Goal: Task Accomplishment & Management: Use online tool/utility

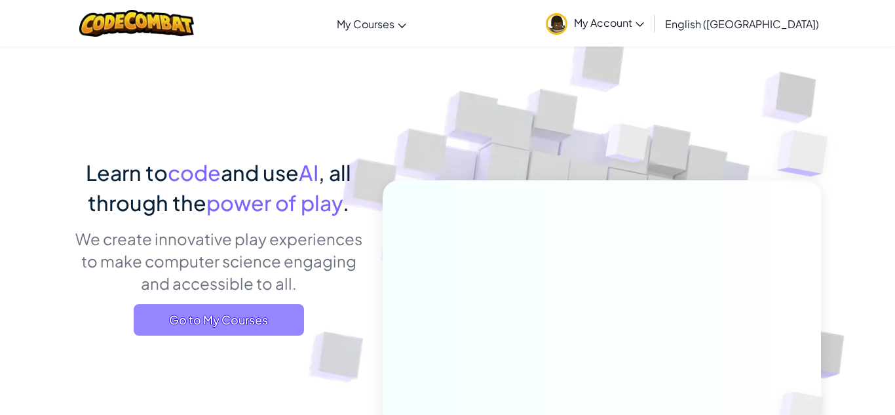
click at [282, 323] on span "Go to My Courses" at bounding box center [219, 319] width 170 height 31
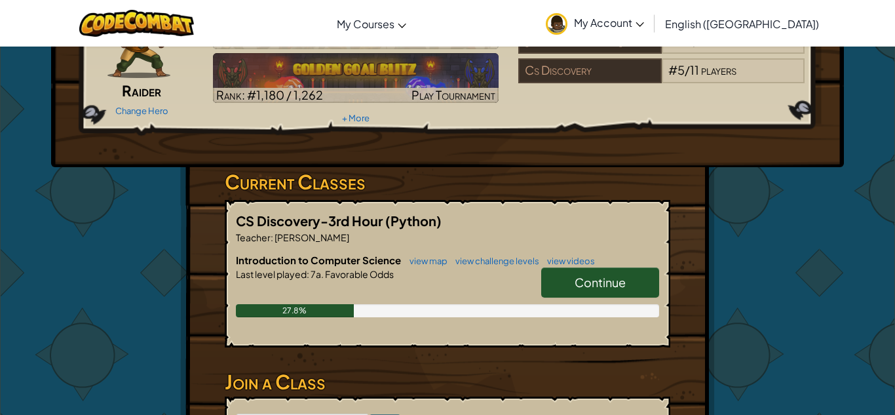
scroll to position [103, 0]
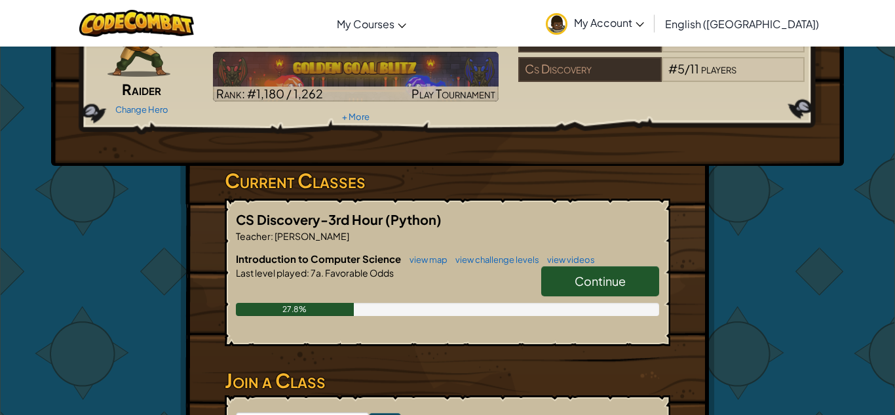
click at [626, 283] on span "Continue" at bounding box center [600, 280] width 51 height 15
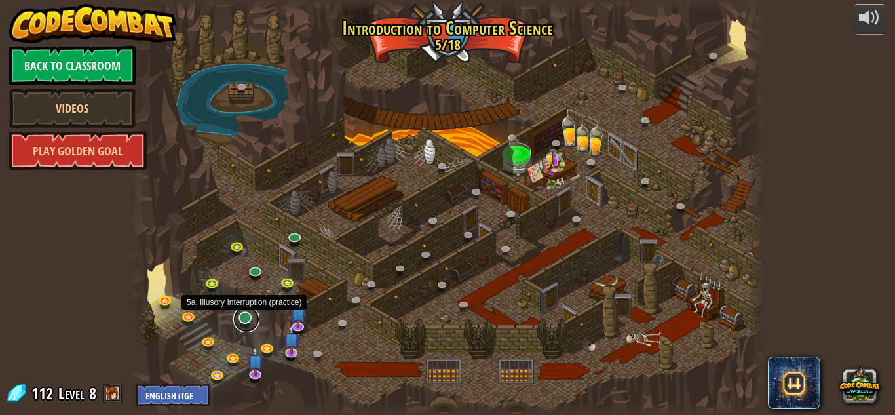
click at [244, 322] on link at bounding box center [246, 319] width 26 height 26
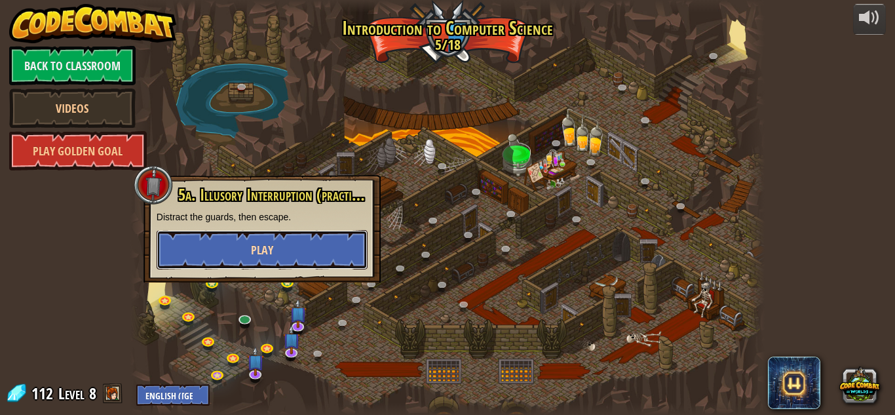
click at [220, 243] on button "Play" at bounding box center [262, 249] width 211 height 39
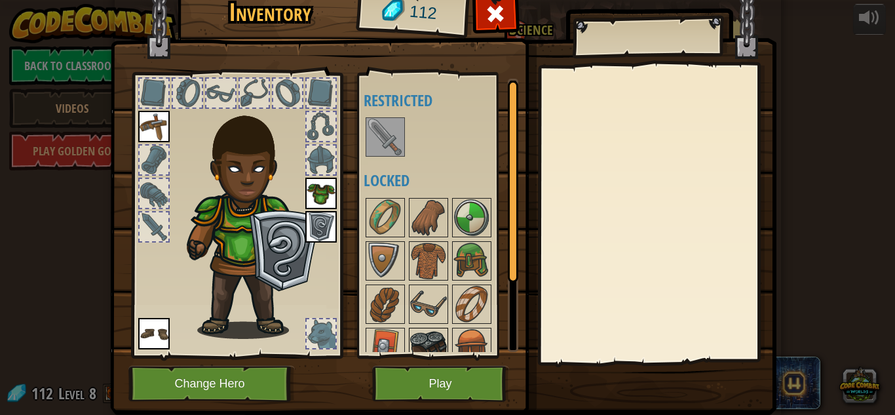
click at [436, 329] on img at bounding box center [428, 347] width 37 height 37
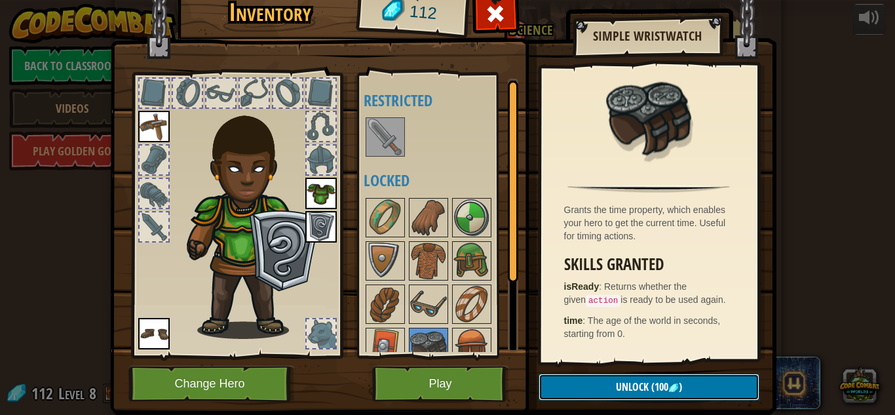
click at [611, 381] on button "Unlock (100 )" at bounding box center [648, 386] width 221 height 27
click at [602, 391] on button "Confirm" at bounding box center [648, 386] width 221 height 27
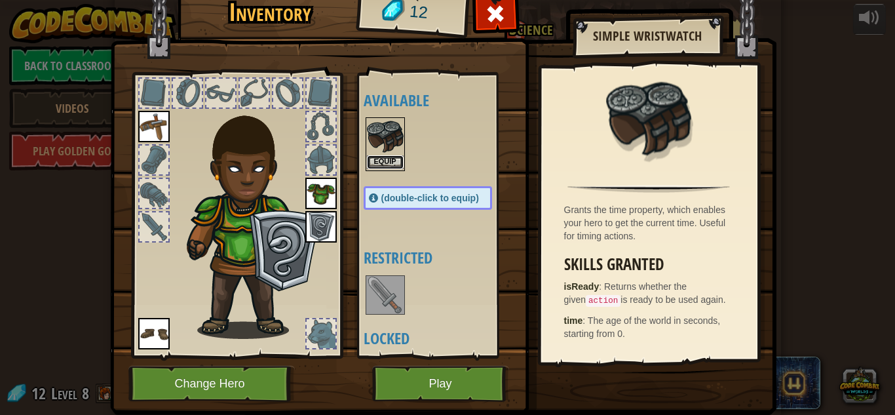
click at [380, 164] on button "Equip" at bounding box center [385, 162] width 37 height 14
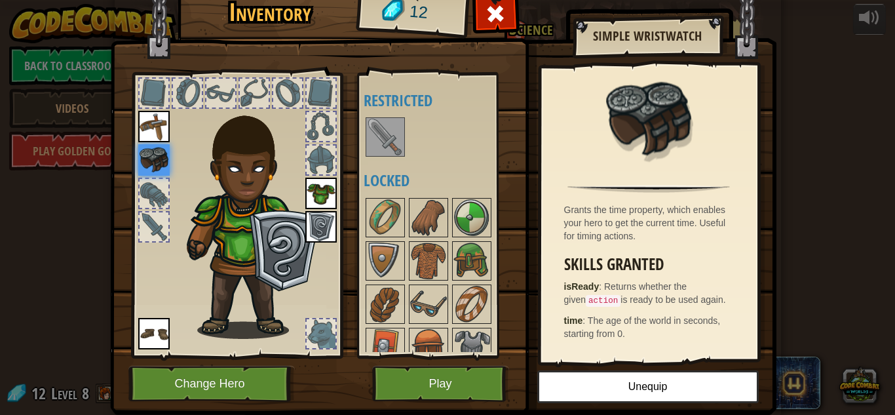
click at [155, 147] on img at bounding box center [153, 159] width 31 height 31
click at [660, 392] on button "Unequip" at bounding box center [647, 386] width 221 height 33
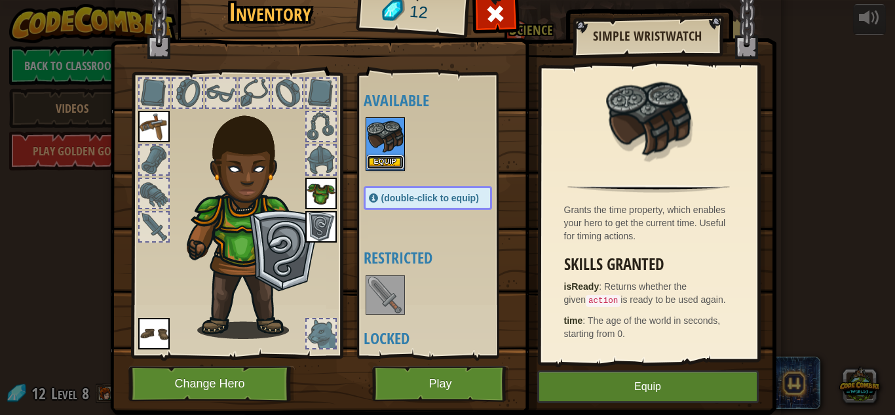
click at [388, 160] on button "Equip" at bounding box center [385, 162] width 37 height 14
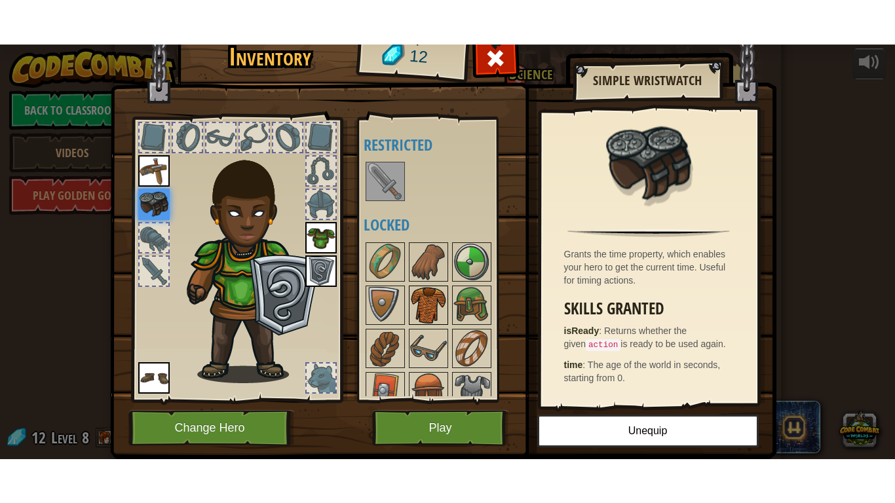
scroll to position [104, 0]
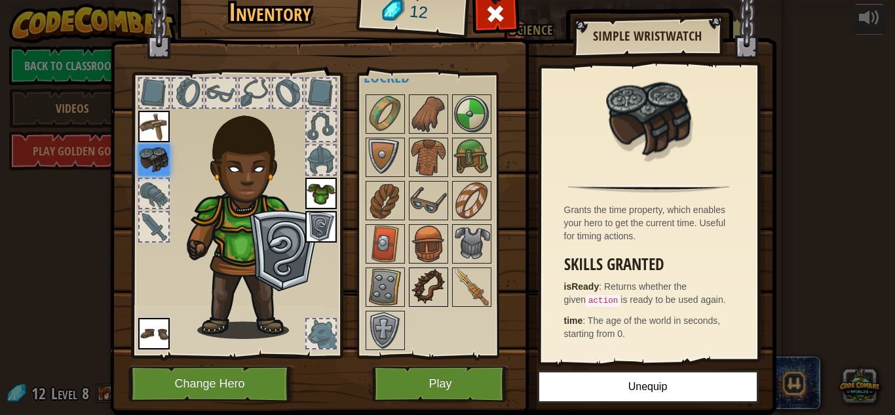
click at [430, 280] on img at bounding box center [428, 287] width 37 height 37
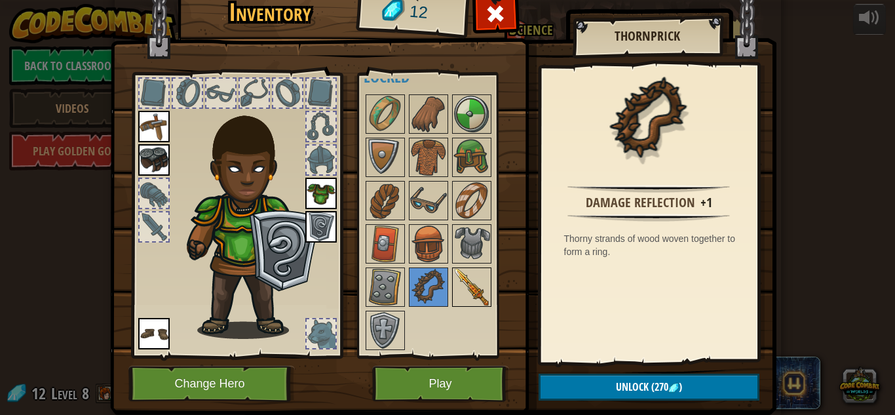
click at [487, 284] on img at bounding box center [471, 287] width 37 height 37
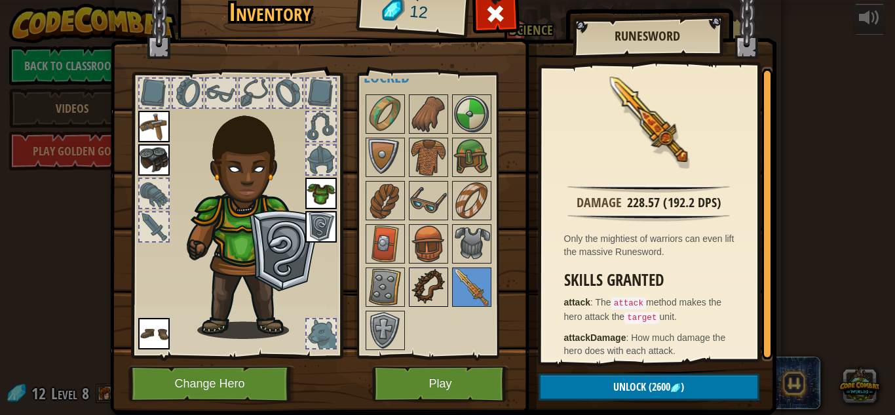
click at [425, 277] on img at bounding box center [428, 287] width 37 height 37
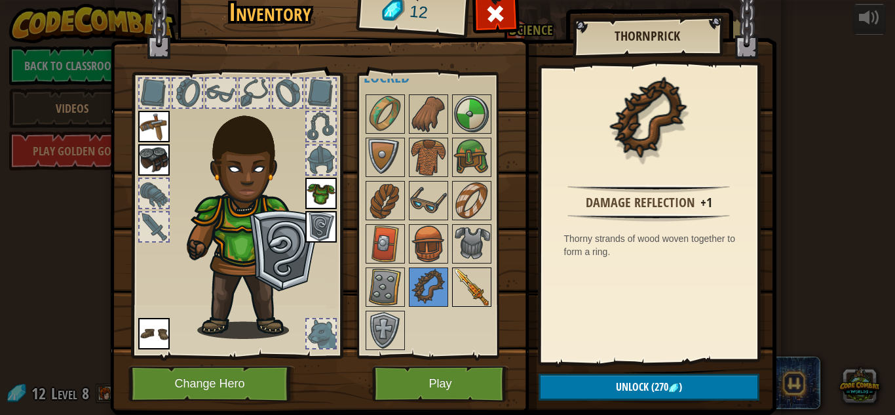
click at [467, 271] on img at bounding box center [471, 287] width 37 height 37
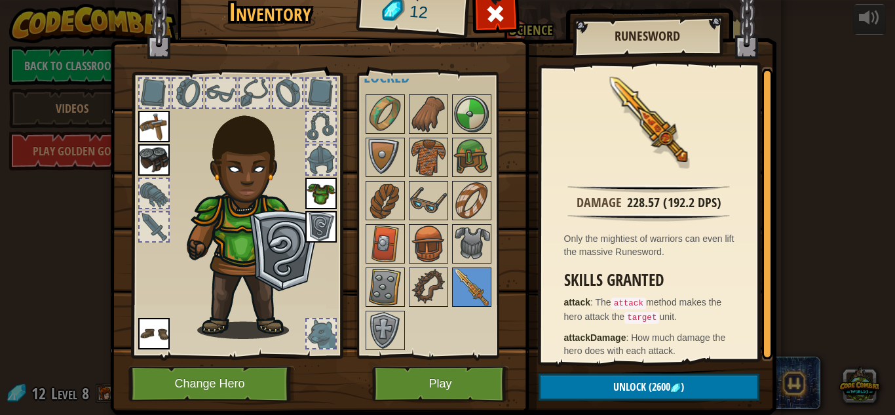
click at [464, 409] on img at bounding box center [443, 177] width 666 height 476
click at [462, 392] on button "Play" at bounding box center [440, 384] width 137 height 36
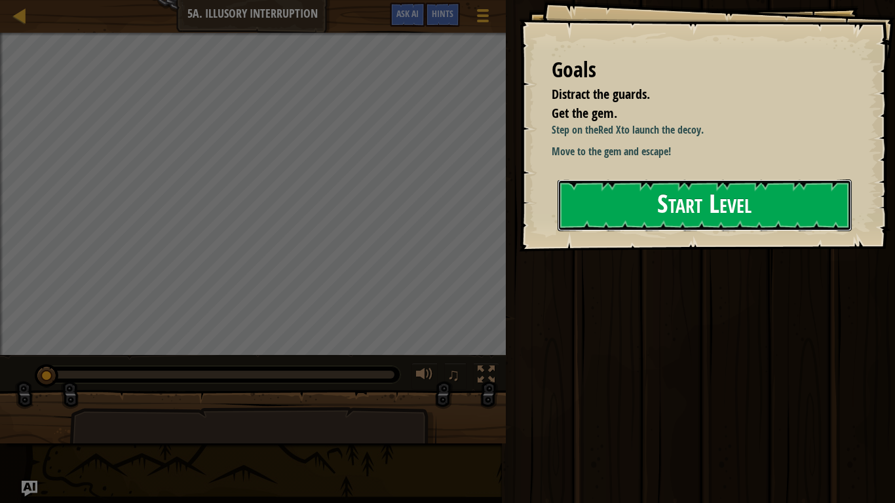
click at [674, 220] on button "Start Level" at bounding box center [704, 205] width 294 height 52
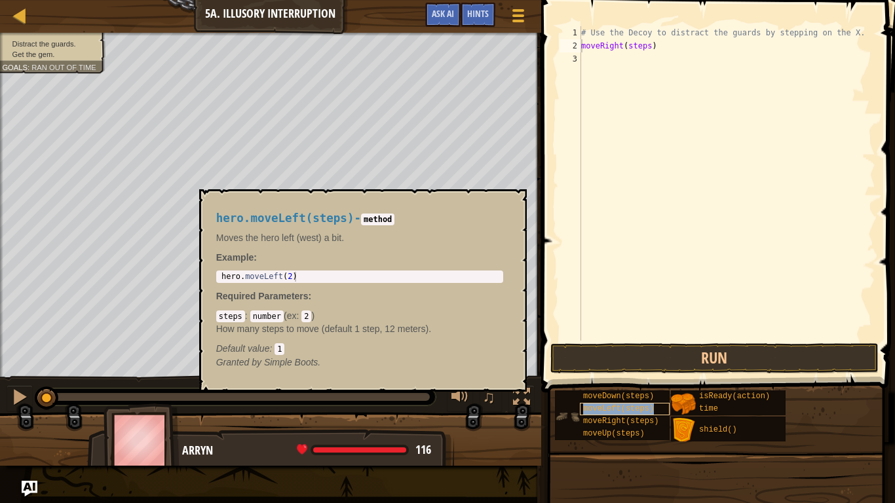
click at [608, 403] on div "moveLeft(steps)" at bounding box center [625, 409] width 90 height 12
click at [630, 62] on div "# Use the Decoy to distract the guards by stepping on the X. moveRight ( steps …" at bounding box center [726, 196] width 297 height 341
click at [640, 77] on div "# Use the Decoy to distract the guards by stepping on the X. moveRight ( steps …" at bounding box center [726, 196] width 297 height 341
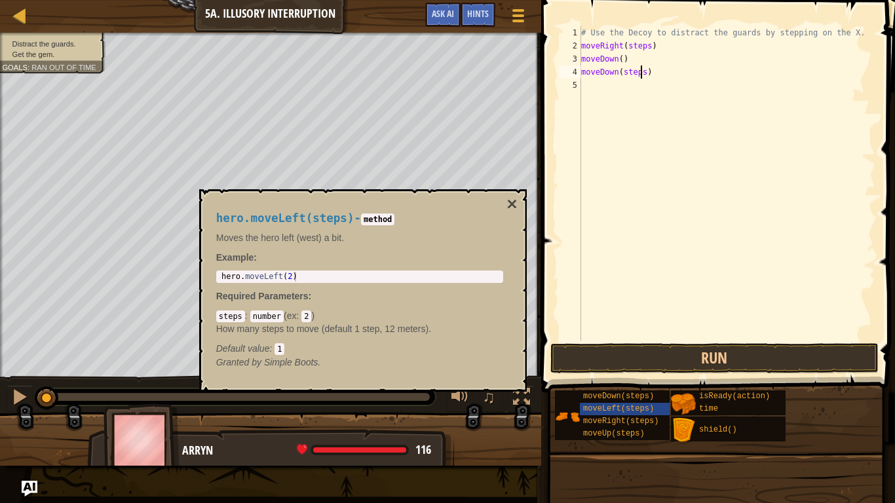
click at [640, 77] on div "# Use the Decoy to distract the guards by stepping on the X. moveRight ( steps …" at bounding box center [726, 196] width 297 height 341
click at [634, 46] on div "# Use the Decoy to distract the guards by stepping on the X. moveRight ( steps …" at bounding box center [726, 196] width 297 height 341
click at [616, 71] on div "# Use the Decoy to distract the guards by stepping on the X. moveRight ( ) move…" at bounding box center [726, 196] width 297 height 341
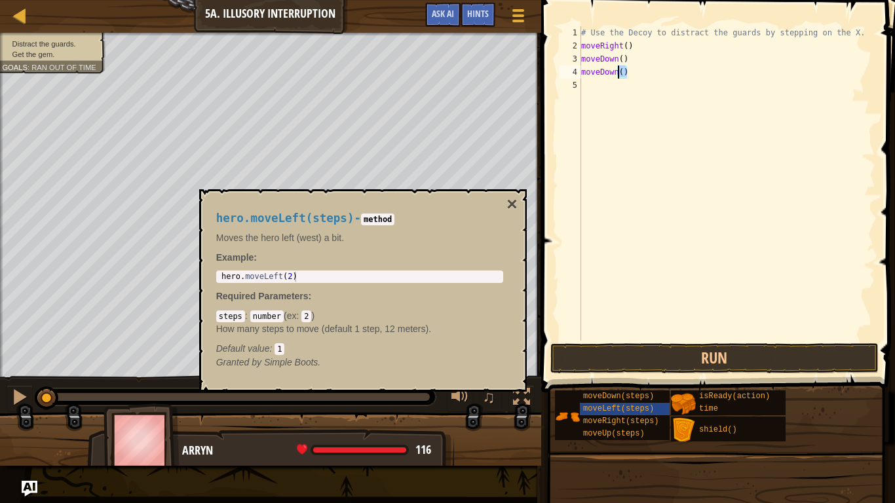
click at [616, 71] on div "# Use the Decoy to distract the guards by stepping on the X. moveRight ( ) move…" at bounding box center [726, 196] width 297 height 341
type textarea "moveDown()"
click at [623, 60] on div "# Use the Decoy to distract the guards by stepping on the X. moveRight ( ) move…" at bounding box center [726, 196] width 297 height 341
type textarea "moveDown(2)"
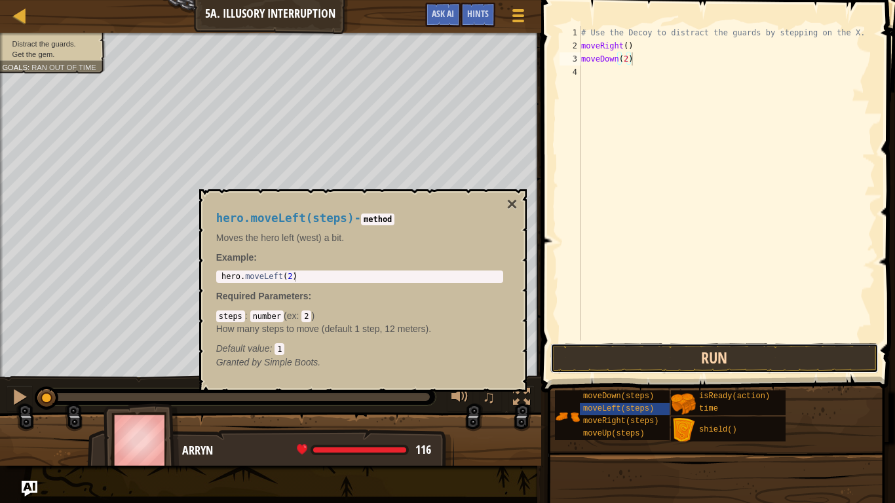
click at [674, 365] on button "Run" at bounding box center [714, 358] width 328 height 30
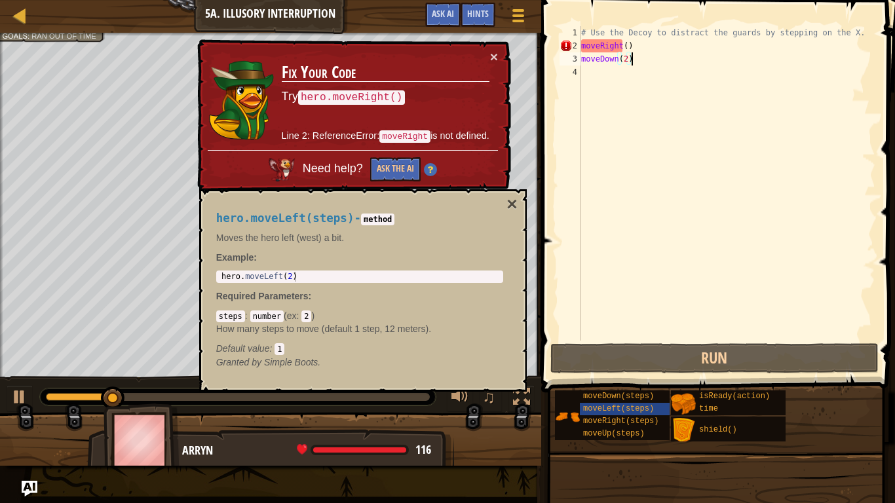
click at [581, 48] on div "# Use the Decoy to distract the guards by stepping on the X. moveRight ( ) move…" at bounding box center [726, 196] width 297 height 341
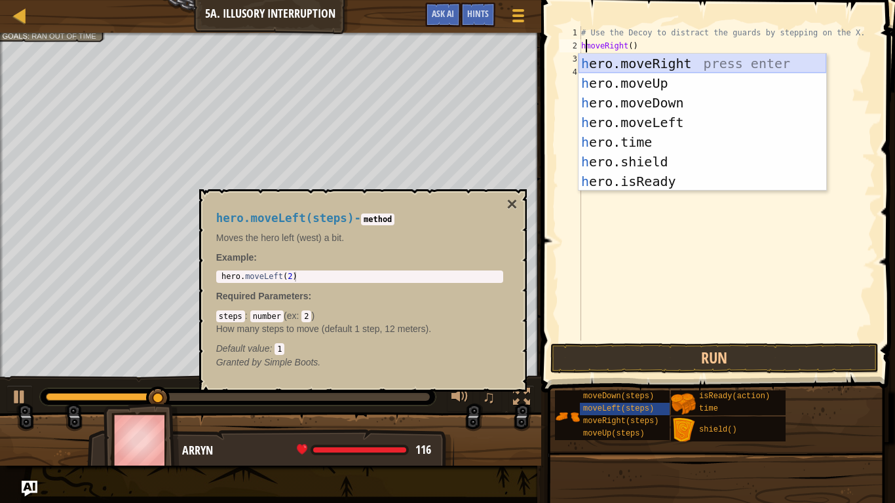
click at [706, 65] on div "h ero.moveRight press enter h ero.moveUp press enter h ero.moveDown press enter…" at bounding box center [702, 142] width 248 height 177
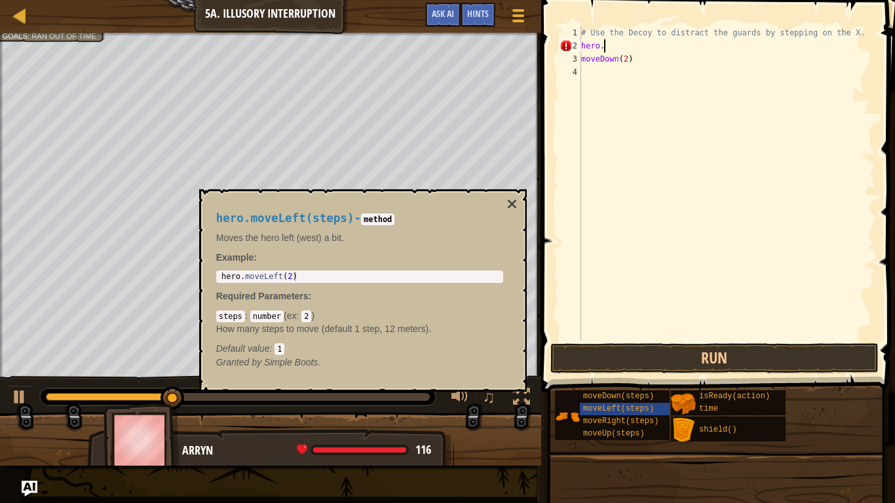
click at [603, 49] on div "# Use the Decoy to distract the guards by stepping on the X. hero . moveDown ( …" at bounding box center [726, 196] width 297 height 341
click at [581, 60] on div "# Use the Decoy to distract the guards by stepping on the X. hero . moveright (…" at bounding box center [726, 196] width 297 height 341
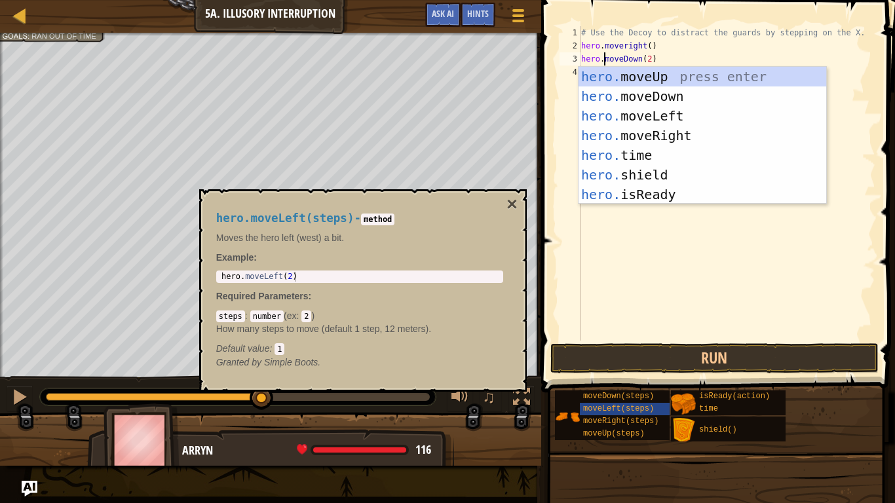
scroll to position [6, 3]
type textarea "hero.moveDown(2)"
click at [663, 355] on button "Run" at bounding box center [714, 358] width 328 height 30
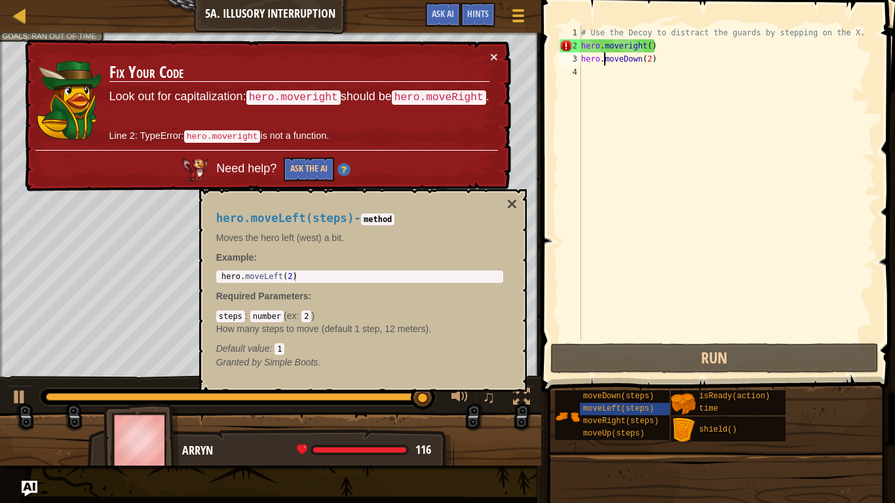
click at [632, 74] on div "# Use the Decoy to distract the guards by stepping on the X. hero . moveright (…" at bounding box center [726, 196] width 297 height 341
click at [153, 140] on p "Line 2: TypeError: hero.moveright is not a function." at bounding box center [299, 136] width 380 height 14
click at [214, 138] on code "hero.moveright" at bounding box center [222, 136] width 77 height 12
click at [639, 45] on div "# Use the Decoy to distract the guards by stepping on the X. hero . moveright (…" at bounding box center [726, 196] width 297 height 341
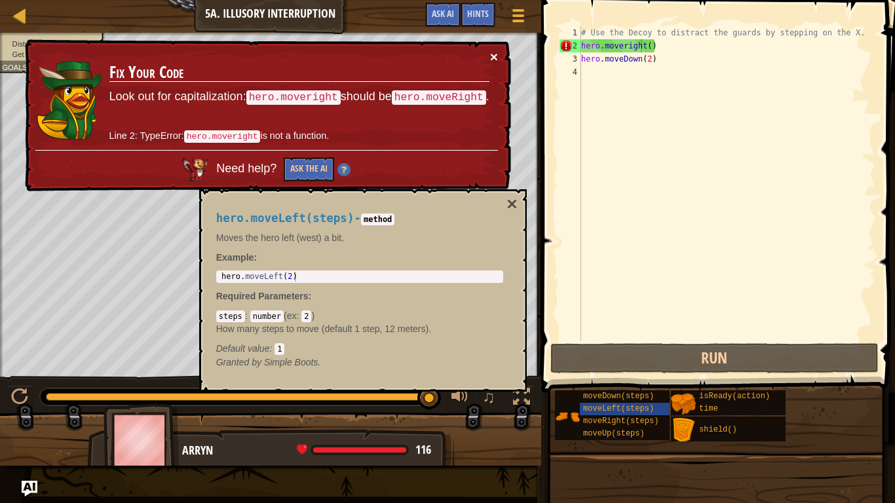
click at [491, 52] on button "×" at bounding box center [494, 57] width 8 height 14
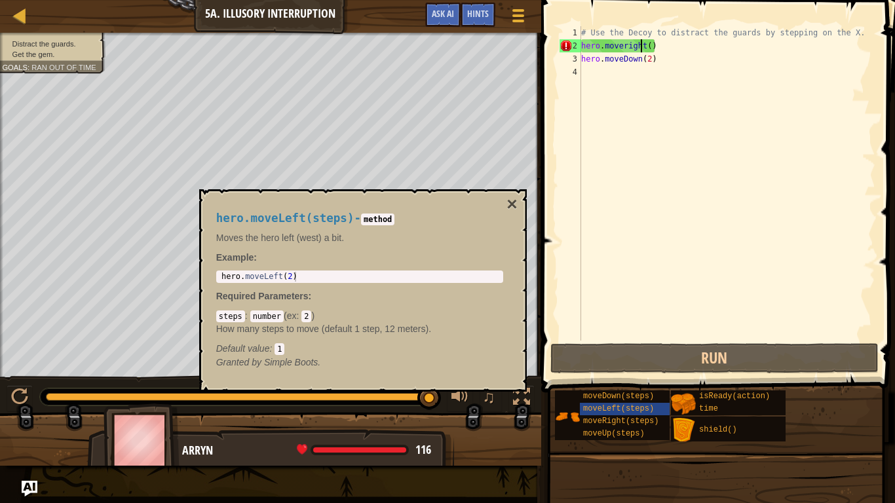
click at [666, 43] on div "# Use the Decoy to distract the guards by stepping on the X. hero . moveright (…" at bounding box center [726, 196] width 297 height 341
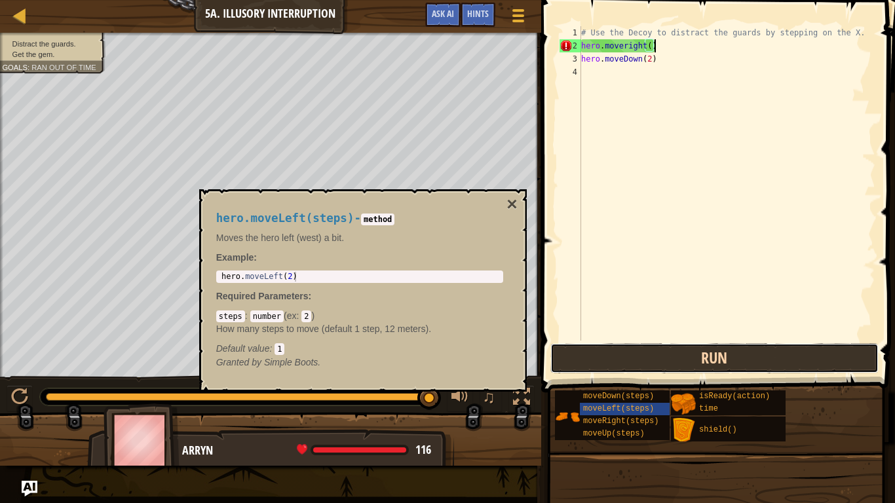
click at [675, 359] on button "Run" at bounding box center [714, 358] width 328 height 30
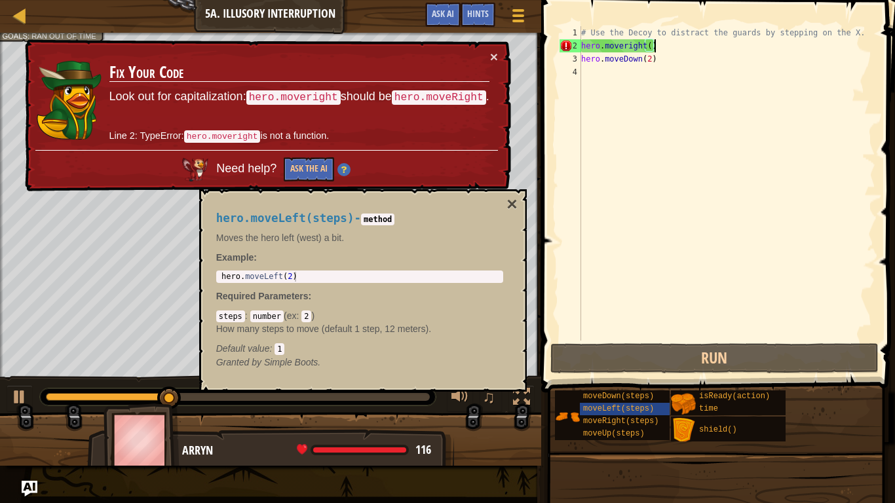
click at [498, 58] on div "× Fix Your Code Look out for capitalization: hero.moveright should be hero.move…" at bounding box center [266, 115] width 489 height 153
click at [495, 57] on button "×" at bounding box center [494, 57] width 8 height 14
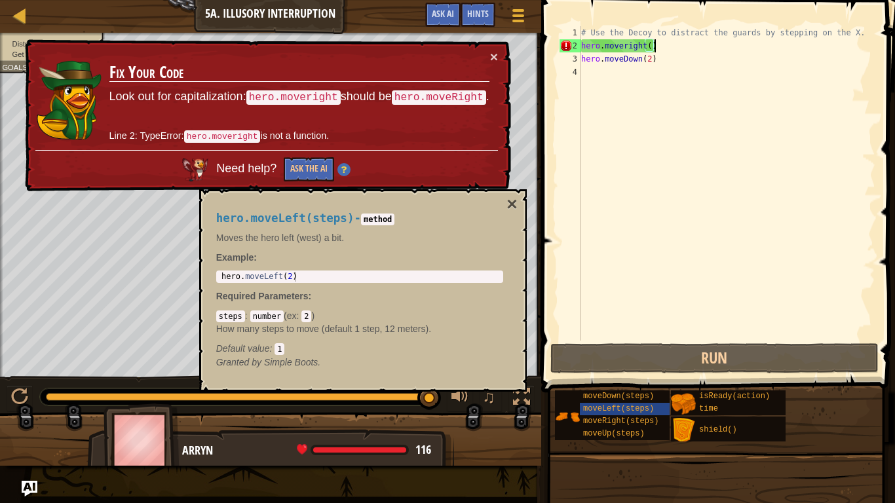
type textarea "hero.moveright"
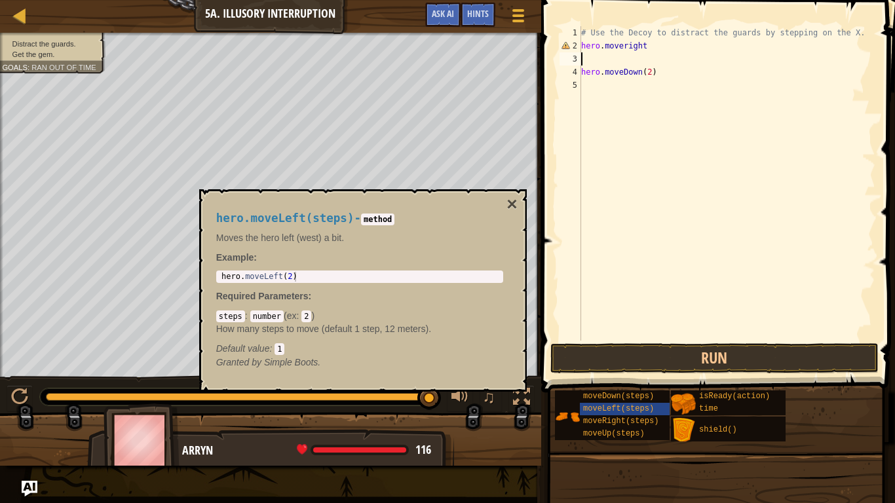
type textarea "hero.moveright"
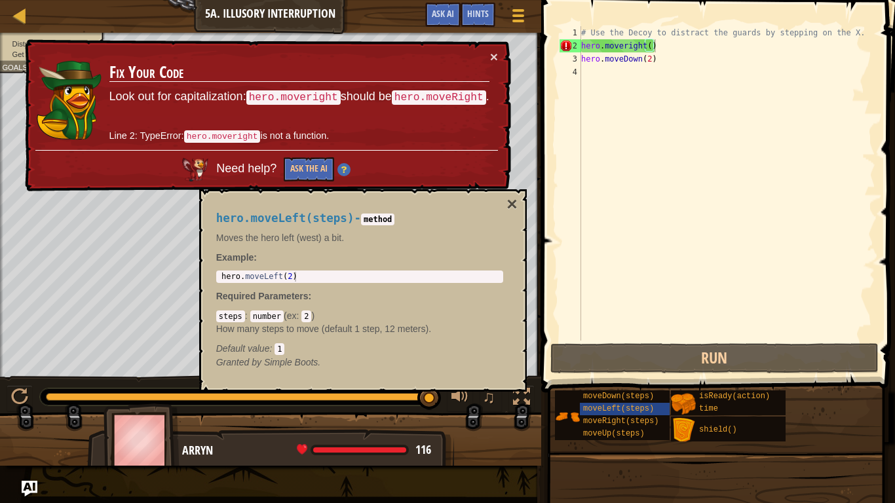
click at [217, 134] on code "hero.moveright" at bounding box center [222, 136] width 77 height 12
click at [610, 45] on div "# Use the Decoy to distract the guards by stepping on the X. hero . moveright (…" at bounding box center [726, 196] width 297 height 341
click at [610, 45] on div "# Use the Decoy to distract the guards by stepping on the X. hero . moveright (…" at bounding box center [726, 183] width 297 height 314
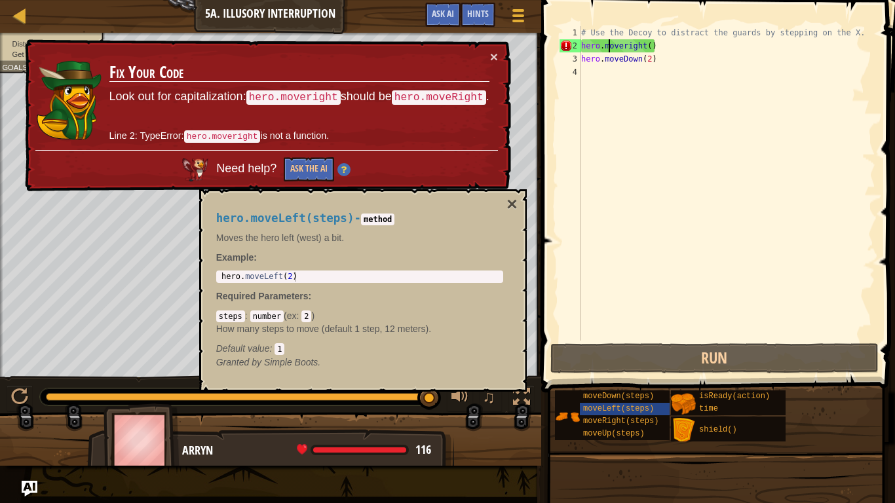
click at [610, 45] on div "# Use the Decoy to distract the guards by stepping on the X. hero . moveright (…" at bounding box center [726, 196] width 297 height 341
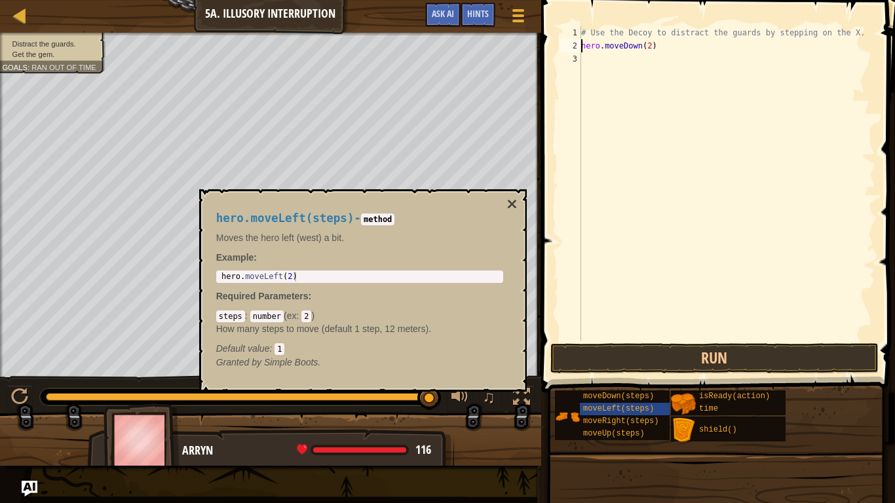
click at [612, 47] on div "# Use the Decoy to distract the guards by stepping on the X. hero . moveDown ( …" at bounding box center [726, 196] width 297 height 341
type textarea "hero.moveDown(2)"
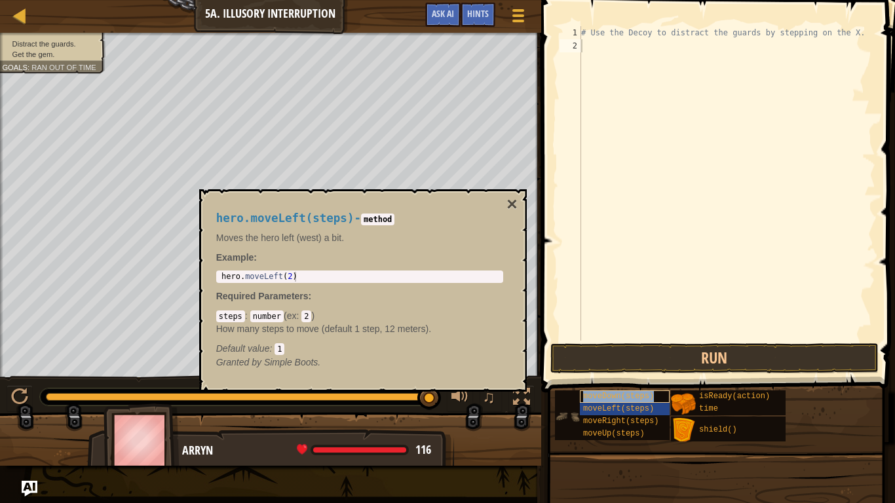
click at [590, 398] on span "moveDown(steps)" at bounding box center [618, 396] width 71 height 9
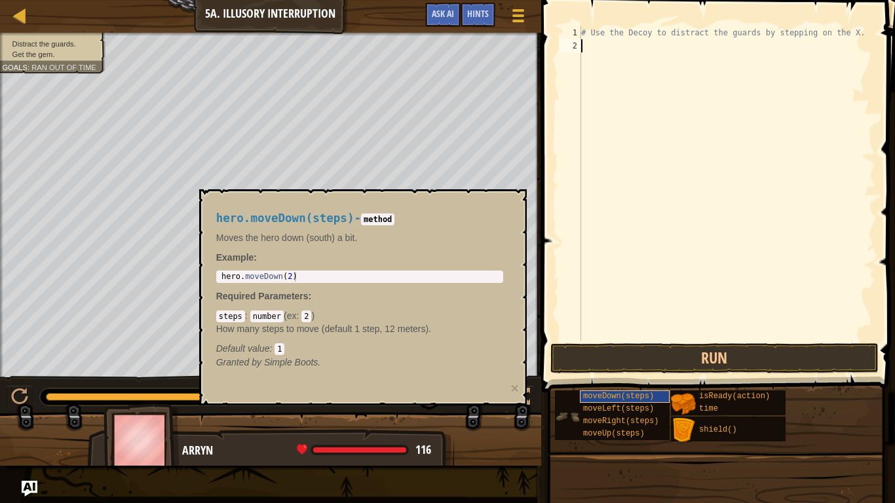
click at [585, 398] on span "moveDown(steps)" at bounding box center [618, 396] width 71 height 9
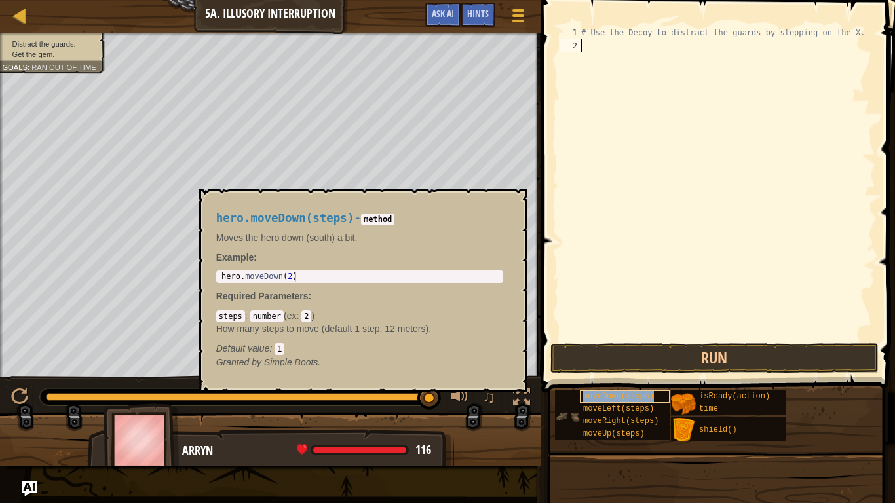
click at [594, 398] on span "moveDown(steps)" at bounding box center [618, 396] width 71 height 9
type textarea "hero.moveDown(2)"
click at [259, 275] on div "hero . moveDown ( 2 )" at bounding box center [360, 286] width 282 height 29
click at [609, 150] on div "# Use the Decoy to distract the guards by stepping on the X." at bounding box center [726, 196] width 297 height 341
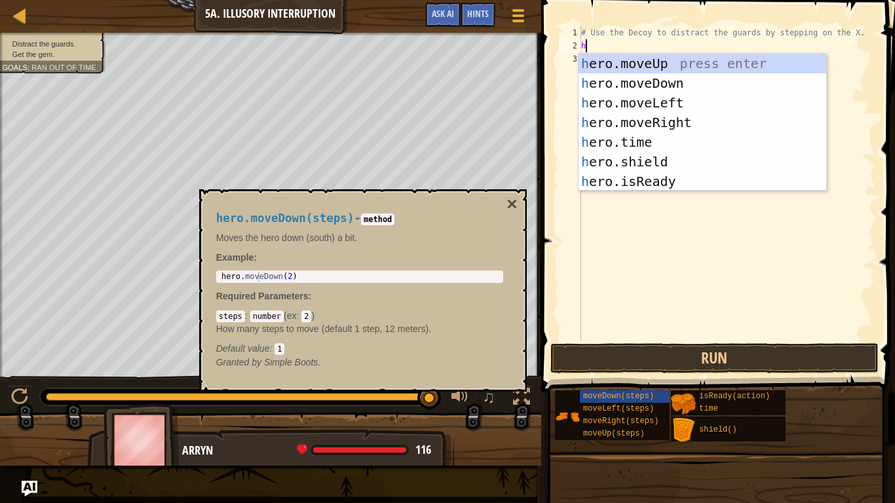
scroll to position [6, 1]
type textarea "h"
type textarea "ero"
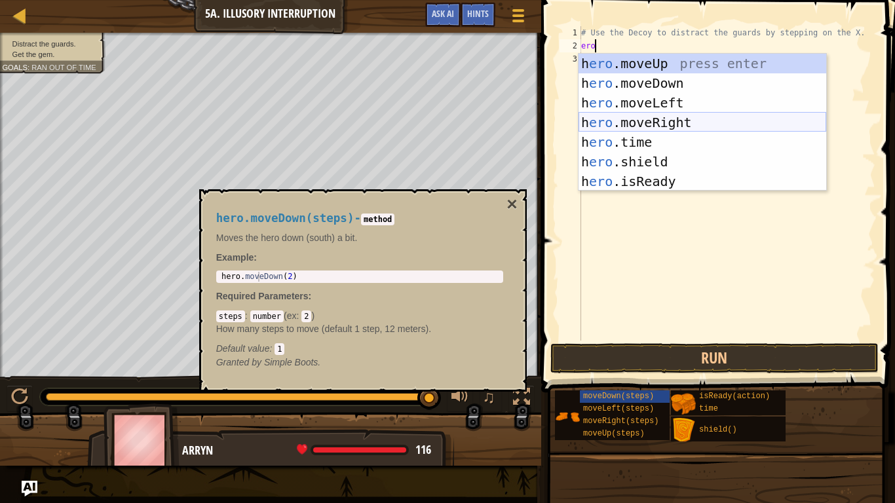
click at [649, 116] on div "h ero .moveUp press enter h ero .moveDown press enter h ero .moveLeft press ent…" at bounding box center [702, 142] width 248 height 177
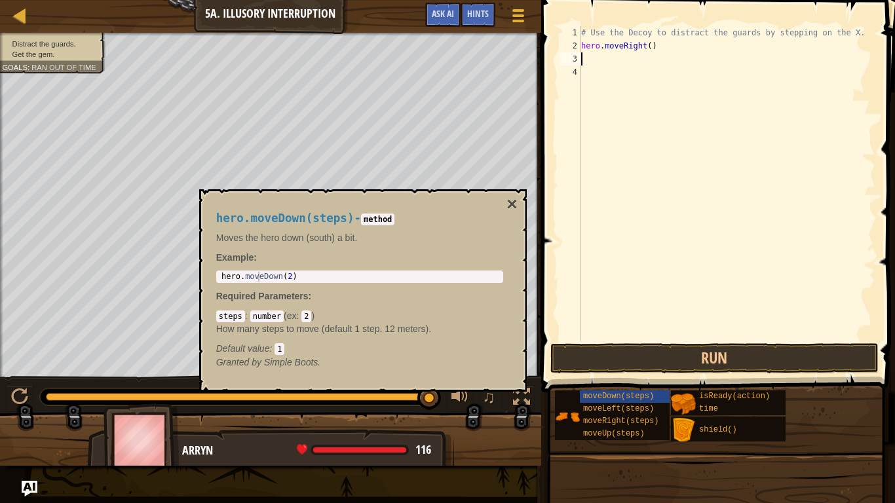
scroll to position [6, 0]
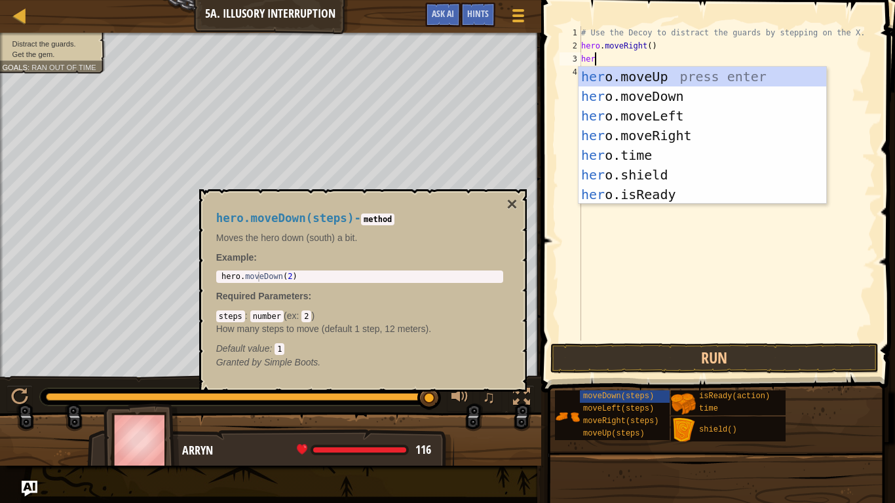
type textarea "hero"
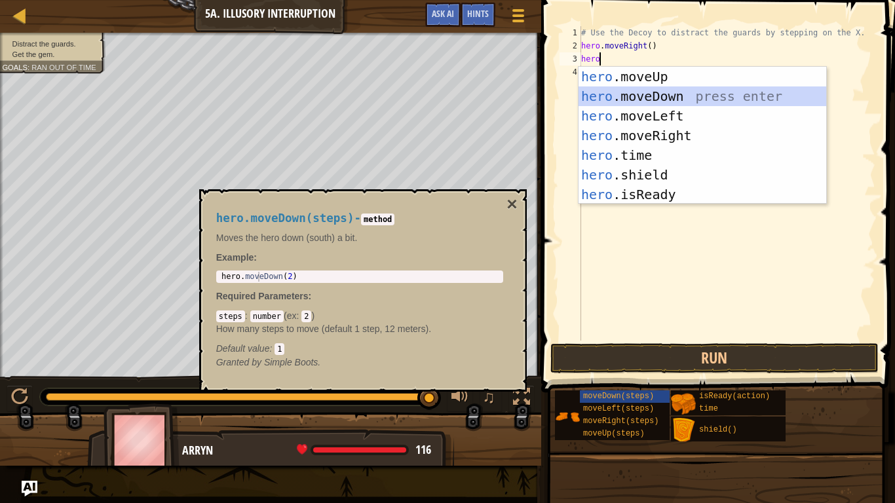
click at [685, 94] on div "hero .moveUp press enter hero .moveDown press enter hero .moveLeft press enter …" at bounding box center [702, 155] width 248 height 177
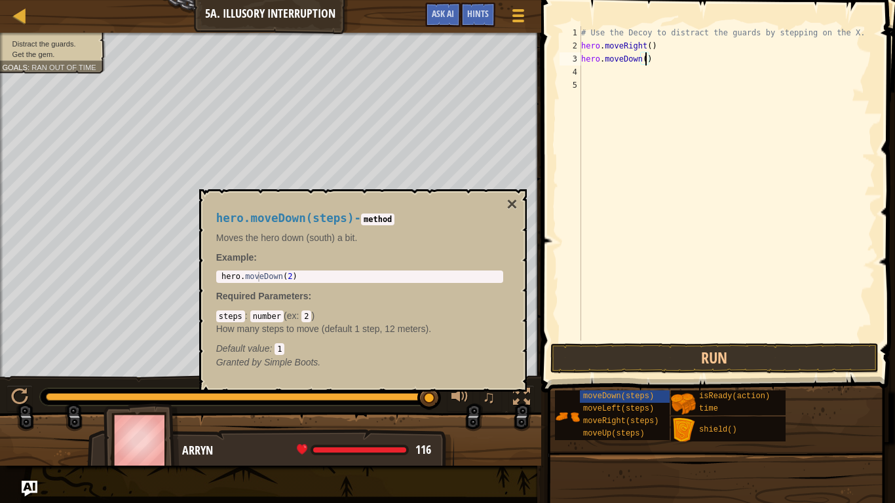
click at [647, 59] on div "# Use the Decoy to distract the guards by stepping on the X. hero . moveRight (…" at bounding box center [726, 196] width 297 height 341
type textarea "hero.moveDown(2)"
click at [638, 350] on button "Run" at bounding box center [714, 358] width 328 height 30
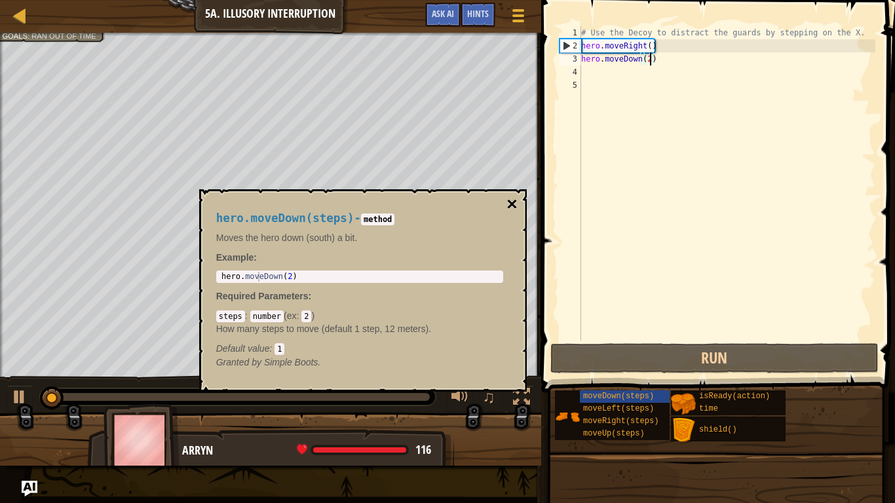
click at [512, 203] on button "×" at bounding box center [511, 204] width 10 height 18
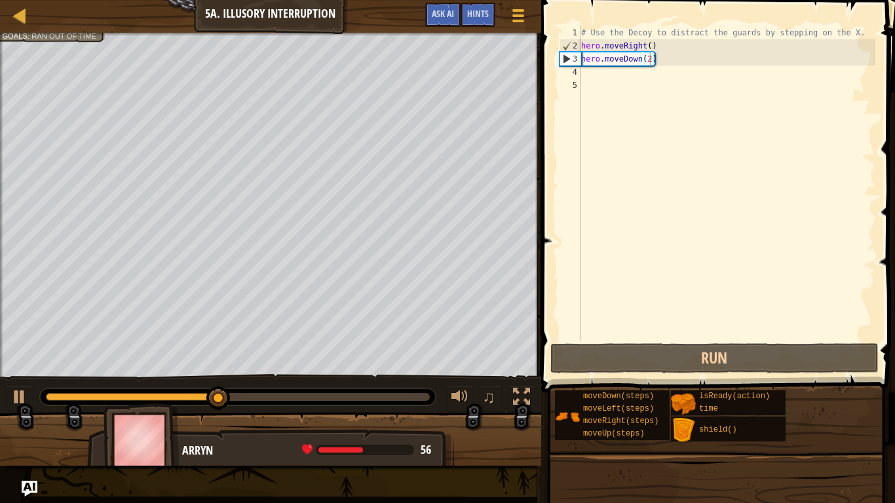
scroll to position [6, 0]
click at [639, 163] on div "# Use the Decoy to distract the guards by stepping on the X. hero . moveRight (…" at bounding box center [726, 196] width 297 height 341
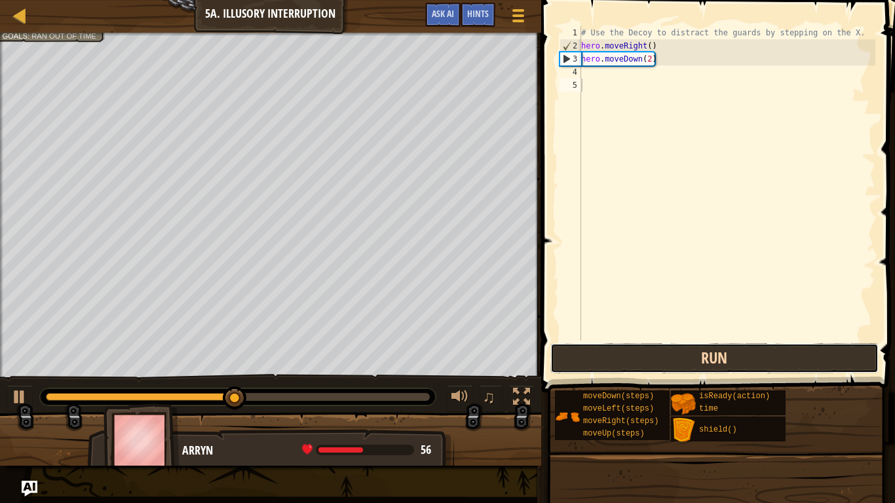
click at [637, 354] on button "Run" at bounding box center [714, 358] width 328 height 30
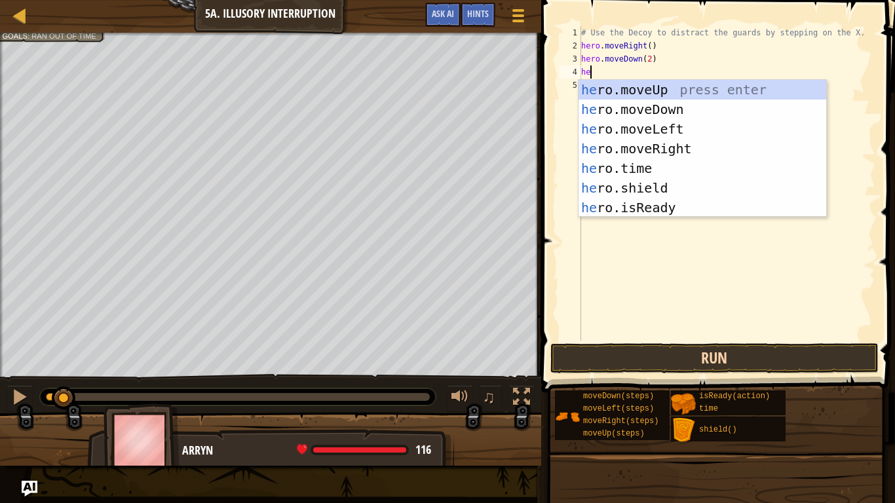
type textarea "her"
click at [648, 83] on div "her o.moveUp press enter her o.moveDown press enter her o.moveLeft press enter …" at bounding box center [702, 168] width 248 height 177
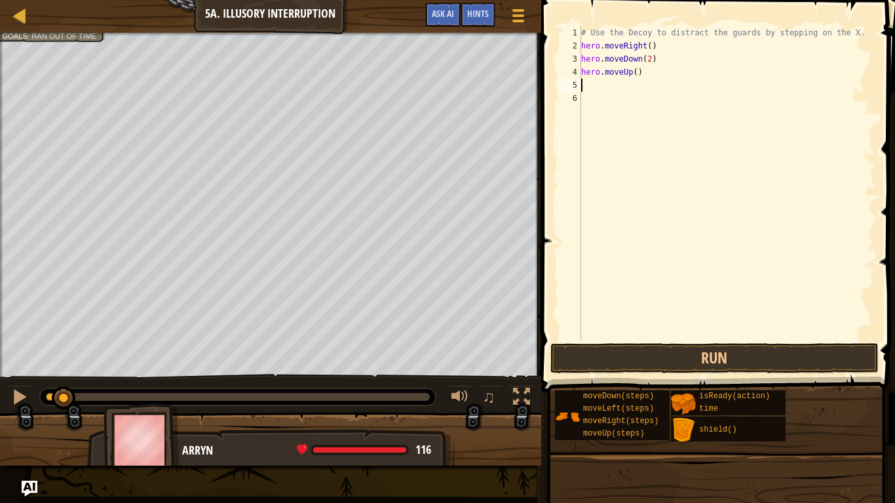
click at [637, 79] on div "# Use the Decoy to distract the guards by stepping on the X. hero . moveRight (…" at bounding box center [726, 196] width 297 height 341
click at [636, 73] on div "# Use the Decoy to distract the guards by stepping on the X. hero . moveRight (…" at bounding box center [726, 196] width 297 height 341
type textarea "hero.moveUp(2)"
click at [628, 106] on div "# Use the Decoy to distract the guards by stepping on the X. hero . moveRight (…" at bounding box center [726, 196] width 297 height 341
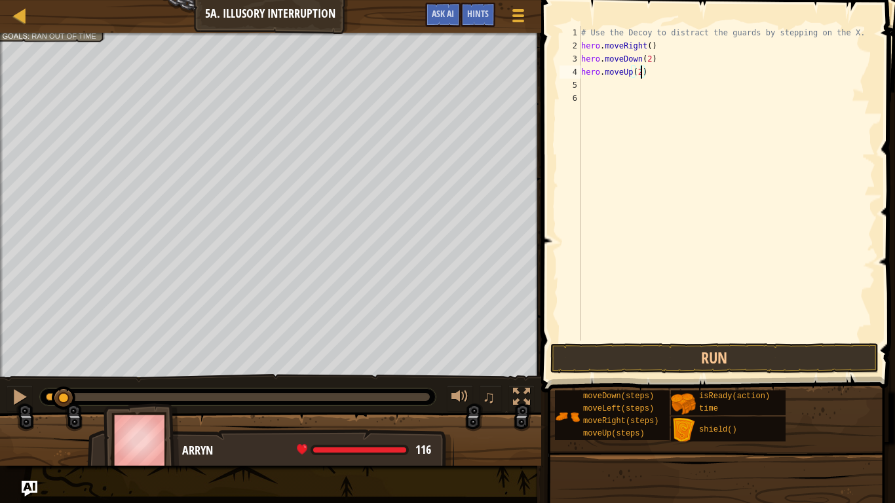
scroll to position [6, 0]
click at [606, 83] on div "# Use the Decoy to distract the guards by stepping on the X. hero . moveRight (…" at bounding box center [726, 196] width 297 height 341
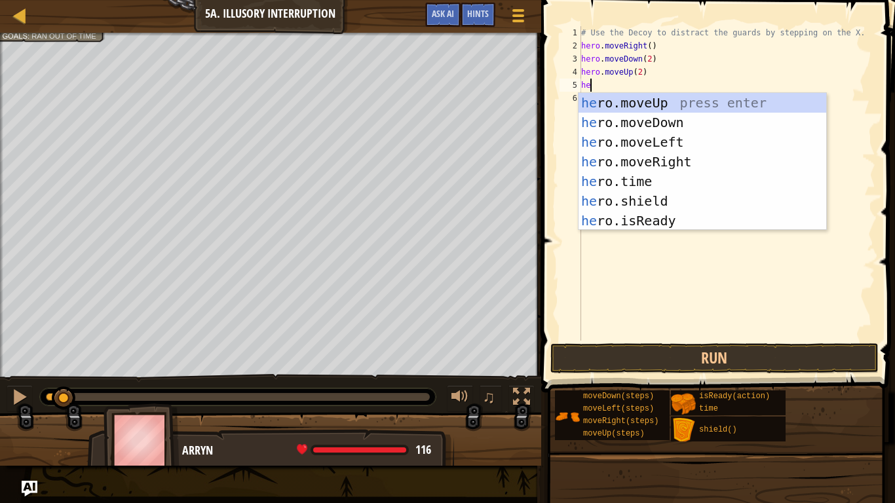
type textarea "her"
click at [668, 163] on div "her o.moveUp press enter her o.moveDown press enter her o.moveLeft press enter …" at bounding box center [702, 181] width 248 height 177
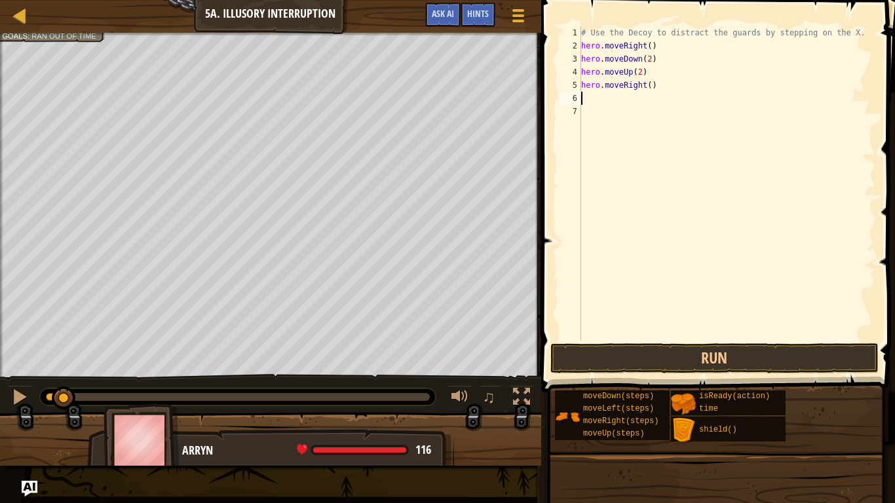
scroll to position [6, 0]
click at [652, 86] on div "# Use the Decoy to distract the guards by stepping on the X. hero . moveRight (…" at bounding box center [726, 196] width 297 height 341
click at [685, 357] on button "Run" at bounding box center [714, 358] width 328 height 30
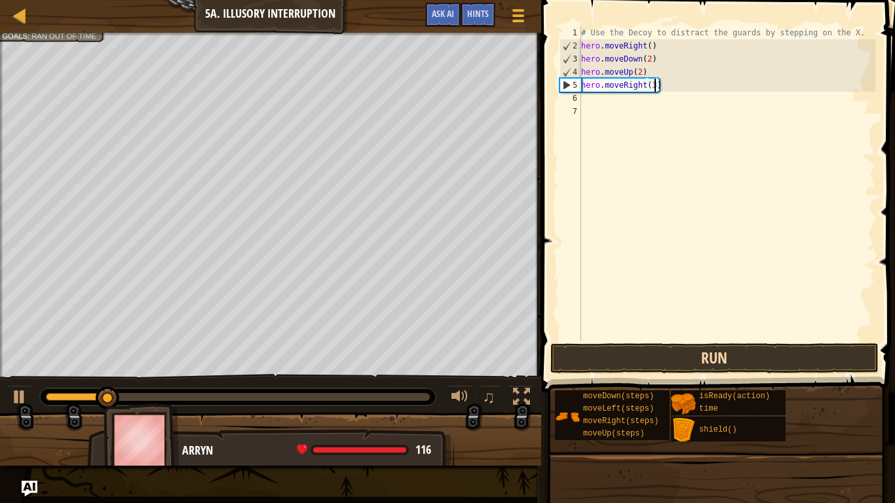
type textarea "hero.moveRight(3)"
click at [630, 362] on button "Run" at bounding box center [714, 358] width 328 height 30
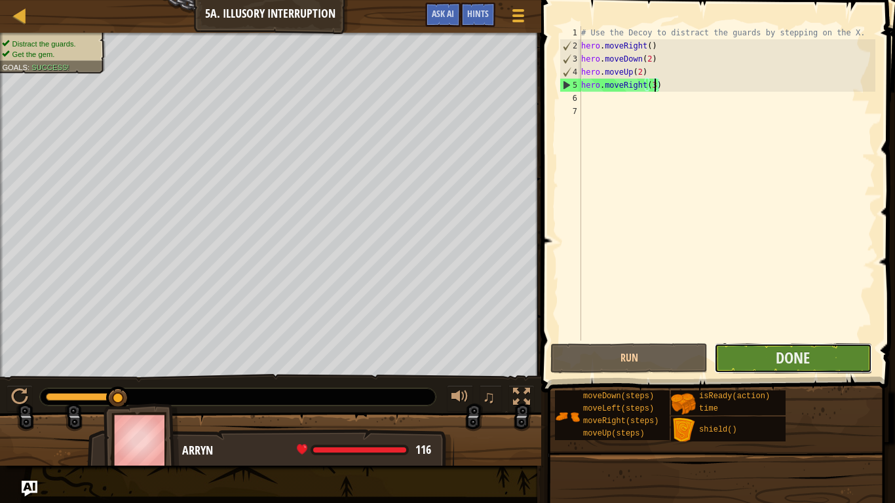
click at [787, 345] on button "Done" at bounding box center [792, 358] width 157 height 30
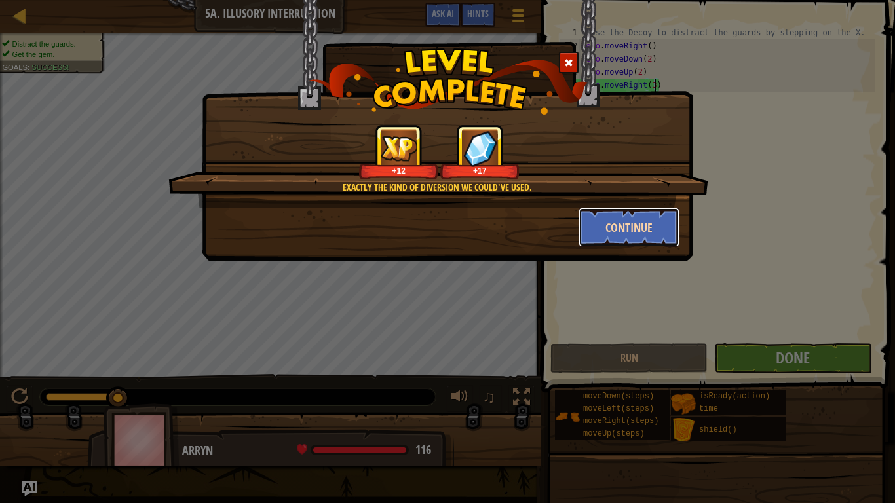
click at [620, 233] on button "Continue" at bounding box center [629, 227] width 102 height 39
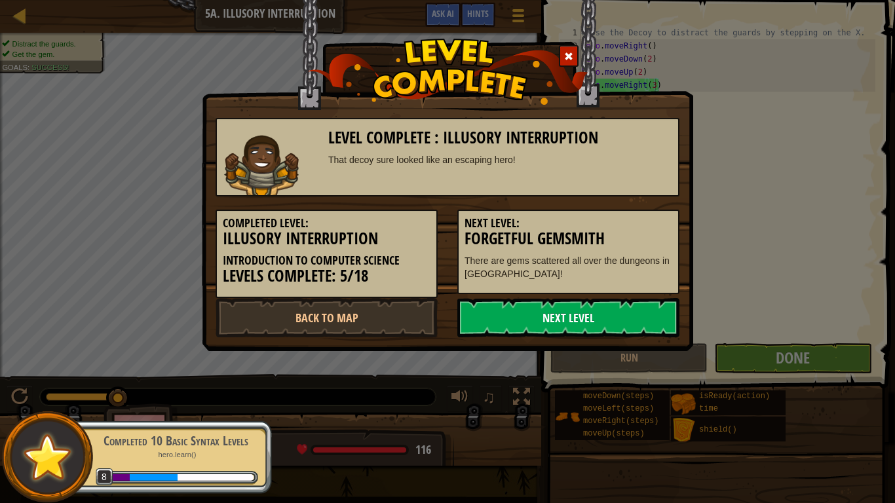
click at [578, 306] on link "Next Level" at bounding box center [568, 317] width 222 height 39
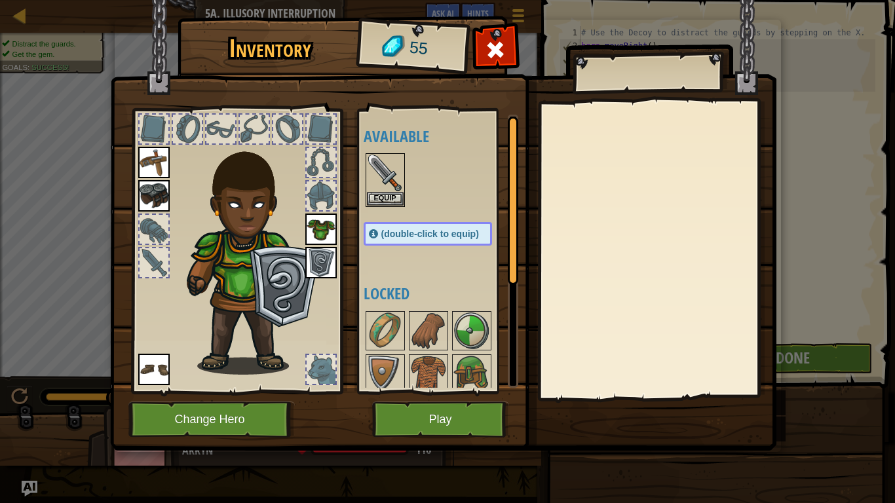
click at [492, 30] on img at bounding box center [443, 213] width 666 height 476
click at [500, 57] on span at bounding box center [495, 49] width 21 height 21
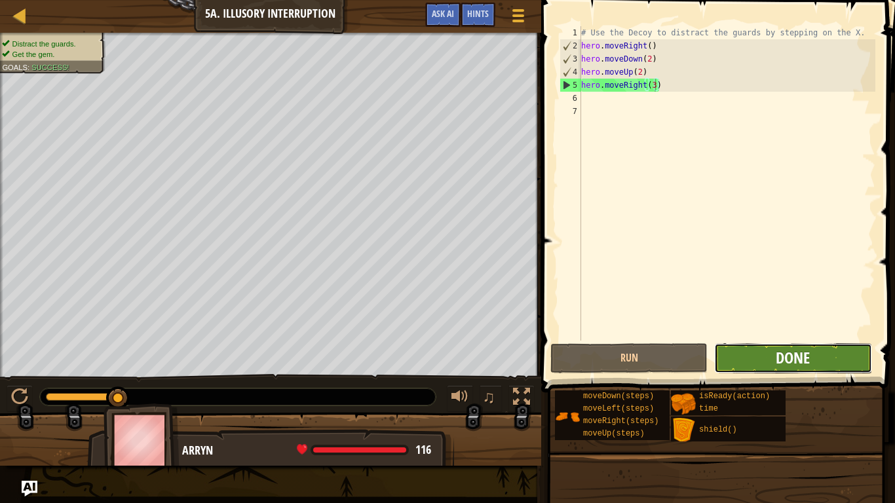
click at [782, 354] on span "Done" at bounding box center [793, 357] width 34 height 21
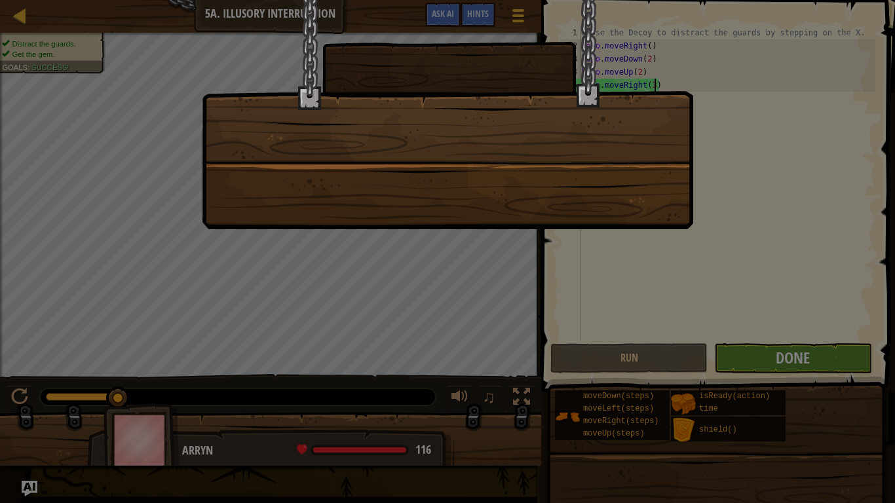
click at [782, 354] on div at bounding box center [447, 251] width 895 height 503
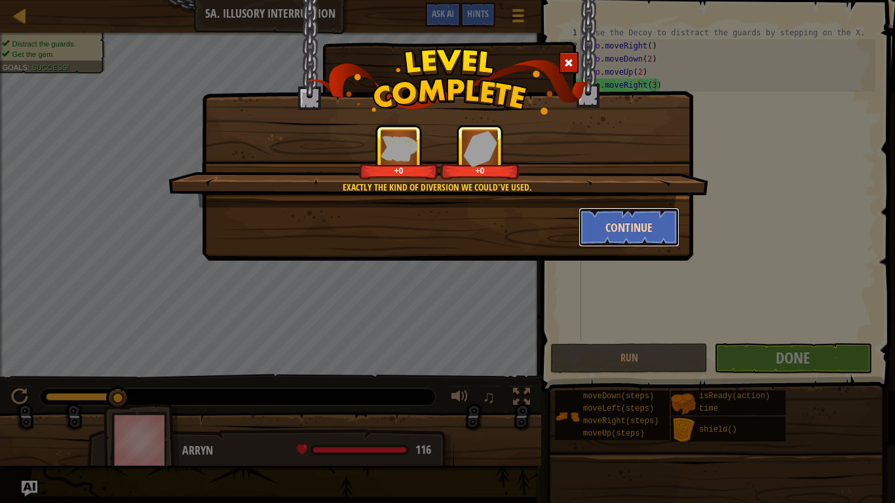
click at [608, 225] on button "Continue" at bounding box center [629, 227] width 102 height 39
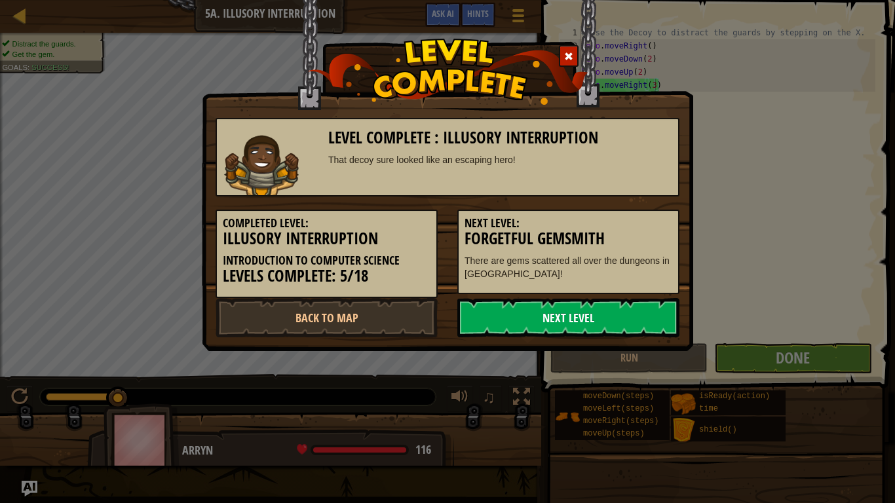
click at [571, 311] on link "Next Level" at bounding box center [568, 317] width 222 height 39
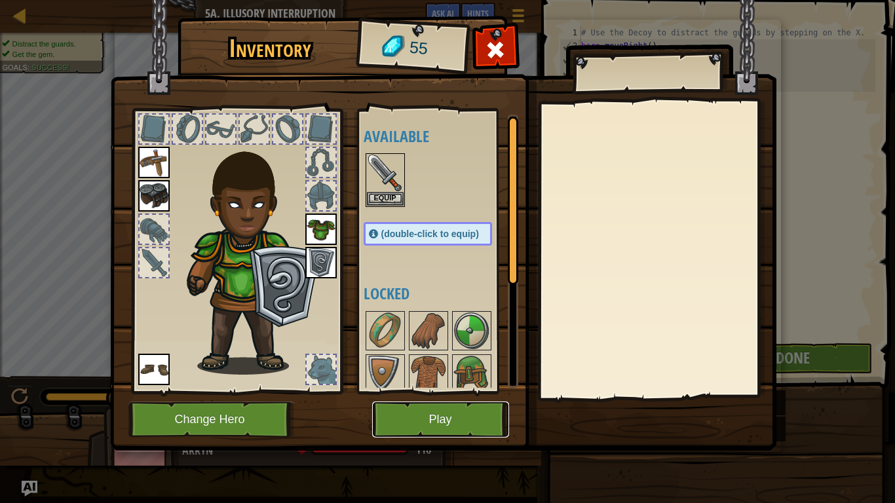
click at [432, 413] on button "Play" at bounding box center [440, 420] width 137 height 36
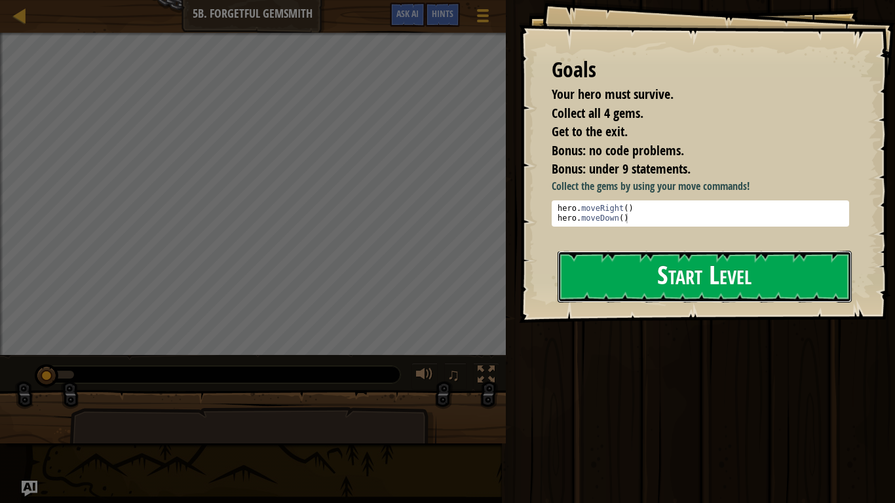
click at [643, 258] on button "Start Level" at bounding box center [704, 277] width 294 height 52
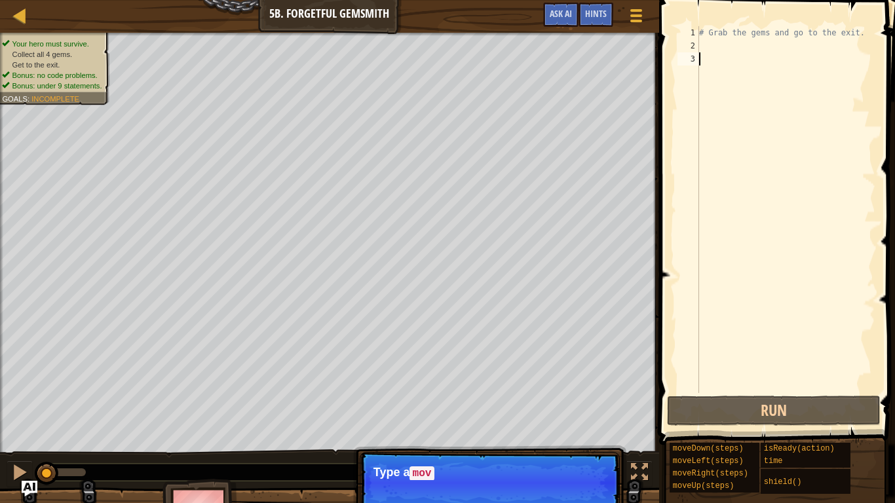
click at [894, 341] on span at bounding box center [778, 203] width 246 height 483
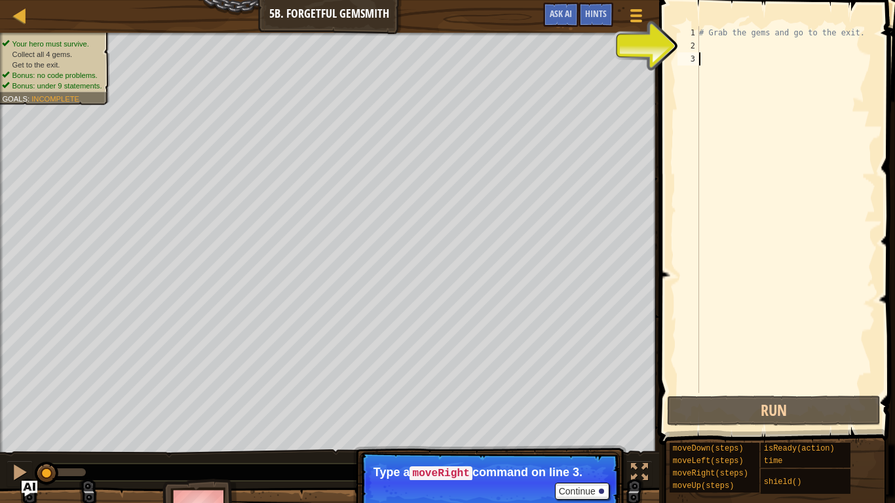
click at [705, 53] on div "# Grab the gems and go to the exit." at bounding box center [785, 222] width 179 height 393
click at [704, 50] on div "# Grab the gems and go to the exit." at bounding box center [785, 222] width 179 height 393
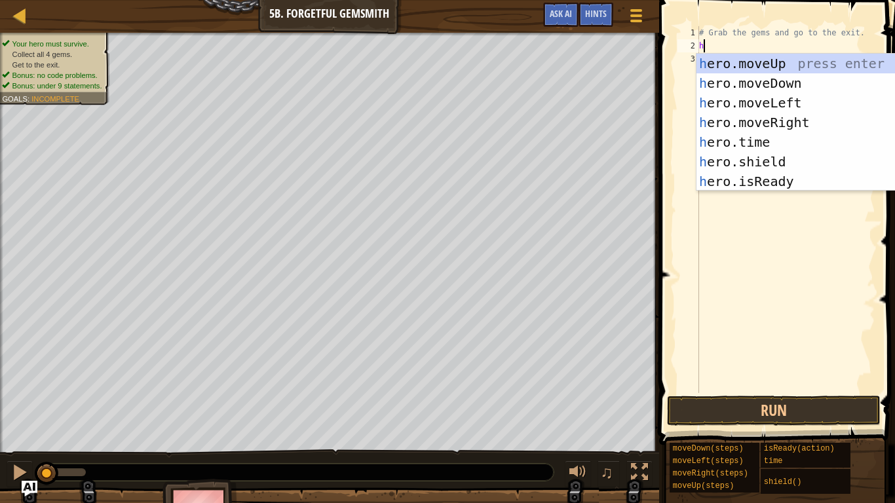
type textarea "he"
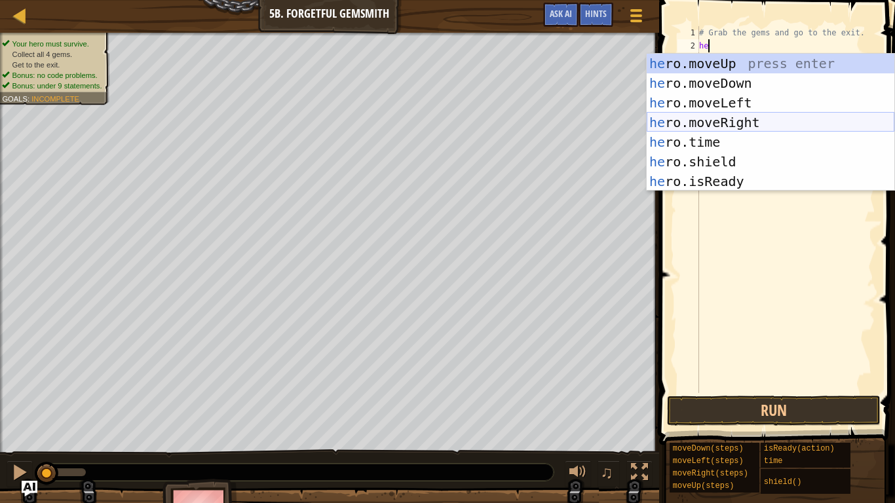
click at [715, 119] on div "he ro.moveUp press enter he ro.moveDown press enter he ro.moveLeft press enter …" at bounding box center [771, 142] width 248 height 177
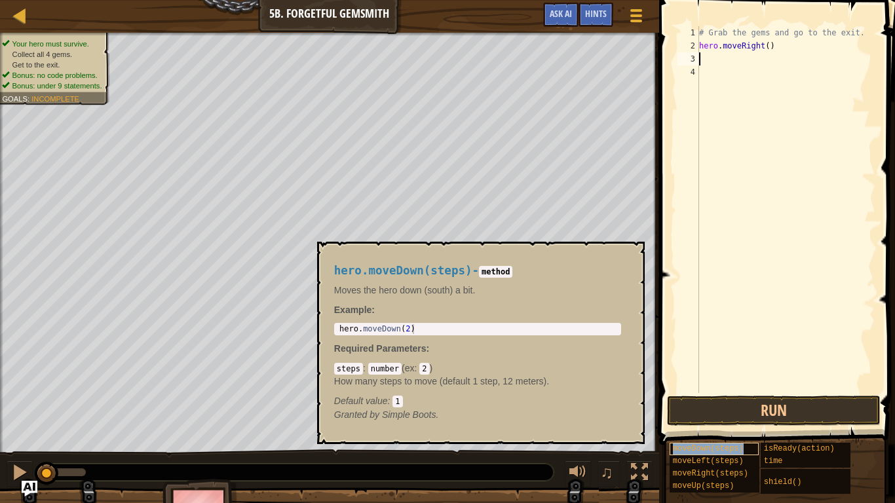
click at [686, 414] on span "moveDown(steps)" at bounding box center [708, 448] width 71 height 9
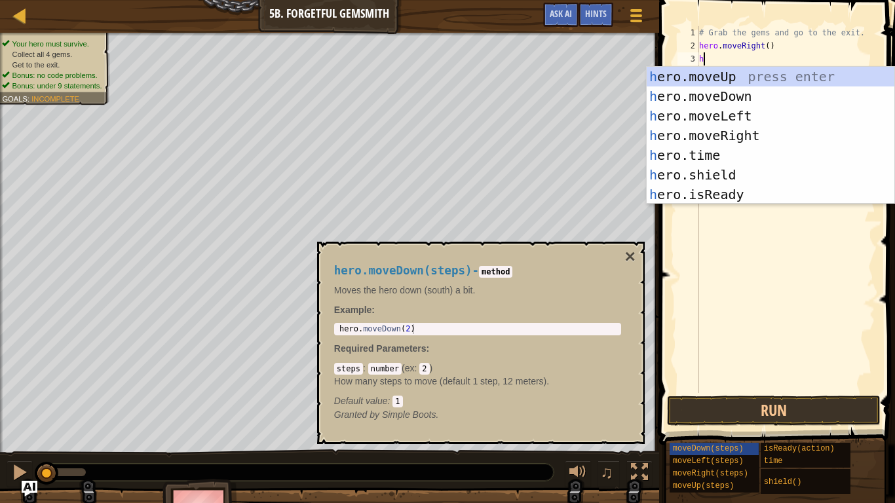
type textarea "he"
click at [745, 92] on div "he ro.moveUp press enter he ro.moveDown press enter he ro.moveLeft press enter …" at bounding box center [771, 155] width 248 height 177
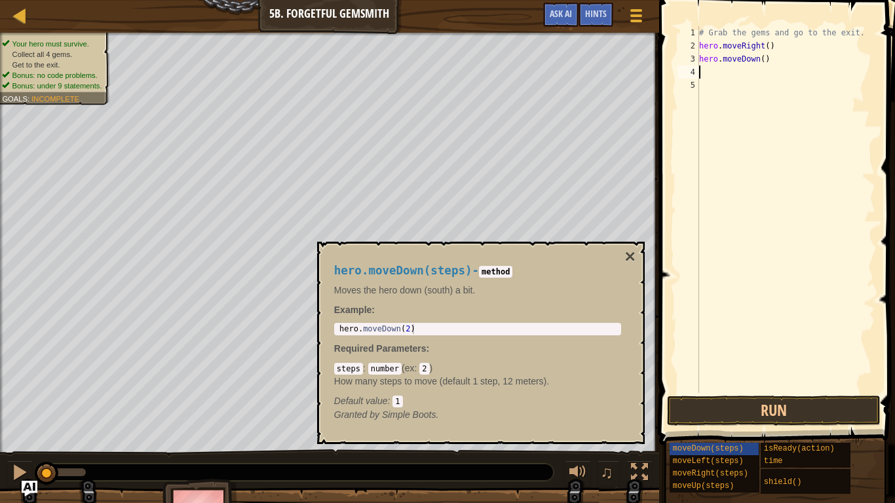
scroll to position [6, 0]
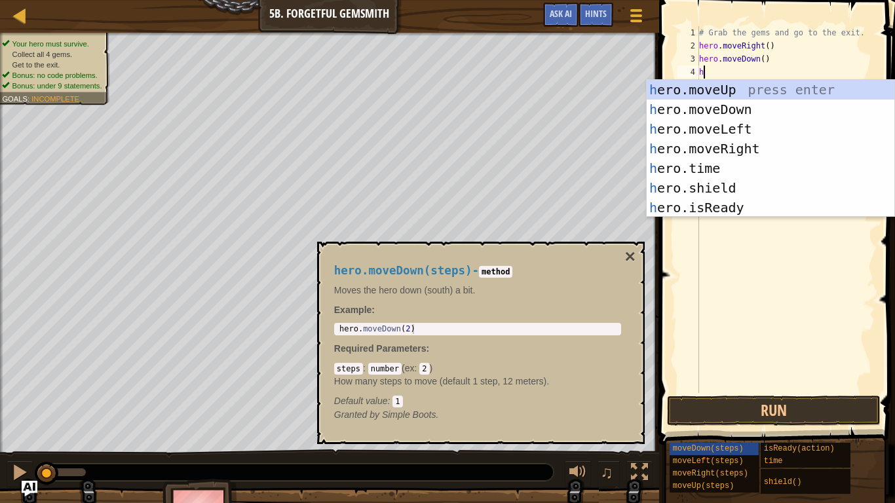
type textarea "he"
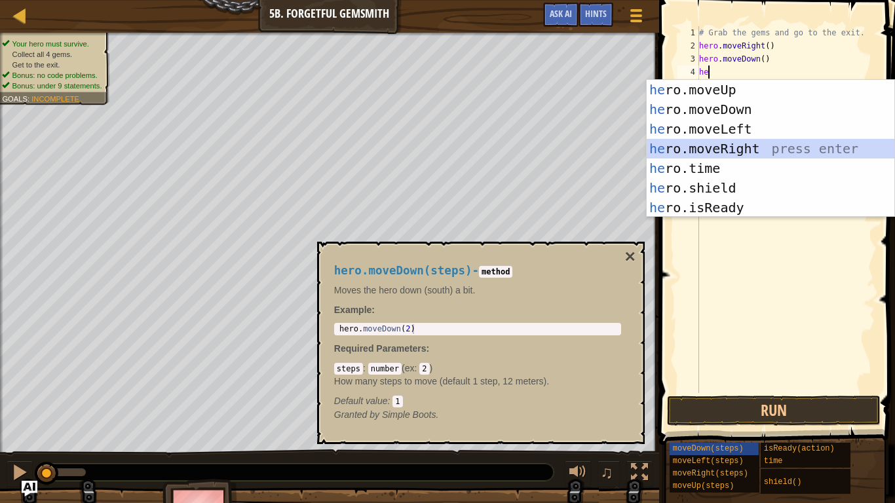
click at [724, 144] on div "he ro.moveUp press enter he ro.moveDown press enter he ro.moveLeft press enter …" at bounding box center [771, 168] width 248 height 177
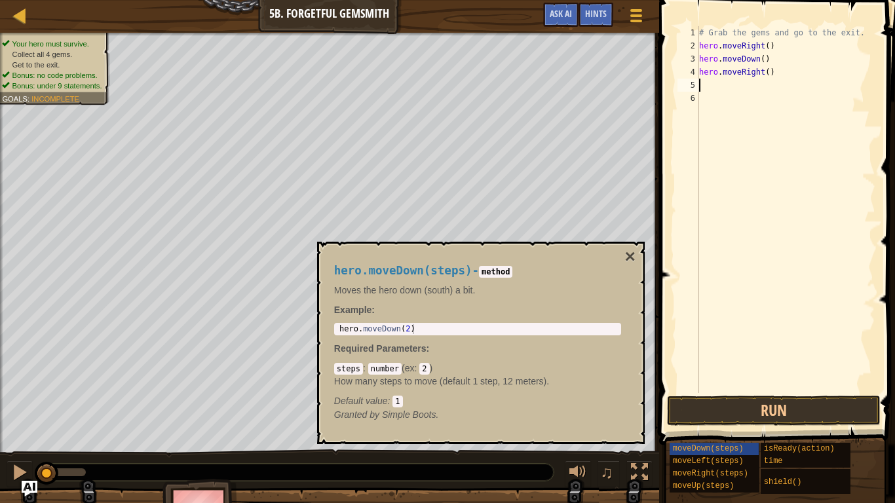
click at [768, 71] on div "# Grab the gems and go to the exit. hero . moveRight ( ) hero . moveDown ( ) he…" at bounding box center [785, 222] width 179 height 393
type textarea "hero.moveRight(2)"
click at [702, 71] on div "# Grab the gems and go to the exit. hero . moveRight ( ) hero . moveDown ( ) he…" at bounding box center [785, 222] width 179 height 393
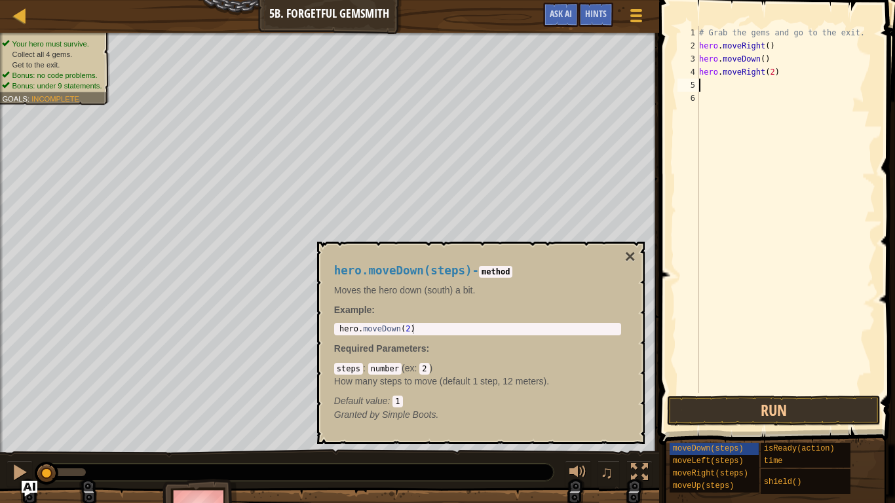
click at [704, 86] on div "# Grab the gems and go to the exit. hero . moveRight ( ) hero . moveDown ( ) he…" at bounding box center [785, 222] width 179 height 393
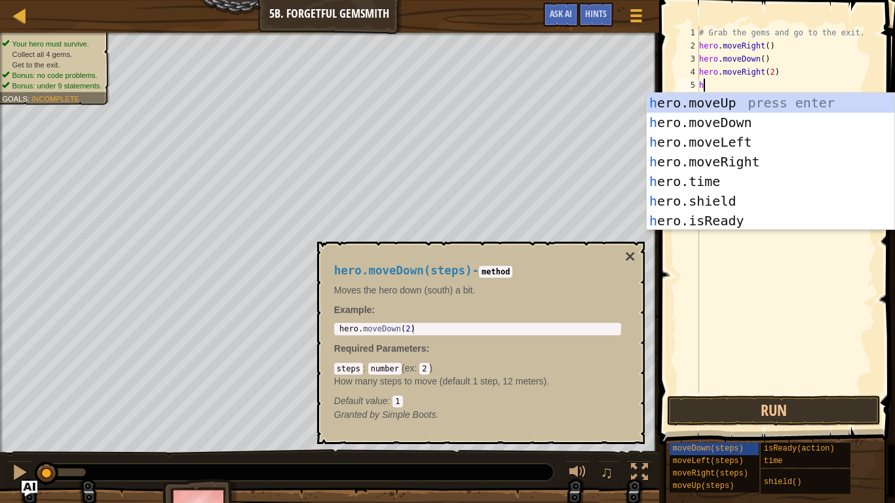
scroll to position [6, 1]
type textarea "hero"
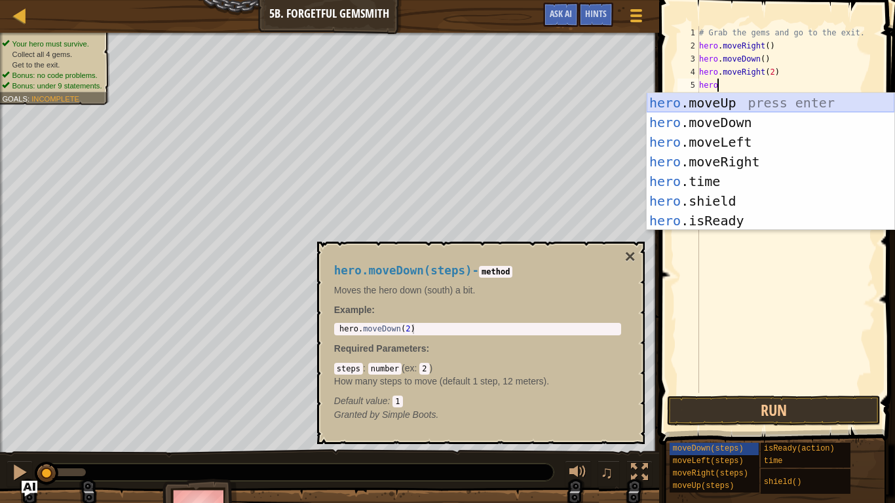
click at [713, 105] on div "hero .moveUp press enter hero .moveDown press enter hero .moveLeft press enter …" at bounding box center [771, 181] width 248 height 177
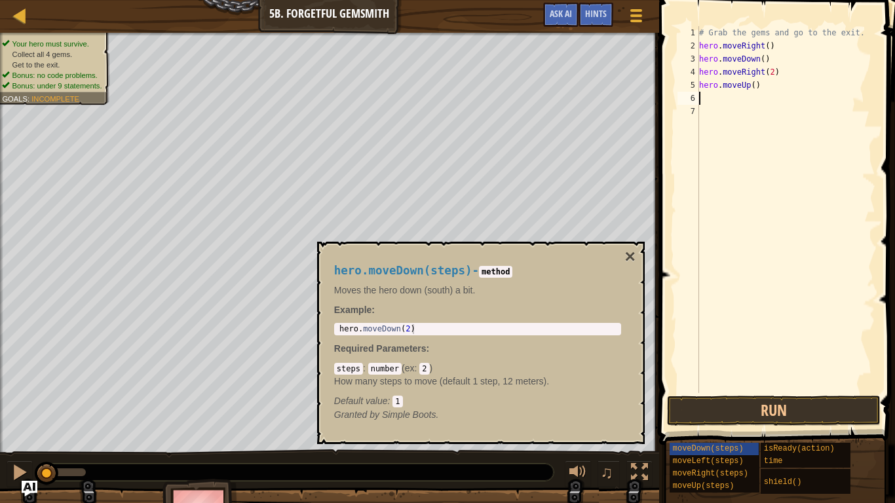
scroll to position [6, 0]
click at [755, 86] on div "# Grab the gems and go to the exit. hero . moveRight ( ) hero . moveDown ( ) he…" at bounding box center [785, 222] width 179 height 393
type textarea "hero.moveUp()"
click at [745, 103] on div "# Grab the gems and go to the exit. hero . moveRight ( ) hero . moveDown ( ) he…" at bounding box center [785, 222] width 179 height 393
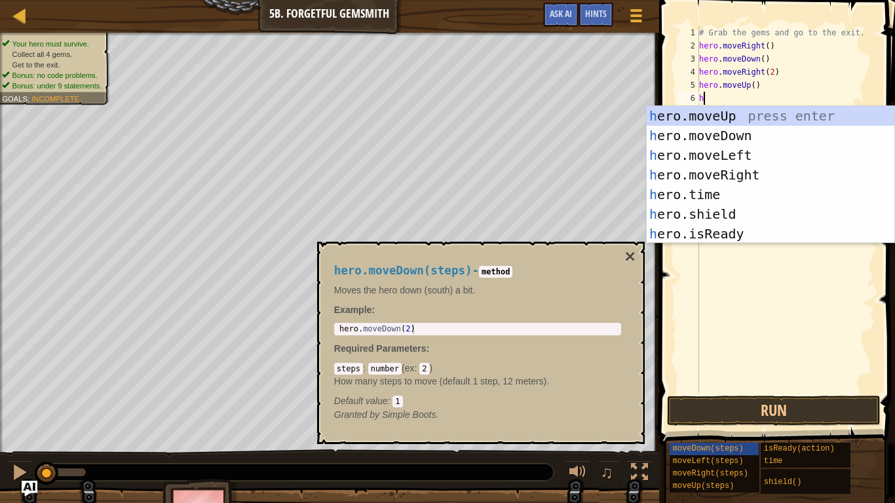
type textarea "he"
click at [738, 169] on div "he ro.moveUp press enter he ro.moveDown press enter he ro.moveLeft press enter …" at bounding box center [771, 194] width 248 height 177
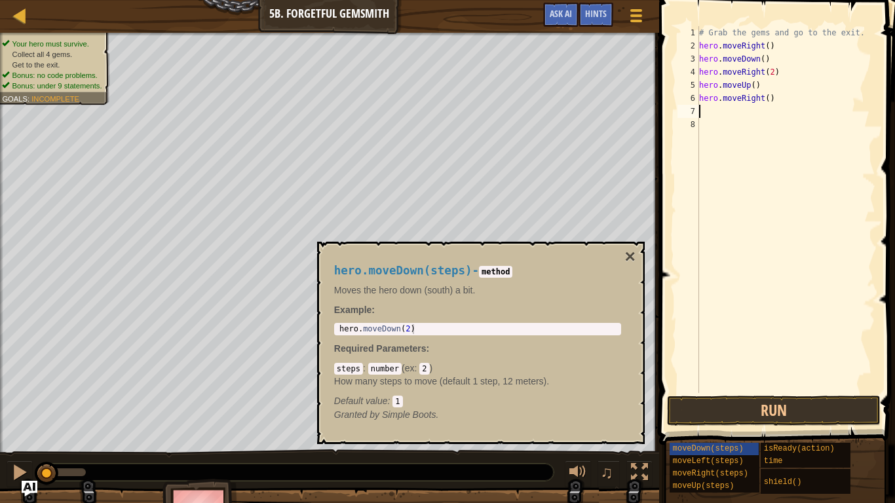
scroll to position [6, 0]
click at [782, 414] on button "Run" at bounding box center [774, 411] width 214 height 30
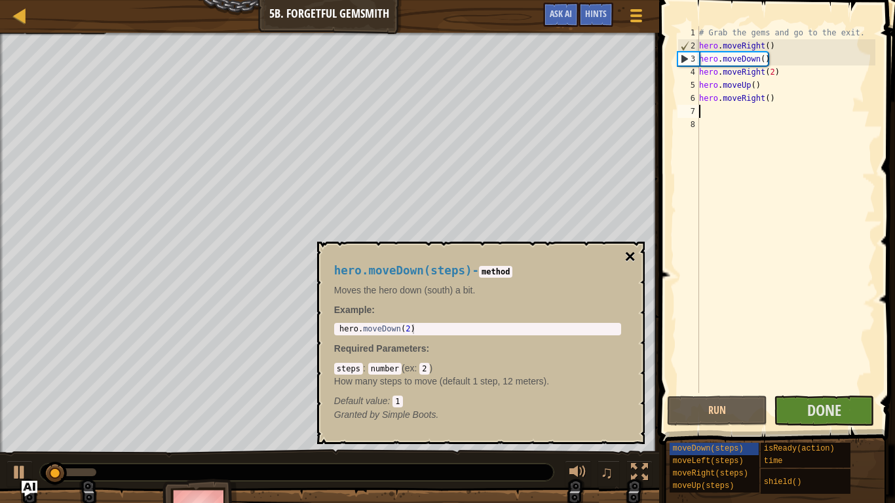
click at [633, 254] on button "×" at bounding box center [629, 257] width 10 height 18
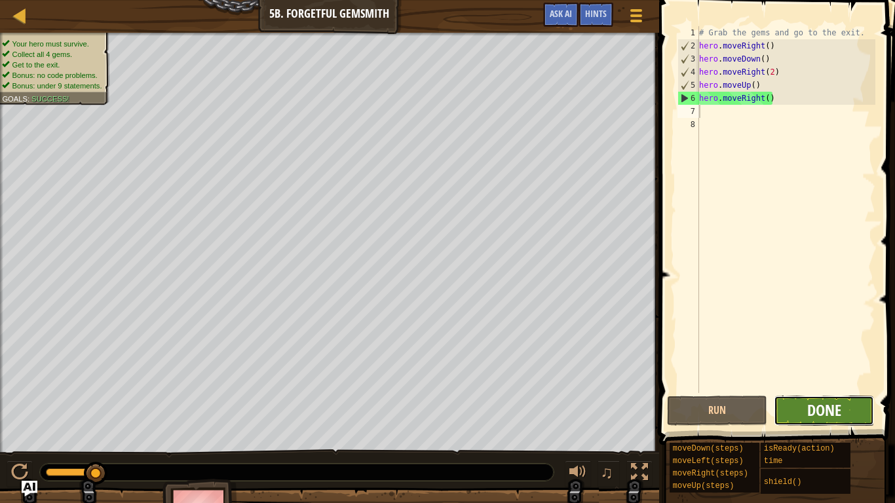
click at [812, 414] on span "Done" at bounding box center [824, 410] width 34 height 21
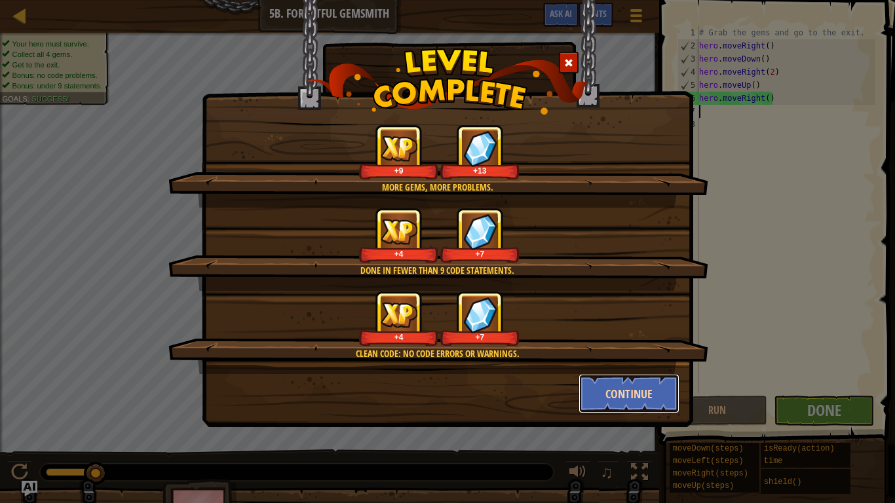
click at [637, 402] on button "Continue" at bounding box center [629, 393] width 102 height 39
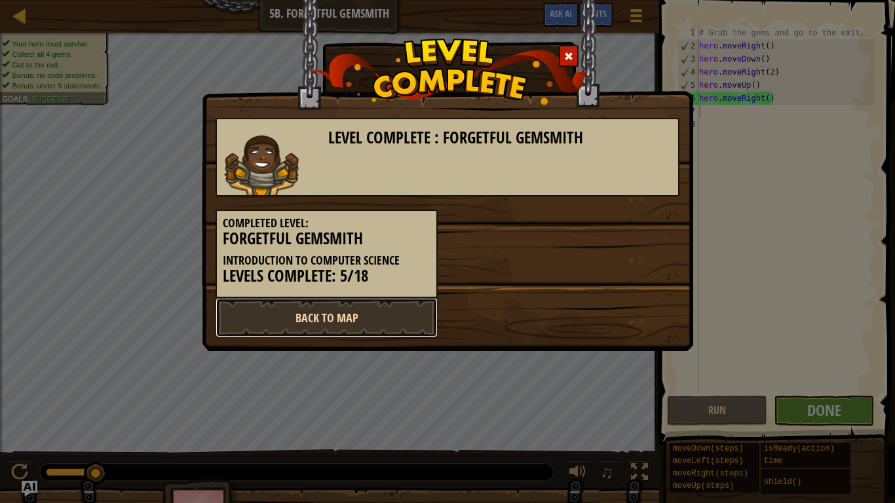
click at [328, 300] on link "Back to Map" at bounding box center [327, 317] width 222 height 39
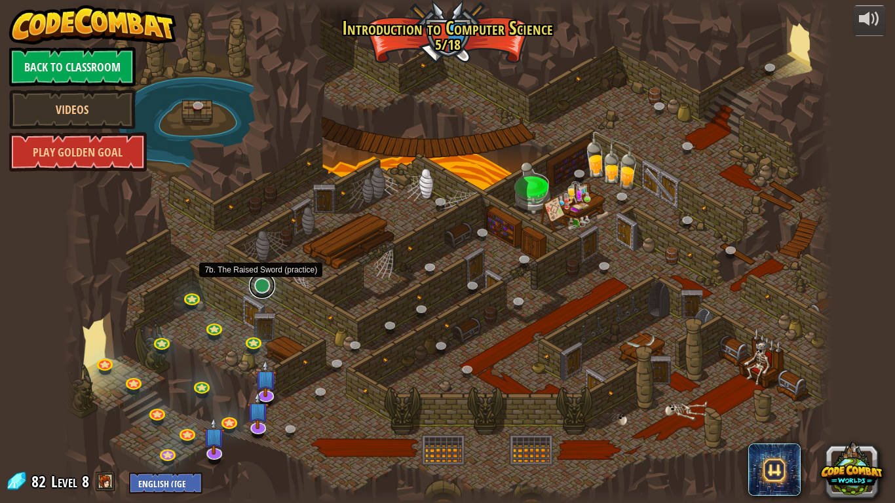
click at [259, 288] on link at bounding box center [262, 286] width 26 height 26
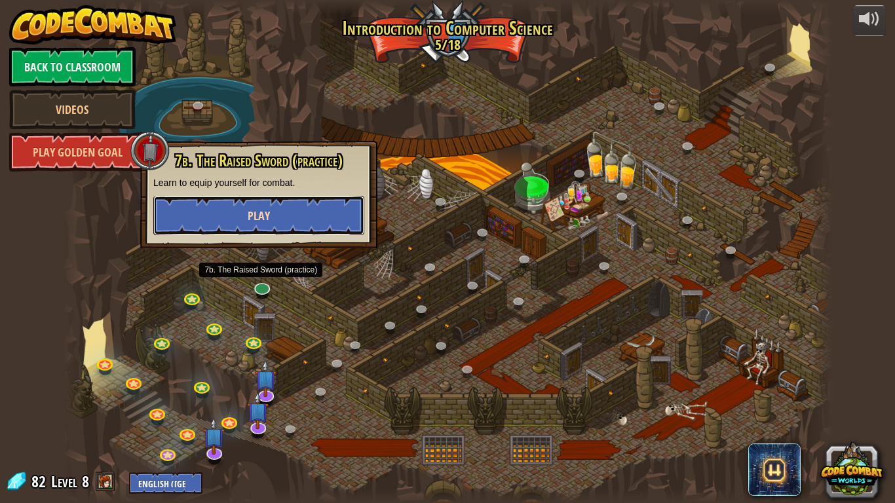
click at [225, 209] on button "Play" at bounding box center [258, 215] width 211 height 39
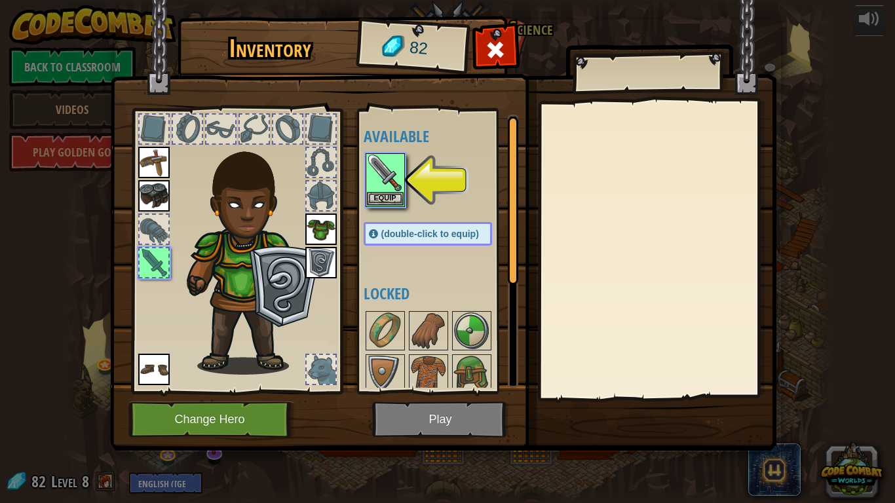
click at [157, 173] on img at bounding box center [153, 162] width 31 height 31
click at [377, 199] on button "Equip" at bounding box center [385, 198] width 37 height 14
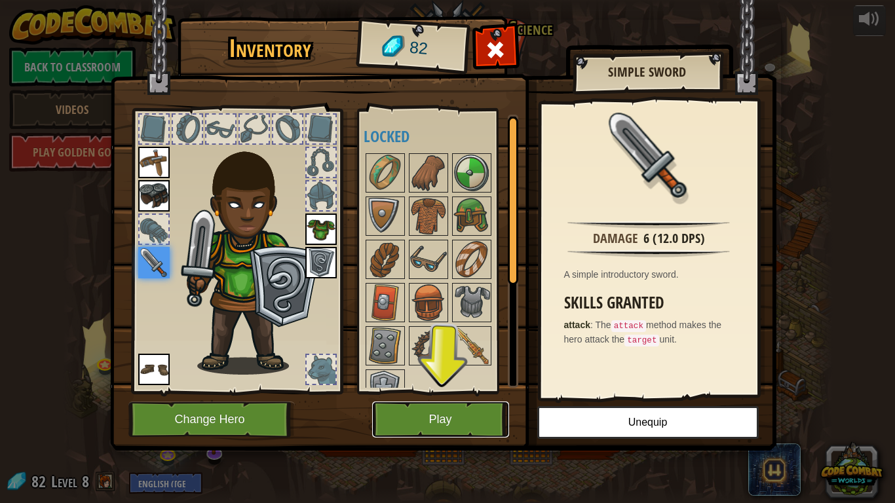
click at [434, 414] on button "Play" at bounding box center [440, 420] width 137 height 36
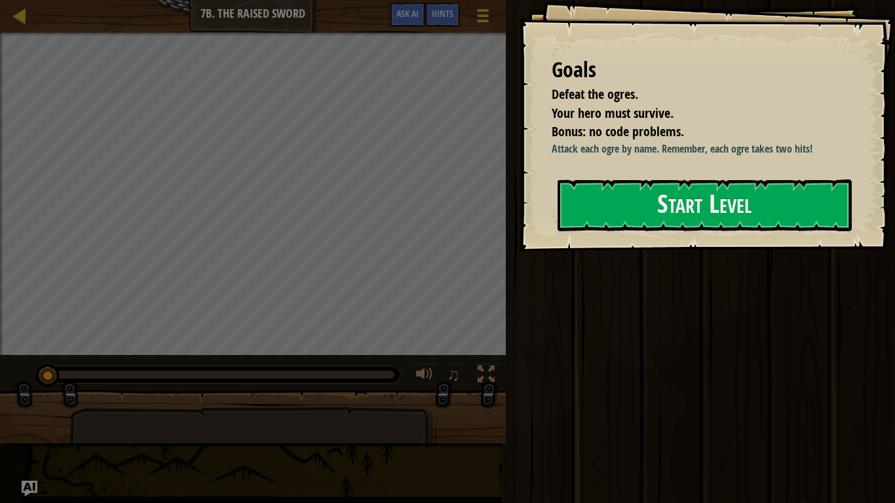
click at [721, 288] on div "Run Submit Done" at bounding box center [698, 248] width 393 height 497
click at [653, 216] on button "Start Level" at bounding box center [704, 205] width 294 height 52
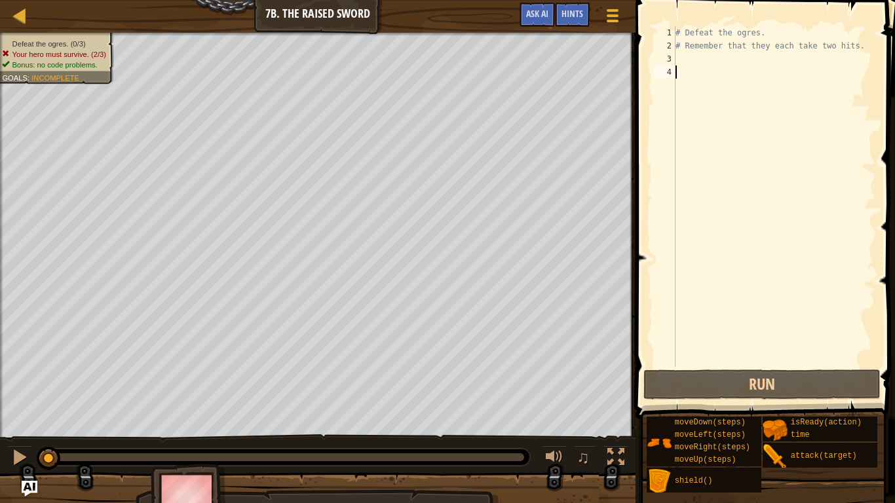
click at [690, 105] on div "# Defeat the ogres. # Remember that they each take two hits." at bounding box center [774, 209] width 202 height 367
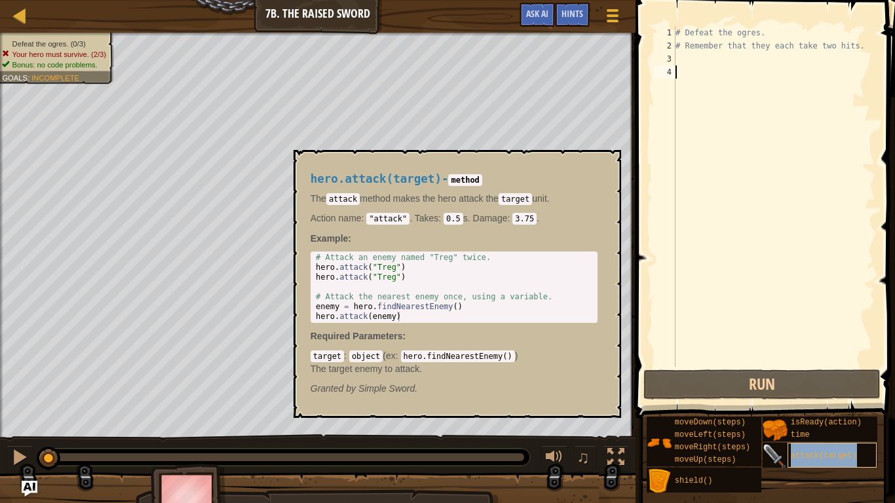
click at [805, 414] on span "attack(target)" at bounding box center [824, 455] width 66 height 9
click at [680, 62] on div "# Defeat the ogres. # Remember that they each take two hits." at bounding box center [774, 209] width 202 height 367
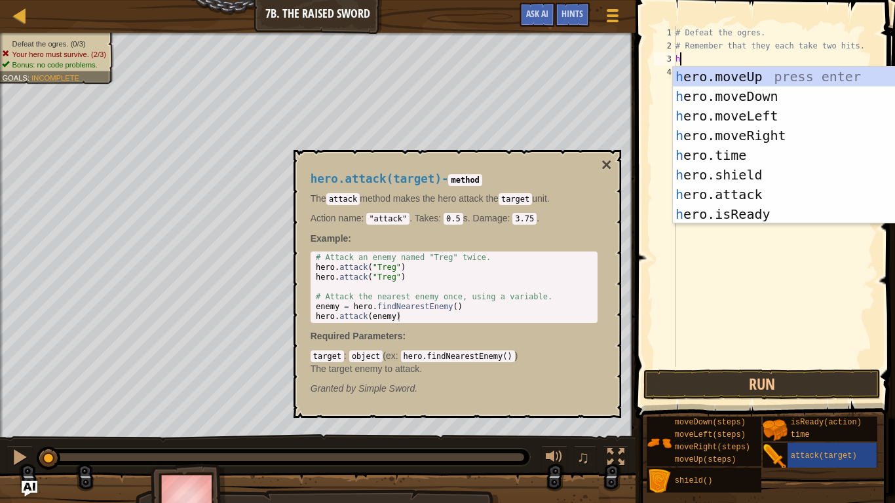
scroll to position [6, 1]
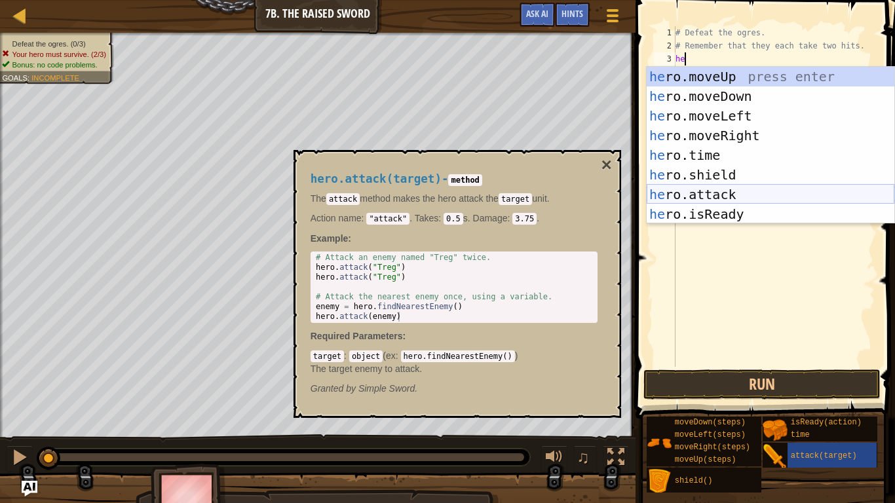
click at [711, 195] on div "he ro.moveUp press enter he ro.moveDown press enter he ro.moveLeft press enter …" at bounding box center [771, 165] width 248 height 197
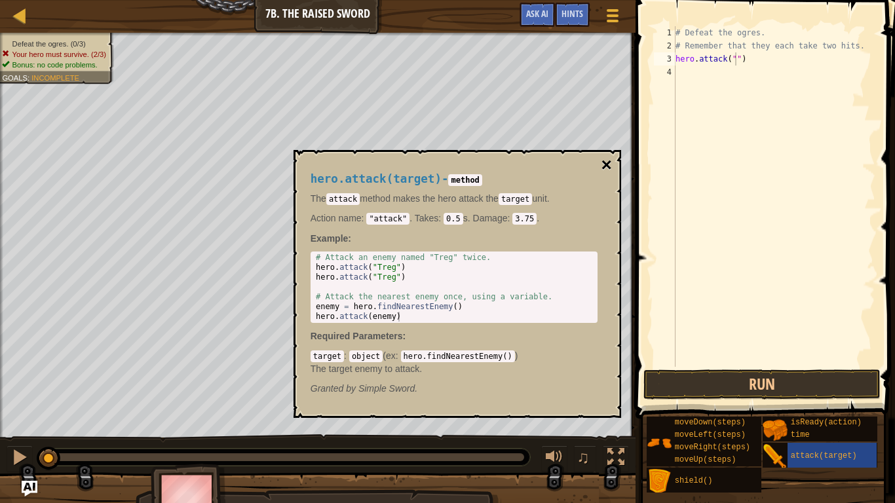
click at [605, 167] on button "×" at bounding box center [606, 165] width 10 height 18
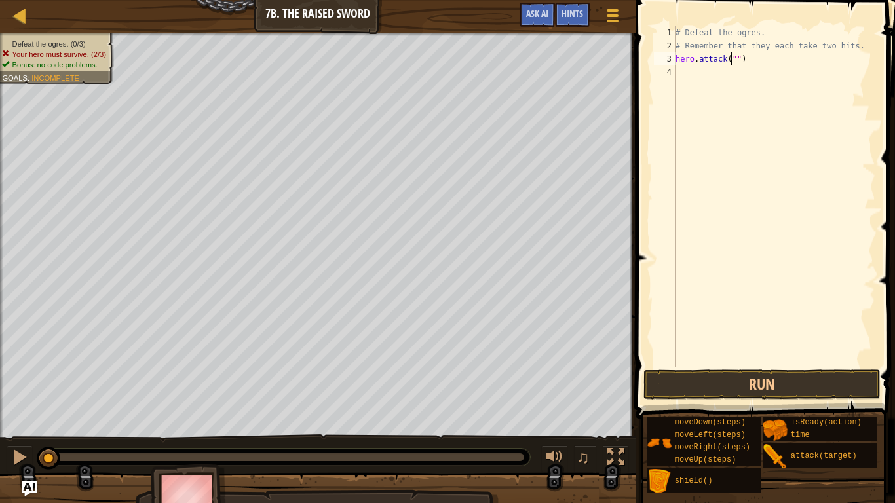
click at [732, 60] on div "# Defeat the ogres. # Remember that they each take two hits. hero . attack ( ""…" at bounding box center [774, 209] width 202 height 367
click at [740, 63] on div "# Defeat the ogres. # Remember that they each take two hits. hero . attack ( ""…" at bounding box center [774, 209] width 202 height 367
click at [735, 63] on div "# Defeat the ogres. # Remember that they each take two hits. hero . attack ( ""…" at bounding box center [774, 209] width 202 height 367
type textarea "hero.attack("rig")"
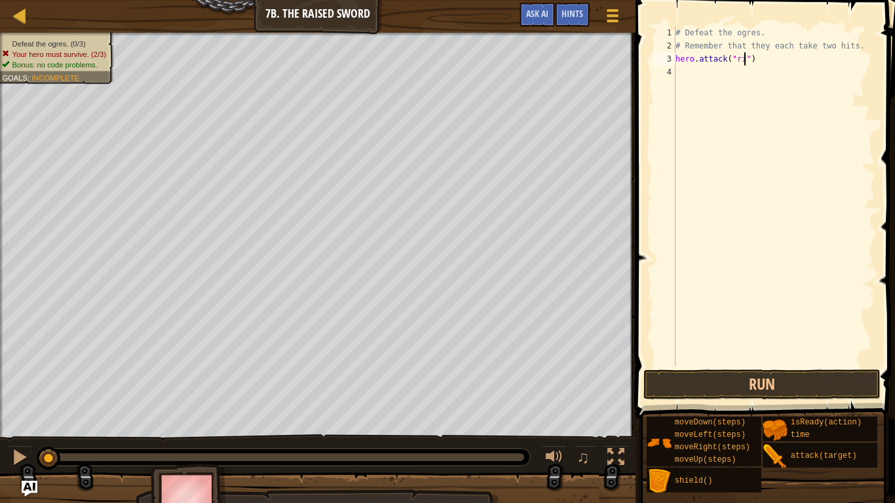
scroll to position [6, 10]
click at [698, 78] on div "# Defeat the ogres. # Remember that they each take two hits. hero . attack ( "r…" at bounding box center [774, 209] width 202 height 367
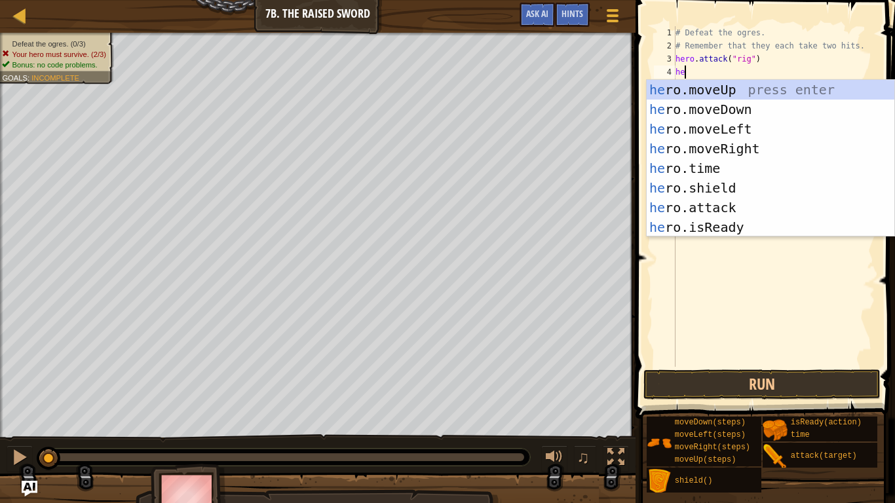
scroll to position [6, 1]
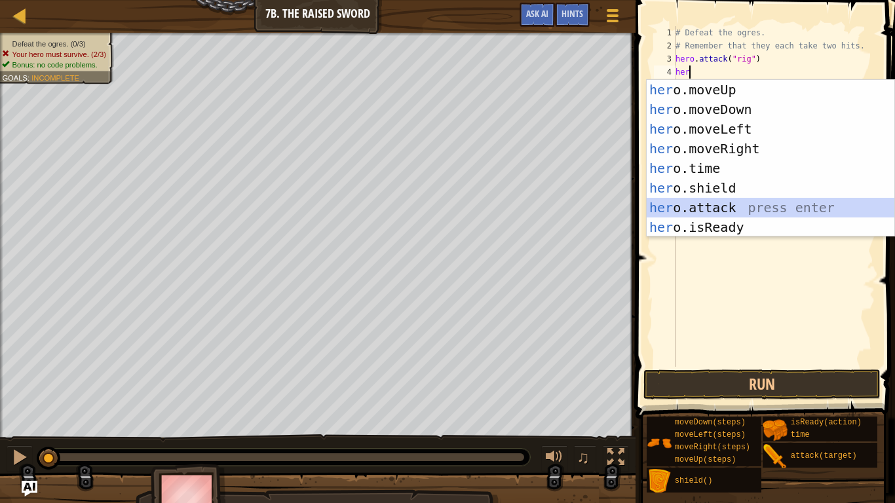
click at [702, 212] on div "her o.moveUp press enter her o.moveDown press enter her o.moveLeft press enter …" at bounding box center [771, 178] width 248 height 197
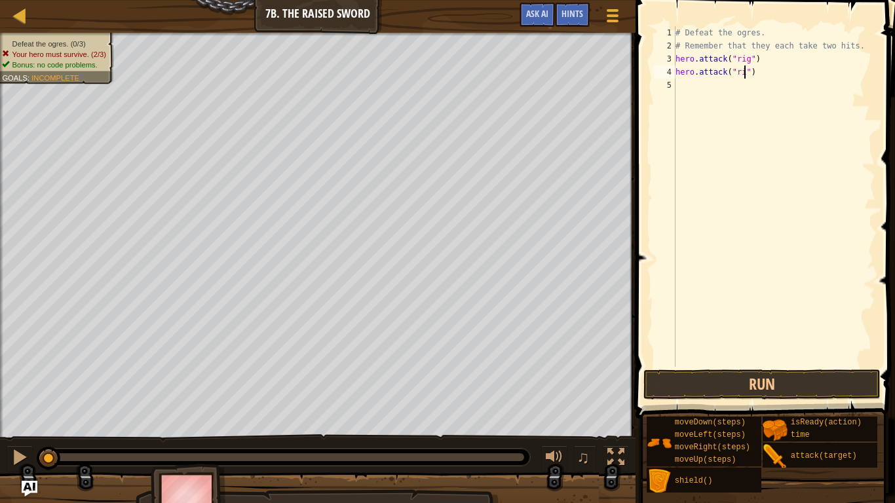
type textarea "hero.attack("rig")"
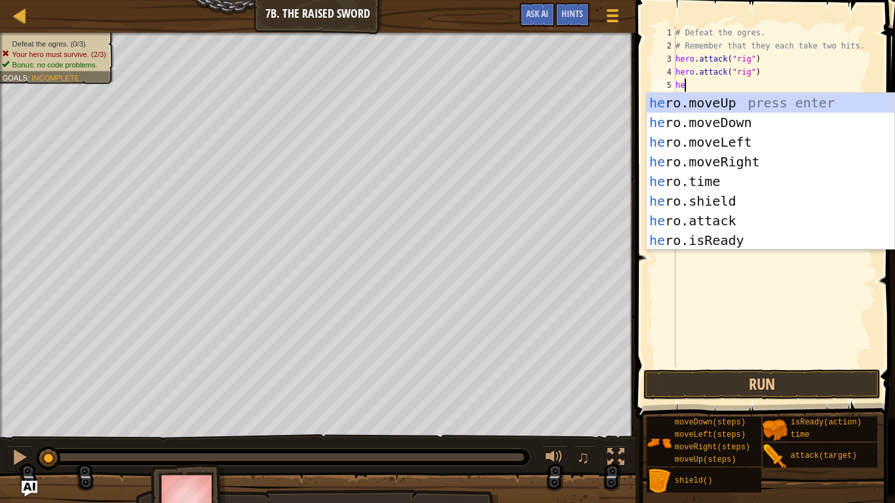
scroll to position [6, 1]
click at [725, 219] on div "he ro.moveUp press enter he ro.moveDown press enter he ro.moveLeft press enter …" at bounding box center [771, 191] width 248 height 197
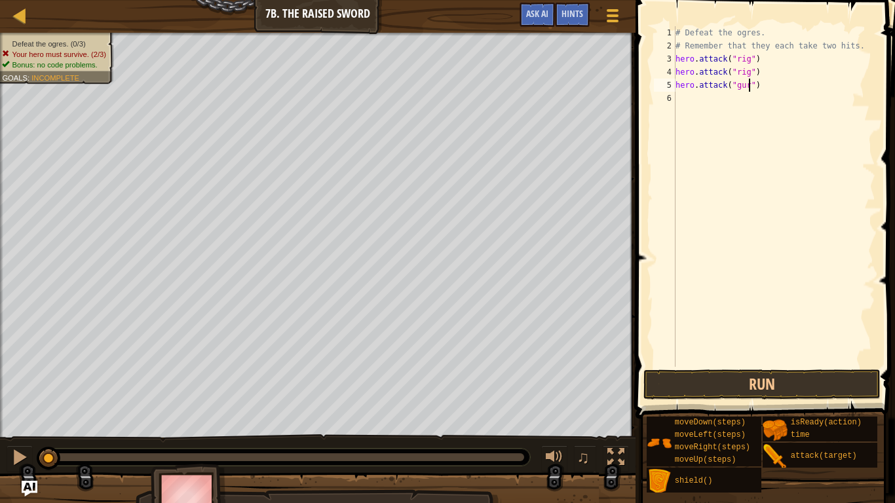
type textarea "hero.attack("gurt")"
click at [700, 105] on div "# Defeat the ogres. # Remember that they each take two hits. hero . attack ( "r…" at bounding box center [774, 209] width 202 height 367
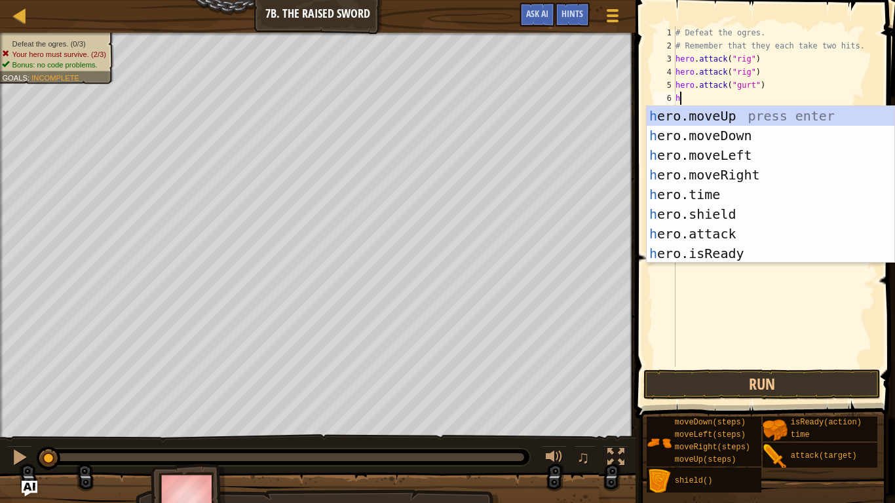
scroll to position [6, 1]
click at [709, 233] on div "he ro.moveUp press enter he ro.moveDown press enter he ro.moveLeft press enter …" at bounding box center [771, 204] width 248 height 197
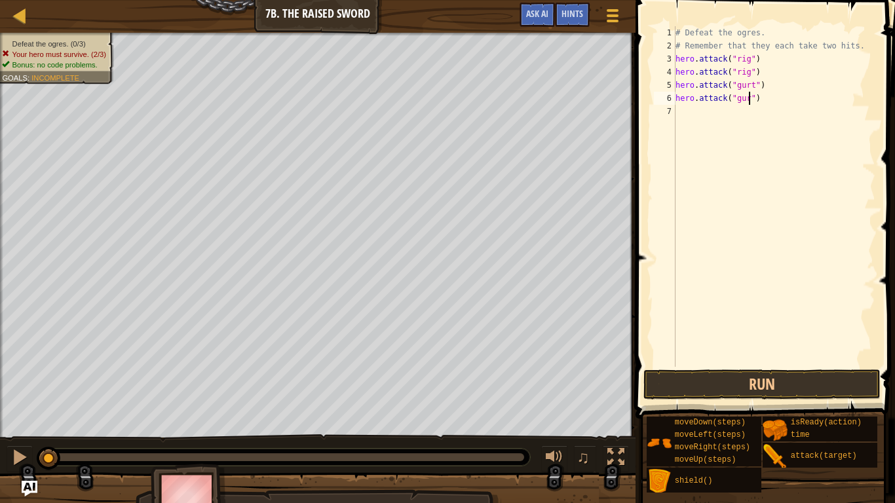
type textarea "hero.attack("gurt")"
click at [709, 119] on div "# Defeat the ogres. # Remember that they each take two hits. hero . attack ( "r…" at bounding box center [774, 209] width 202 height 367
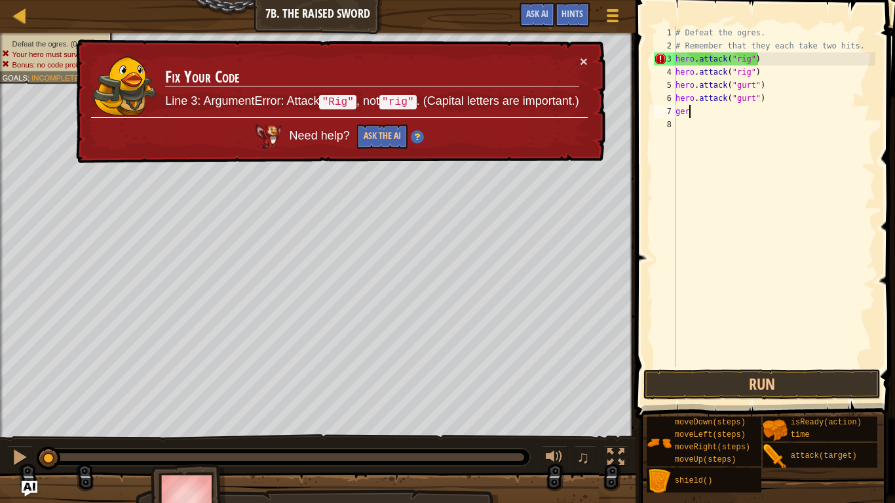
scroll to position [6, 1]
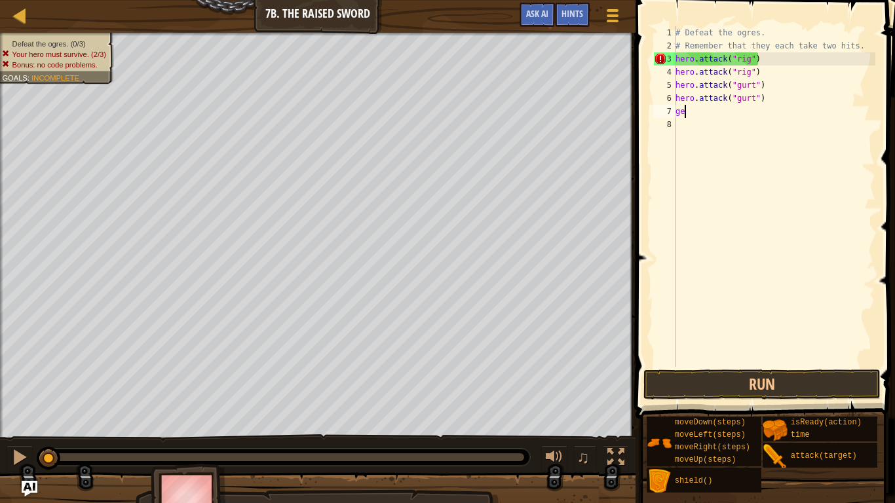
type textarea "g"
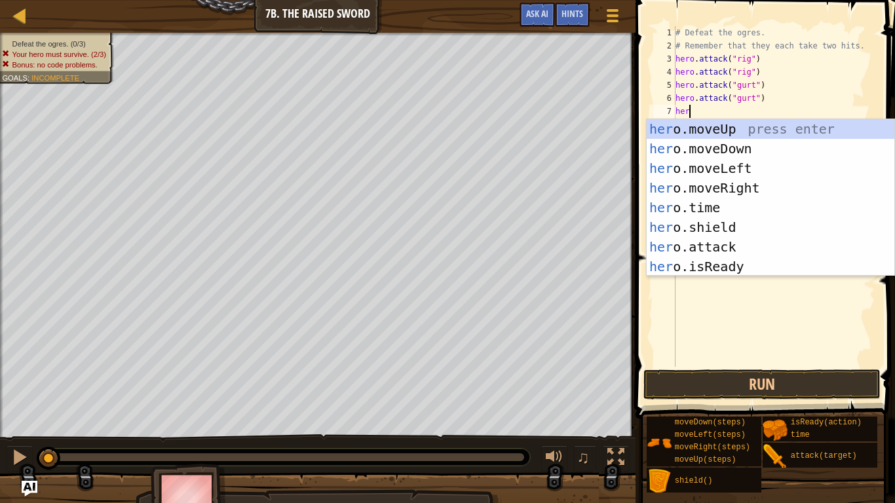
scroll to position [6, 1]
click at [712, 245] on div "her o.moveUp press enter her o.moveDown press enter her o.moveLeft press enter …" at bounding box center [771, 217] width 248 height 197
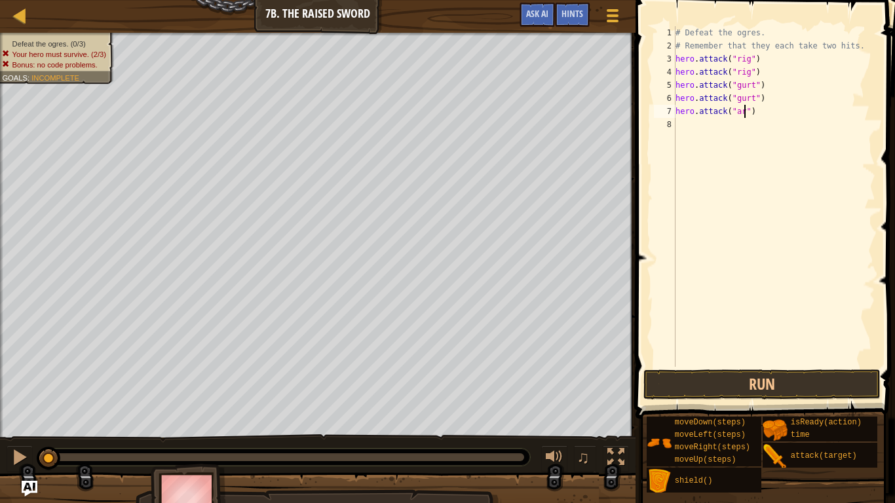
type textarea "hero.attack("ark")"
click at [688, 134] on div "# Defeat the ogres. # Remember that they each take two hits. hero . attack ( "r…" at bounding box center [774, 209] width 202 height 367
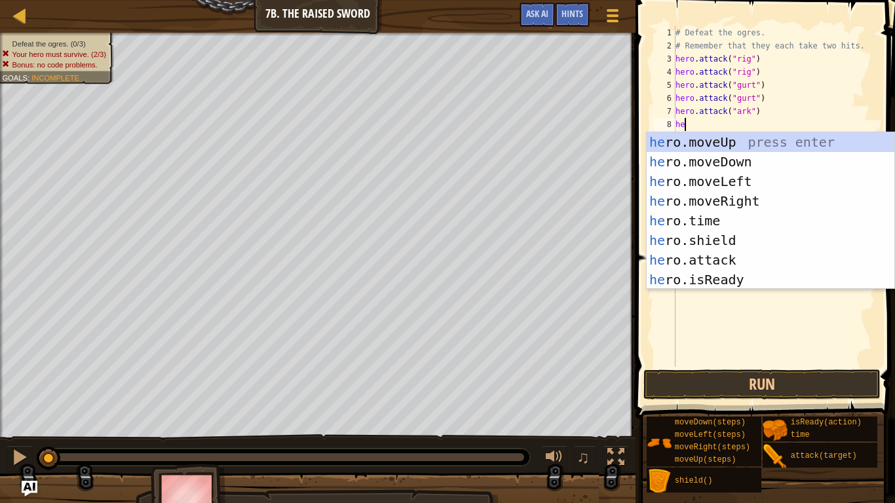
scroll to position [6, 1]
click at [721, 258] on div "he ro.moveUp press enter he ro.moveDown press enter he ro.moveLeft press enter …" at bounding box center [771, 230] width 248 height 197
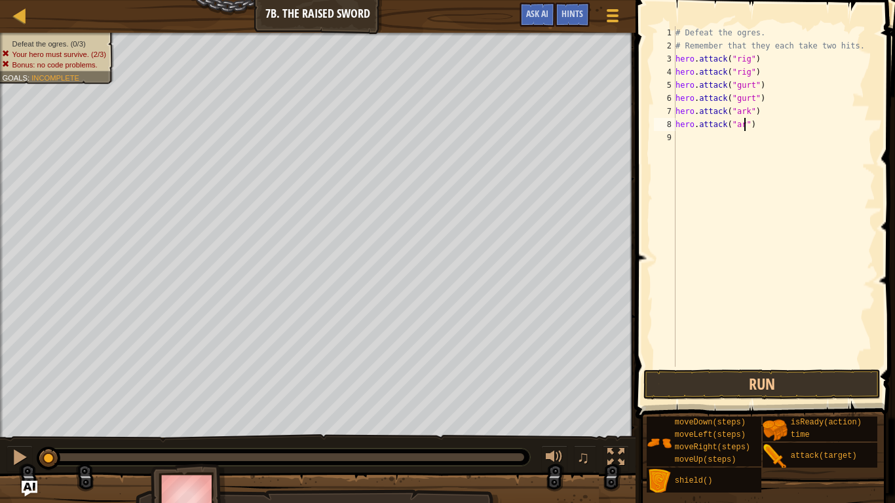
scroll to position [6, 10]
click at [756, 389] on button "Run" at bounding box center [761, 384] width 236 height 30
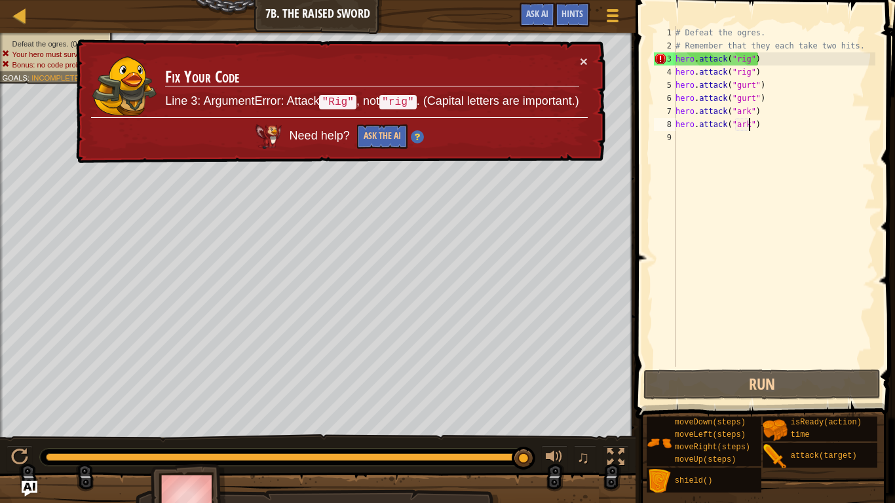
click at [741, 63] on div "# Defeat the ogres. # Remember that they each take two hits. hero . attack ( "r…" at bounding box center [774, 209] width 202 height 367
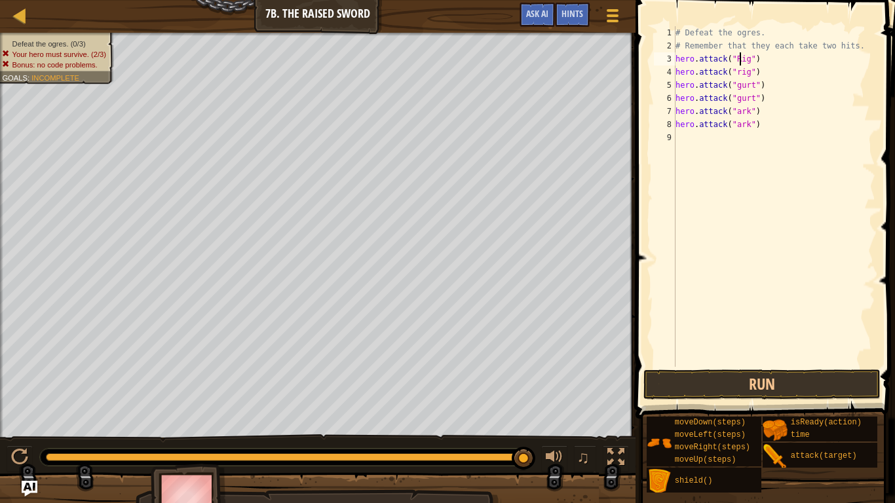
scroll to position [6, 9]
click at [740, 75] on div "# Defeat the ogres. # Remember that they each take two hits. hero . attack ( "R…" at bounding box center [774, 209] width 202 height 367
click at [742, 83] on div "# Defeat the ogres. # Remember that they each take two hits. hero . attack ( "R…" at bounding box center [774, 209] width 202 height 367
click at [738, 72] on div "# Defeat the ogres. # Remember that they each take two hits. hero . attack ( "R…" at bounding box center [774, 209] width 202 height 367
click at [742, 90] on div "# Defeat the ogres. # Remember that they each take two hits. hero . attack ( "R…" at bounding box center [774, 209] width 202 height 367
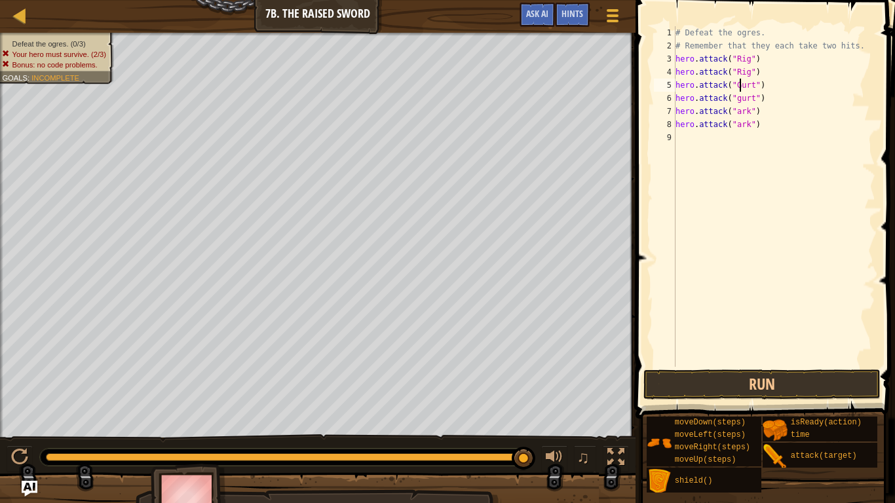
click at [743, 101] on div "# Defeat the ogres. # Remember that they each take two hits. hero . attack ( "R…" at bounding box center [774, 209] width 202 height 367
click at [738, 100] on div "# Defeat the ogres. # Remember that they each take two hits. hero . attack ( "R…" at bounding box center [774, 209] width 202 height 367
click at [740, 113] on div "# Defeat the ogres. # Remember that they each take two hits. hero . attack ( "R…" at bounding box center [774, 209] width 202 height 367
click at [740, 123] on div "# Defeat the ogres. # Remember that they each take two hits. hero . attack ( "R…" at bounding box center [774, 209] width 202 height 367
click at [825, 381] on button "Run" at bounding box center [761, 384] width 236 height 30
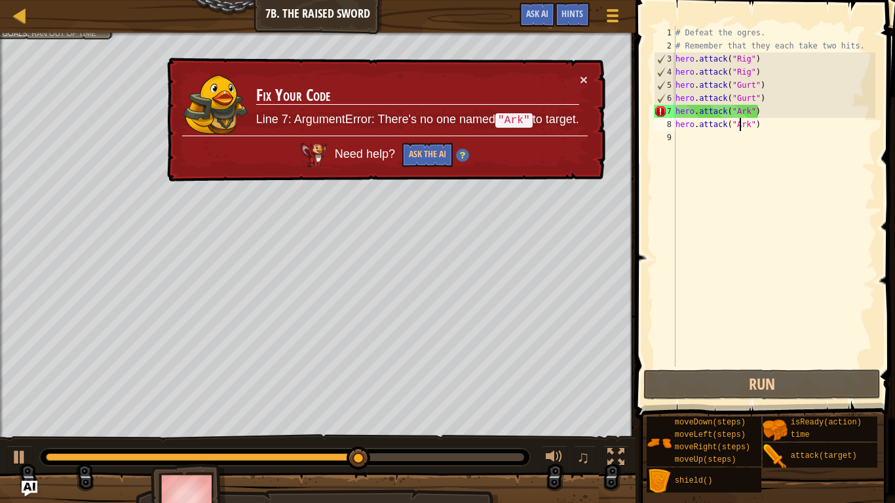
click at [744, 113] on div "# Defeat the ogres. # Remember that they each take two hits. hero . attack ( "R…" at bounding box center [774, 209] width 202 height 367
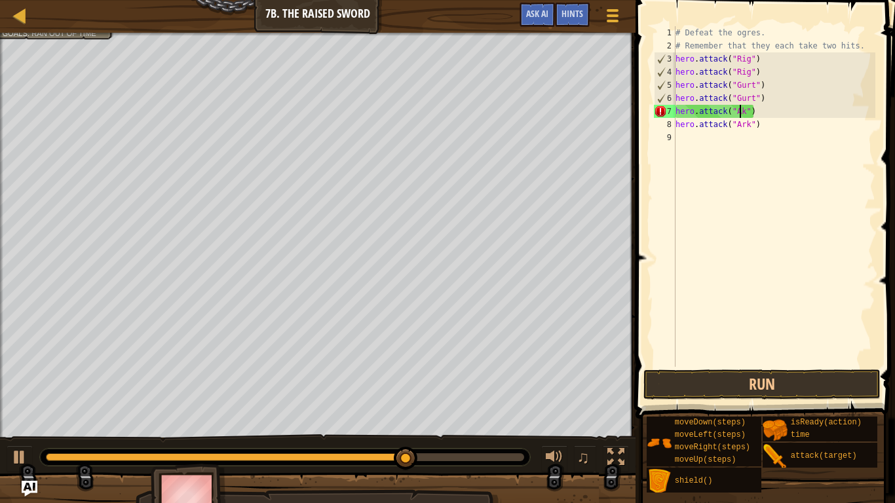
scroll to position [6, 10]
click at [742, 123] on div "# Defeat the ogres. # Remember that they each take two hits. hero . attack ( "R…" at bounding box center [774, 209] width 202 height 367
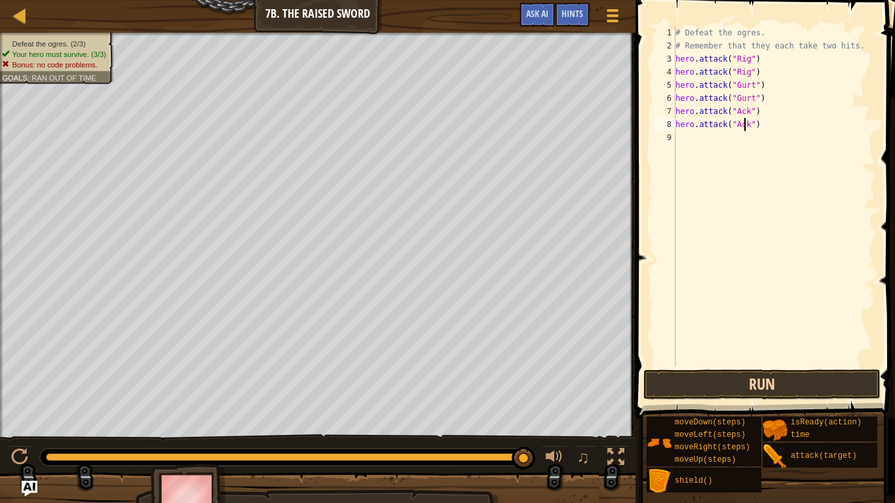
type textarea "hero.attack("Ack")"
click at [805, 377] on button "Run" at bounding box center [761, 384] width 236 height 30
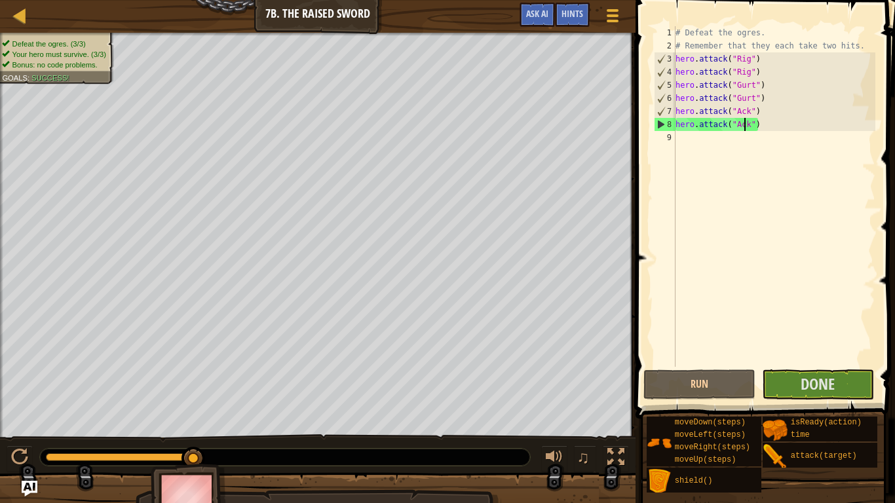
click at [699, 145] on div "# Defeat the ogres. # Remember that they each take two hits. hero . attack ( "R…" at bounding box center [774, 209] width 202 height 367
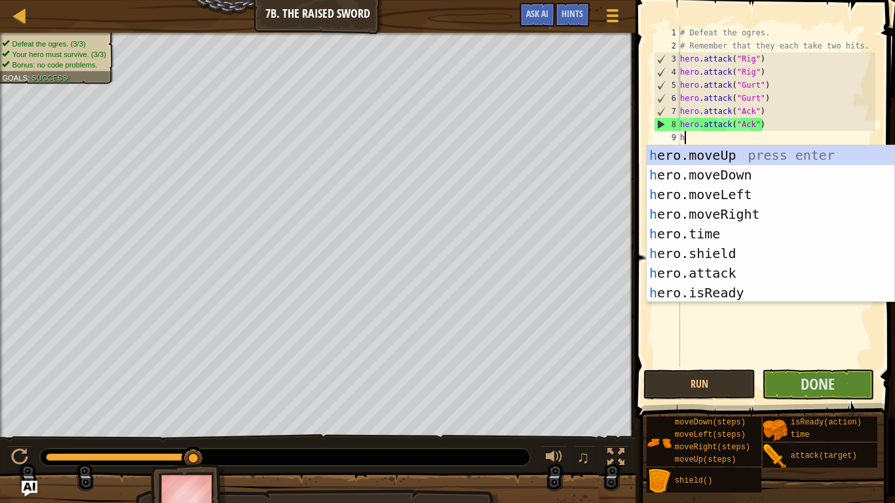
type textarea "he"
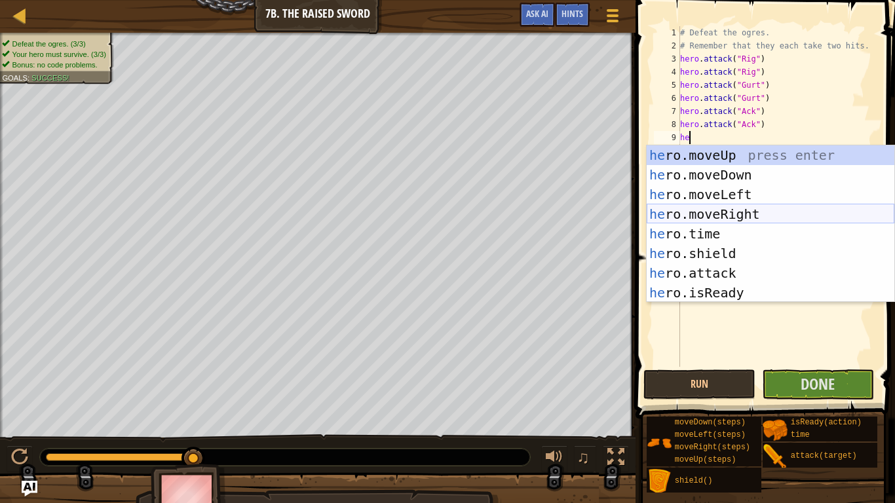
click at [741, 214] on div "he ro.moveUp press enter he ro.moveDown press enter he ro.moveLeft press enter …" at bounding box center [771, 243] width 248 height 197
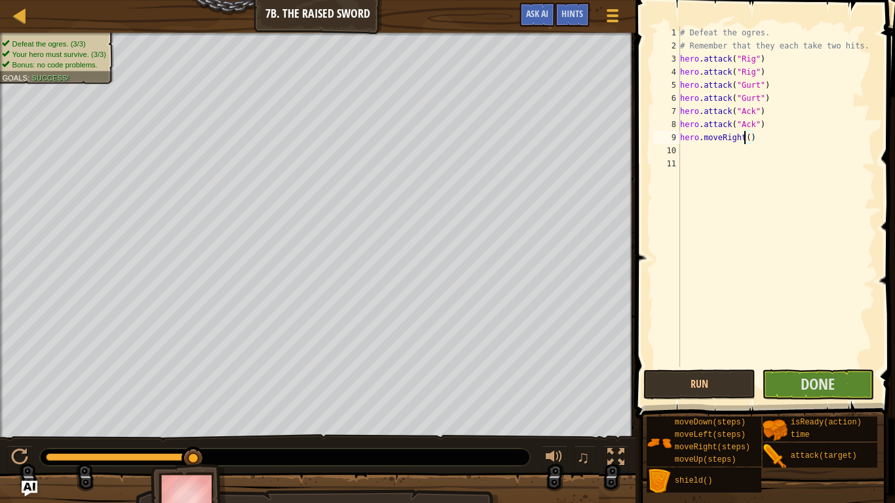
click at [745, 143] on div "# Defeat the ogres. # Remember that they each take two hits. hero . attack ( "R…" at bounding box center [776, 209] width 198 height 367
type textarea "hero.moveRight()"
click at [747, 145] on div "# Defeat the ogres. # Remember that they each take two hits. hero . attack ( "R…" at bounding box center [776, 209] width 198 height 367
click at [747, 142] on div "# Defeat the ogres. # Remember that they each take two hits. hero . attack ( "R…" at bounding box center [776, 209] width 198 height 367
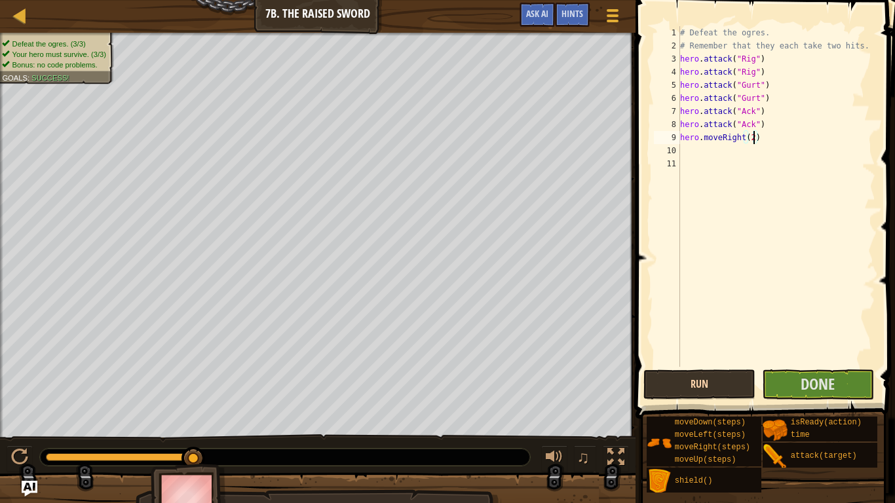
type textarea "hero.moveRight(2)"
click at [700, 373] on button "Run" at bounding box center [699, 384] width 112 height 30
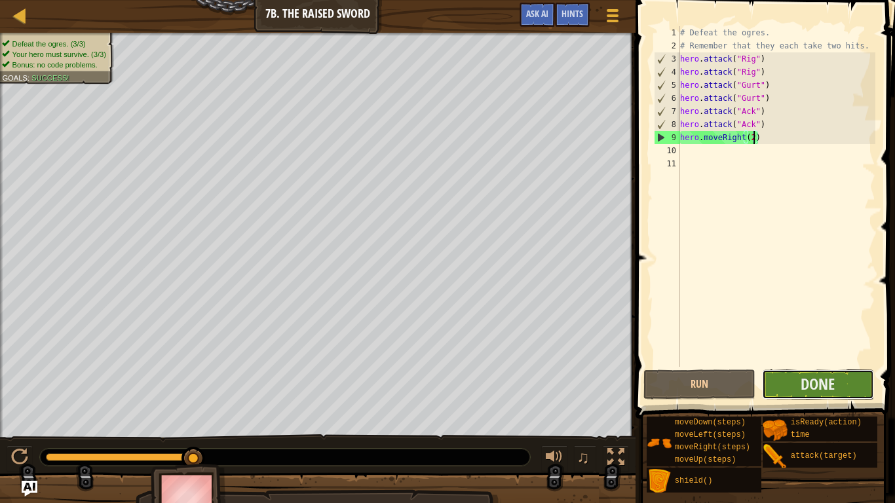
click at [797, 393] on button "Done" at bounding box center [818, 384] width 112 height 30
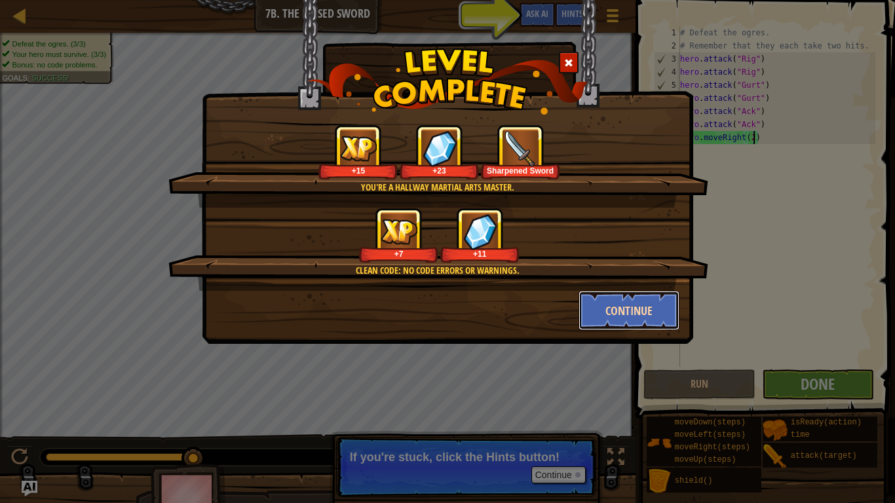
click at [609, 293] on button "Continue" at bounding box center [629, 310] width 102 height 39
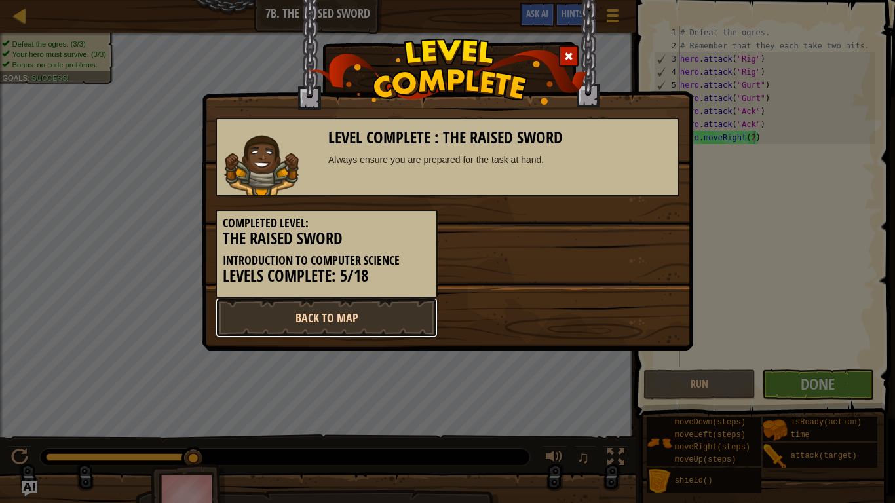
click at [325, 324] on link "Back to Map" at bounding box center [327, 317] width 222 height 39
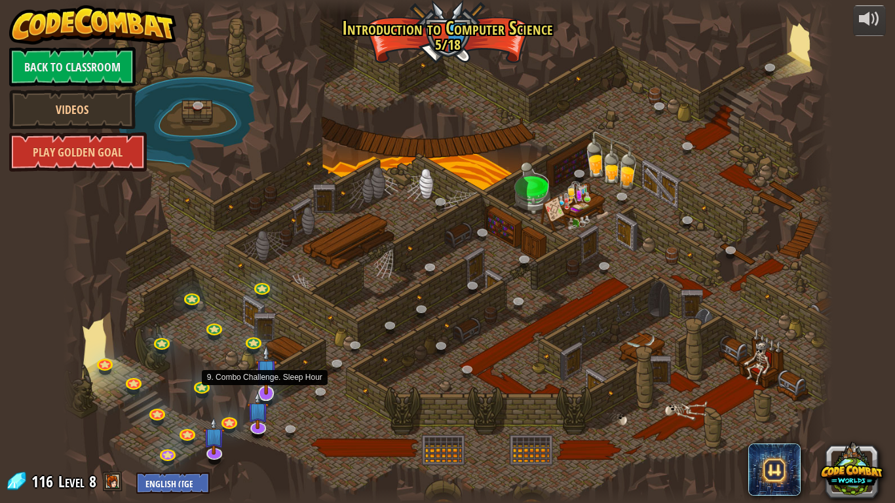
click at [270, 389] on img at bounding box center [266, 370] width 22 height 50
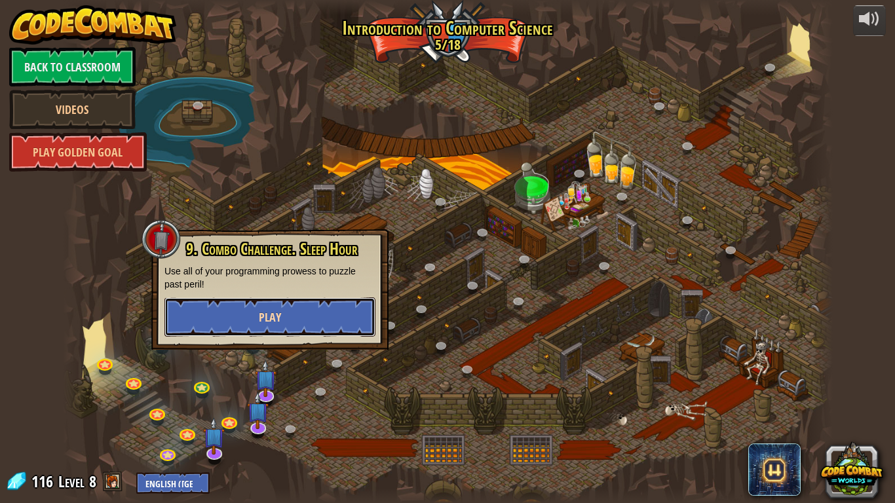
click at [212, 298] on button "Play" at bounding box center [269, 316] width 211 height 39
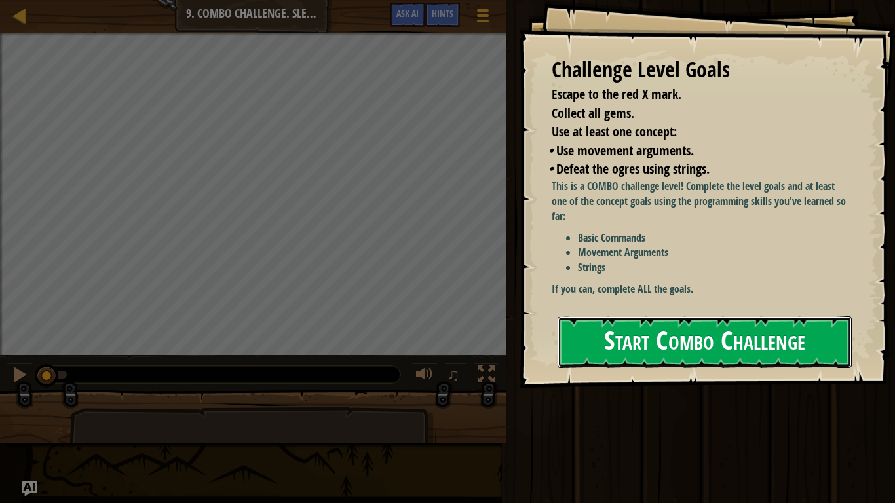
click at [679, 351] on button "Start Combo Challenge" at bounding box center [704, 342] width 294 height 52
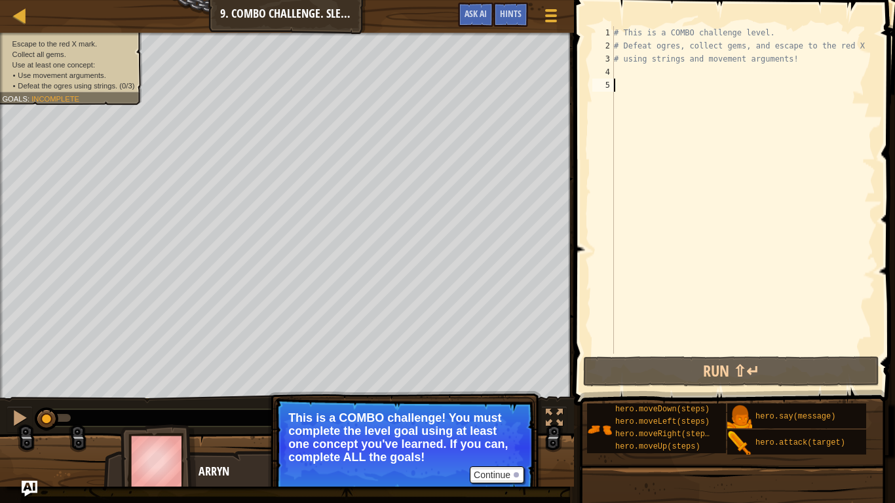
click at [679, 351] on div "# This is a COMBO challenge level. # Defeat [PERSON_NAME], collect gems, and es…" at bounding box center [743, 203] width 264 height 354
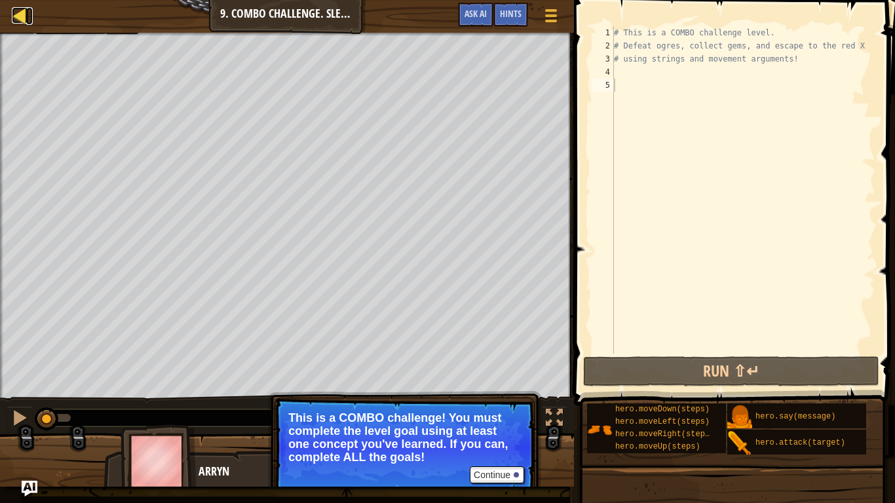
click at [18, 14] on div at bounding box center [20, 15] width 16 height 16
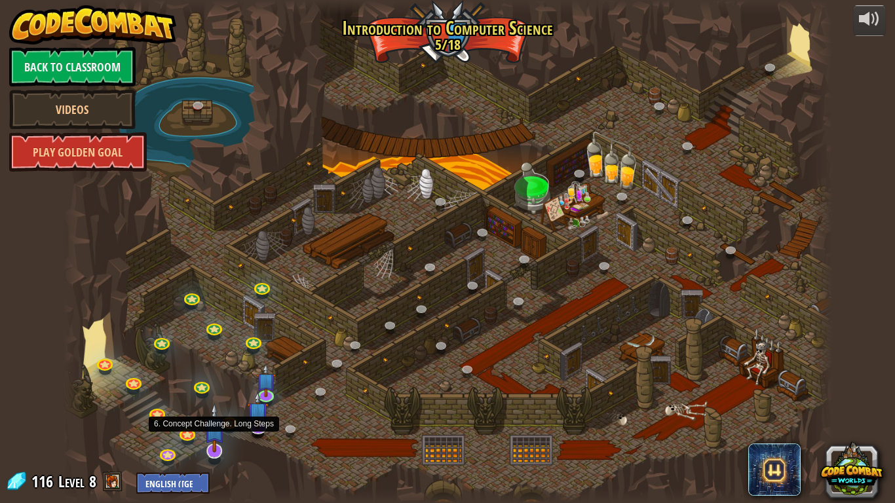
click at [211, 414] on img at bounding box center [215, 428] width 22 height 50
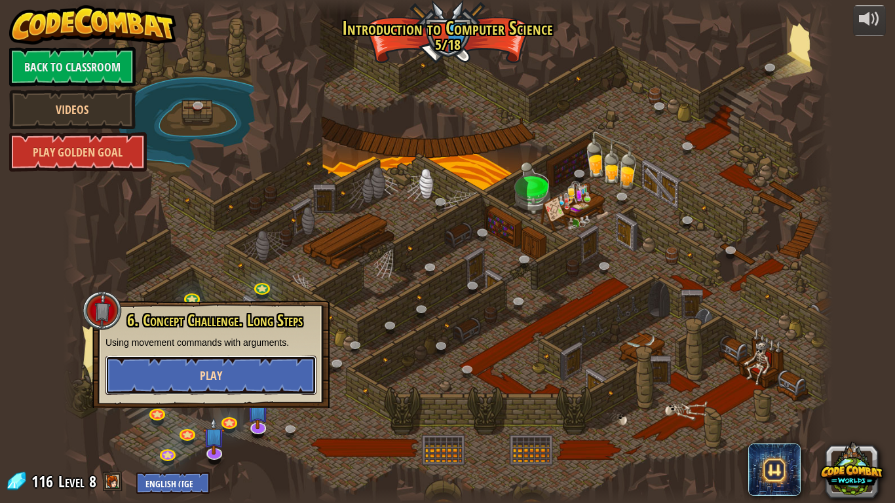
click at [271, 368] on button "Play" at bounding box center [210, 375] width 211 height 39
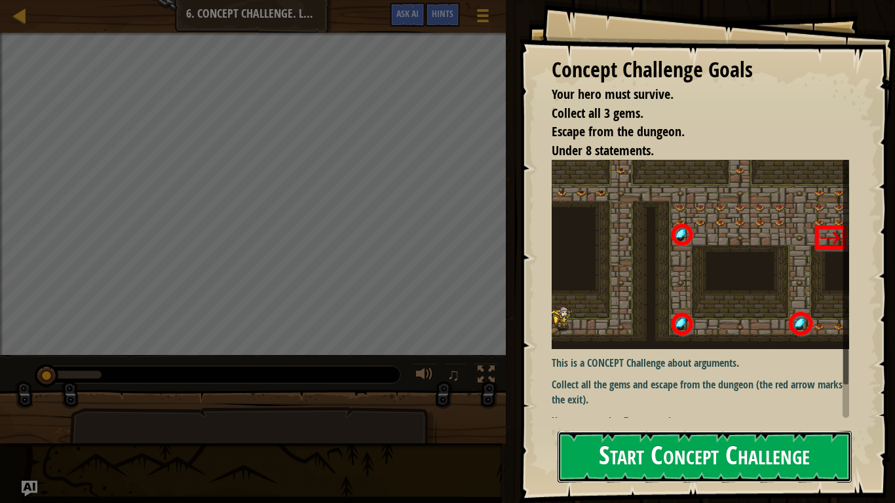
click at [608, 414] on button "Start Concept Challenge" at bounding box center [704, 457] width 294 height 52
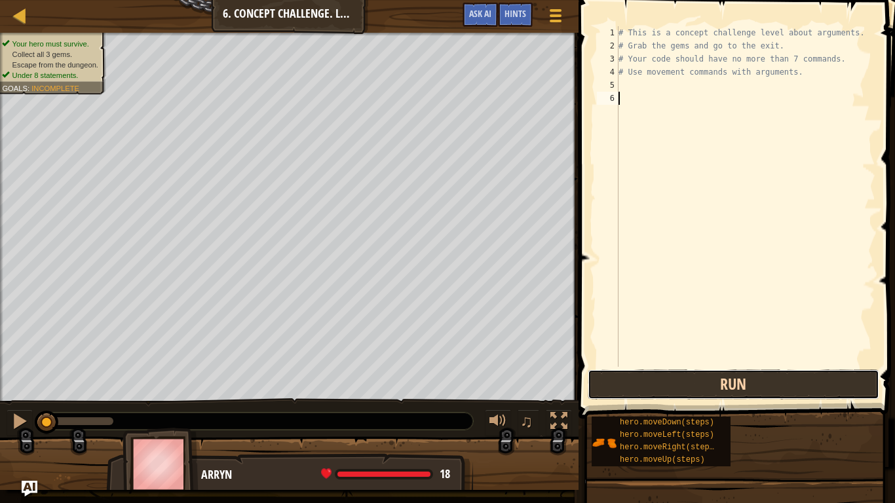
click at [654, 377] on button "Run" at bounding box center [734, 384] width 292 height 30
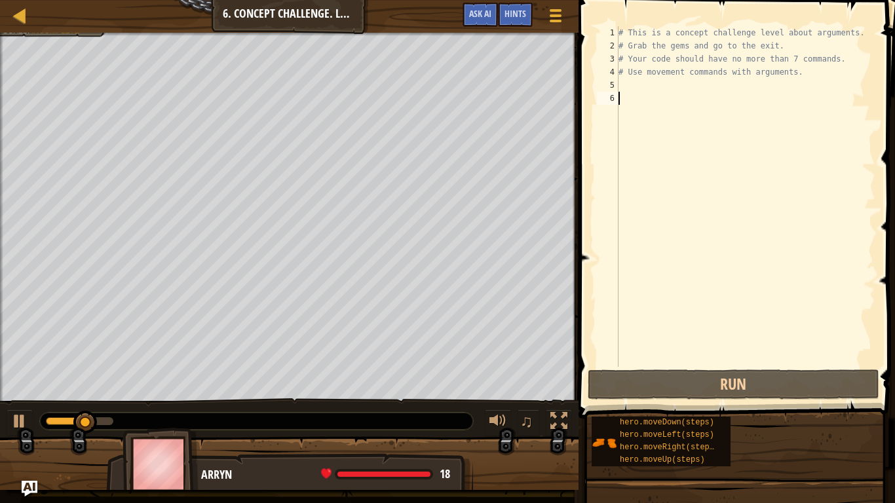
click at [707, 136] on div "# This is a concept challenge level about arguments. # Grab the gems and go to …" at bounding box center [745, 209] width 259 height 367
click at [663, 97] on div "# This is a concept challenge level about arguments. # Grab the gems and go to …" at bounding box center [745, 209] width 259 height 367
click at [641, 90] on div "# This is a concept challenge level about arguments. # Grab the gems and go to …" at bounding box center [745, 209] width 259 height 367
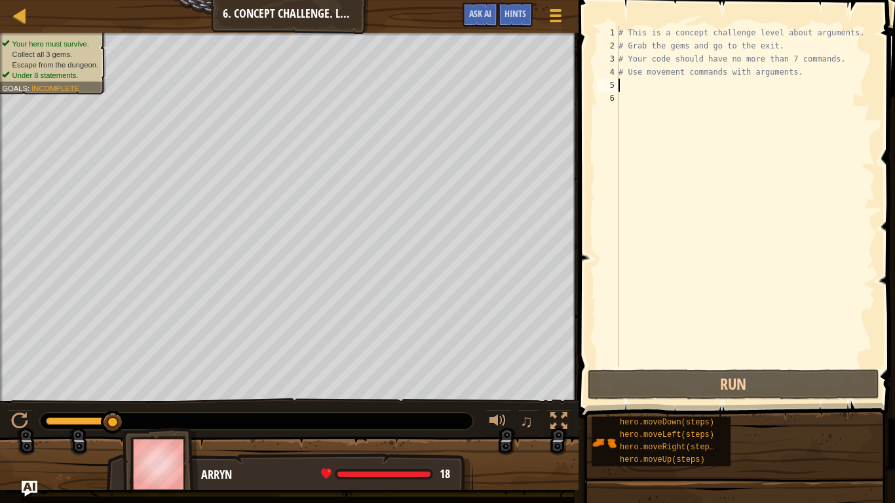
type textarea "y"
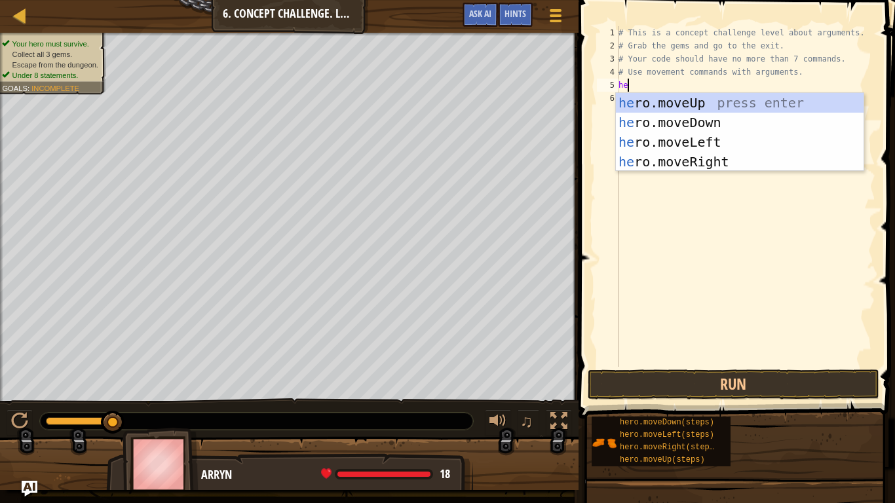
type textarea "her"
click at [711, 164] on div "her o.moveUp press enter her o.moveDown press enter her o.moveLeft press enter …" at bounding box center [740, 152] width 248 height 118
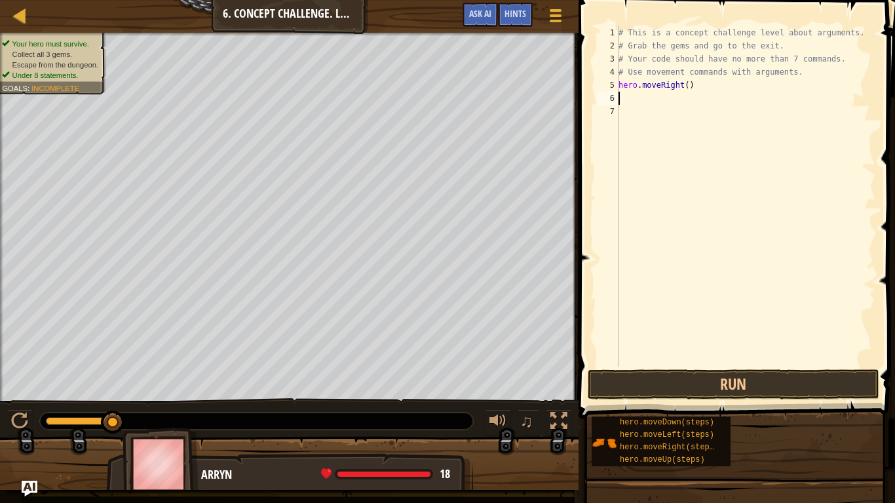
scroll to position [6, 0]
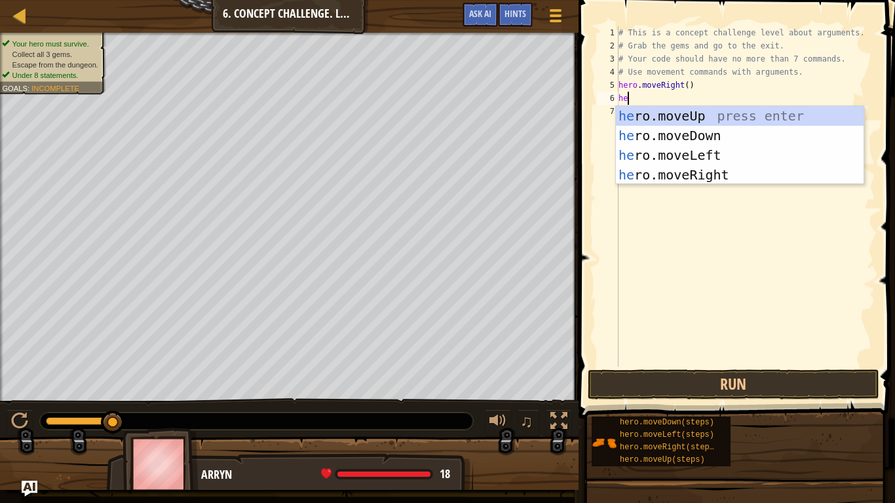
type textarea "her"
click at [696, 113] on div "her o.moveUp press enter her o.moveDown press enter her o.moveLeft press enter …" at bounding box center [740, 165] width 248 height 118
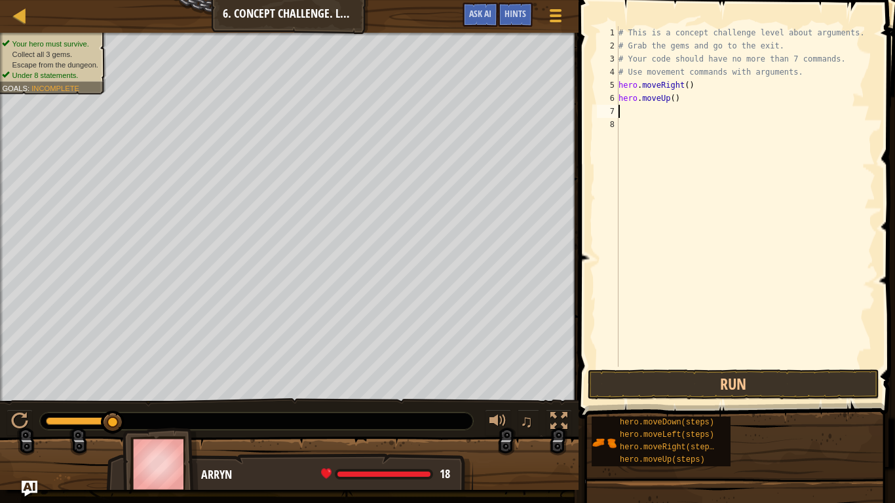
scroll to position [6, 0]
click at [674, 101] on div "# This is a concept challenge level about arguments. # Grab the gems and go to …" at bounding box center [745, 209] width 259 height 367
type textarea "hero.moveUp(3)"
click at [665, 121] on div "# This is a concept challenge level about arguments. # Grab the gems and go to …" at bounding box center [745, 209] width 259 height 367
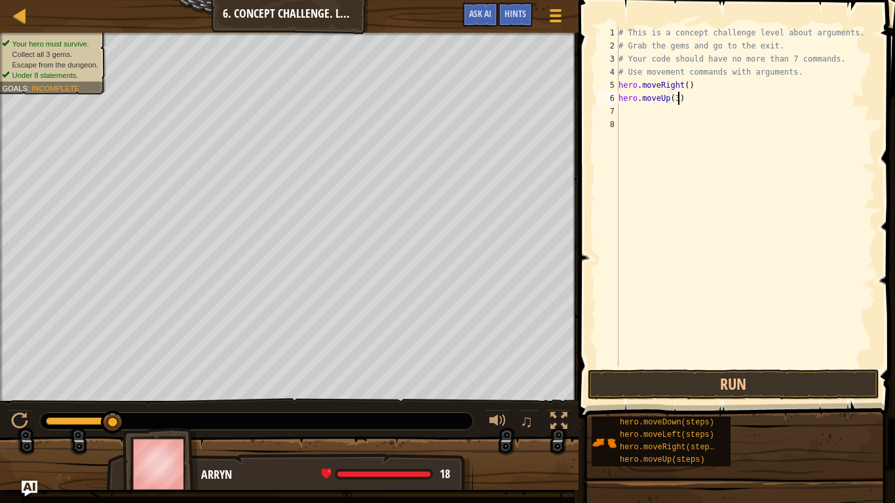
scroll to position [6, 0]
click at [644, 108] on div "# This is a concept challenge level about arguments. # Grab the gems and go to …" at bounding box center [745, 209] width 259 height 367
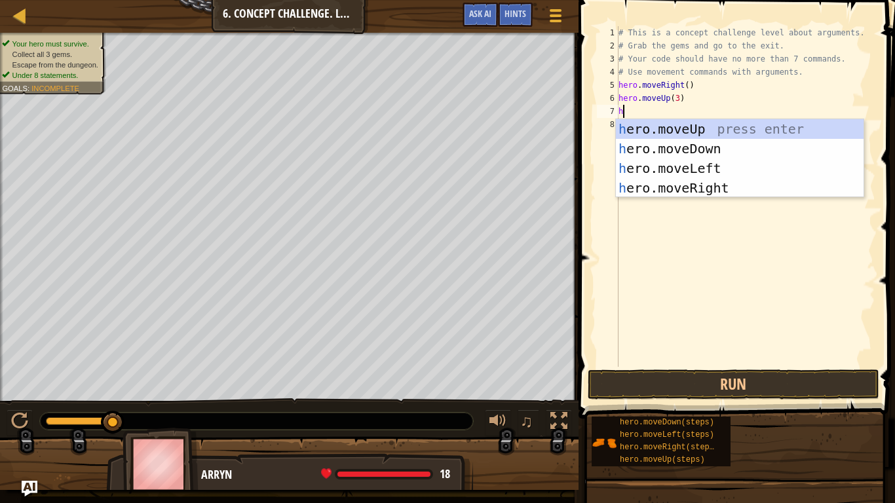
type textarea "he"
click at [677, 167] on div "he ro.moveUp press enter he ro.moveDown press enter he ro.moveLeft press enter …" at bounding box center [740, 178] width 248 height 118
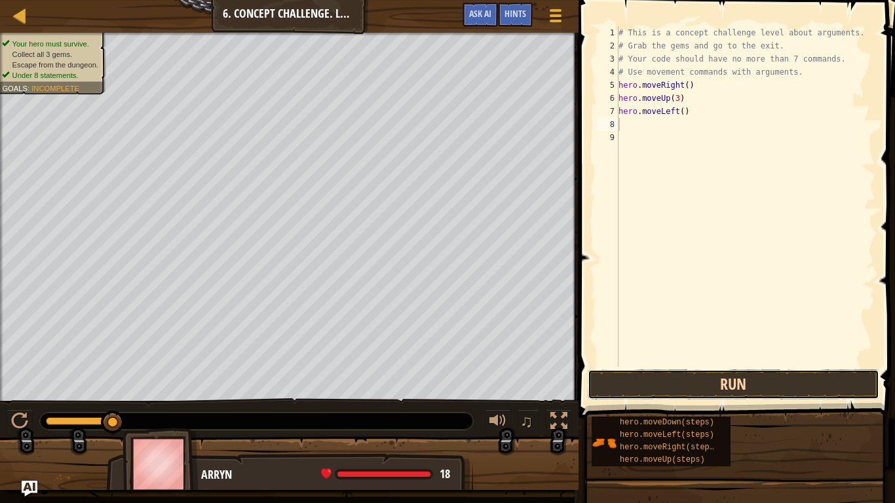
click at [723, 387] on button "Run" at bounding box center [734, 384] width 292 height 30
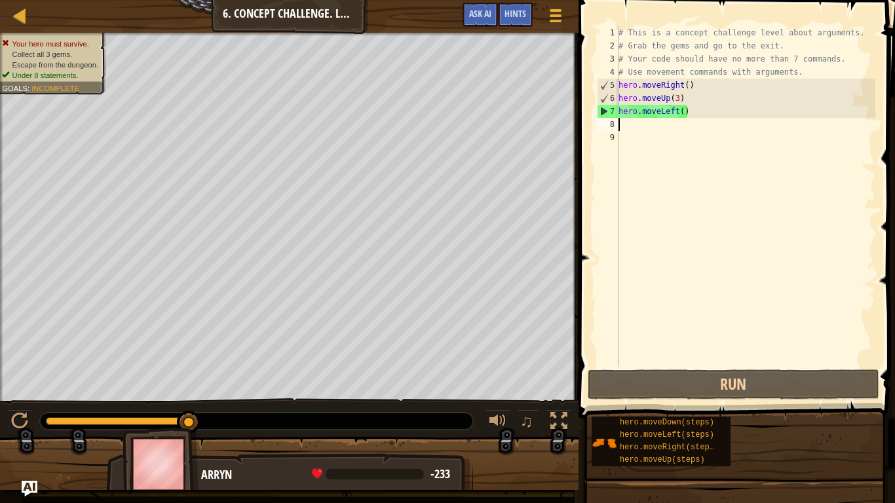
click at [656, 111] on div "# This is a concept challenge level about arguments. # Grab the gems and go to …" at bounding box center [745, 209] width 259 height 367
click at [658, 113] on div "# This is a concept challenge level about arguments. # Grab the gems and go to …" at bounding box center [745, 209] width 259 height 367
drag, startPoint x: 675, startPoint y: 112, endPoint x: 660, endPoint y: 113, distance: 15.1
click at [660, 113] on div "# This is a concept challenge level about arguments. # Grab the gems and go to …" at bounding box center [745, 209] width 259 height 367
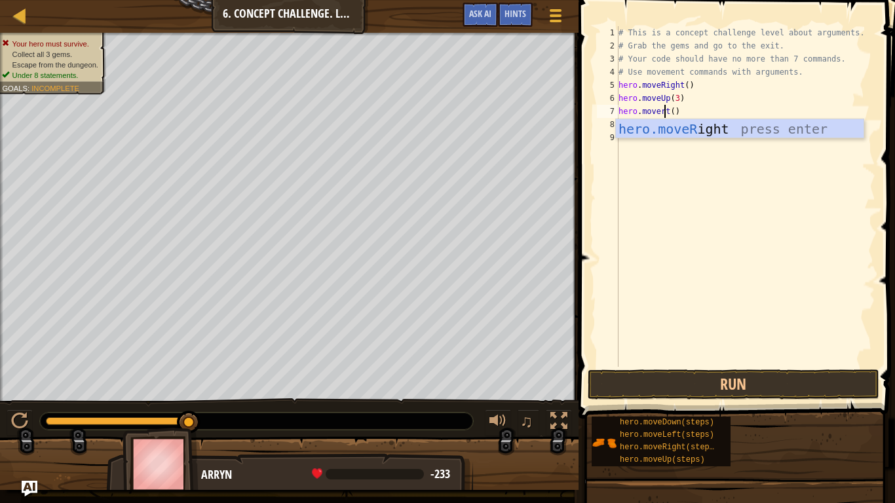
type textarea "hero.moverit()"
click at [703, 138] on div "# This is a concept challenge level about arguments. # Grab the gems and go to …" at bounding box center [745, 209] width 259 height 367
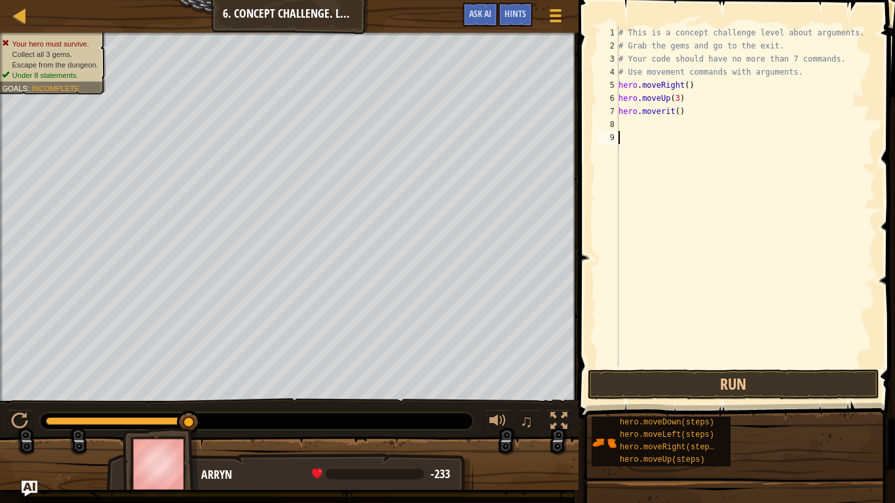
scroll to position [6, 0]
click at [671, 115] on div "# This is a concept challenge level about arguments. # Grab the gems and go to …" at bounding box center [745, 209] width 259 height 367
click at [673, 116] on div "# This is a concept challenge level about arguments. # Grab the gems and go to …" at bounding box center [745, 209] width 259 height 367
click at [731, 394] on button "Run" at bounding box center [734, 384] width 292 height 30
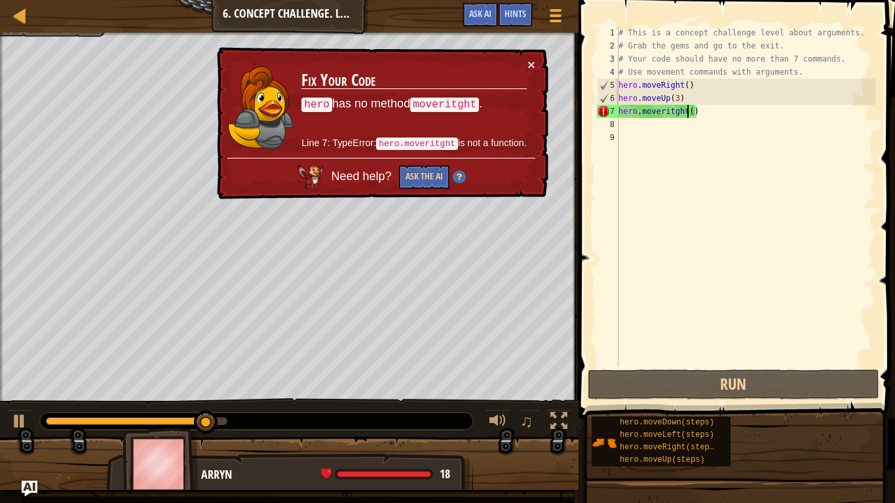
click at [653, 112] on div "# This is a concept challenge level about arguments. # Grab the gems and go to …" at bounding box center [745, 209] width 259 height 367
click at [653, 112] on div "# This is a concept challenge level about arguments. # Grab the gems and go to …" at bounding box center [745, 196] width 259 height 341
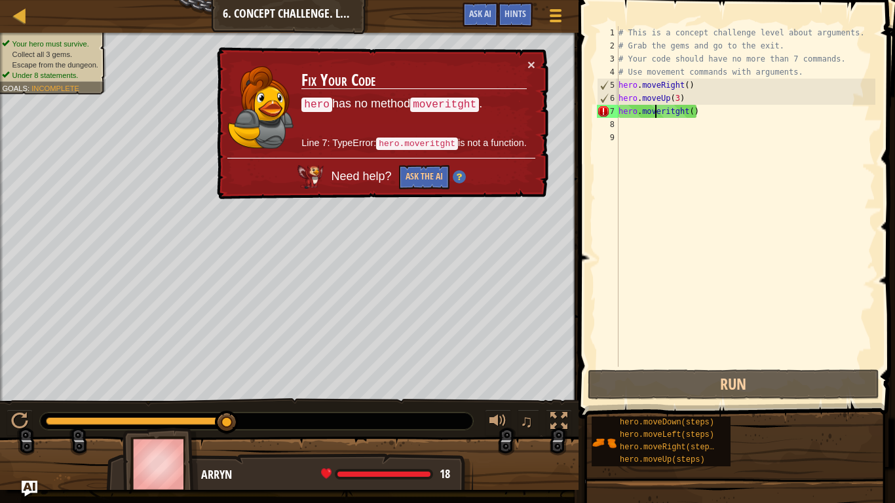
click at [653, 112] on div "# This is a concept challenge level about arguments. # Grab the gems and go to …" at bounding box center [745, 209] width 259 height 367
click at [653, 112] on div "# This is a concept challenge level about arguments. # Grab the gems and go to …" at bounding box center [745, 196] width 259 height 341
click at [653, 112] on div "# This is a concept challenge level about arguments. # Grab the gems and go to …" at bounding box center [745, 209] width 259 height 367
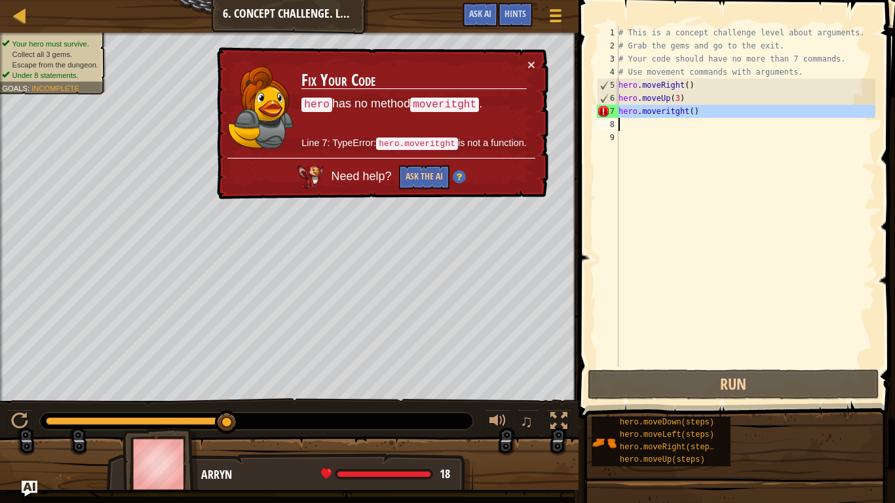
click at [653, 112] on div "# This is a concept challenge level about arguments. # Grab the gems and go to …" at bounding box center [745, 196] width 259 height 341
click at [653, 112] on div "# This is a concept challenge level about arguments. # Grab the gems and go to …" at bounding box center [745, 209] width 259 height 367
type textarea "hero.moveritght()"
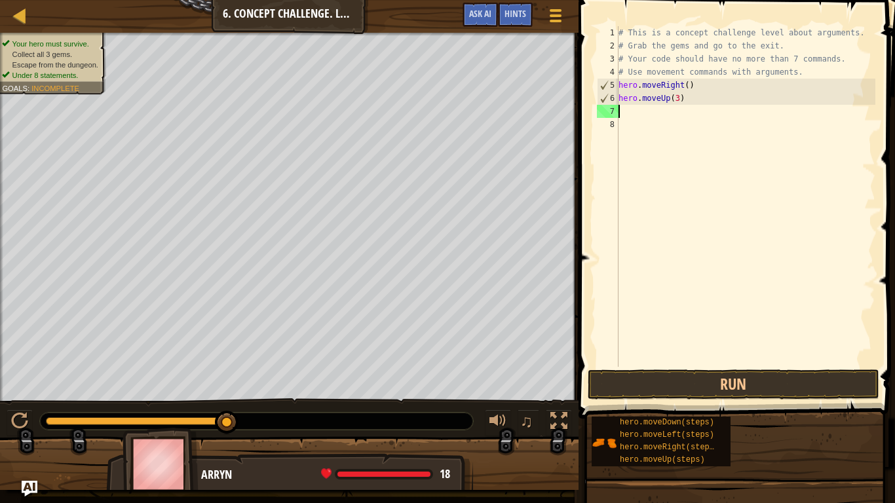
scroll to position [6, 0]
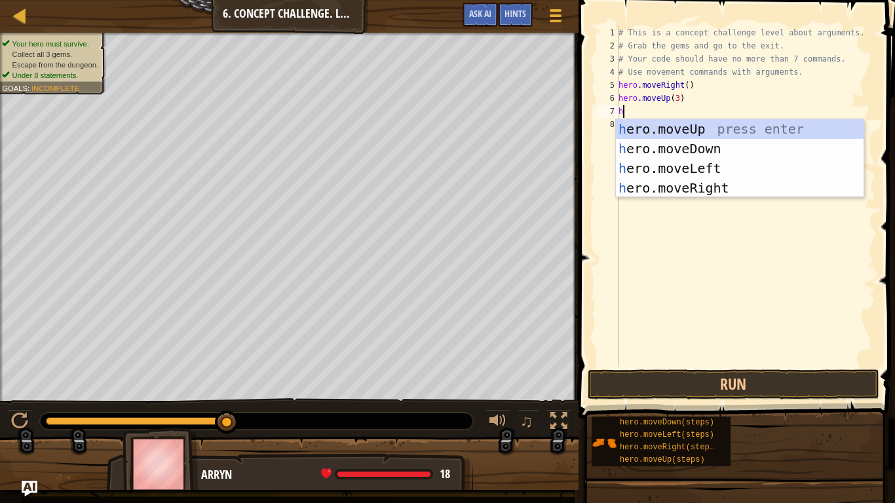
type textarea "he"
click at [721, 187] on div "he ro.moveUp press enter he ro.moveDown press enter he ro.moveLeft press enter …" at bounding box center [740, 178] width 248 height 118
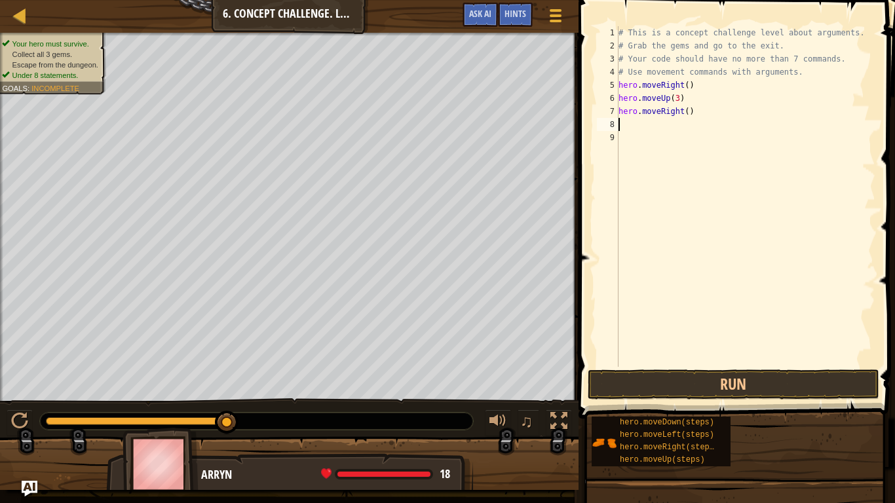
scroll to position [6, 0]
click at [778, 374] on button "Run" at bounding box center [734, 384] width 292 height 30
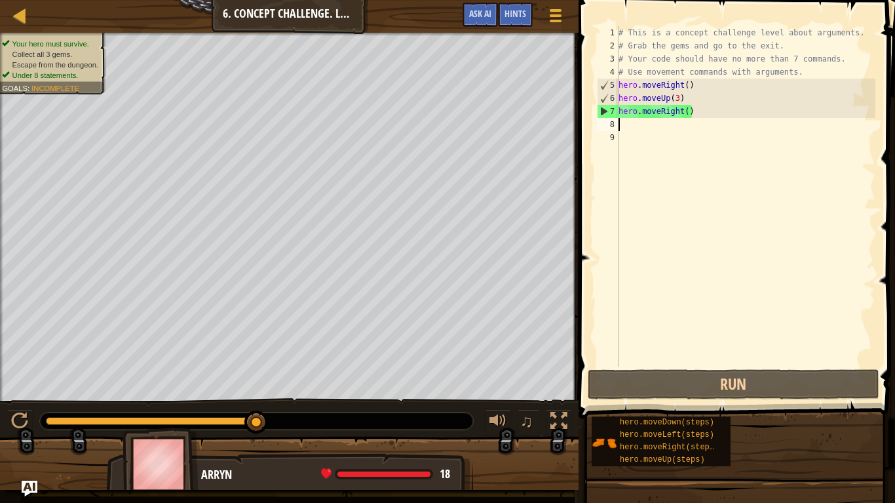
click at [688, 118] on div "# This is a concept challenge level about arguments. # Grab the gems and go to …" at bounding box center [745, 209] width 259 height 367
click at [686, 111] on div "# This is a concept challenge level about arguments. # Grab the gems and go to …" at bounding box center [745, 209] width 259 height 367
type textarea "hero.moveRight(2)"
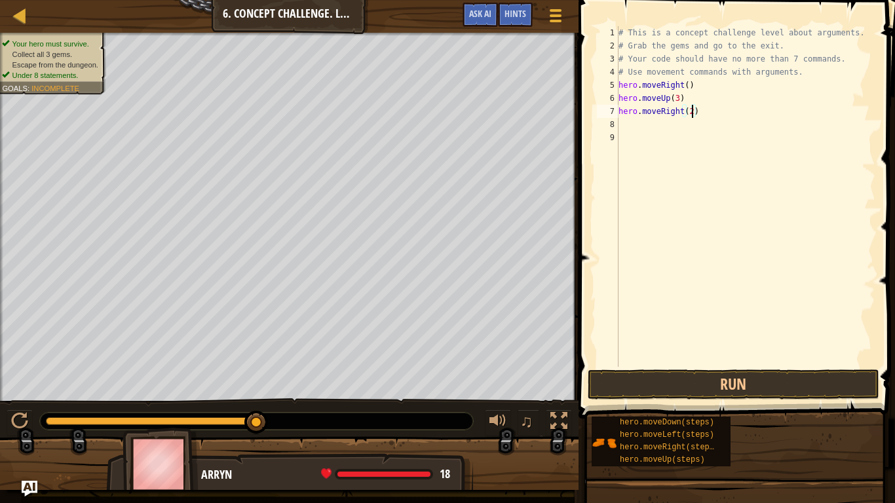
click at [672, 140] on div "# This is a concept challenge level about arguments. # Grab the gems and go to …" at bounding box center [745, 209] width 259 height 367
click at [663, 130] on div "# This is a concept challenge level about arguments. # Grab the gems and go to …" at bounding box center [745, 209] width 259 height 367
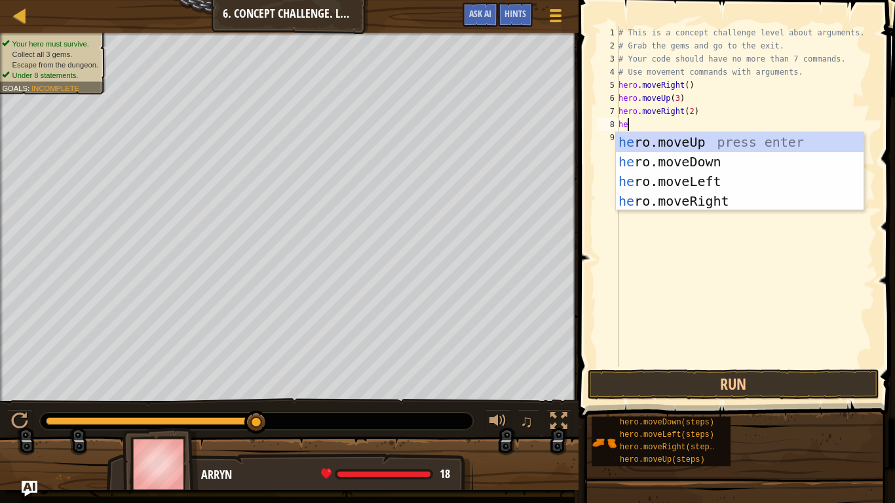
type textarea "her"
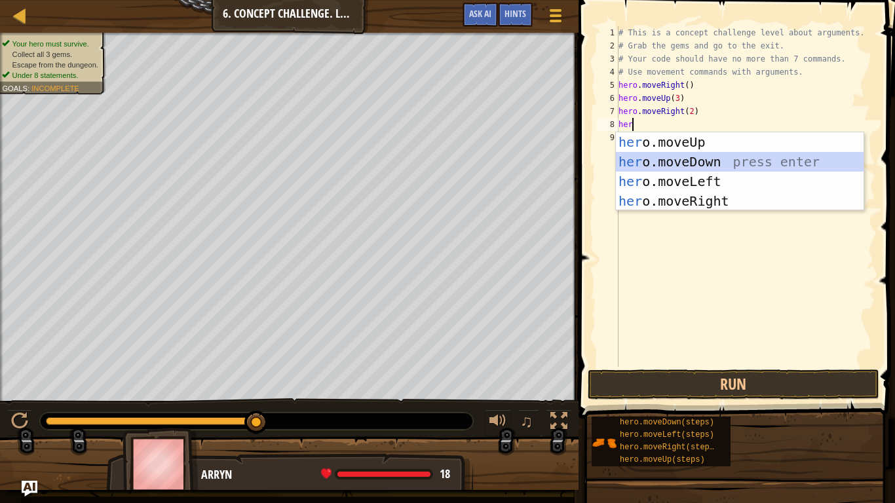
click at [703, 161] on div "her o.moveUp press enter her o.moveDown press enter her o.moveLeft press enter …" at bounding box center [740, 191] width 248 height 118
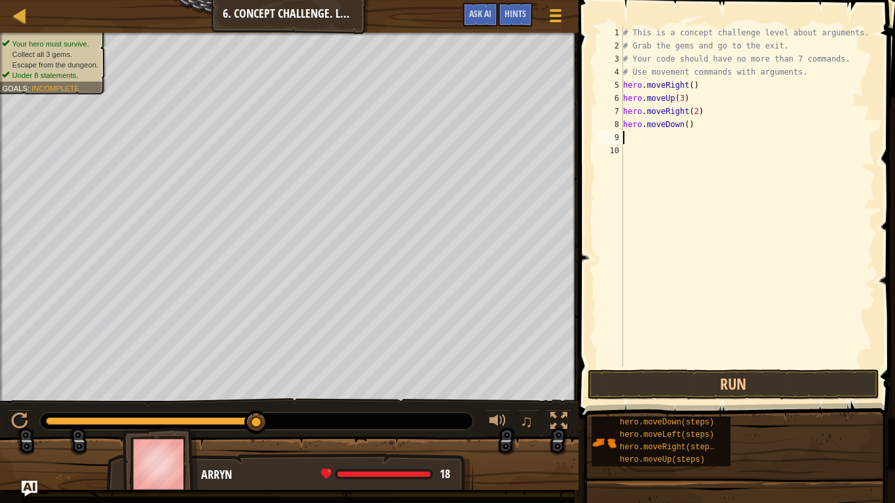
click at [687, 130] on div "# This is a concept challenge level about arguments. # Grab the gems and go to …" at bounding box center [747, 209] width 255 height 367
type textarea "hero.moveDown()"
click at [669, 138] on div "# This is a concept challenge level about arguments. # Grab the gems and go to …" at bounding box center [747, 209] width 255 height 367
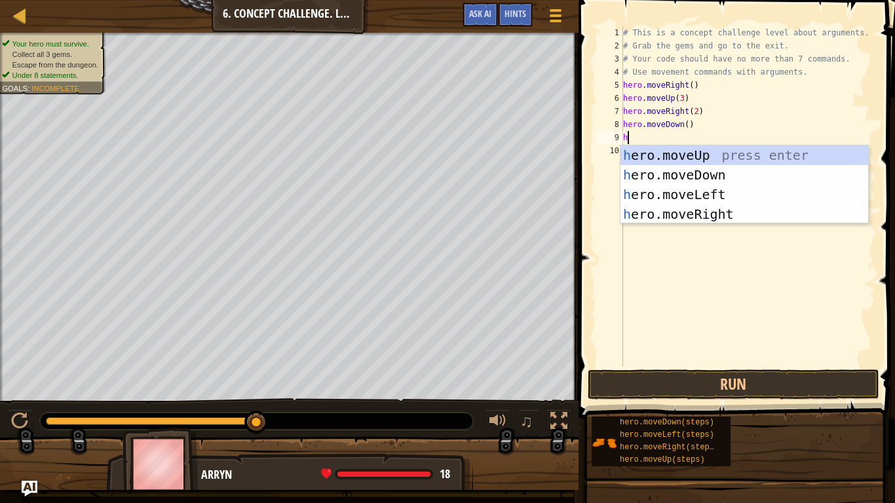
type textarea "he"
click at [697, 195] on div "he ro.moveUp press enter he ro.moveDown press enter he ro.moveLeft press enter …" at bounding box center [744, 204] width 248 height 118
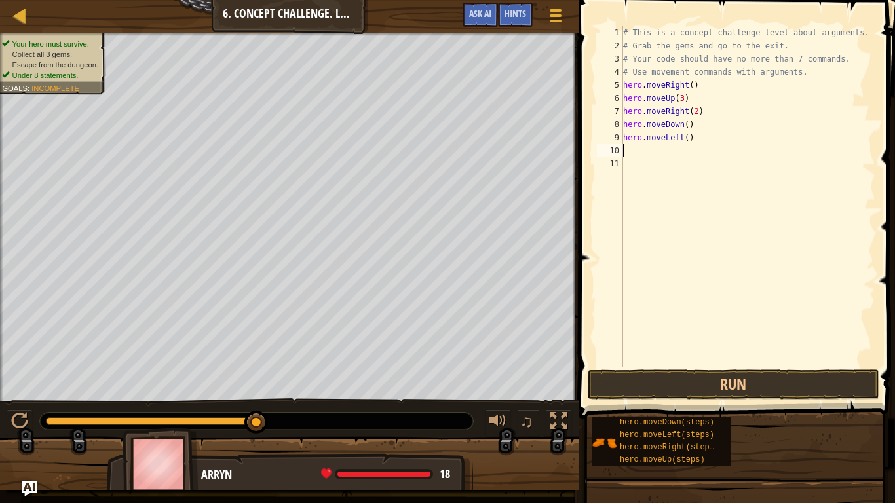
scroll to position [6, 0]
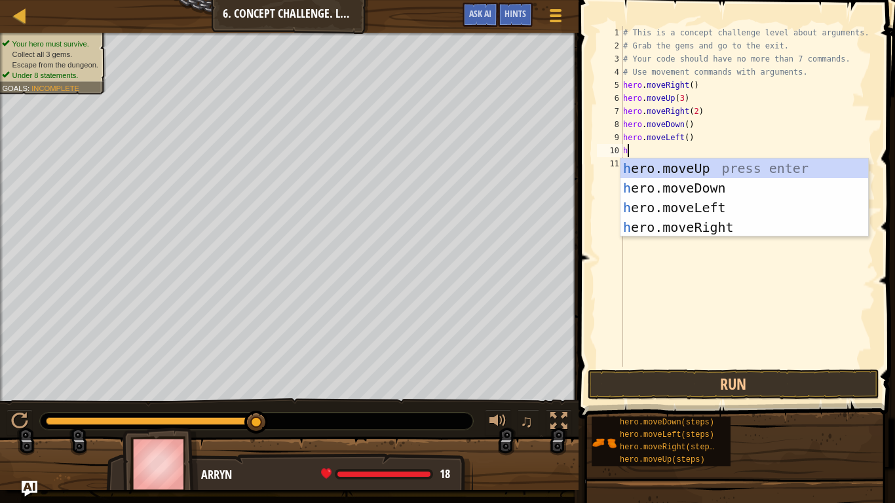
type textarea "he"
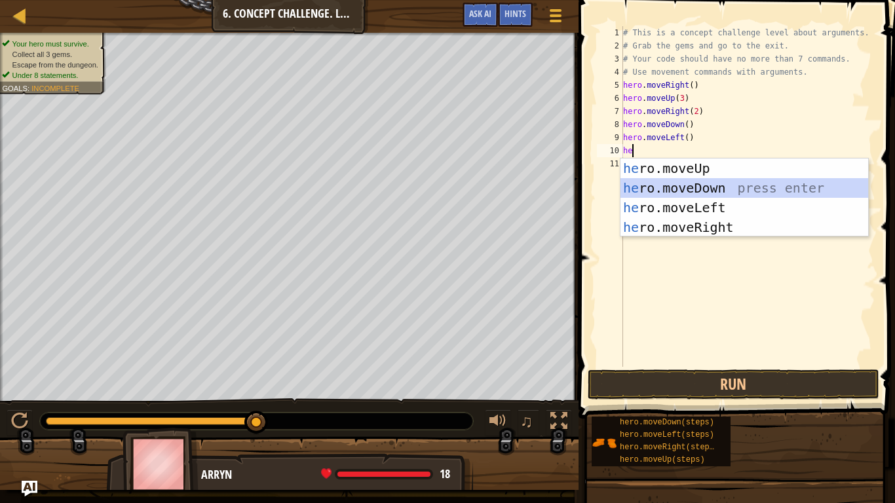
click at [721, 183] on div "he ro.moveUp press enter he ro.moveDown press enter he ro.moveLeft press enter …" at bounding box center [744, 218] width 248 height 118
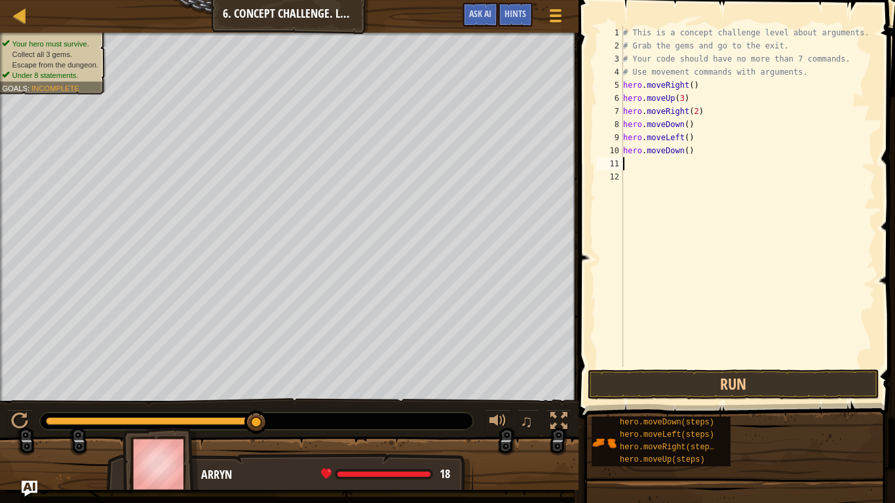
click at [690, 153] on div "# This is a concept challenge level about arguments. # Grab the gems and go to …" at bounding box center [747, 209] width 255 height 367
click at [688, 151] on div "# This is a concept challenge level about arguments. # Grab the gems and go to …" at bounding box center [747, 209] width 255 height 367
type textarea "hero.moveDown(2)"
click at [656, 387] on button "Run" at bounding box center [734, 384] width 292 height 30
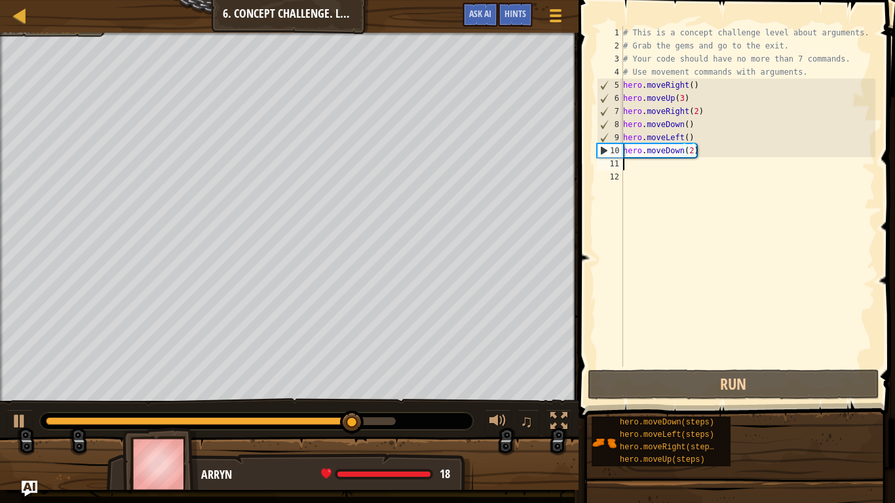
click at [639, 164] on div "# This is a concept challenge level about arguments. # Grab the gems and go to …" at bounding box center [747, 209] width 255 height 367
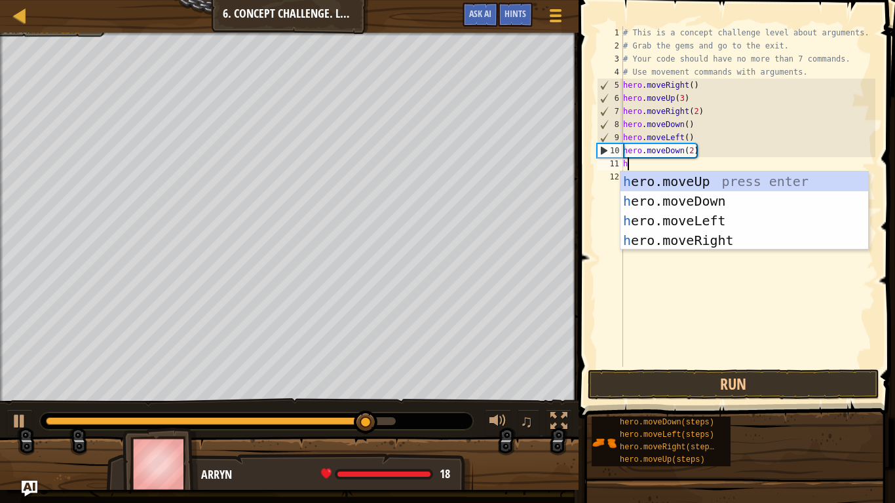
type textarea "he"
click at [738, 235] on div "he ro.moveUp press enter he ro.moveDown press enter he ro.moveLeft press enter …" at bounding box center [744, 231] width 248 height 118
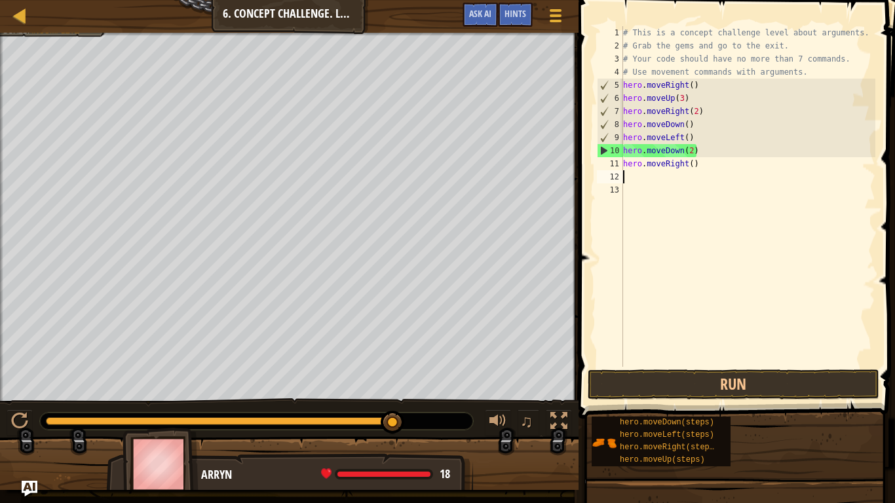
scroll to position [6, 0]
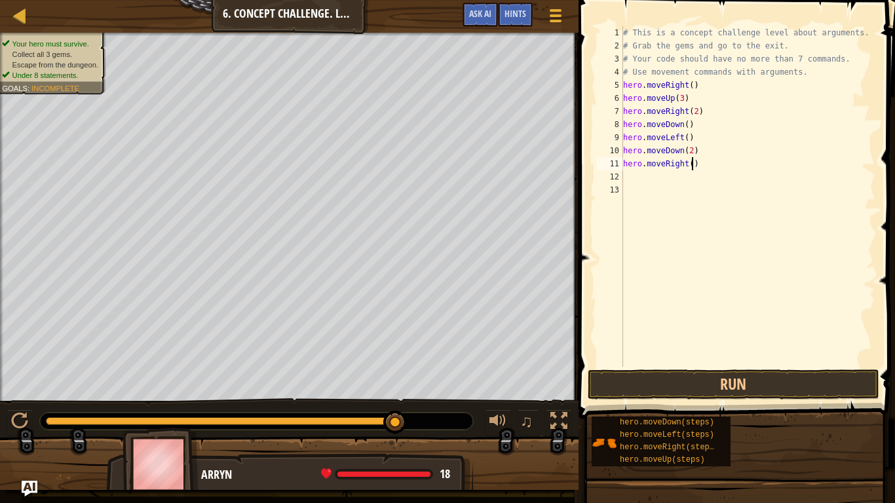
click at [693, 163] on div "# This is a concept challenge level about arguments. # Grab the gems and go to …" at bounding box center [747, 209] width 255 height 367
type textarea "hero.moveRight(2)"
click at [666, 185] on div "# This is a concept challenge level about arguments. # Grab the gems and go to …" at bounding box center [747, 209] width 255 height 367
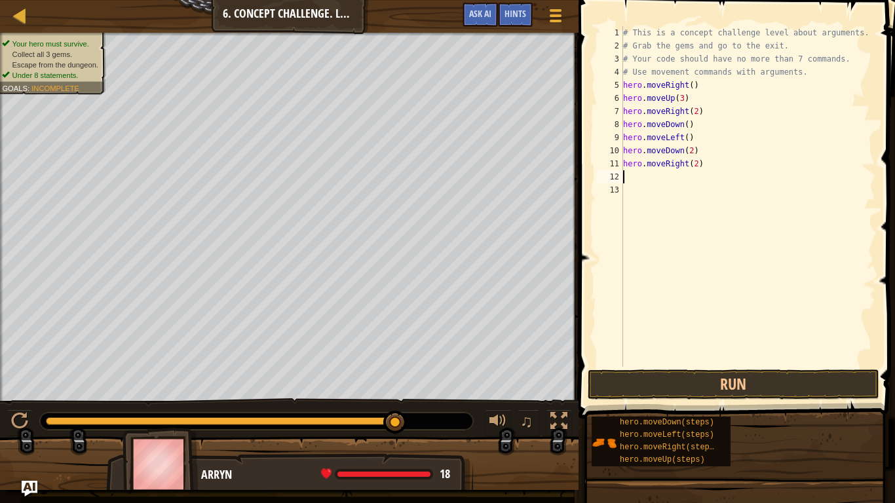
click at [662, 178] on div "# This is a concept challenge level about arguments. # Grab the gems and go to …" at bounding box center [747, 209] width 255 height 367
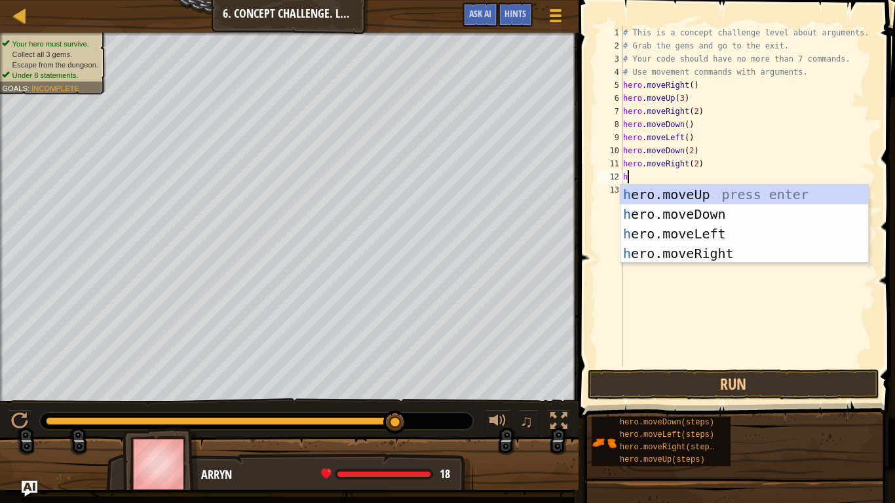
type textarea "he"
click at [683, 191] on div "he ro.moveUp press enter he ro.moveDown press enter he ro.moveLeft press enter …" at bounding box center [744, 244] width 248 height 118
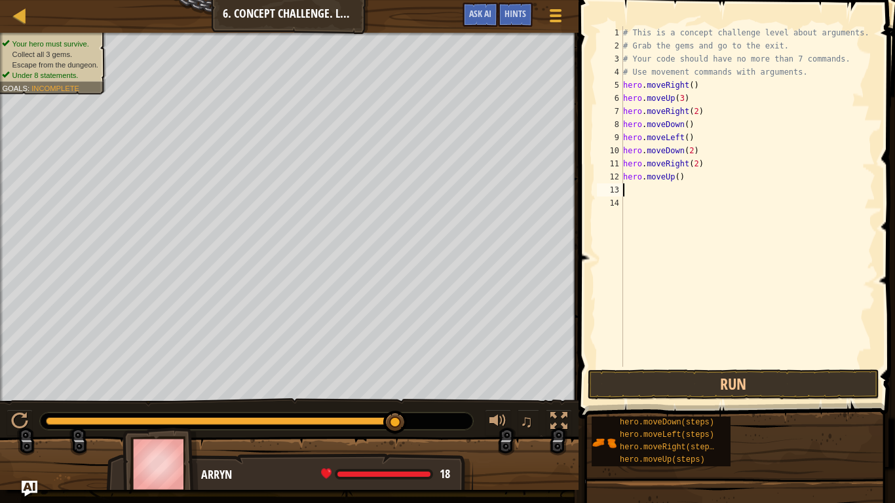
click at [677, 184] on div "# This is a concept challenge level about arguments. # Grab the gems and go to …" at bounding box center [747, 209] width 255 height 367
click at [680, 179] on div "# This is a concept challenge level about arguments. # Grab the gems and go to …" at bounding box center [747, 209] width 255 height 367
type textarea "hero.moveUp(2)"
click at [645, 194] on div "# This is a concept challenge level about arguments. # Grab the gems and go to …" at bounding box center [747, 209] width 255 height 367
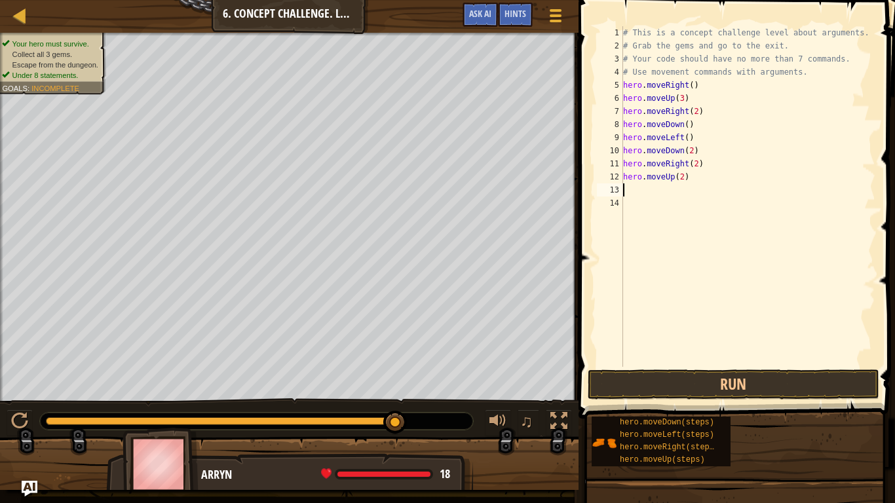
scroll to position [6, 0]
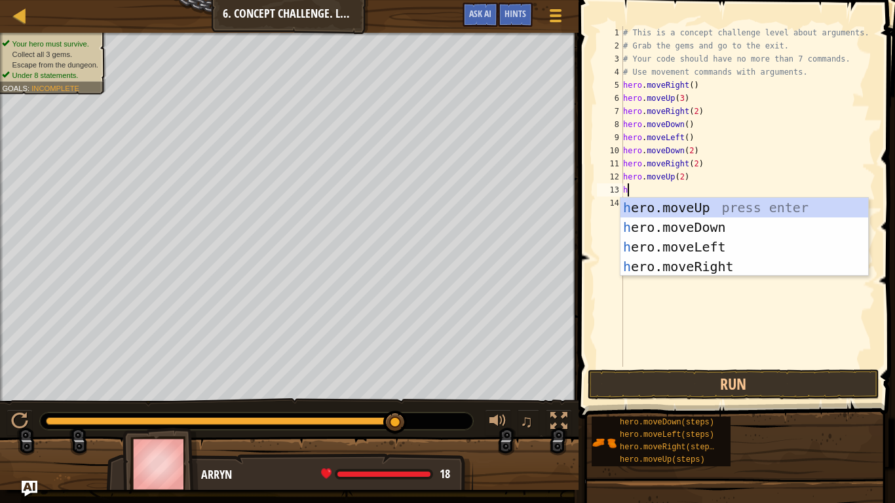
type textarea "he"
click at [689, 262] on div "he ro.moveUp press enter he ro.moveDown press enter he ro.moveLeft press enter …" at bounding box center [744, 257] width 248 height 118
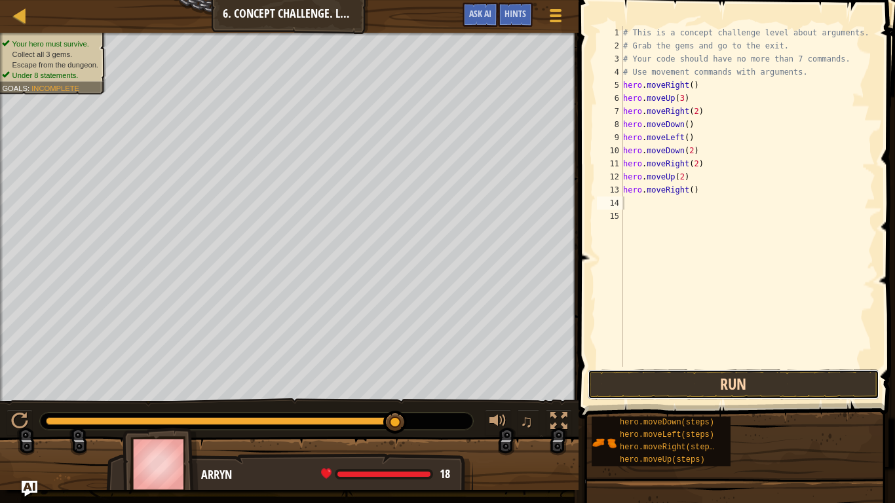
click at [683, 390] on button "Run" at bounding box center [734, 384] width 292 height 30
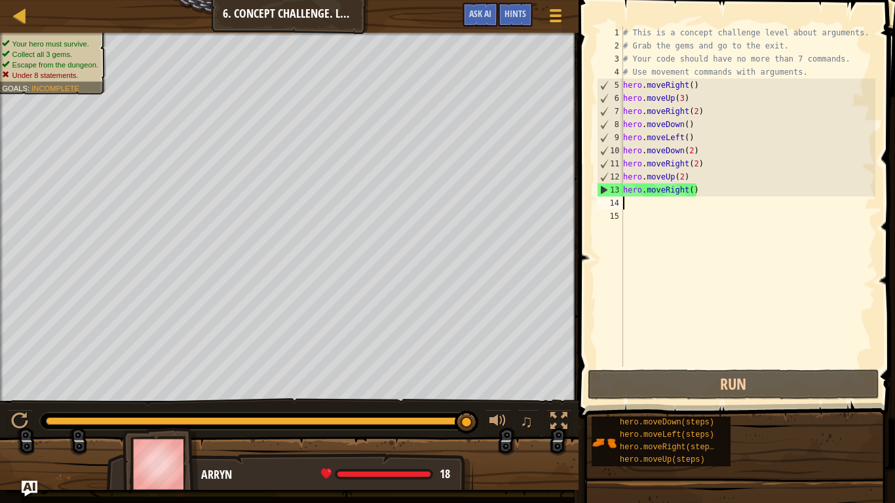
click at [679, 189] on div "# This is a concept challenge level about arguments. # Grab the gems and go to …" at bounding box center [747, 209] width 255 height 367
click at [679, 189] on div "# This is a concept challenge level about arguments. # Grab the gems and go to …" at bounding box center [747, 196] width 255 height 341
click at [677, 193] on div "# This is a concept challenge level about arguments. # Grab the gems and go to …" at bounding box center [747, 209] width 255 height 367
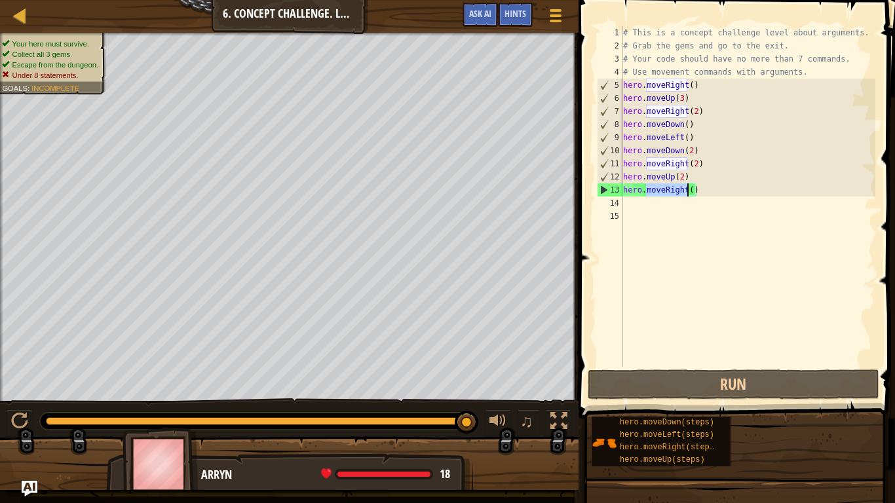
click at [677, 193] on div "# This is a concept challenge level about arguments. # Grab the gems and go to …" at bounding box center [747, 209] width 255 height 367
type textarea "hero.moveRight()"
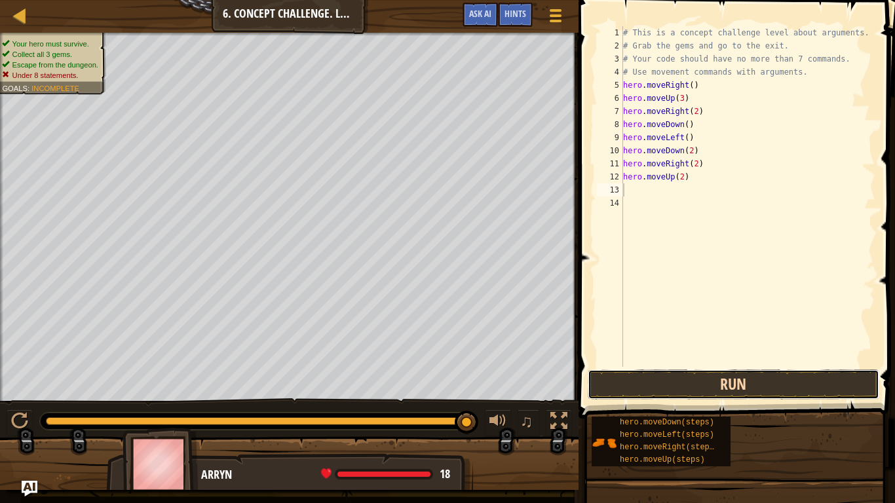
click at [677, 383] on button "Run" at bounding box center [734, 384] width 292 height 30
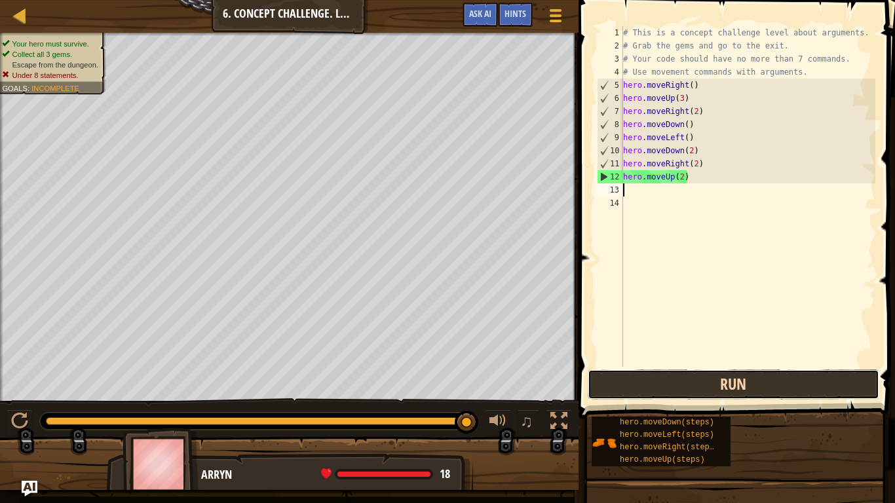
click at [678, 384] on button "Run" at bounding box center [734, 384] width 292 height 30
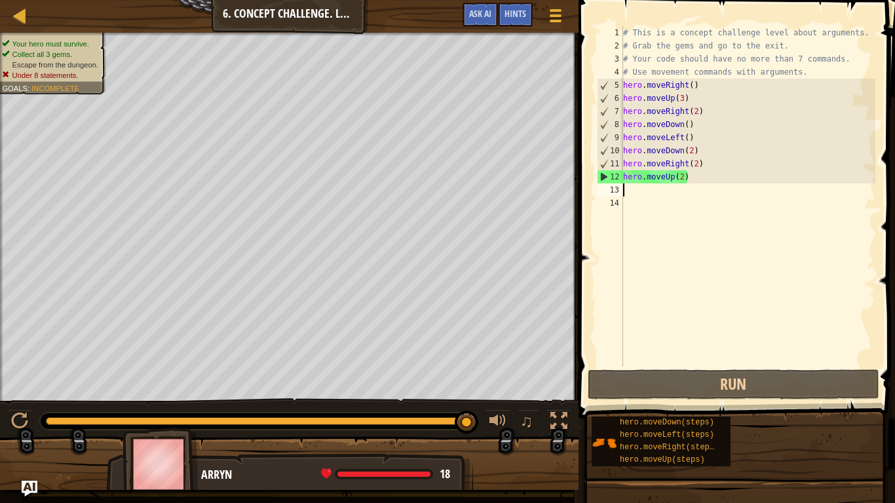
click at [698, 164] on div "# This is a concept challenge level about arguments. # Grab the gems and go to …" at bounding box center [747, 209] width 255 height 367
type textarea "hero.moveRight()"
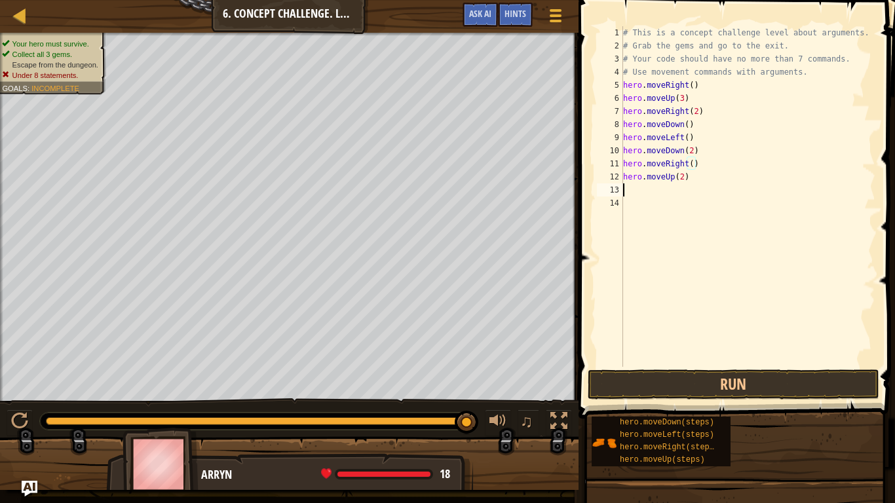
click at [651, 192] on div "# This is a concept challenge level about arguments. # Grab the gems and go to …" at bounding box center [747, 209] width 255 height 367
click at [516, 9] on span "Hints" at bounding box center [515, 13] width 22 height 12
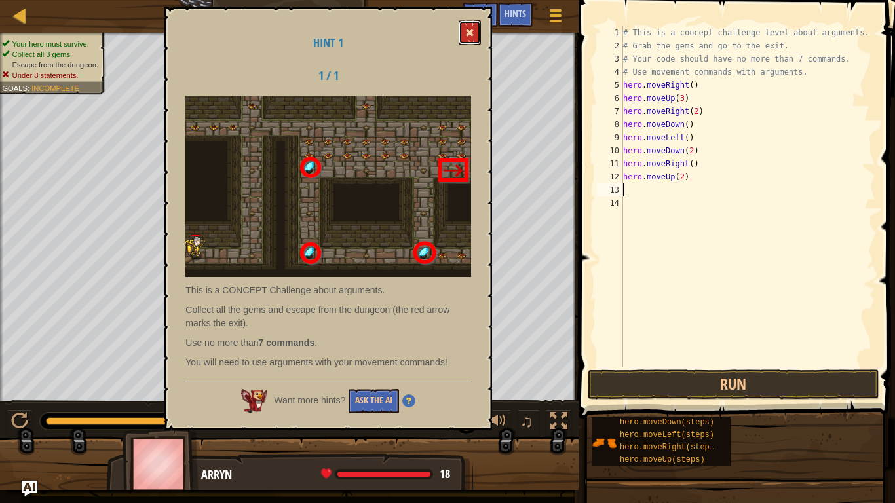
click at [477, 43] on button at bounding box center [470, 32] width 22 height 24
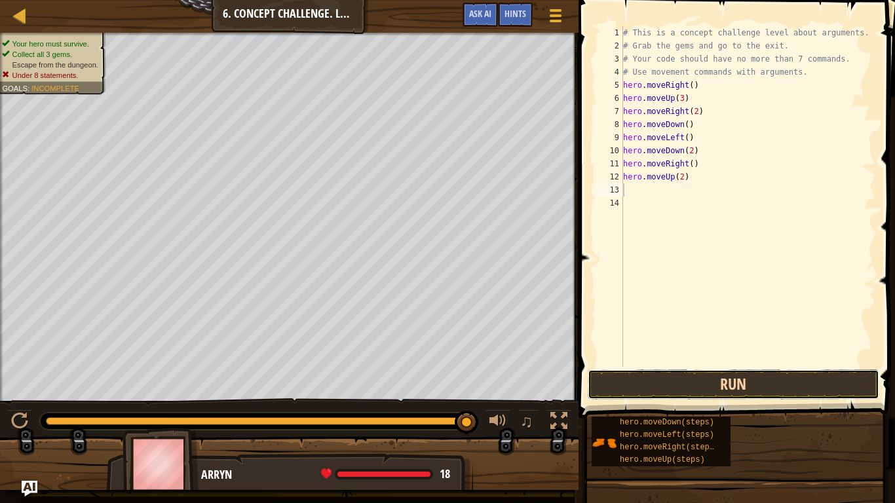
click at [688, 387] on button "Run" at bounding box center [734, 384] width 292 height 30
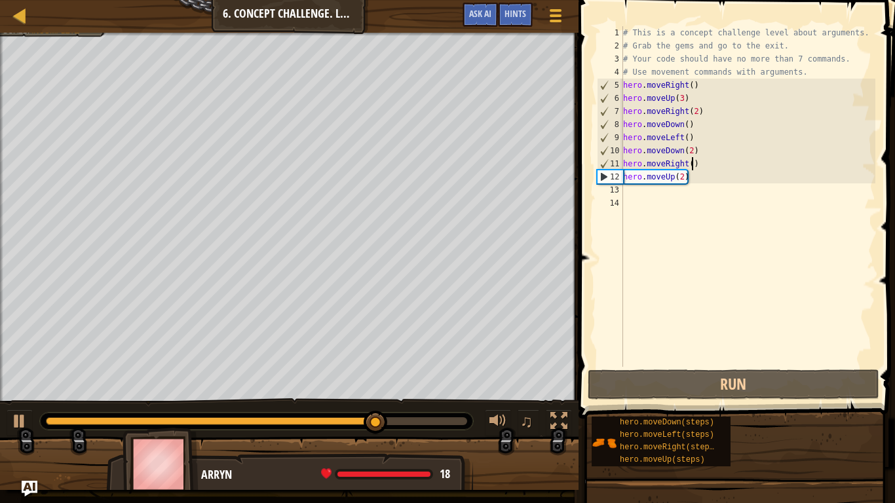
click at [692, 166] on div "# This is a concept challenge level about arguments. # Grab the gems and go to …" at bounding box center [747, 209] width 255 height 367
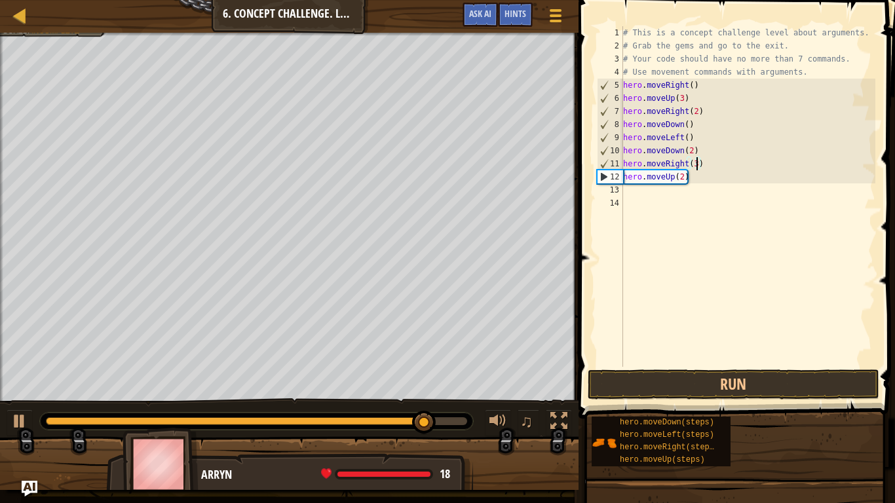
click at [643, 179] on div "# This is a concept challenge level about arguments. # Grab the gems and go to …" at bounding box center [747, 209] width 255 height 367
click at [668, 183] on div "# This is a concept challenge level about arguments. # Grab the gems and go to …" at bounding box center [747, 209] width 255 height 367
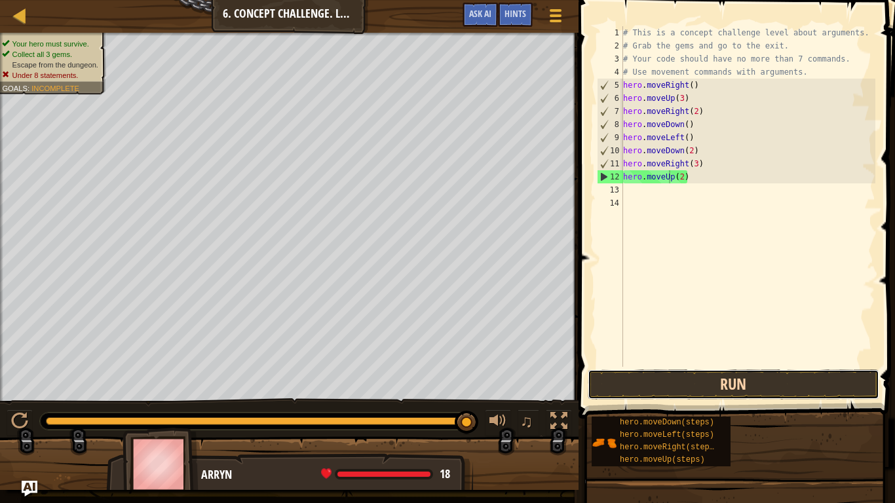
click at [670, 381] on button "Run" at bounding box center [734, 384] width 292 height 30
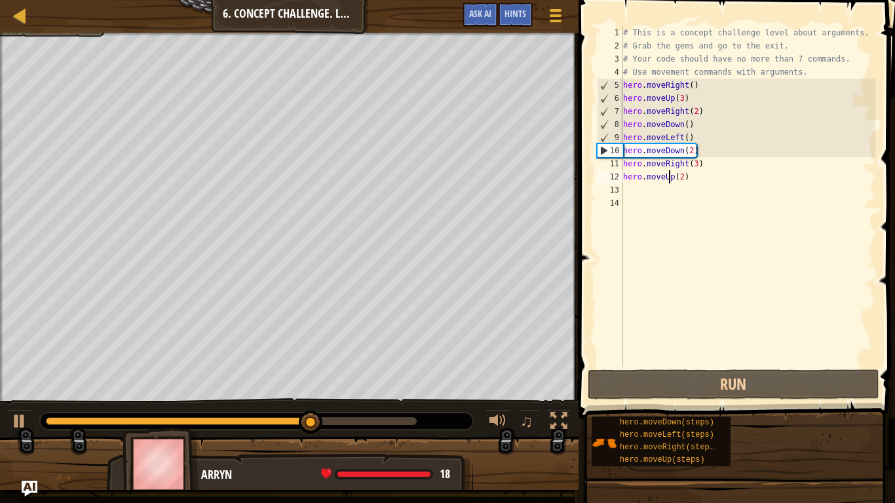
click at [687, 124] on div "# This is a concept challenge level about arguments. # Grab the gems and go to …" at bounding box center [747, 209] width 255 height 367
type textarea "hero.moveDown()"
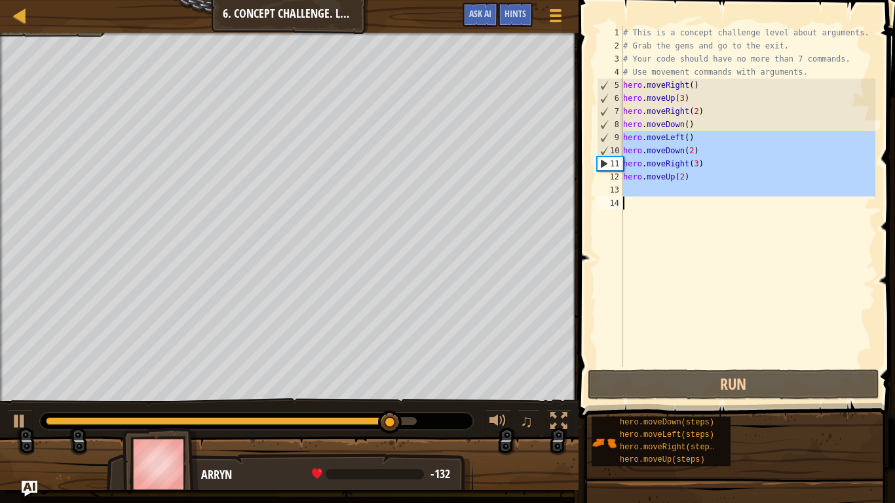
drag, startPoint x: 624, startPoint y: 138, endPoint x: 713, endPoint y: 212, distance: 115.3
click at [713, 212] on div "# This is a concept challenge level about arguments. # Grab the gems and go to …" at bounding box center [747, 209] width 255 height 367
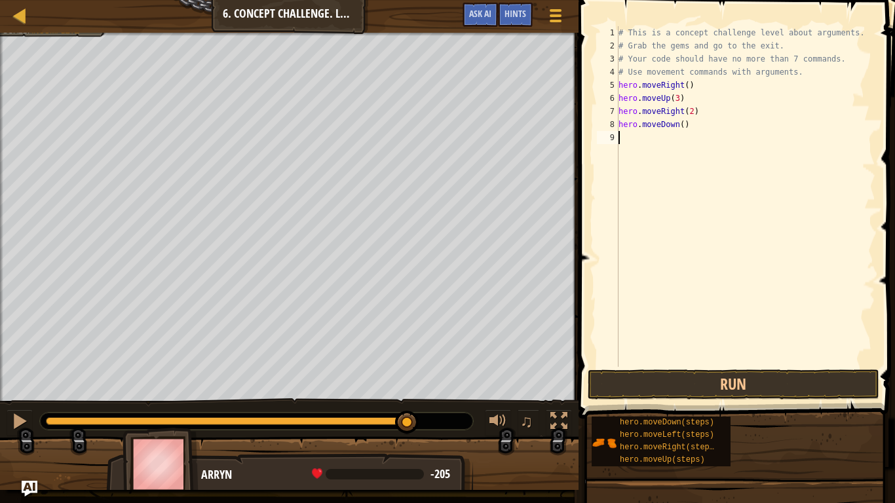
click at [682, 126] on div "# This is a concept challenge level about arguments. # Grab the gems and go to …" at bounding box center [745, 209] width 259 height 367
type textarea "hero.moveDown(3)"
click at [728, 392] on button "Run" at bounding box center [734, 384] width 292 height 30
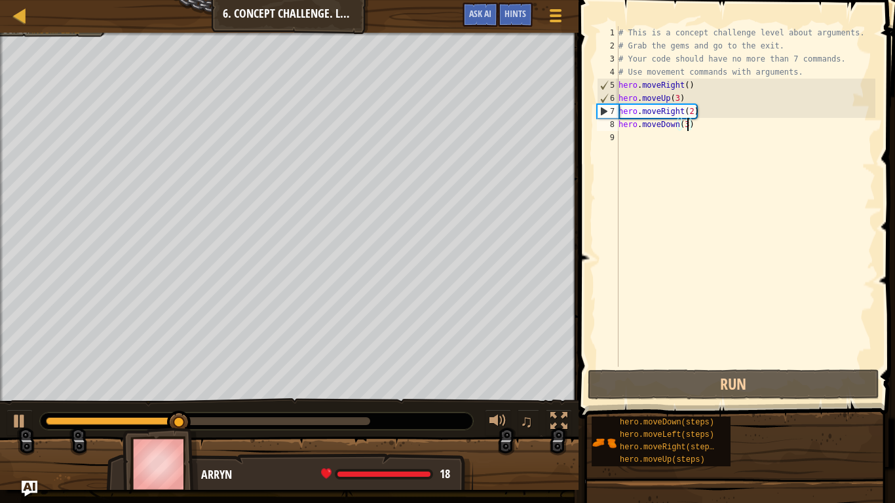
click at [645, 149] on div "# This is a concept challenge level about arguments. # Grab the gems and go to …" at bounding box center [745, 209] width 259 height 367
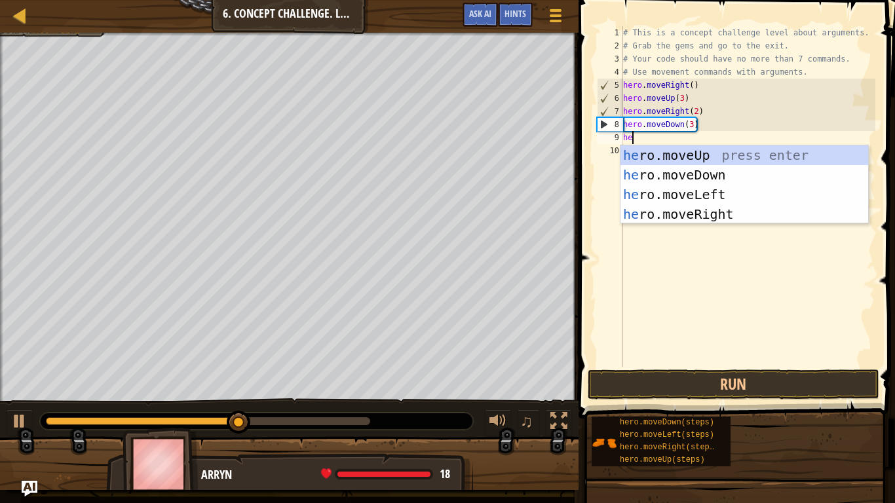
type textarea "her"
click at [670, 195] on div "her o.moveUp press enter her o.moveDown press enter her o.moveLeft press enter …" at bounding box center [744, 204] width 248 height 118
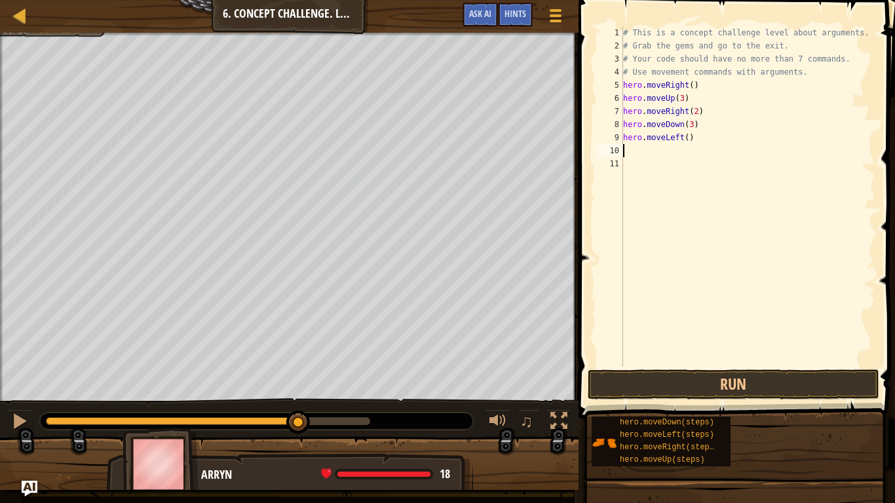
type textarea "h"
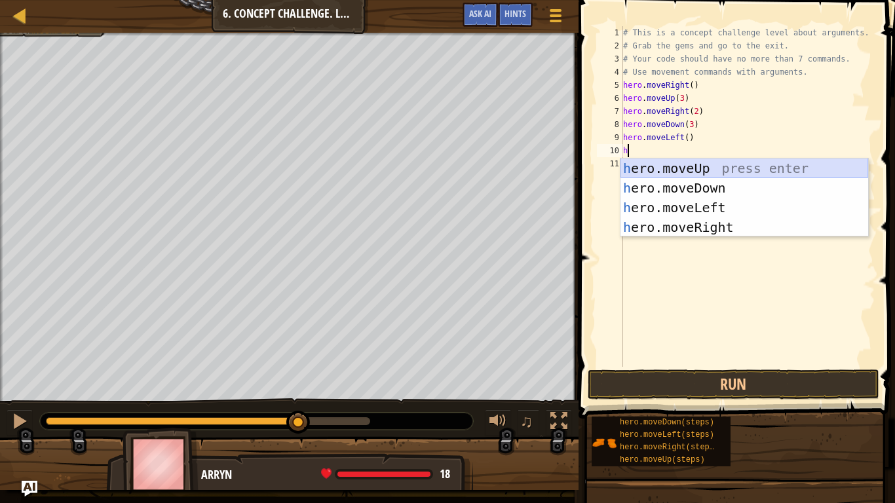
click at [687, 164] on div "h ero.moveUp press enter h ero.moveDown press enter h ero.moveLeft press enter …" at bounding box center [744, 218] width 248 height 118
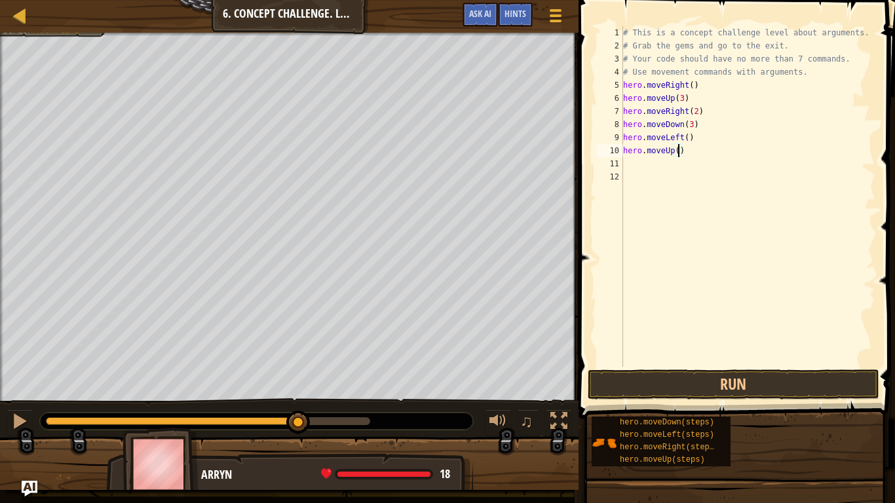
click at [679, 155] on div "# This is a concept challenge level about arguments. # Grab the gems and go to …" at bounding box center [747, 209] width 255 height 367
type textarea "hero.moveUp(2)"
click at [658, 389] on button "Run" at bounding box center [734, 384] width 292 height 30
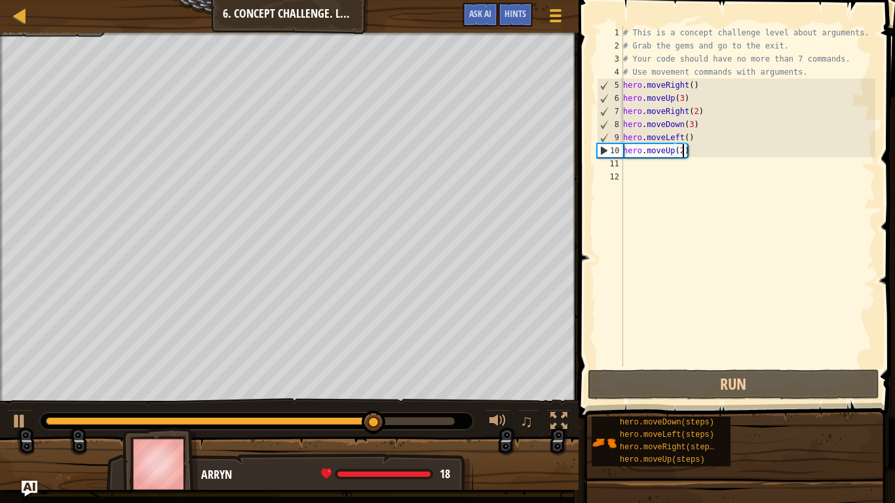
click at [639, 170] on div "# This is a concept challenge level about arguments. # Grab the gems and go to …" at bounding box center [747, 209] width 255 height 367
click at [633, 168] on div "# This is a concept challenge level about arguments. # Grab the gems and go to …" at bounding box center [747, 209] width 255 height 367
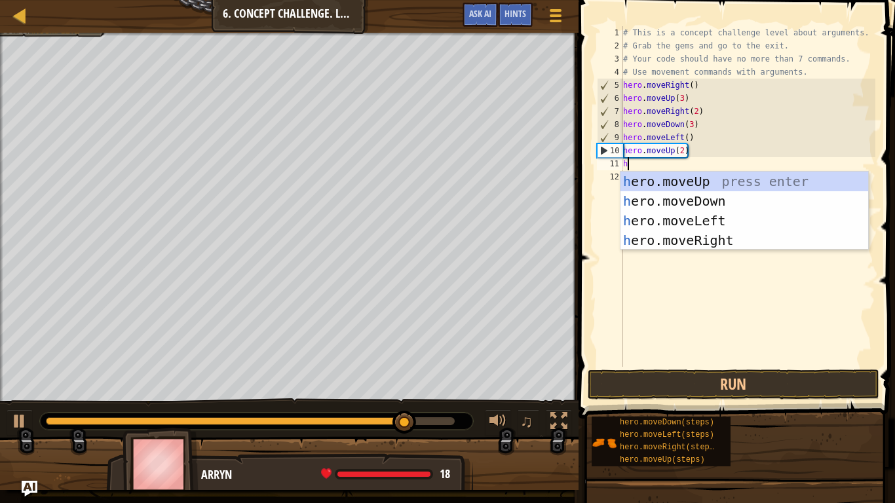
type textarea "he"
click at [714, 234] on div "he ro.moveUp press enter he ro.moveDown press enter he ro.moveLeft press enter …" at bounding box center [744, 231] width 248 height 118
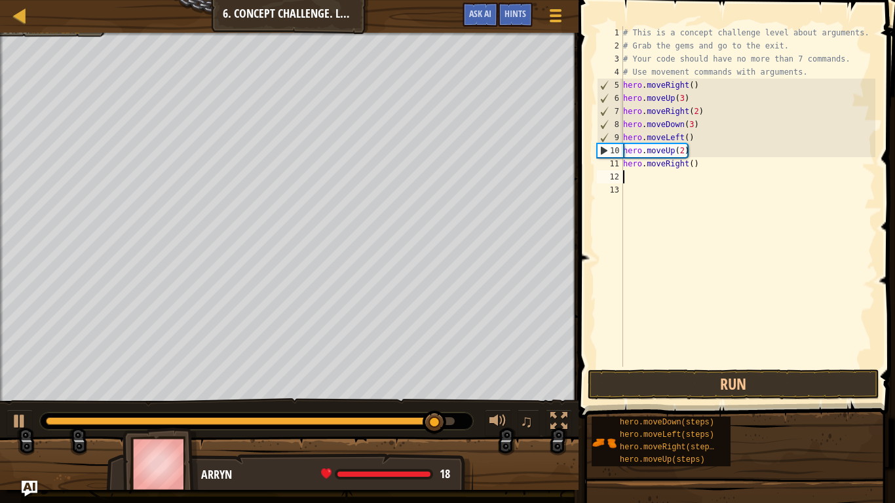
scroll to position [6, 0]
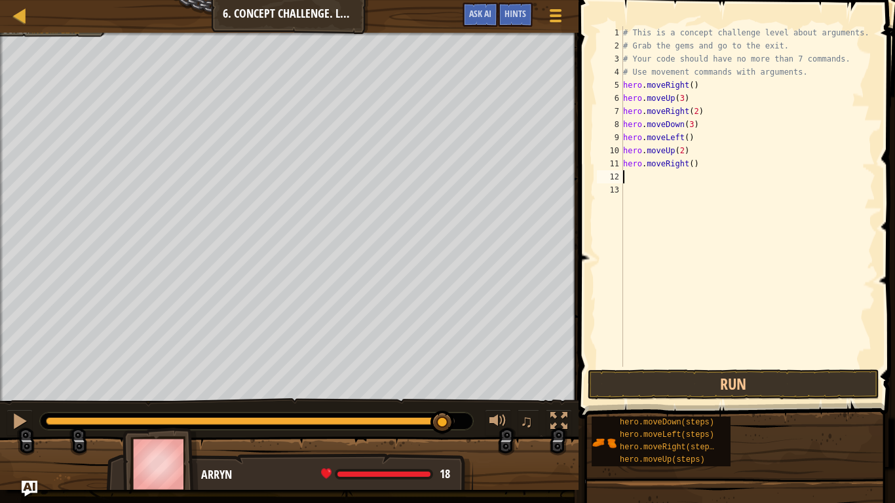
click at [691, 164] on div "# This is a concept challenge level about arguments. # Grab the gems and go to …" at bounding box center [747, 209] width 255 height 367
type textarea "hero.moveRight(3)"
click at [787, 381] on button "Run" at bounding box center [734, 384] width 292 height 30
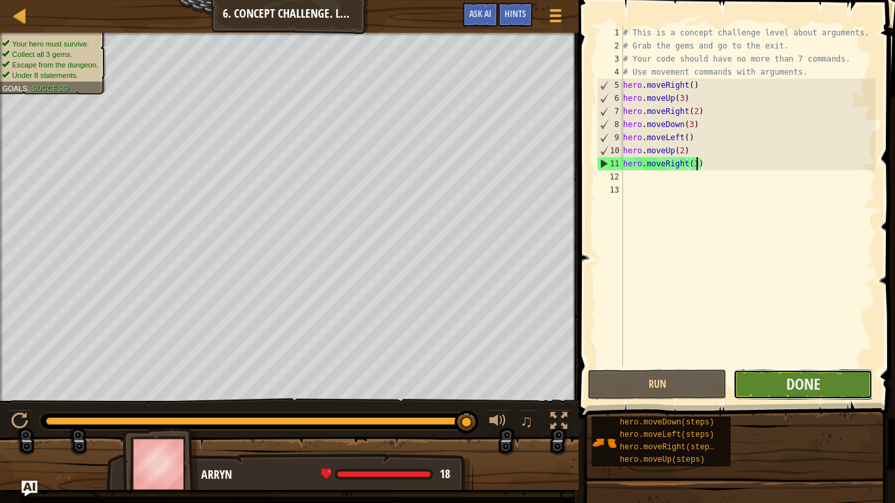
click at [778, 383] on button "Done" at bounding box center [802, 384] width 139 height 30
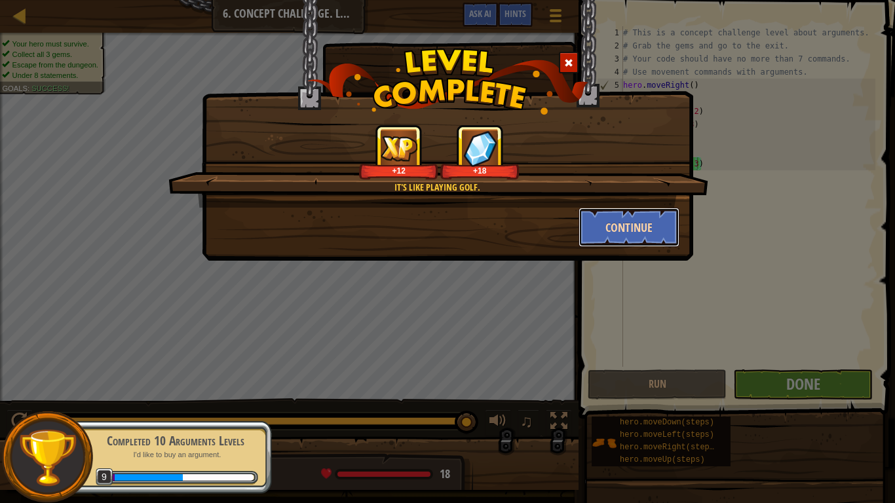
click at [656, 217] on button "Continue" at bounding box center [629, 227] width 102 height 39
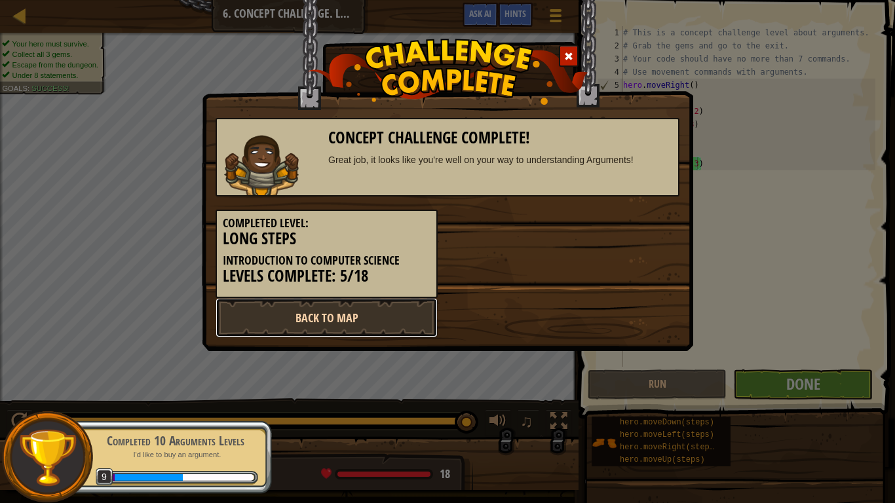
click at [372, 311] on link "Back to Map" at bounding box center [327, 317] width 222 height 39
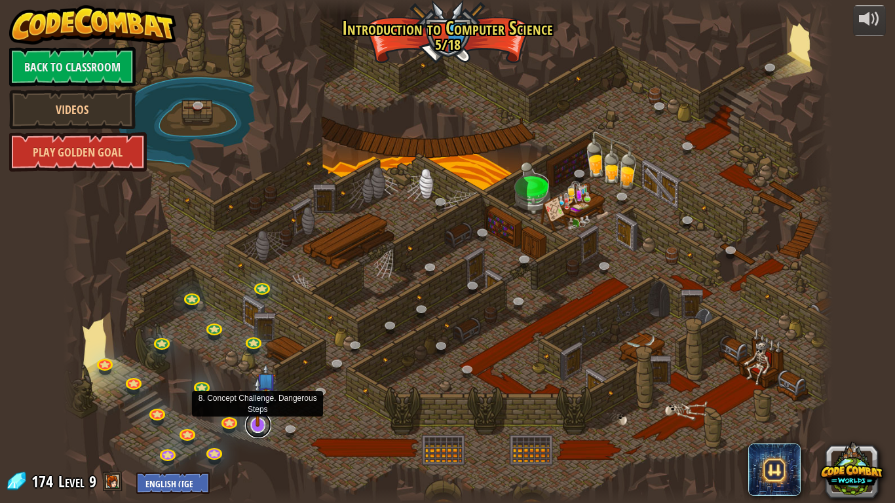
click at [248, 414] on link at bounding box center [258, 425] width 26 height 26
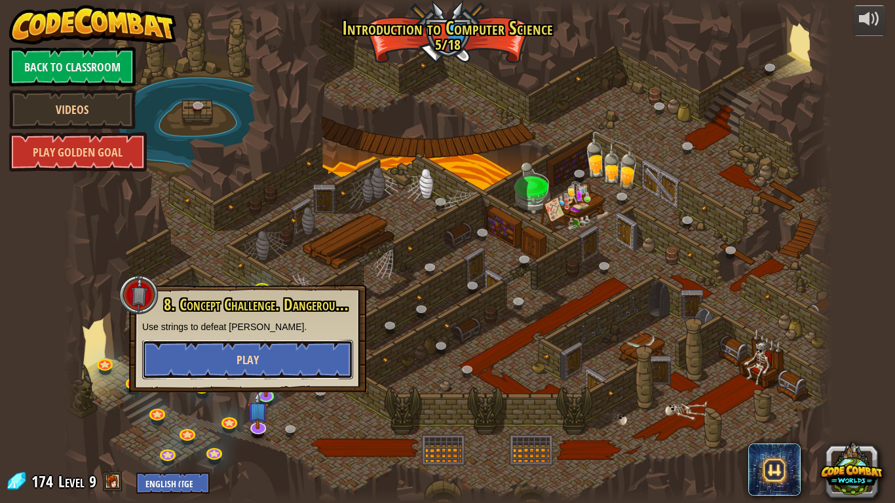
click at [246, 346] on button "Play" at bounding box center [247, 359] width 211 height 39
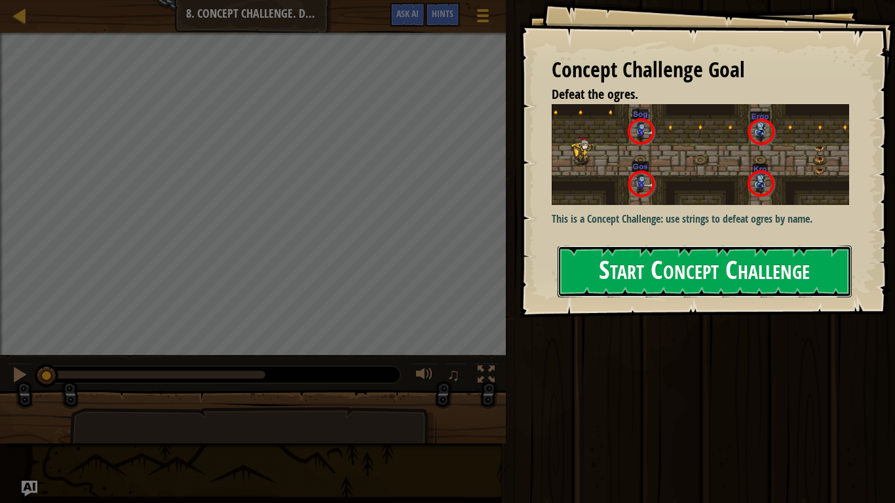
click at [567, 251] on button "Start Concept Challenge" at bounding box center [704, 272] width 294 height 52
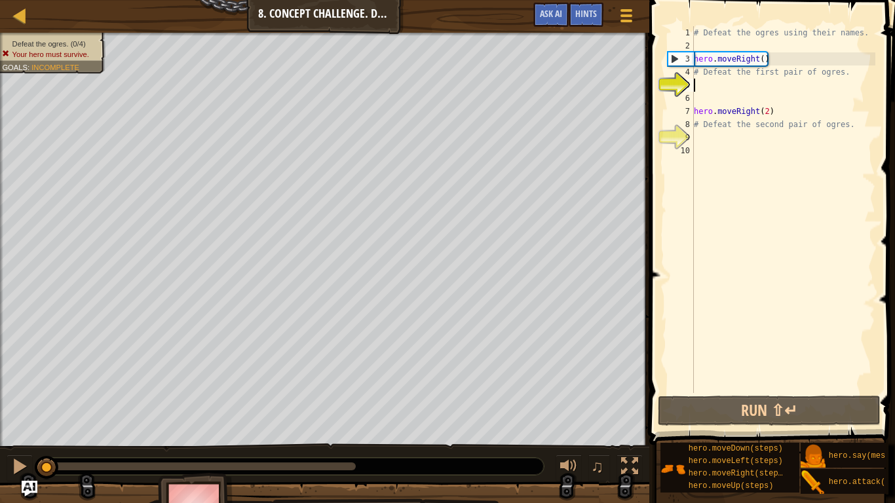
click at [700, 85] on div "# Defeat the ogres using their names. hero . moveRight ( ) # Defeat the first p…" at bounding box center [783, 222] width 184 height 393
click at [668, 83] on div "5" at bounding box center [681, 85] width 26 height 13
click at [673, 83] on div "5" at bounding box center [681, 85] width 26 height 13
click at [599, 15] on div "Hints" at bounding box center [586, 15] width 35 height 24
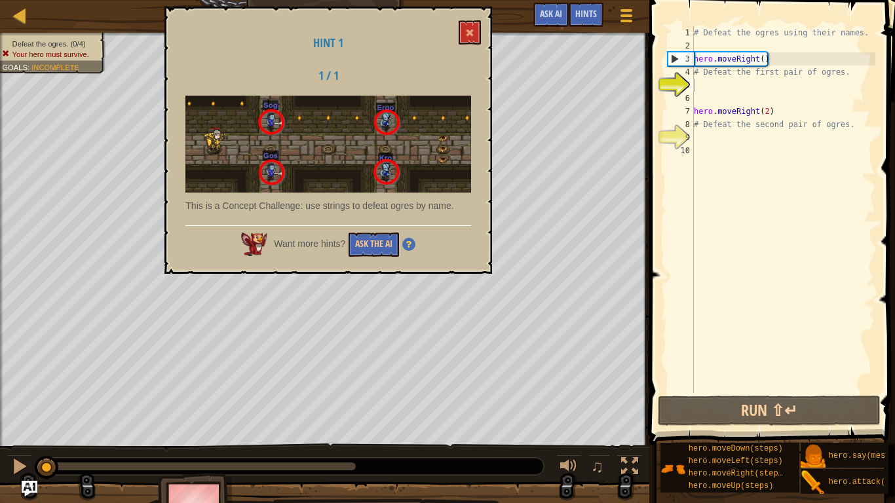
click at [371, 222] on div "Hint 1 1 / 1 This is a Concept Challenge: use strings to defeat ogres by name. …" at bounding box center [328, 140] width 328 height 267
click at [373, 237] on button "Ask the AI" at bounding box center [374, 245] width 50 height 24
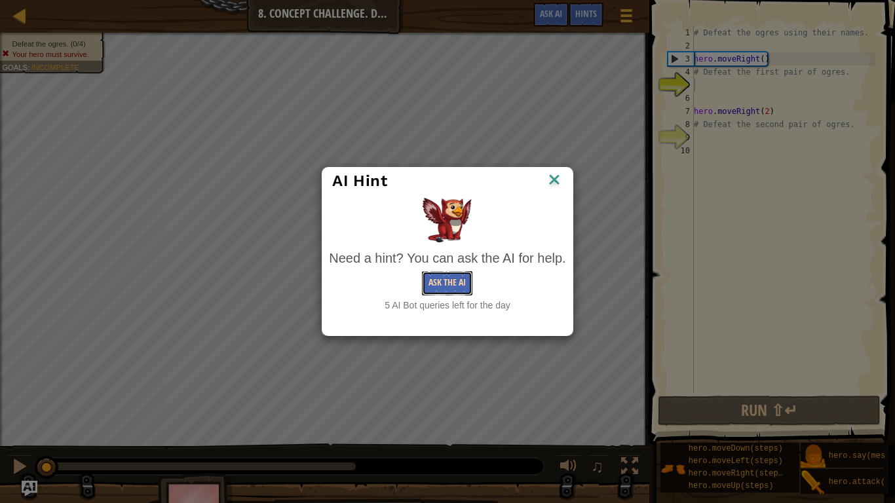
click at [447, 286] on button "Ask the AI" at bounding box center [447, 283] width 50 height 24
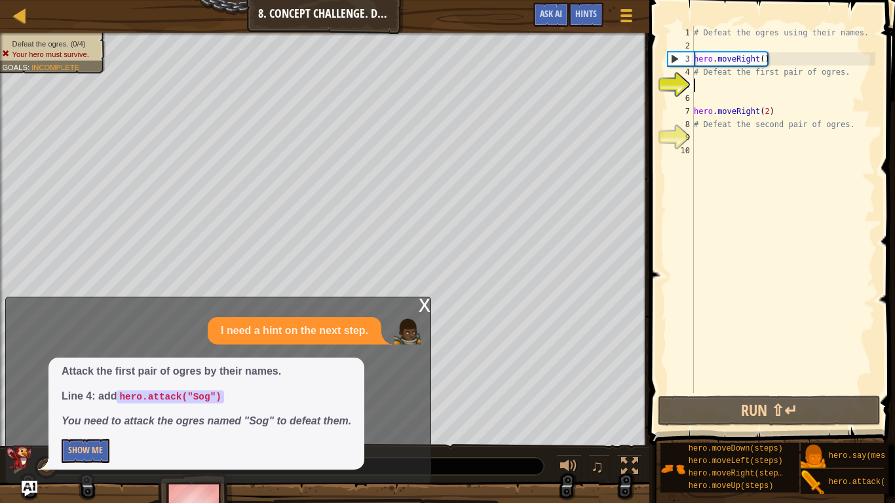
click at [716, 83] on div "# Defeat the ogres using their names. hero . moveRight ( ) # Defeat the first p…" at bounding box center [783, 222] width 184 height 393
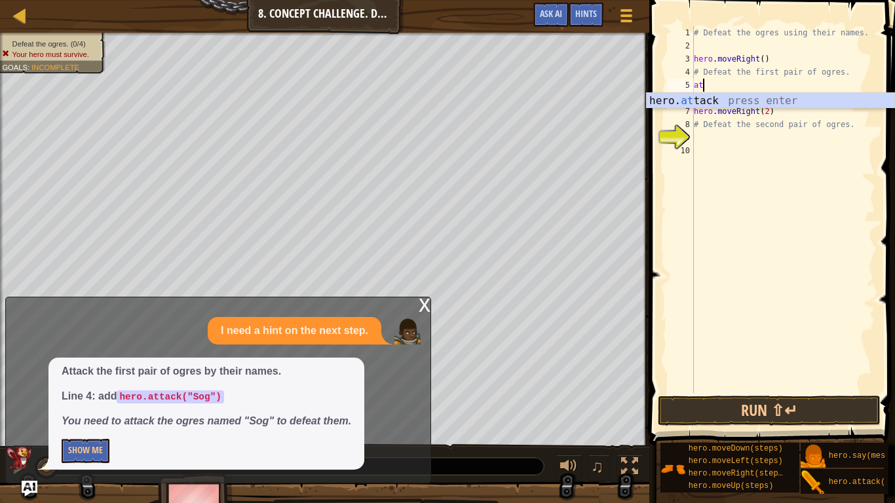
scroll to position [6, 1]
click at [707, 94] on div "hero. at tack press enter" at bounding box center [771, 116] width 248 height 47
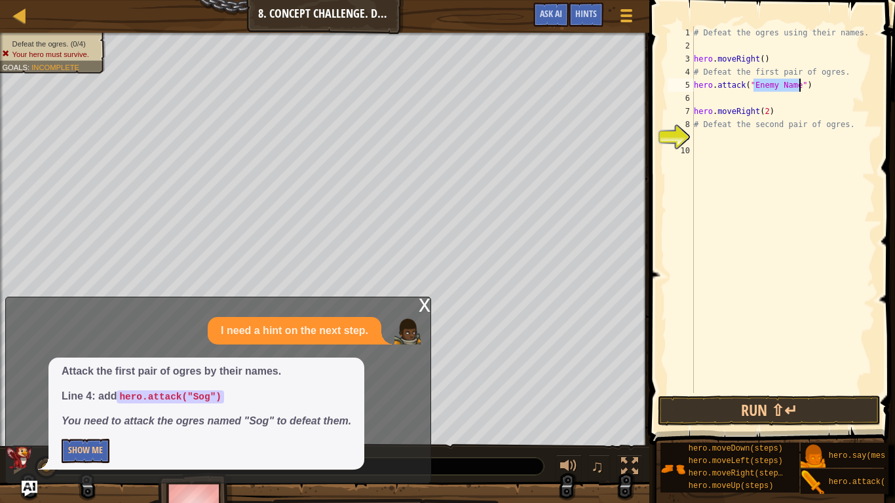
click at [788, 84] on div "# Defeat the ogres using their names. hero . moveRight ( ) # Defeat the first p…" at bounding box center [783, 209] width 184 height 367
click at [788, 84] on div "# Defeat the ogres using their names. hero . moveRight ( ) # Defeat the first p…" at bounding box center [783, 222] width 184 height 393
click at [770, 85] on div "# Defeat the ogres using their names. hero . moveRight ( ) # Defeat the first p…" at bounding box center [783, 222] width 184 height 393
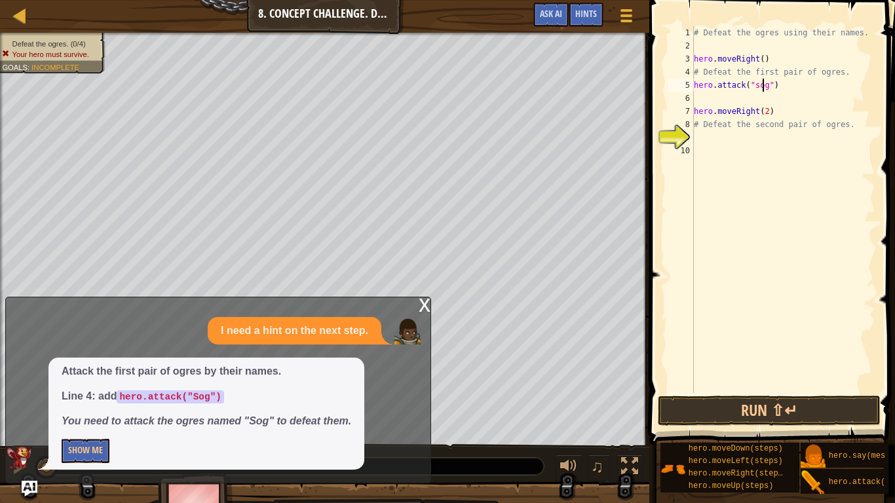
click at [762, 88] on div "# Defeat the ogres using their names. hero . moveRight ( ) # Defeat the first p…" at bounding box center [783, 222] width 184 height 393
click at [757, 88] on div "# Defeat the ogres using their names. hero . moveRight ( ) # Defeat the first p…" at bounding box center [783, 222] width 184 height 393
click at [795, 90] on div "# Defeat the ogres using their names. hero . moveRight ( ) # Defeat the first p…" at bounding box center [783, 222] width 184 height 393
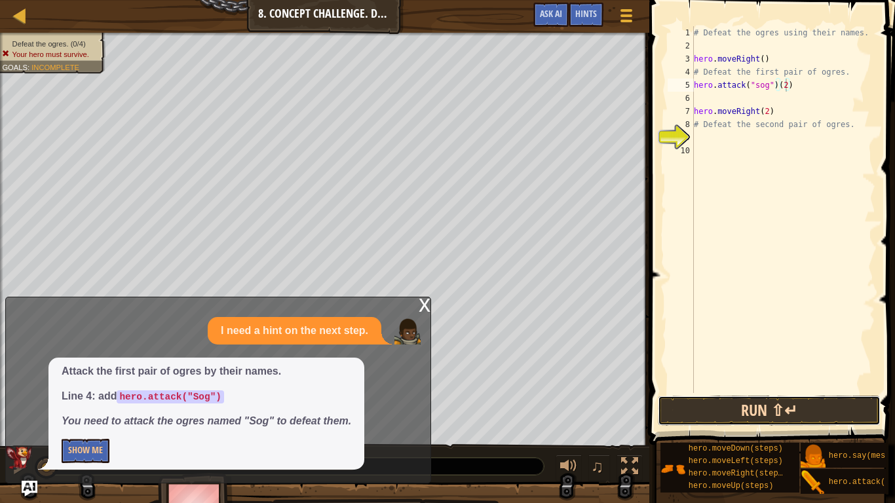
click at [736, 412] on button "Run ⇧↵" at bounding box center [769, 411] width 223 height 30
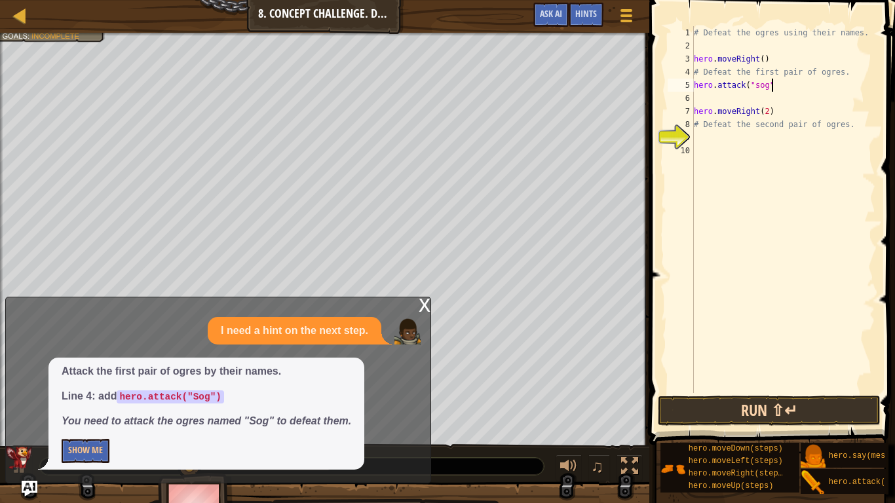
scroll to position [6, 10]
type textarea "hero.attack("sog")"
click at [709, 98] on div "# Defeat the ogres using their names. hero . moveRight ( ) # Defeat the first p…" at bounding box center [783, 222] width 184 height 393
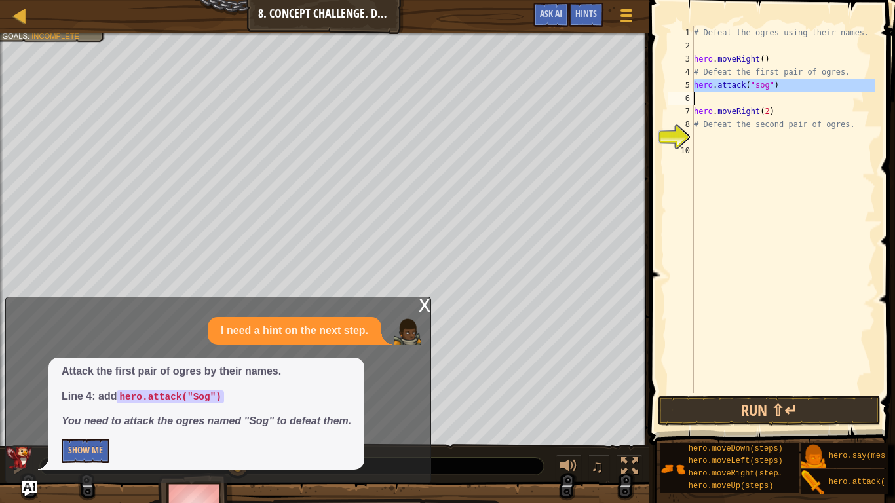
drag, startPoint x: 693, startPoint y: 85, endPoint x: 774, endPoint y: 83, distance: 81.3
click at [774, 83] on div "1 2 3 4 5 6 7 8 9 10 # Defeat the ogres using their names. hero . moveRight ( )…" at bounding box center [770, 209] width 210 height 367
type textarea "hero.attack("sog")"
paste textarea
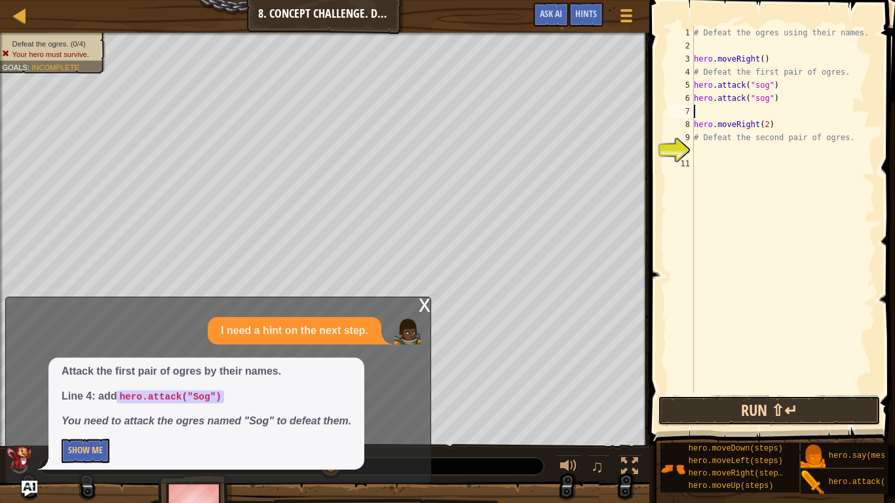
click at [760, 407] on button "Run ⇧↵" at bounding box center [769, 411] width 223 height 30
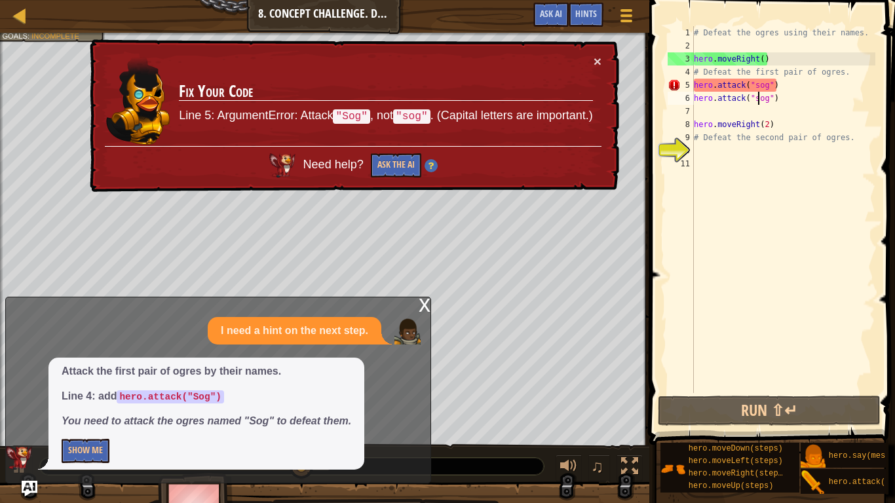
click at [758, 97] on div "# Defeat the ogres using their names. hero . moveRight ( ) # Defeat the first p…" at bounding box center [783, 222] width 184 height 393
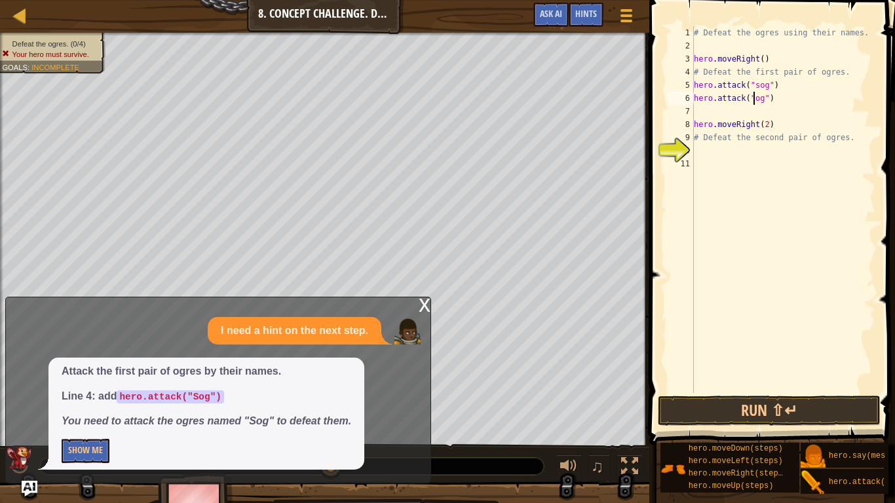
scroll to position [6, 10]
click at [759, 87] on div "# Defeat the ogres using their names. hero . moveRight ( ) # Defeat the first p…" at bounding box center [783, 222] width 184 height 393
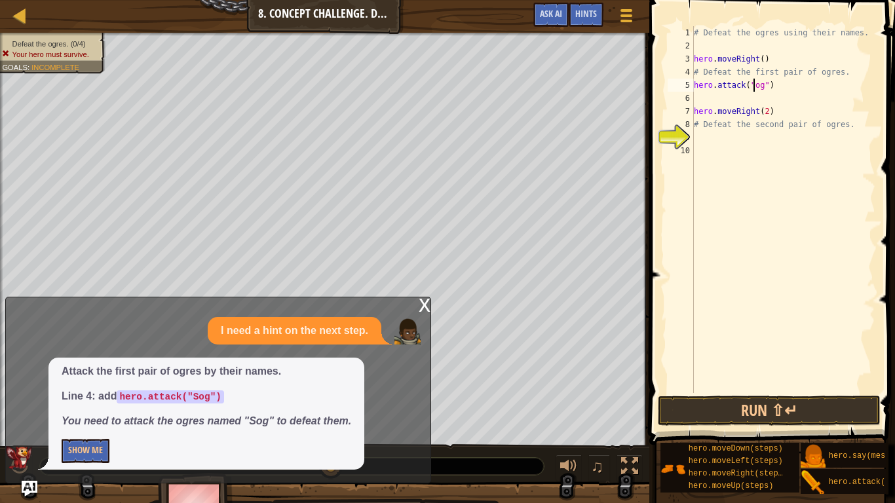
type textarea "hero.attack("Sog")"
drag, startPoint x: 694, startPoint y: 85, endPoint x: 776, endPoint y: 90, distance: 82.1
click at [776, 90] on div "# Defeat the ogres using their names. hero . moveRight ( ) # Defeat the first p…" at bounding box center [783, 222] width 184 height 393
paste textarea
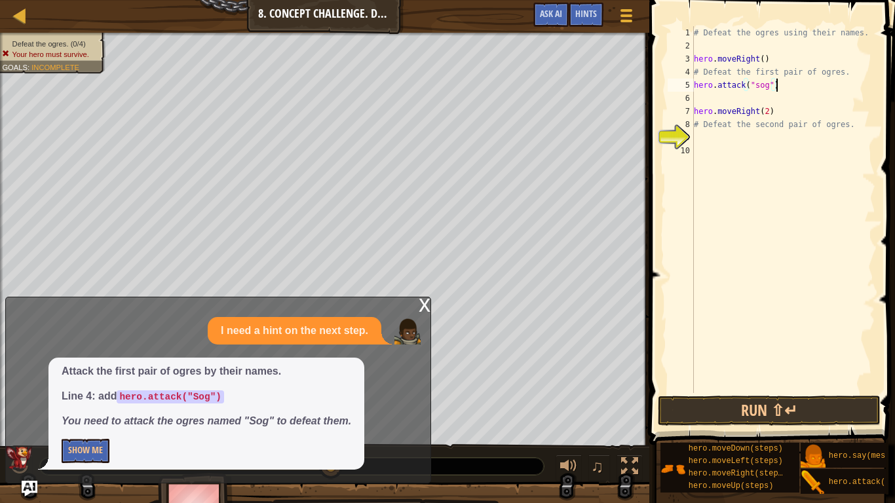
click at [741, 83] on div "# Defeat the ogres using their names. hero . moveRight ( ) # Defeat the first p…" at bounding box center [783, 222] width 184 height 393
click at [741, 83] on div "# Defeat the ogres using their names. hero . moveRight ( ) # Defeat the first p…" at bounding box center [783, 209] width 184 height 367
click at [741, 83] on div "# Defeat the ogres using their names. hero . moveRight ( ) # Defeat the first p…" at bounding box center [783, 222] width 184 height 393
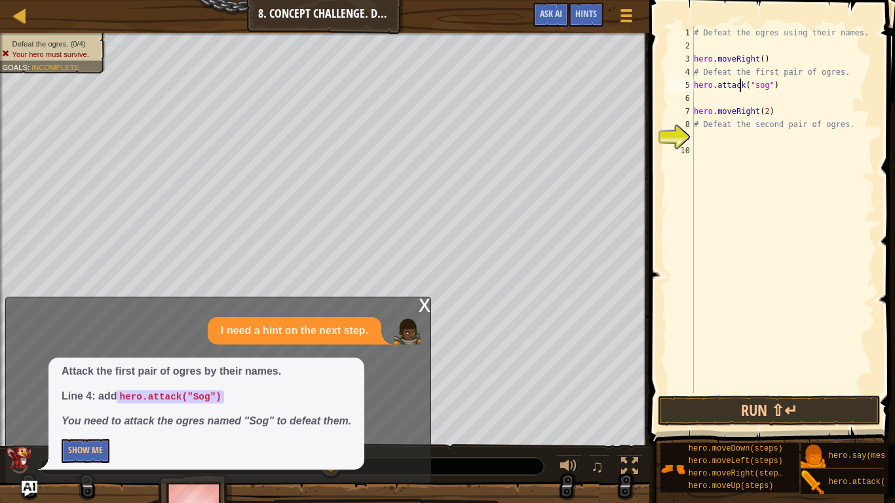
click at [741, 83] on div "# Defeat the ogres using their names. hero . moveRight ( ) # Defeat the first p…" at bounding box center [783, 222] width 184 height 393
click at [741, 83] on div "# Defeat the ogres using their names. hero . moveRight ( ) # Defeat the first p…" at bounding box center [783, 209] width 184 height 367
click at [741, 83] on div "# Defeat the ogres using their names. hero . moveRight ( ) # Defeat the first p…" at bounding box center [783, 222] width 184 height 393
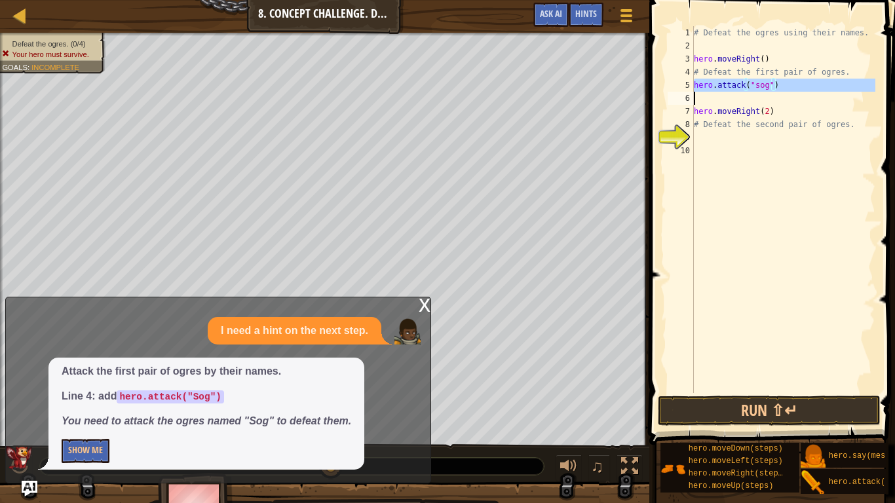
type textarea "hero.attack("sog")"
paste textarea
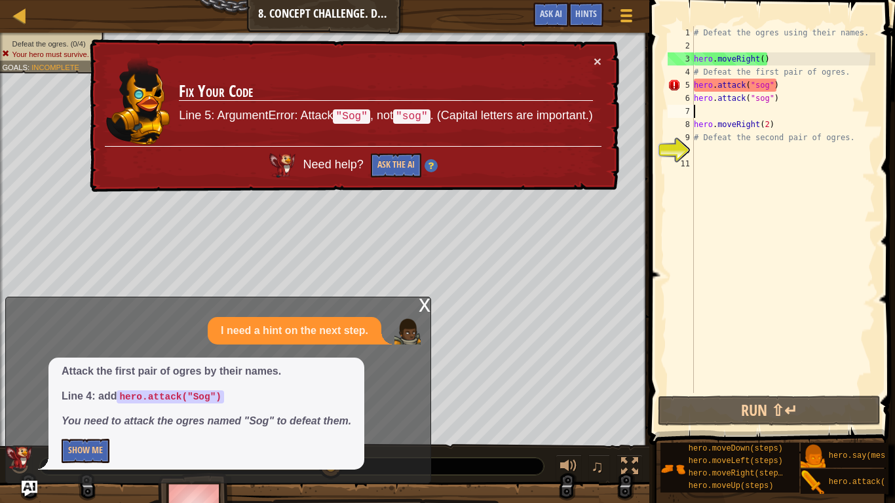
click at [757, 88] on div "# Defeat the ogres using their names. hero . moveRight ( ) # Defeat the first p…" at bounding box center [783, 222] width 184 height 393
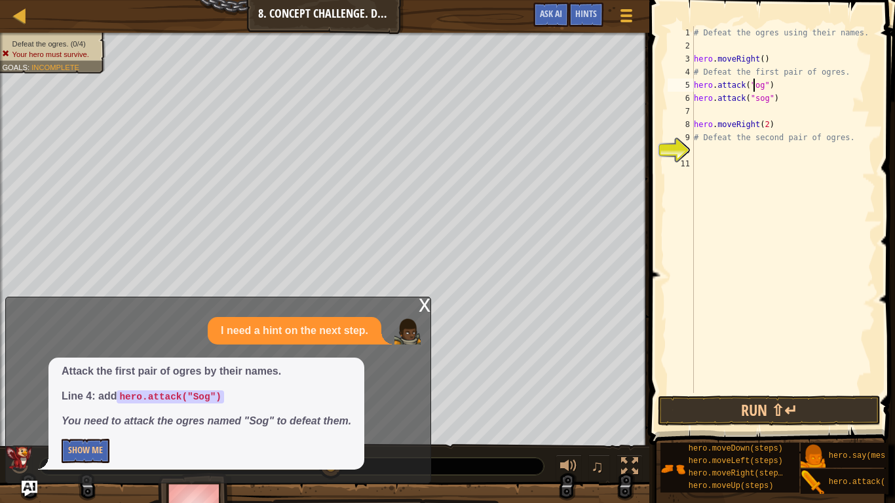
scroll to position [6, 10]
click at [757, 101] on div "# Defeat the ogres using their names. hero . moveRight ( ) # Defeat the first p…" at bounding box center [783, 222] width 184 height 393
type textarea "hero.attack("Sog")"
click at [786, 406] on button "Run ⇧↵" at bounding box center [769, 411] width 223 height 30
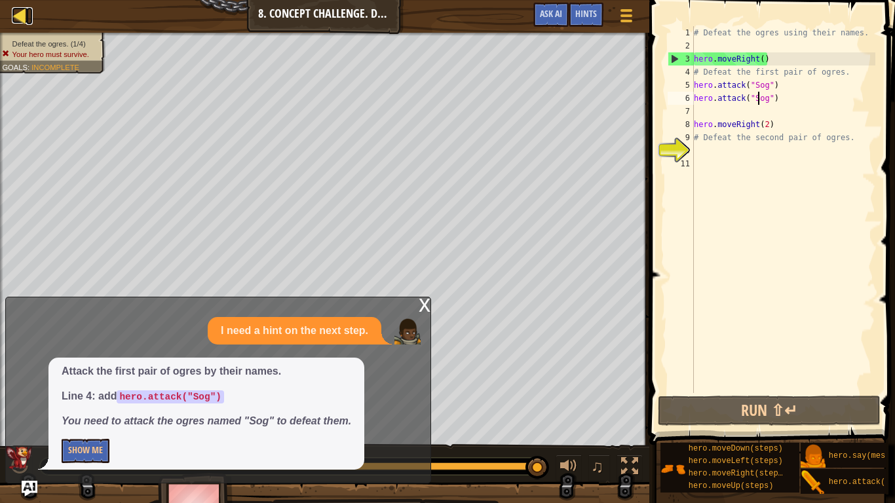
click at [24, 15] on div at bounding box center [20, 15] width 16 height 16
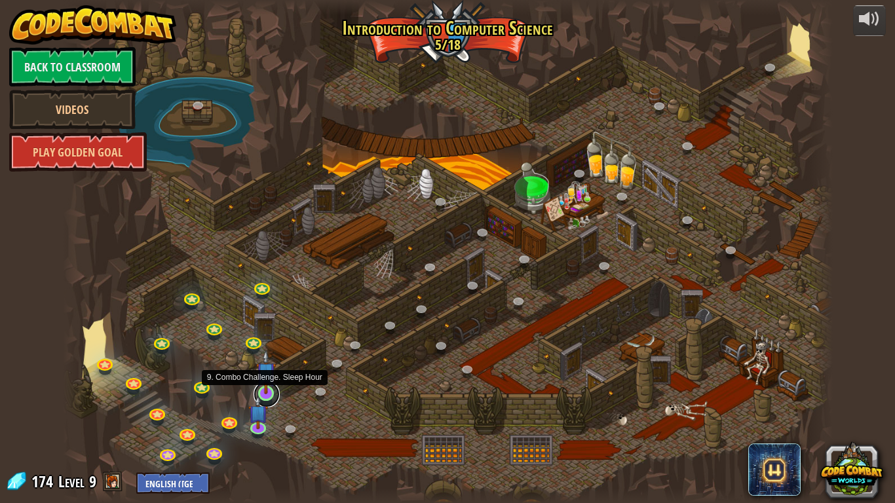
click at [269, 396] on link at bounding box center [267, 394] width 26 height 26
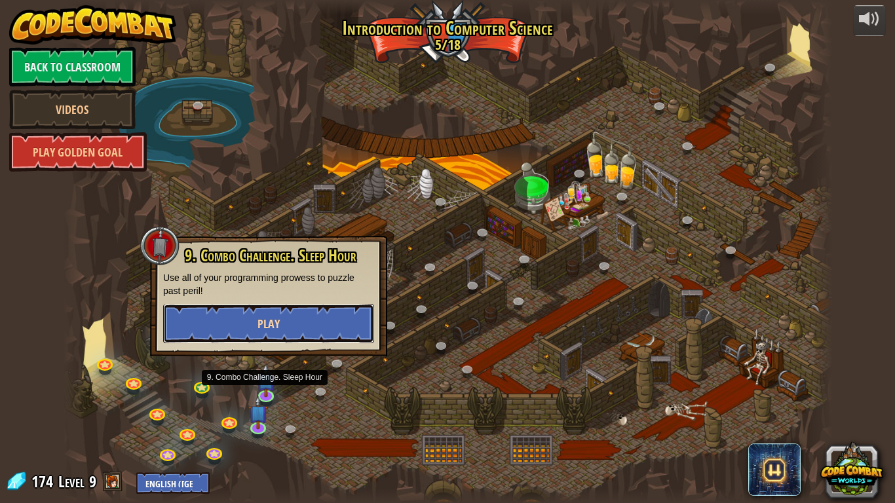
click at [232, 338] on button "Play" at bounding box center [268, 323] width 211 height 39
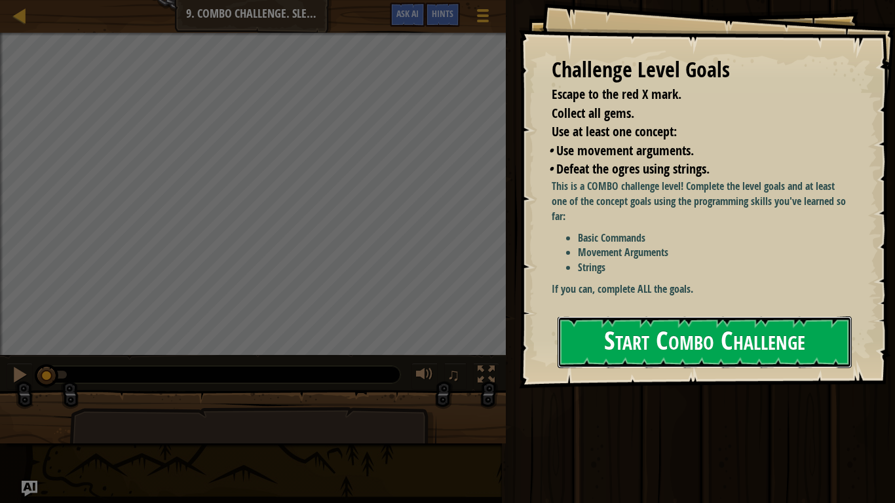
click at [658, 337] on button "Start Combo Challenge" at bounding box center [704, 342] width 294 height 52
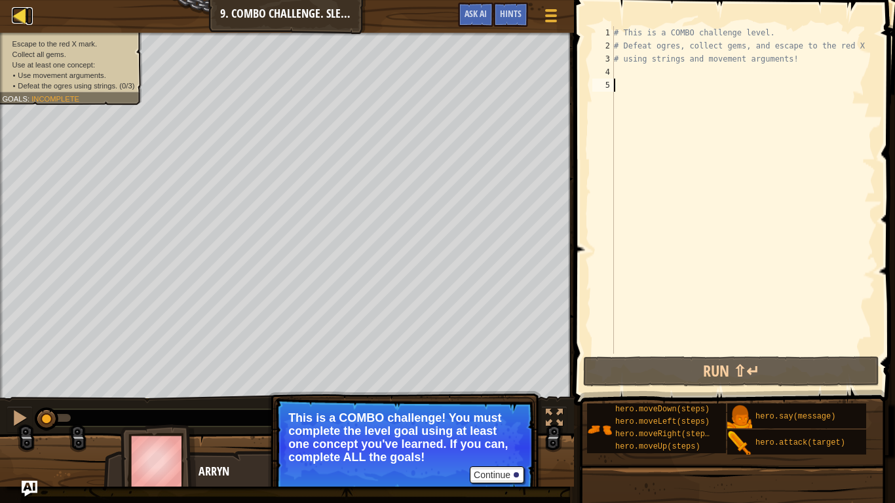
click at [24, 19] on div at bounding box center [20, 15] width 16 height 16
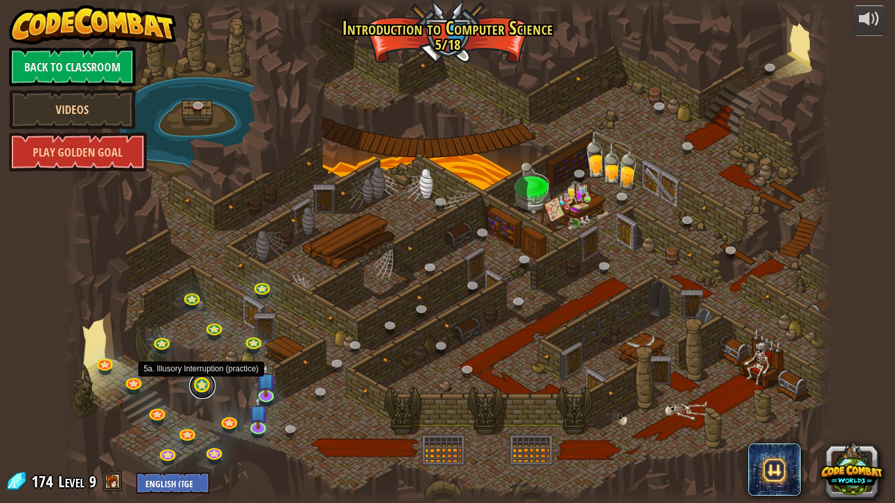
click at [193, 385] on link at bounding box center [202, 386] width 26 height 26
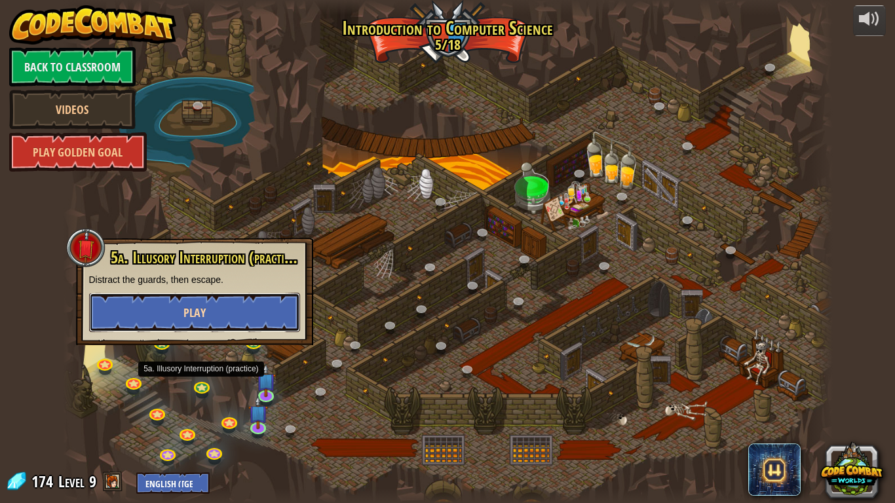
click at [174, 328] on button "Play" at bounding box center [194, 312] width 211 height 39
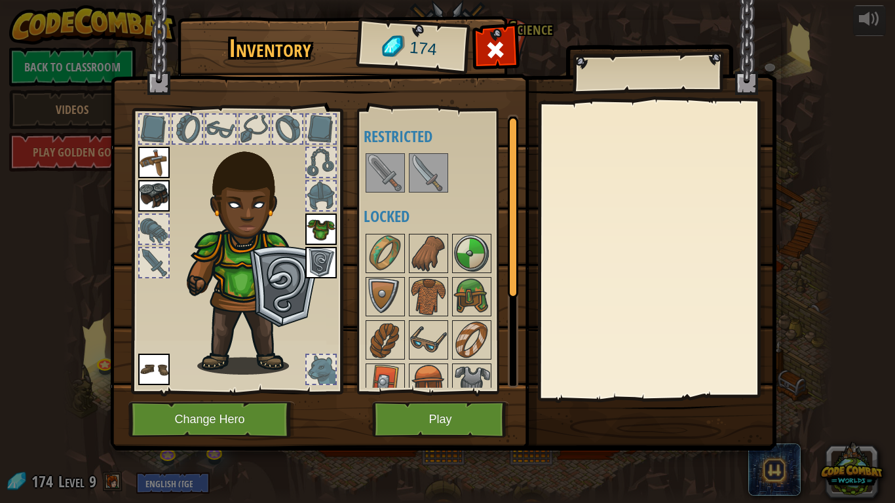
click at [421, 166] on img at bounding box center [428, 173] width 37 height 37
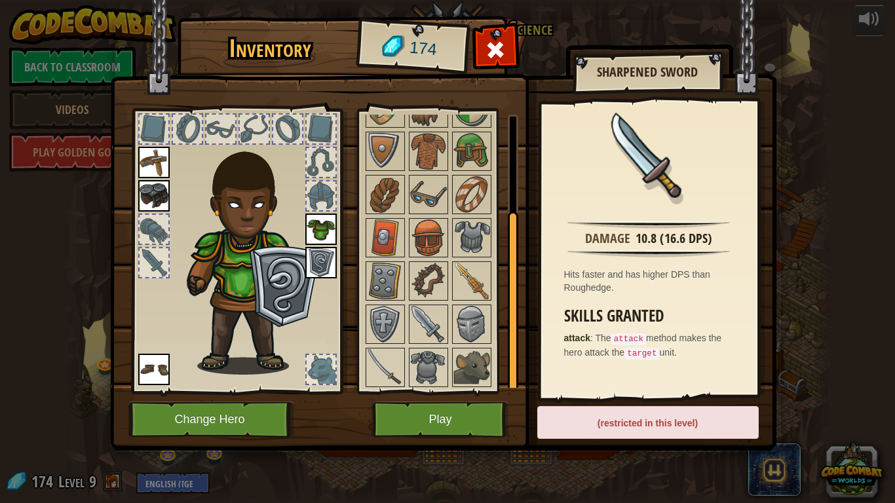
scroll to position [147, 0]
click at [477, 358] on img at bounding box center [471, 366] width 37 height 37
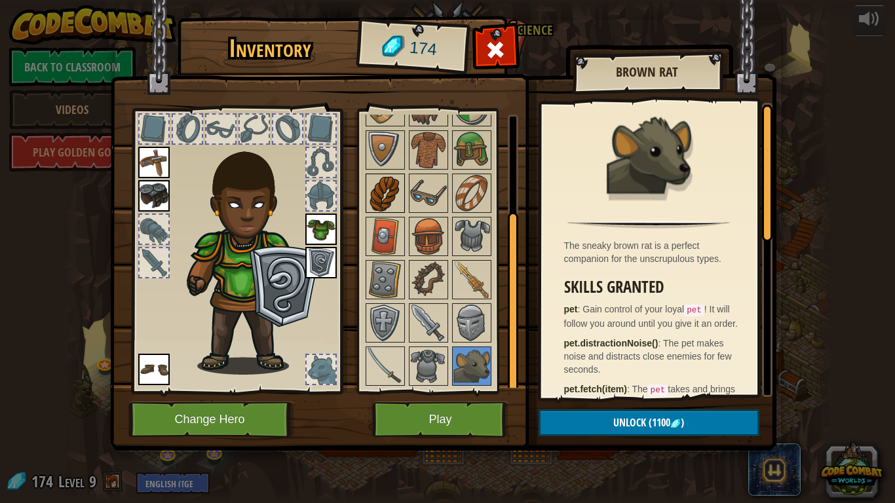
click at [381, 201] on img at bounding box center [385, 193] width 37 height 37
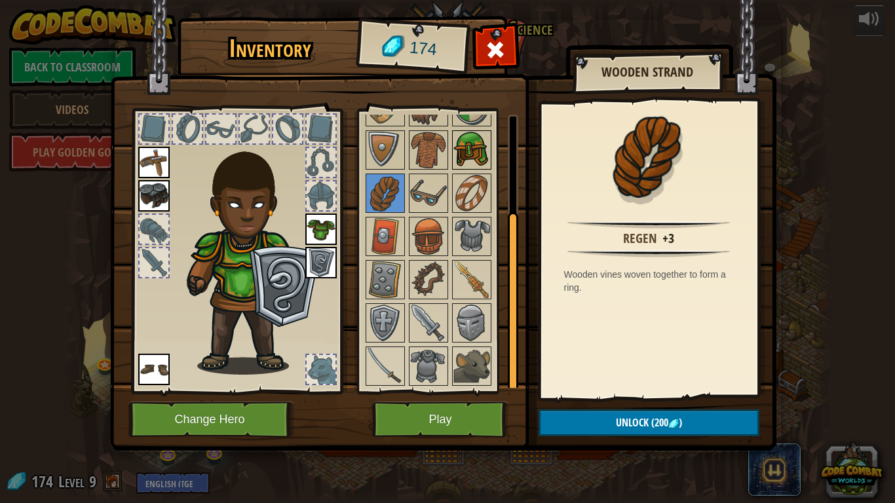
click at [452, 150] on div at bounding box center [471, 149] width 39 height 39
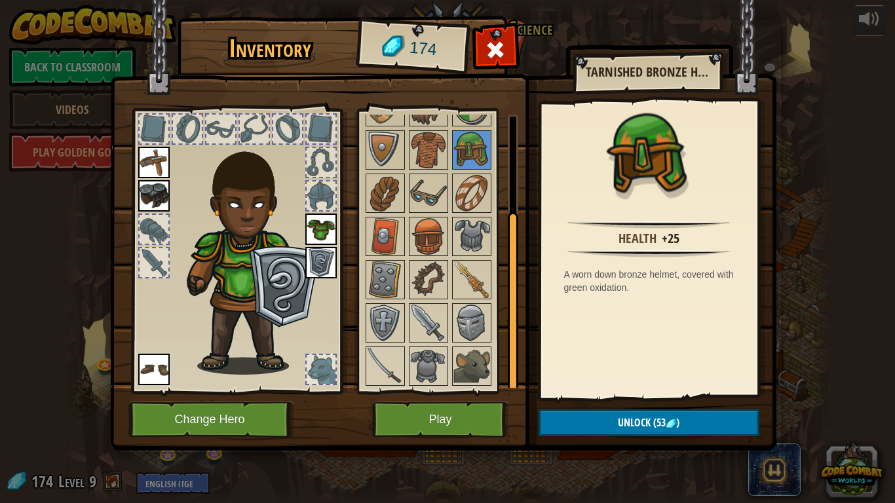
click at [448, 318] on div at bounding box center [441, 236] width 155 height 303
click at [431, 323] on img at bounding box center [428, 323] width 37 height 37
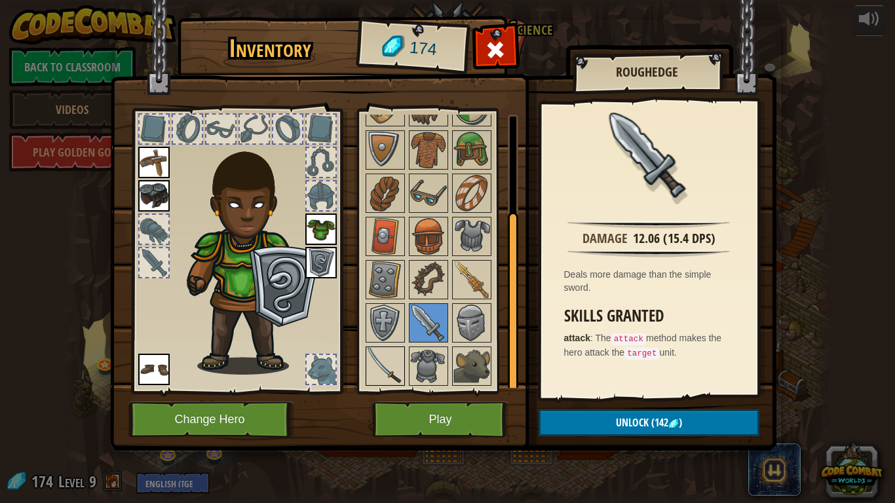
click at [390, 362] on img at bounding box center [385, 366] width 37 height 37
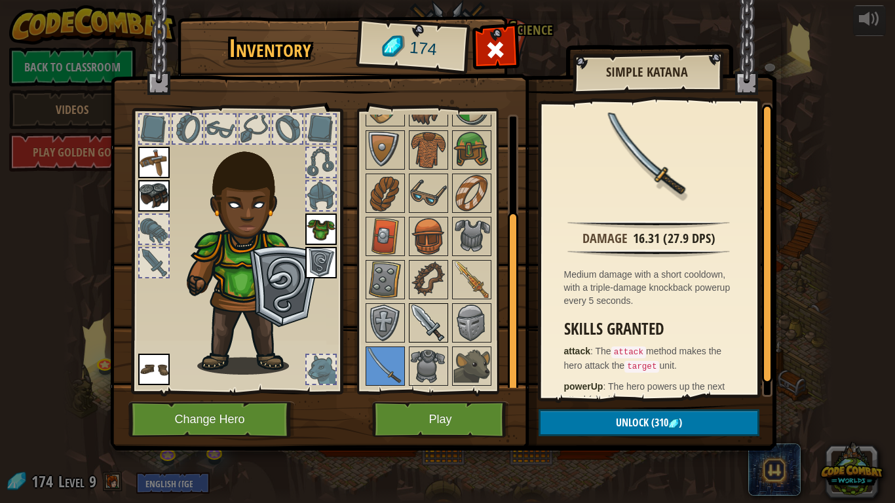
click at [410, 326] on img at bounding box center [428, 323] width 37 height 37
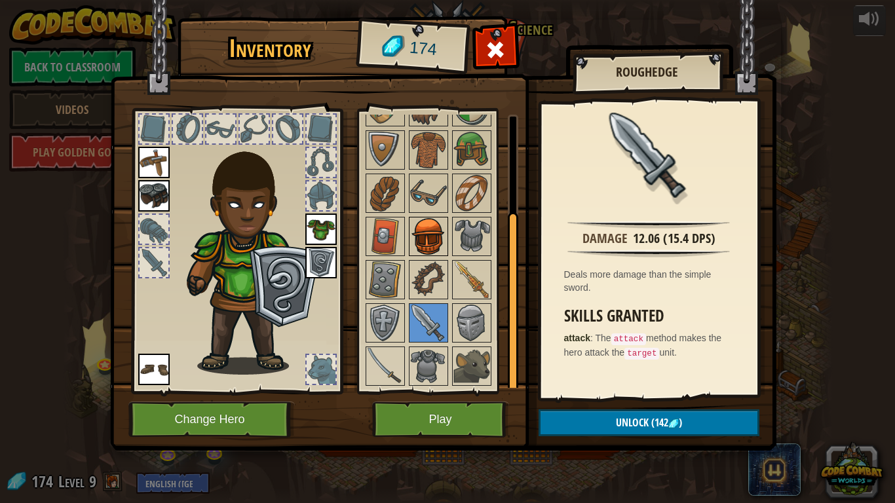
scroll to position [0, 0]
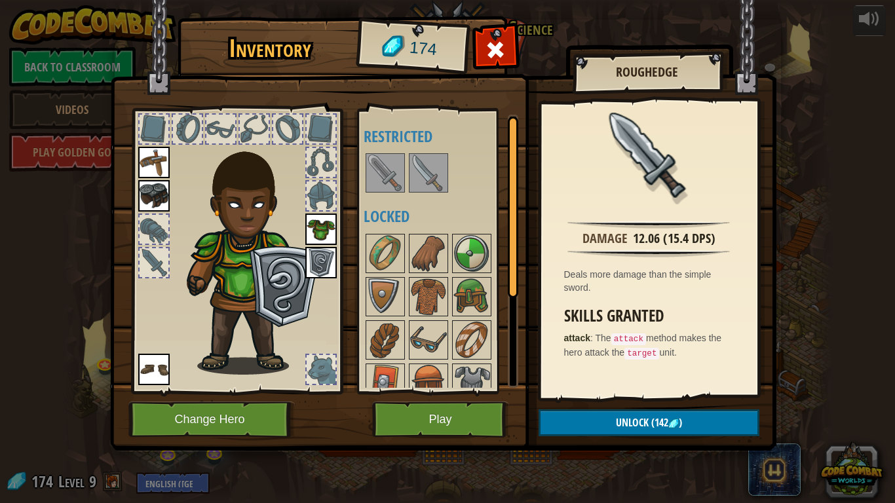
click at [421, 174] on img at bounding box center [428, 173] width 37 height 37
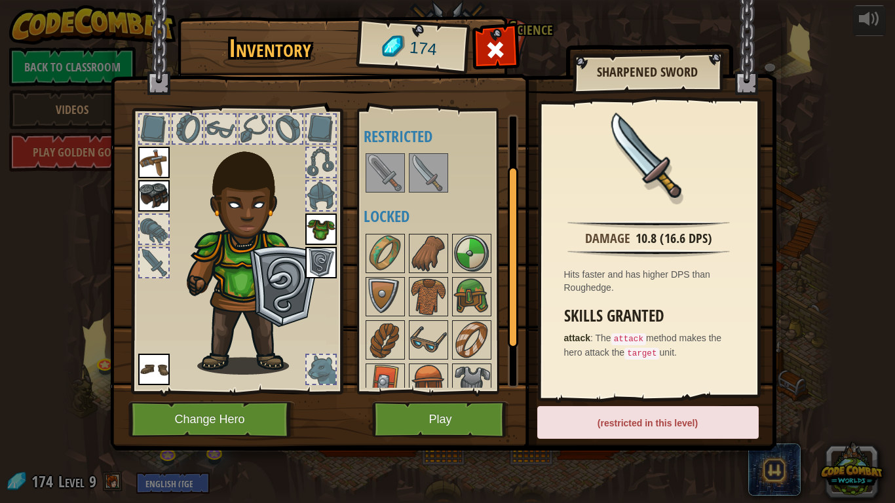
scroll to position [147, 0]
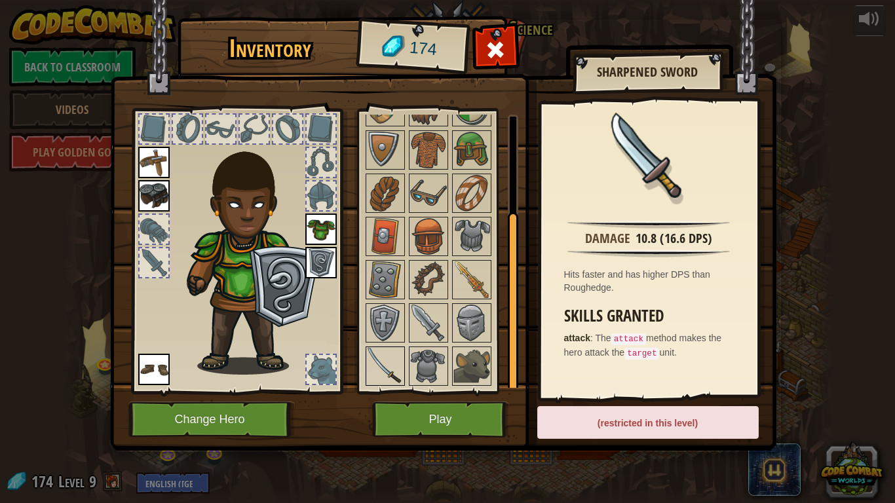
click at [394, 357] on img at bounding box center [385, 366] width 37 height 37
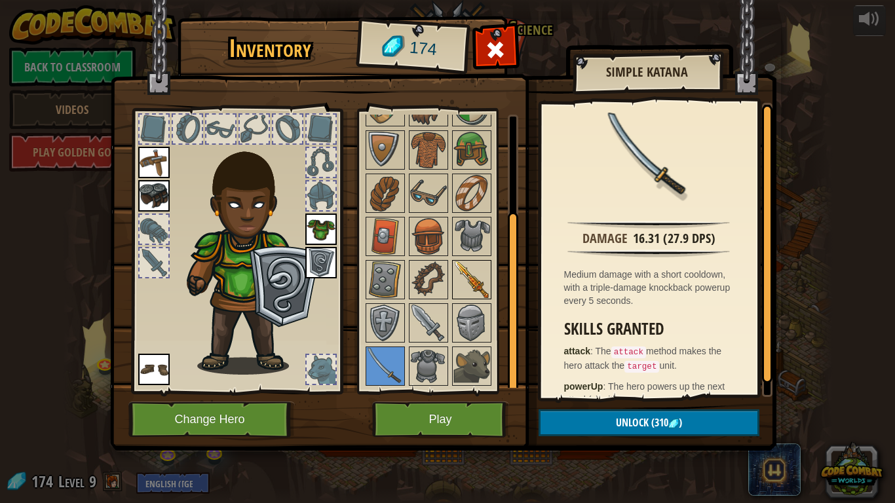
click at [466, 279] on img at bounding box center [471, 279] width 37 height 37
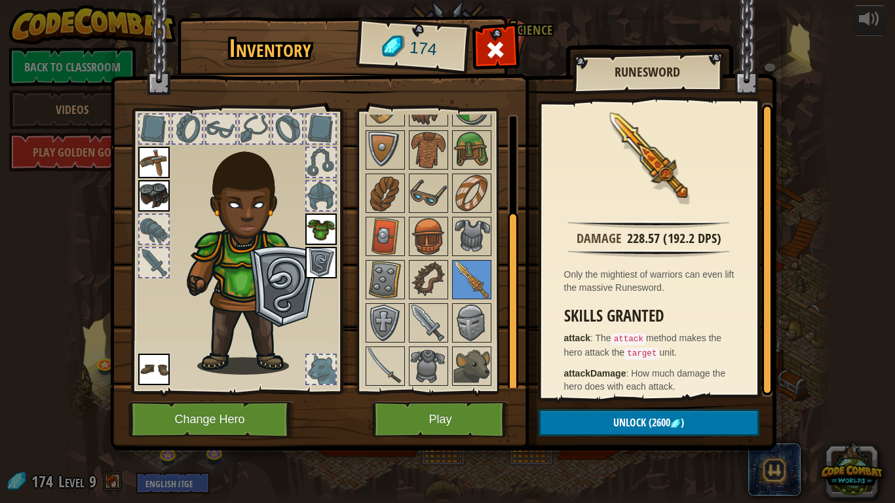
click at [459, 343] on div at bounding box center [441, 236] width 155 height 303
click at [461, 322] on img at bounding box center [471, 323] width 37 height 37
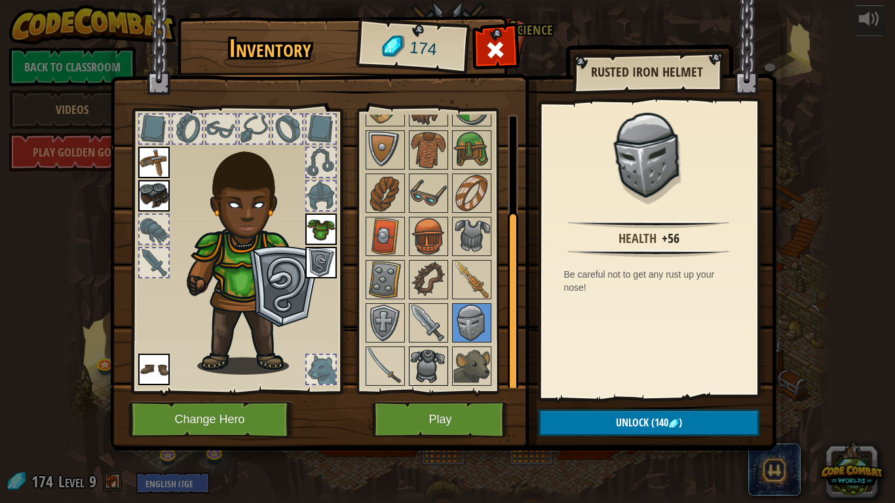
click at [423, 374] on img at bounding box center [428, 366] width 37 height 37
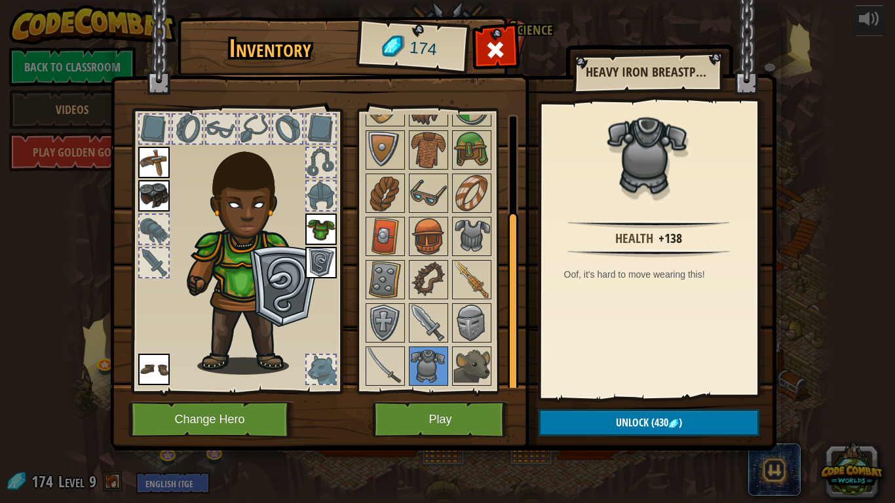
click at [449, 364] on div at bounding box center [441, 236] width 155 height 303
click at [468, 372] on img at bounding box center [471, 366] width 37 height 37
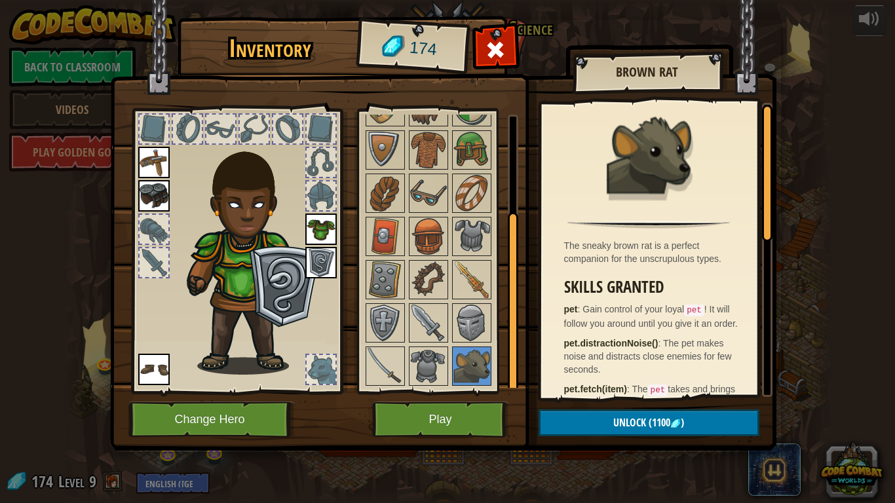
click at [672, 165] on img at bounding box center [648, 155] width 85 height 85
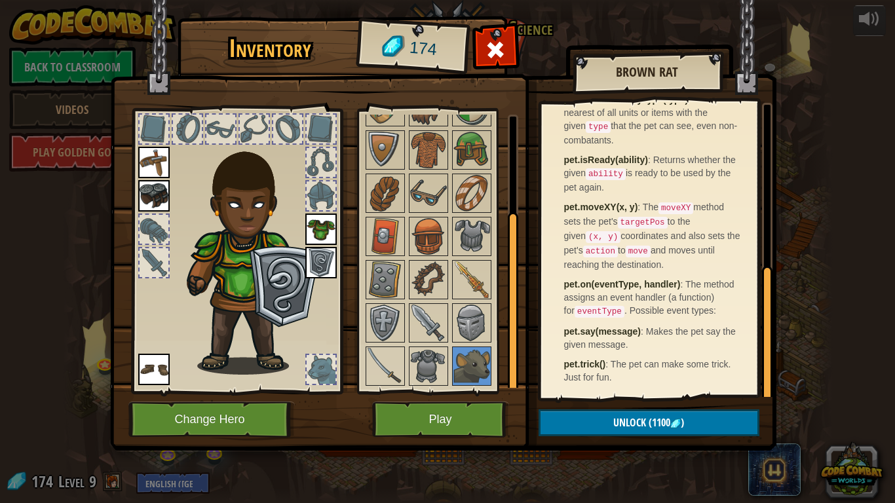
scroll to position [0, 0]
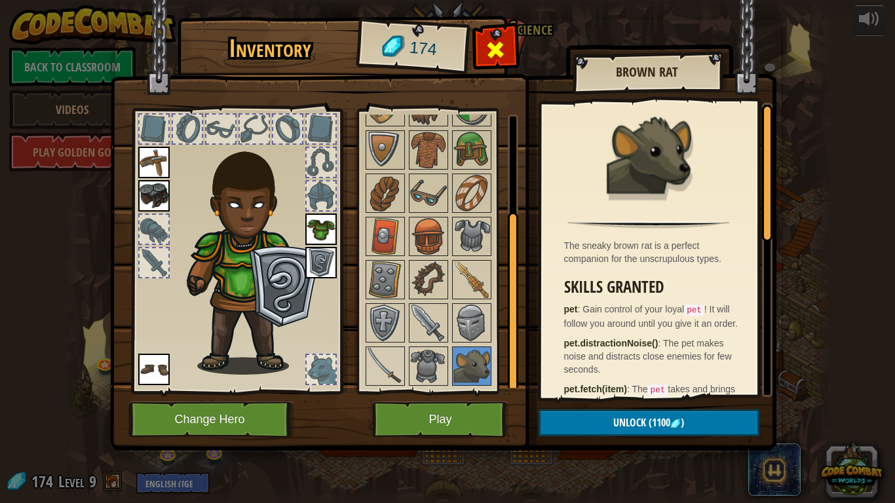
click at [508, 53] on div at bounding box center [495, 53] width 41 height 41
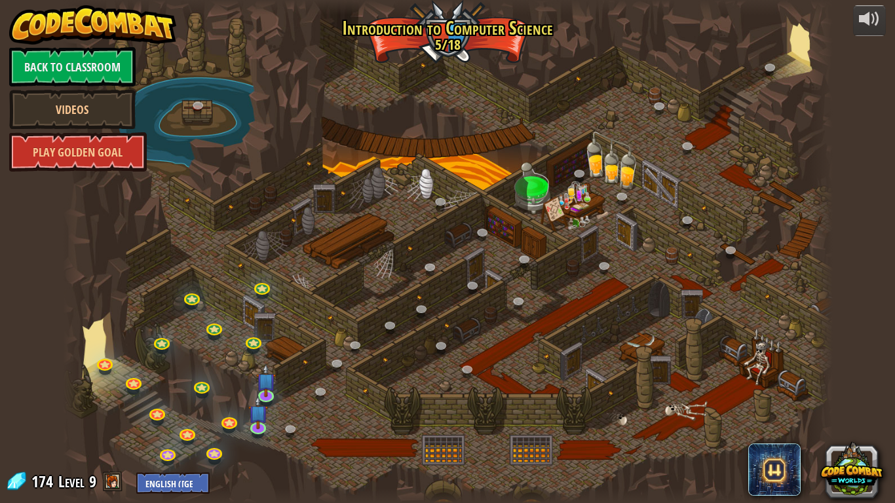
click at [111, 414] on span at bounding box center [113, 482] width 20 height 20
click at [254, 414] on img at bounding box center [258, 404] width 20 height 45
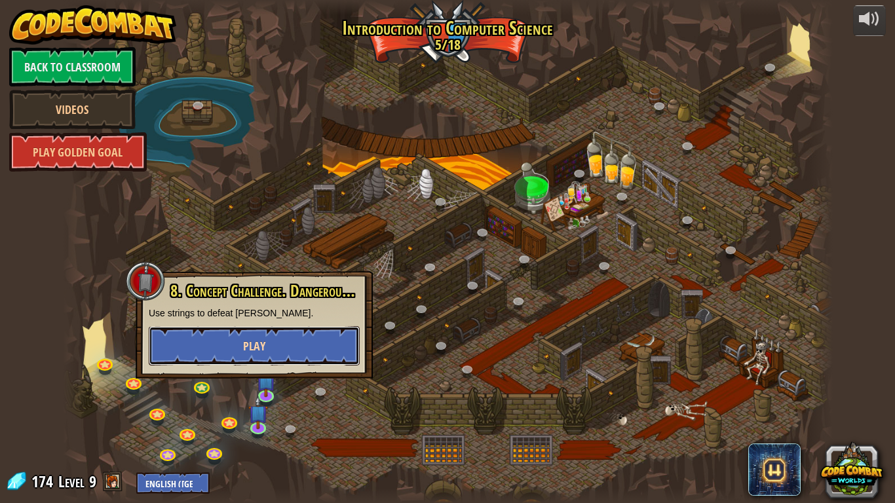
click at [245, 352] on span "Play" at bounding box center [254, 346] width 22 height 16
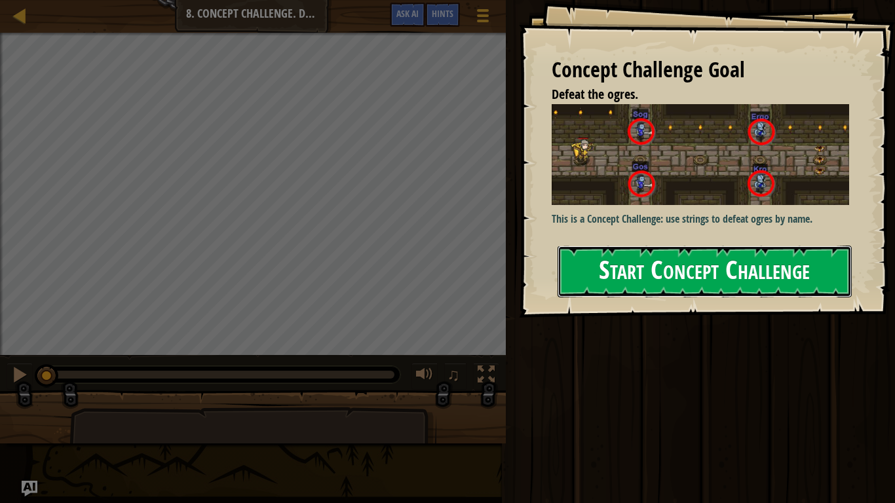
click at [733, 271] on button "Start Concept Challenge" at bounding box center [704, 272] width 294 height 52
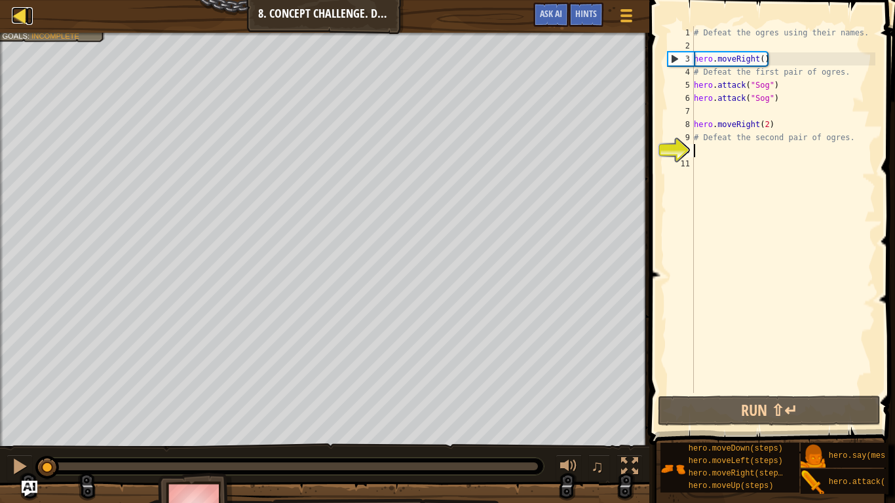
click at [18, 18] on div at bounding box center [20, 15] width 16 height 16
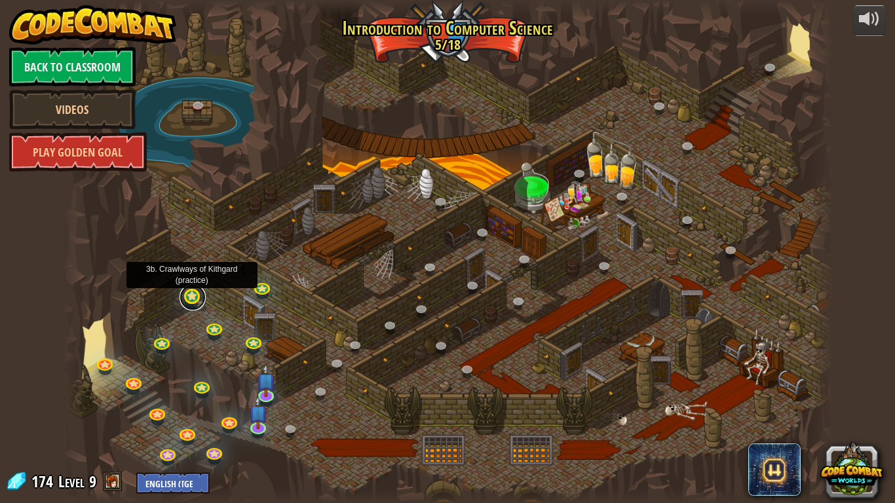
click at [187, 300] on link at bounding box center [192, 297] width 26 height 26
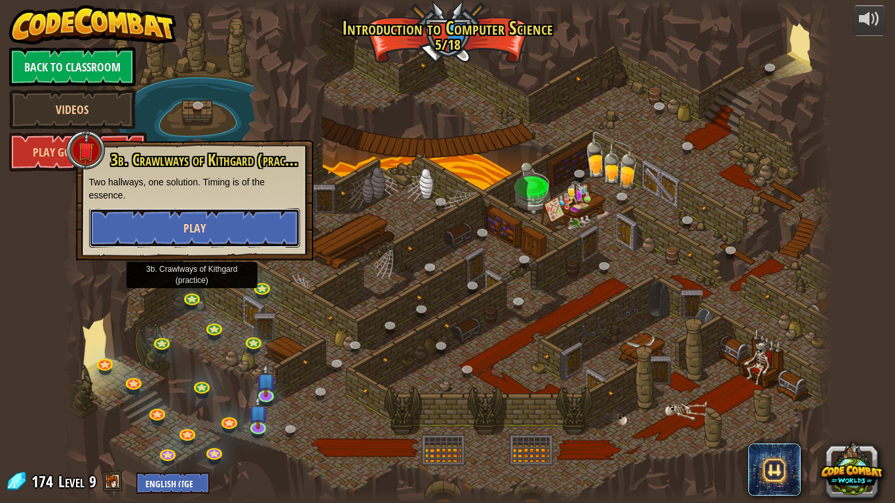
click at [182, 244] on button "Play" at bounding box center [194, 227] width 211 height 39
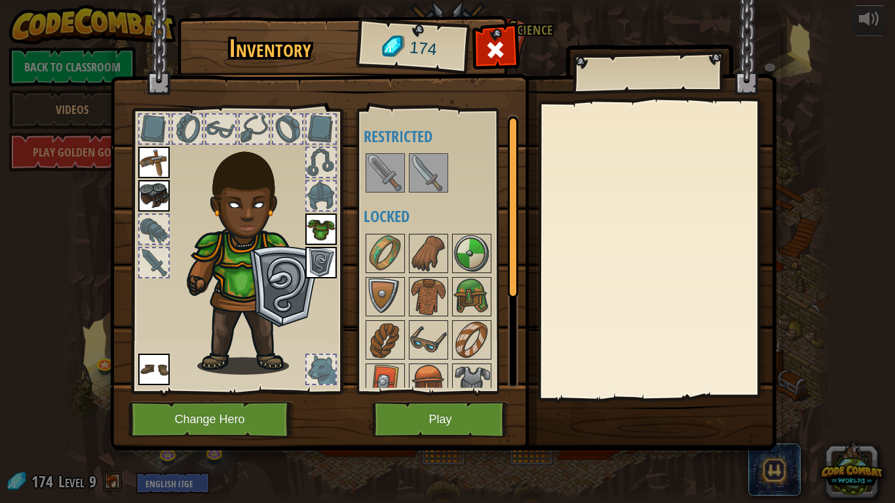
click at [439, 171] on img at bounding box center [428, 173] width 37 height 37
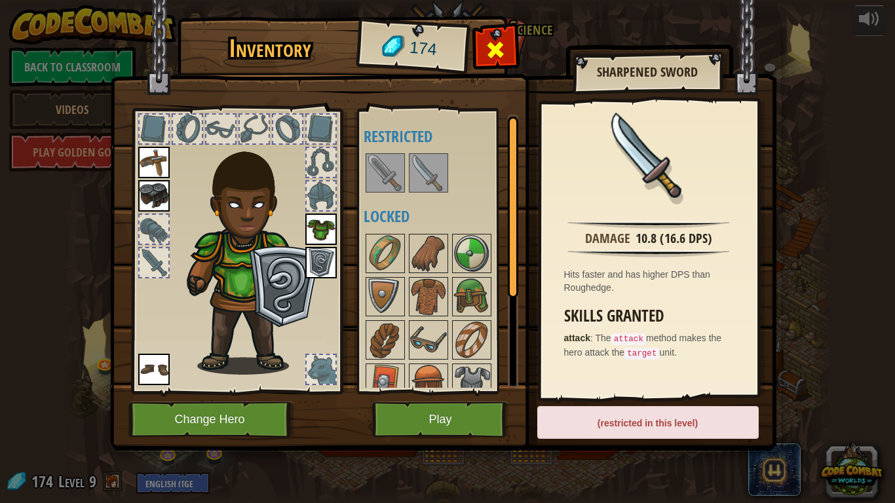
click at [487, 45] on span at bounding box center [495, 49] width 21 height 21
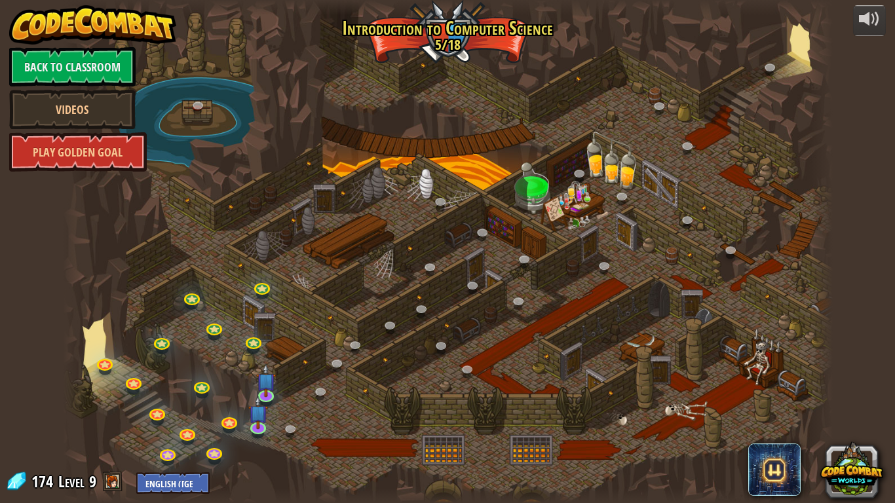
click at [219, 414] on div at bounding box center [448, 251] width 770 height 503
click at [225, 414] on link at bounding box center [230, 420] width 26 height 26
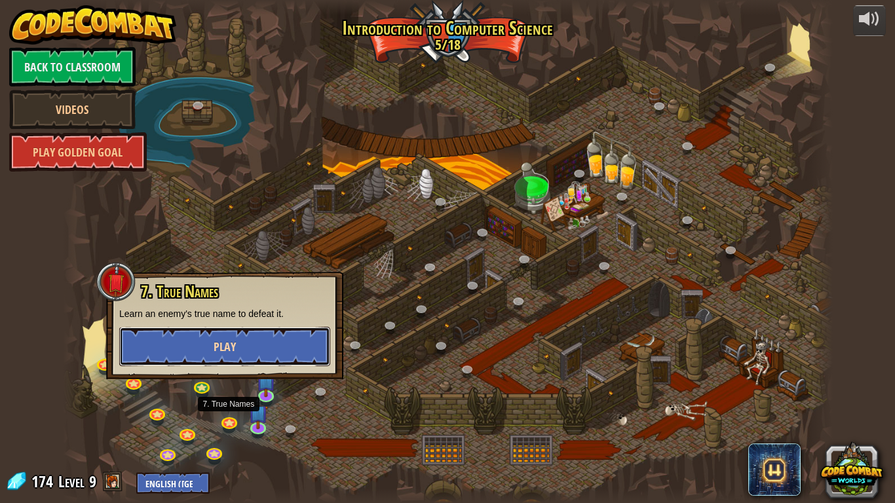
click at [218, 354] on span "Play" at bounding box center [225, 347] width 22 height 16
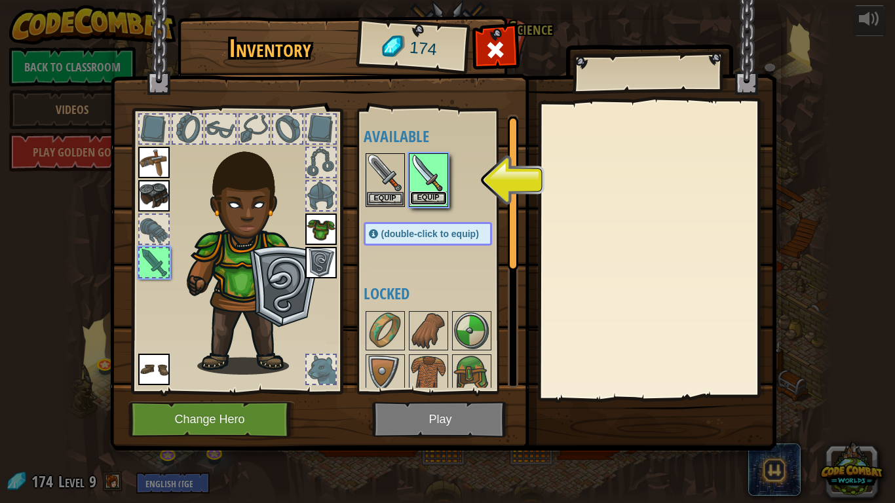
click at [440, 196] on button "Equip" at bounding box center [428, 198] width 37 height 14
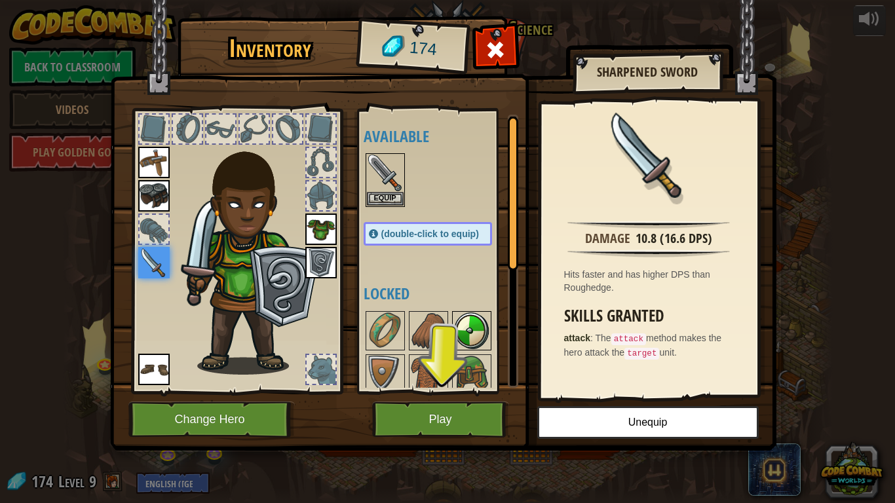
click at [458, 318] on img at bounding box center [471, 330] width 37 height 37
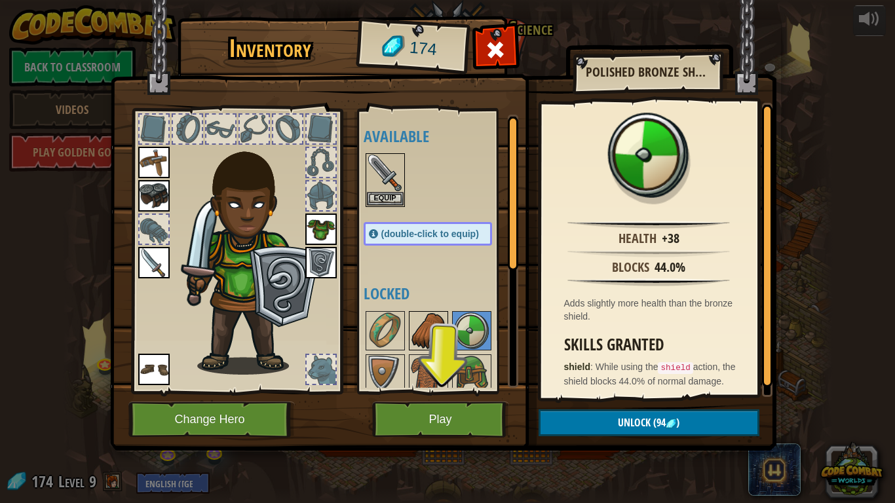
click at [444, 323] on img at bounding box center [428, 330] width 37 height 37
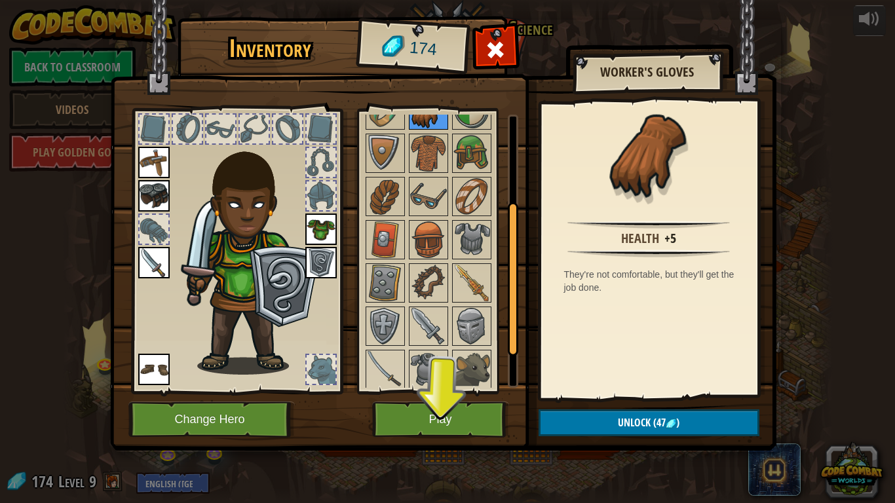
scroll to position [224, 0]
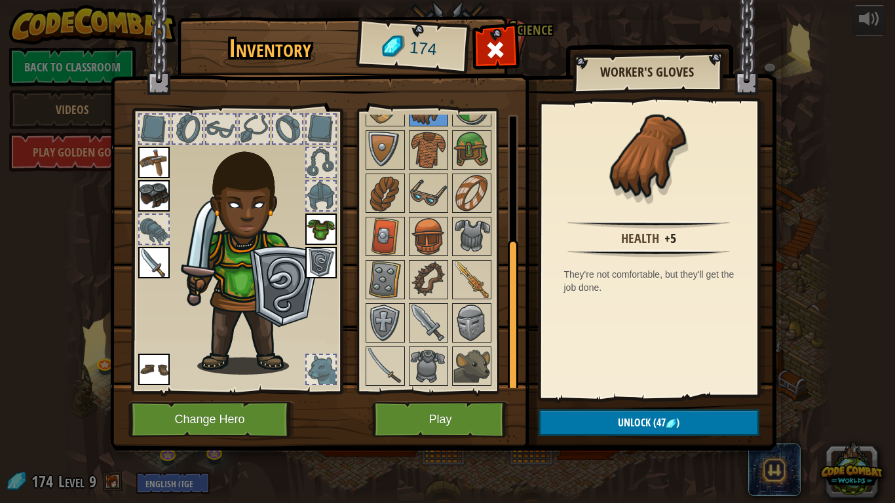
click at [466, 343] on div at bounding box center [441, 236] width 155 height 303
click at [457, 310] on img at bounding box center [471, 323] width 37 height 37
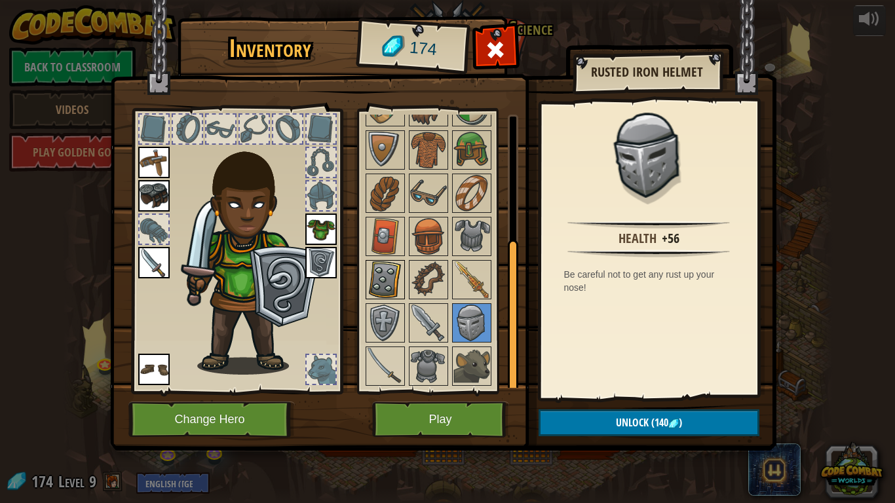
click at [376, 276] on img at bounding box center [385, 279] width 37 height 37
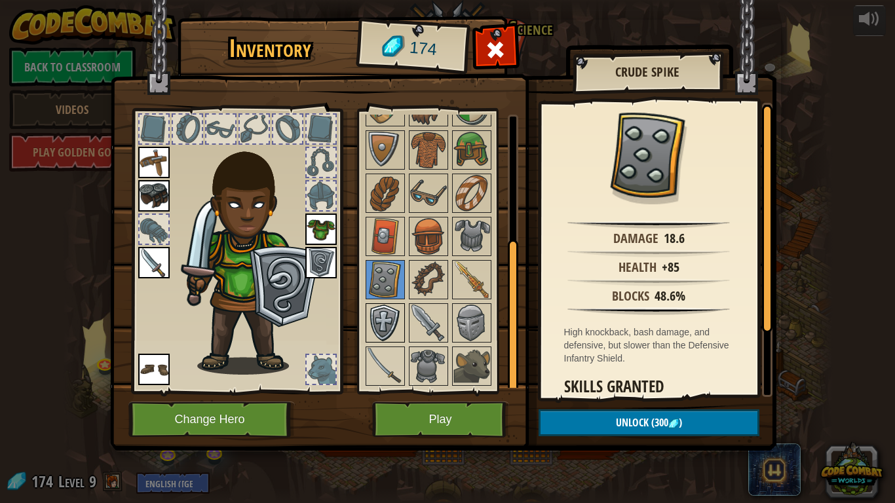
click at [383, 322] on img at bounding box center [385, 323] width 37 height 37
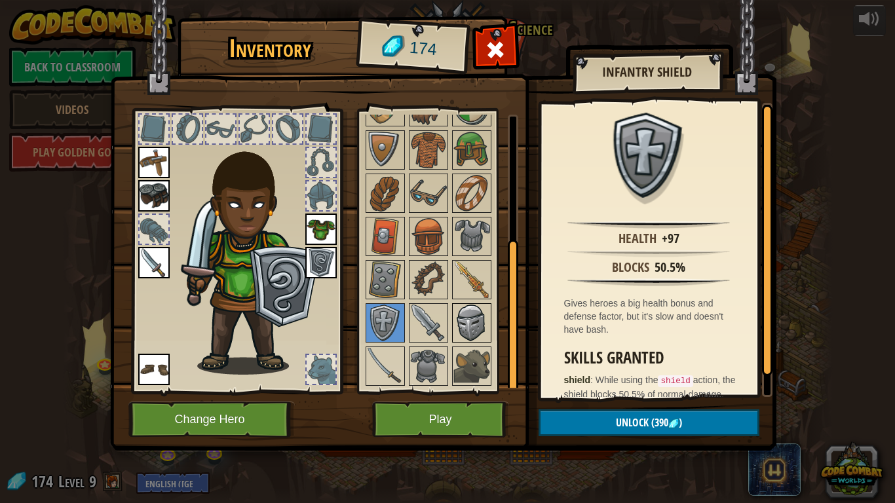
click at [463, 322] on img at bounding box center [471, 323] width 37 height 37
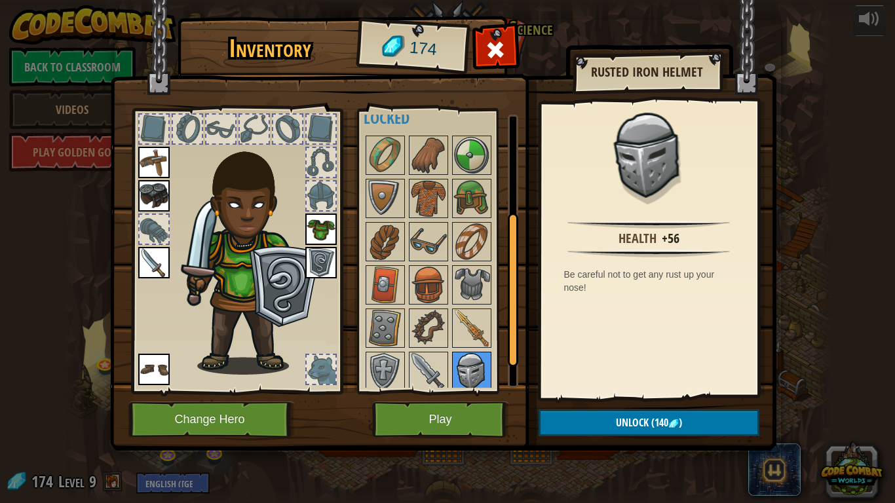
scroll to position [174, 0]
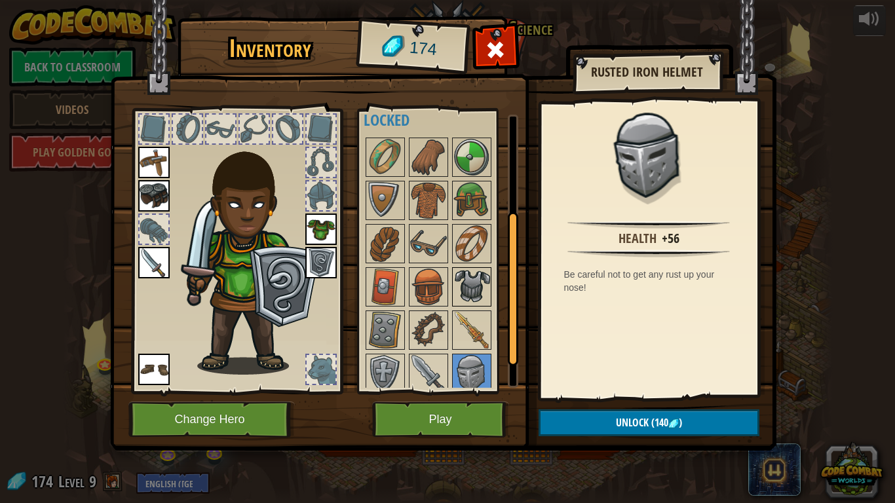
click at [464, 297] on img at bounding box center [471, 287] width 37 height 37
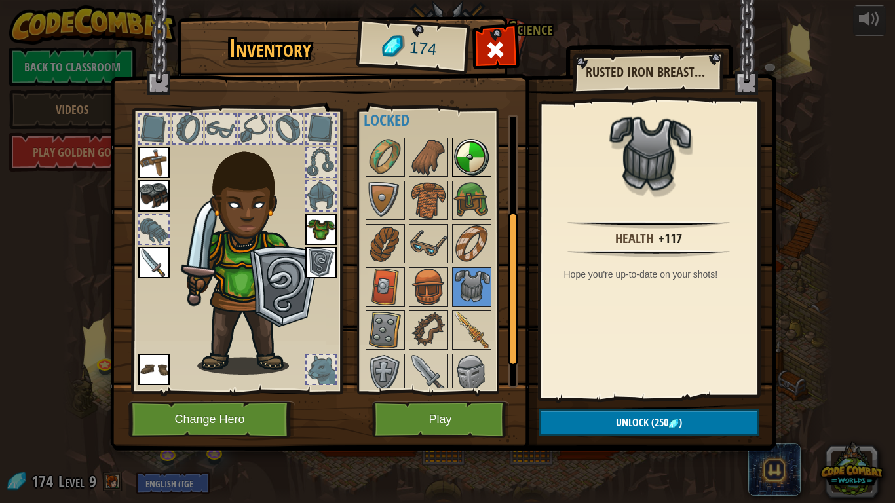
click at [456, 168] on img at bounding box center [471, 157] width 37 height 37
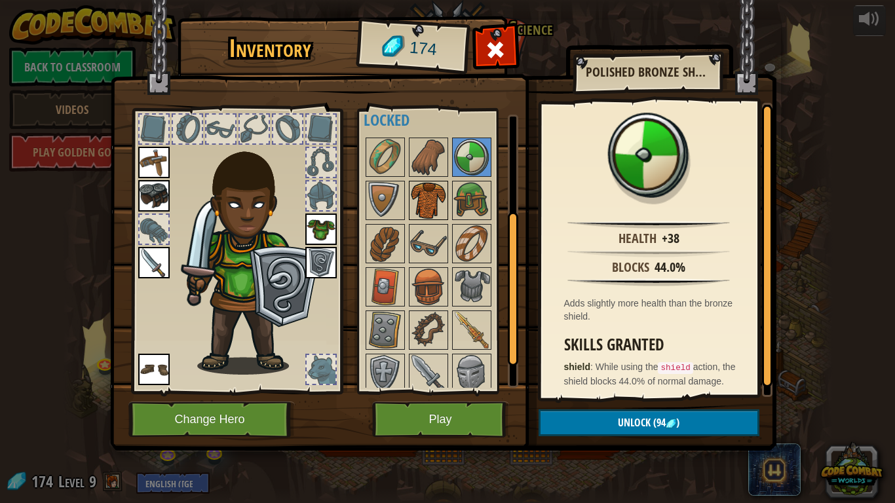
click at [433, 181] on div at bounding box center [428, 200] width 39 height 39
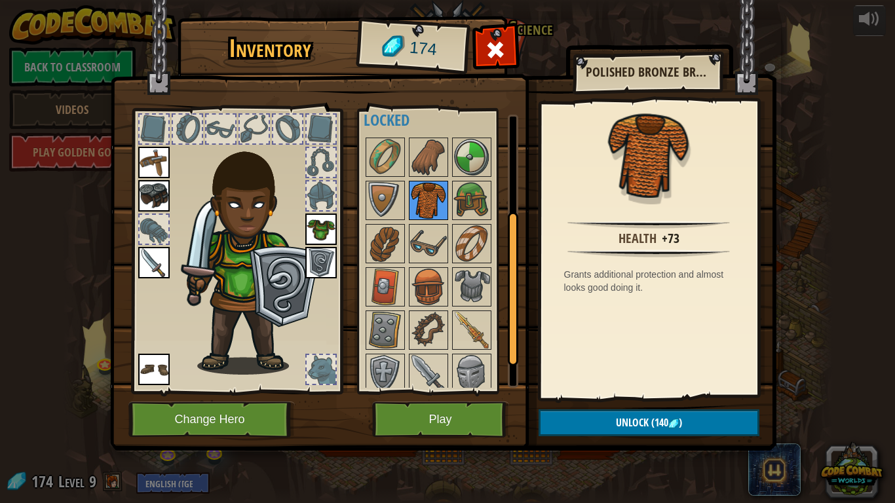
click at [440, 204] on img at bounding box center [428, 200] width 37 height 37
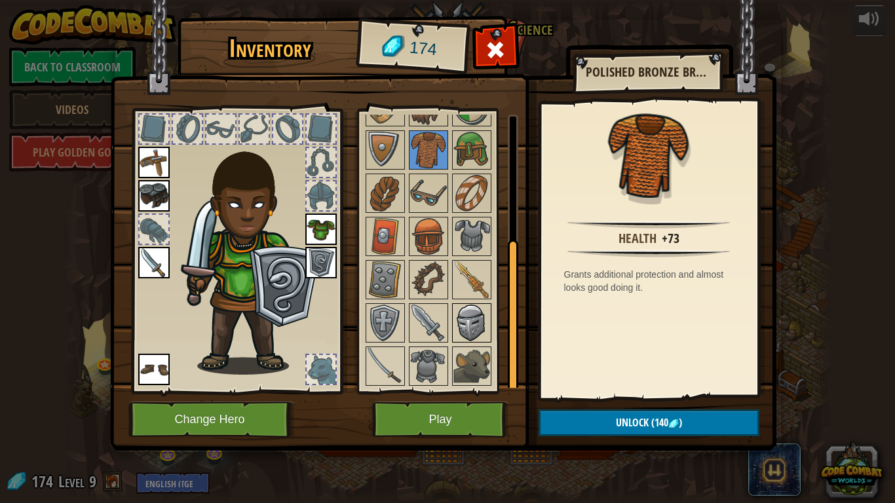
click at [475, 323] on img at bounding box center [471, 323] width 37 height 37
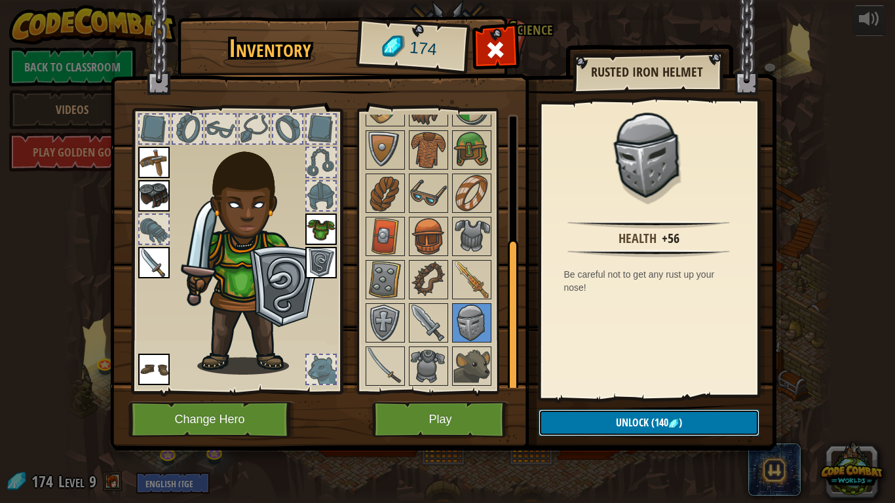
click at [595, 414] on button "Unlock (140 )" at bounding box center [648, 422] width 221 height 27
click at [599, 414] on button "Confirm" at bounding box center [648, 422] width 221 height 27
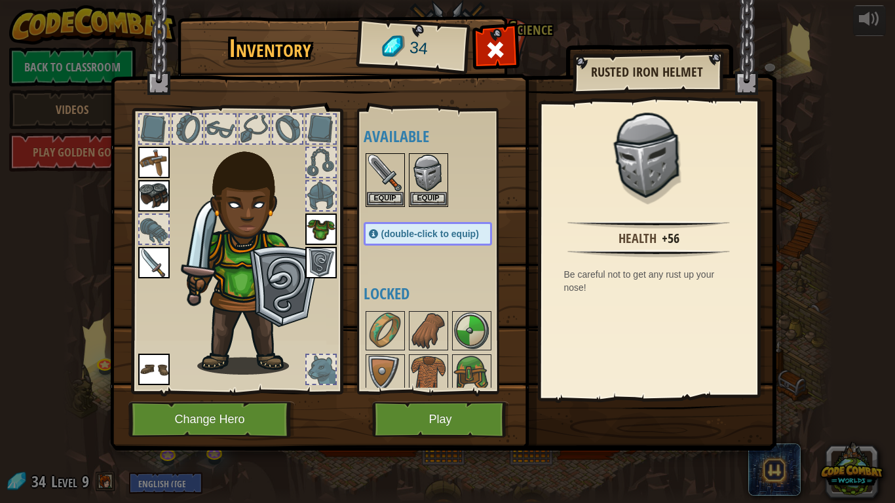
click at [599, 414] on img at bounding box center [443, 213] width 666 height 476
click at [420, 198] on button "Equip" at bounding box center [428, 198] width 37 height 14
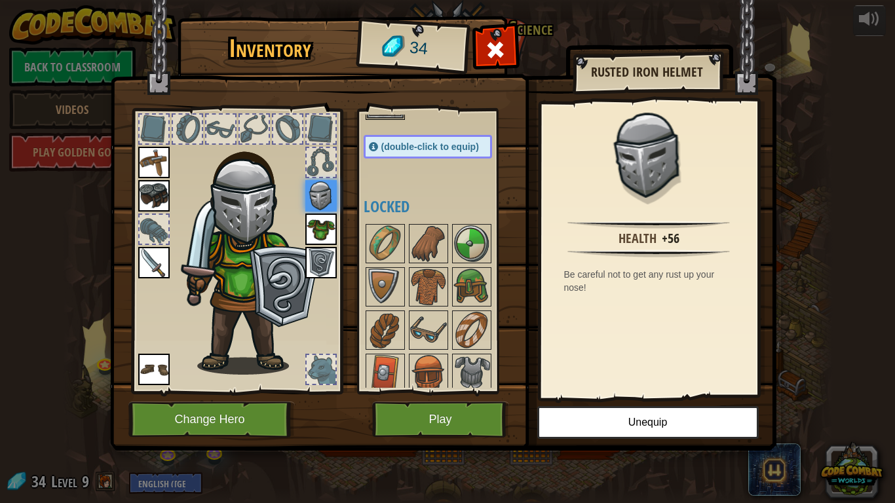
scroll to position [90, 0]
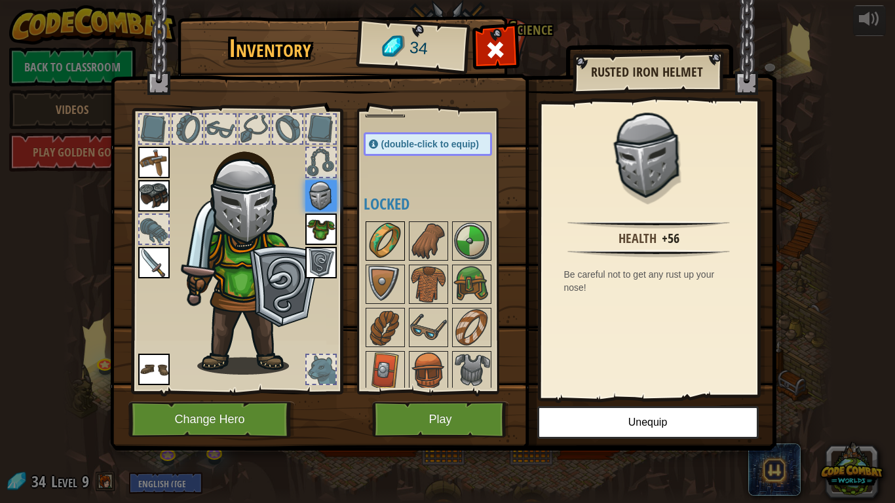
click at [387, 239] on img at bounding box center [385, 241] width 37 height 37
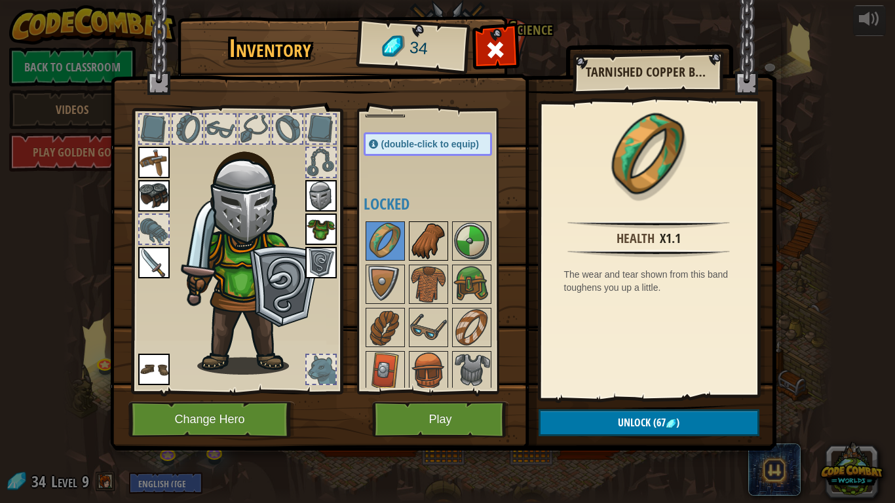
click at [425, 240] on img at bounding box center [428, 241] width 37 height 37
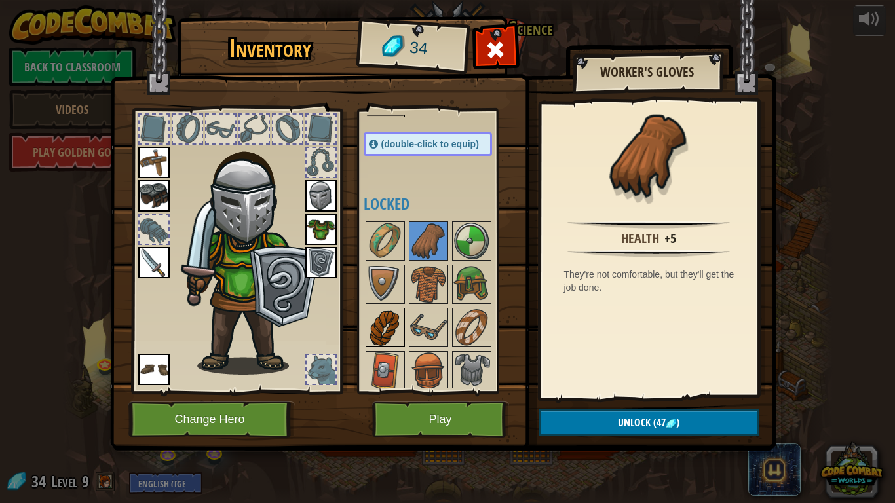
click at [394, 337] on img at bounding box center [385, 327] width 37 height 37
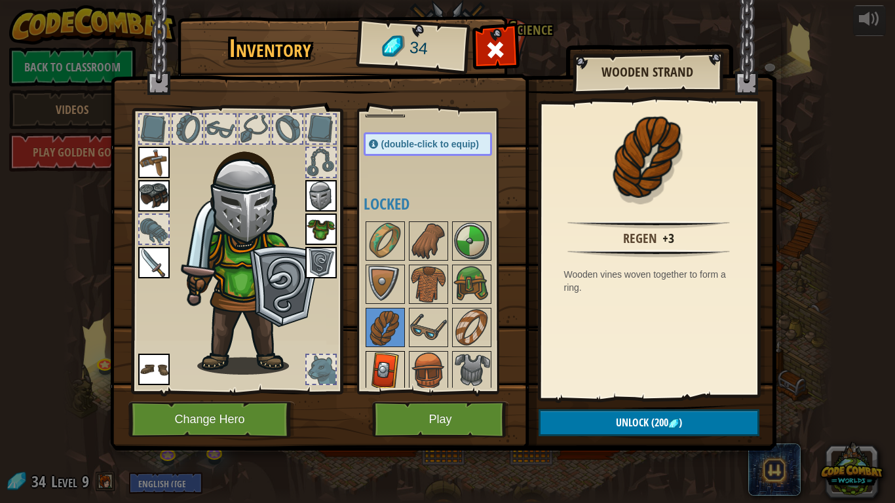
click at [389, 367] on img at bounding box center [385, 370] width 37 height 37
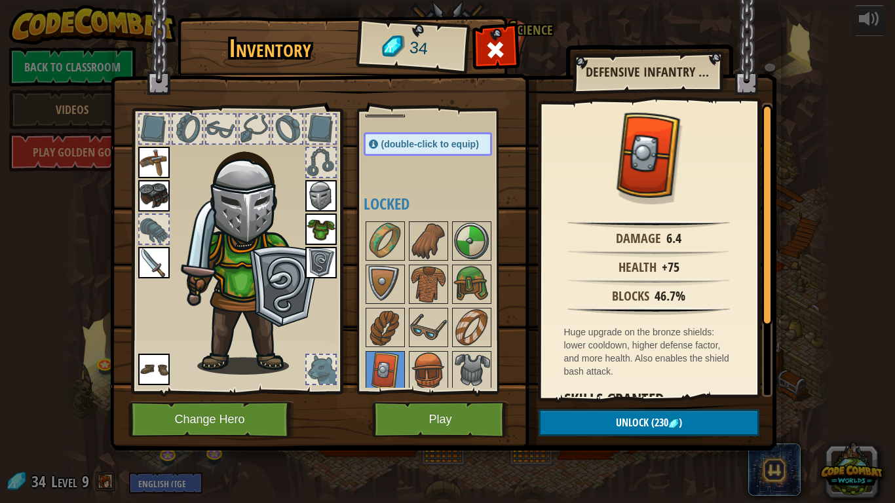
scroll to position [105, 0]
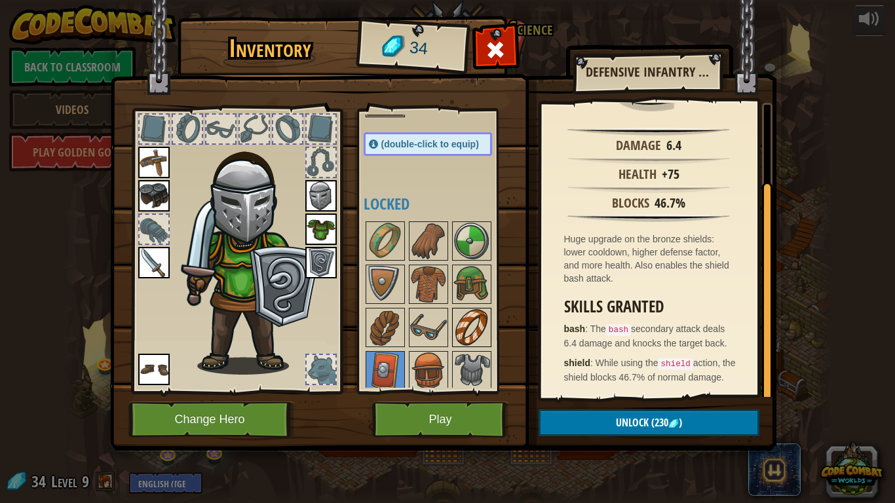
click at [476, 311] on img at bounding box center [471, 327] width 37 height 37
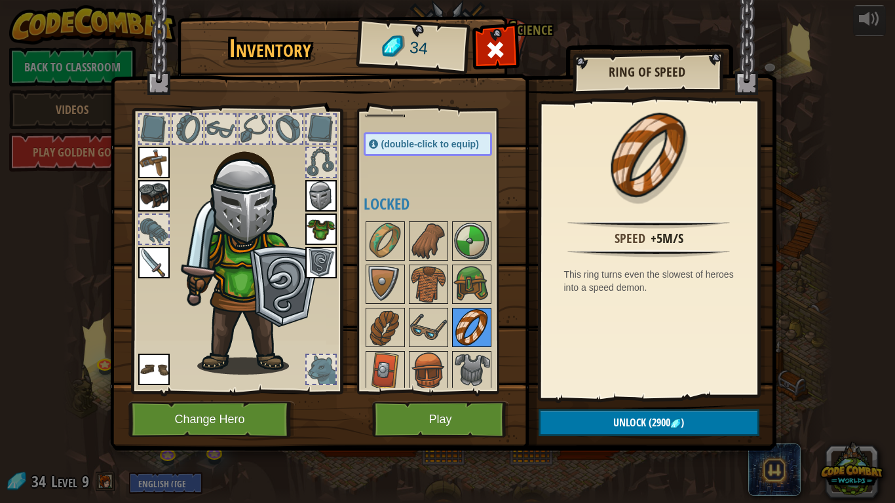
scroll to position [224, 0]
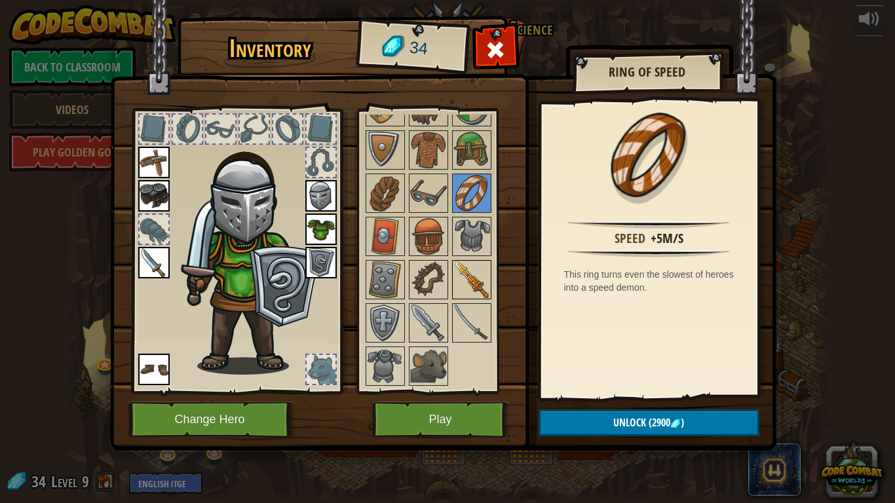
click at [476, 273] on img at bounding box center [471, 279] width 37 height 37
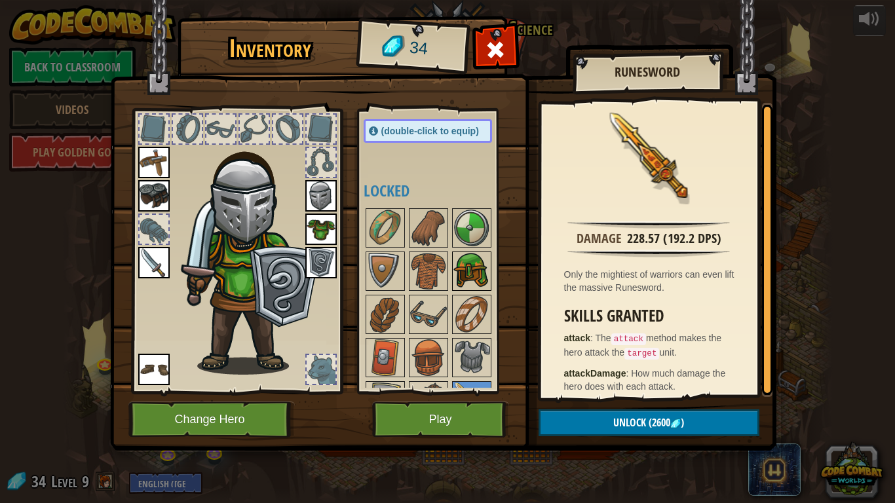
scroll to position [105, 0]
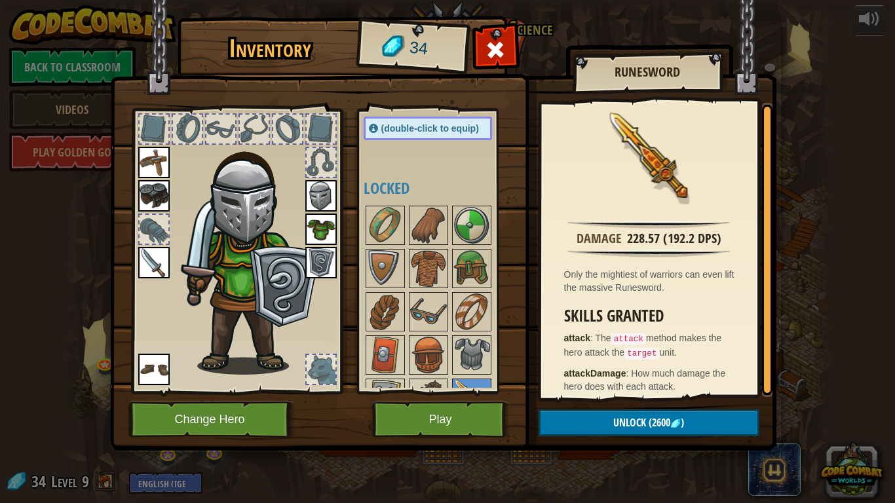
click at [444, 133] on span "(double-click to equip)" at bounding box center [430, 128] width 98 height 10
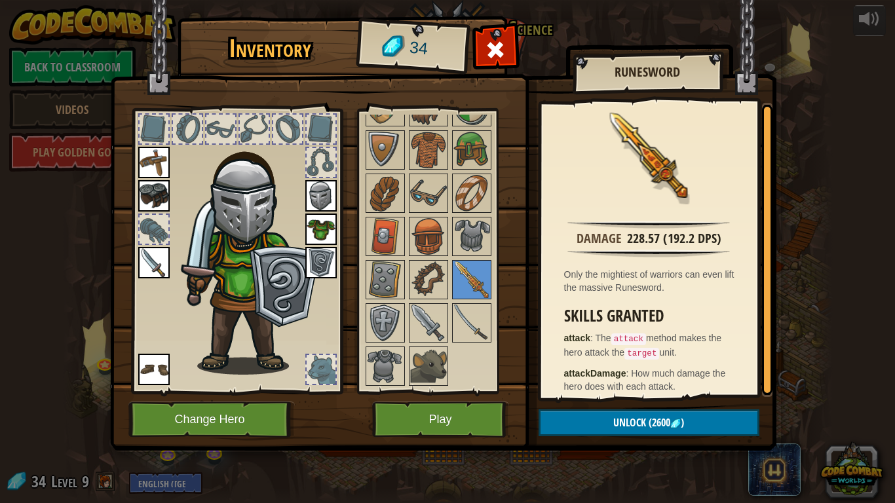
scroll to position [0, 0]
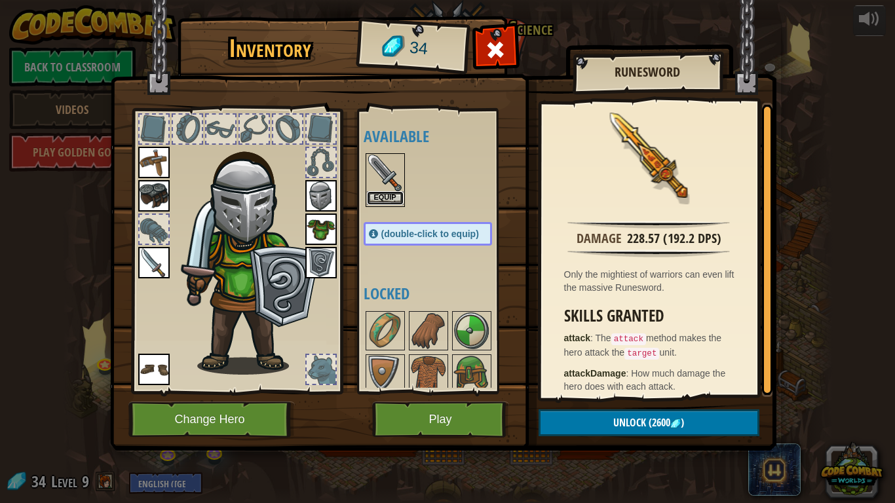
click at [395, 195] on button "Equip" at bounding box center [385, 198] width 37 height 14
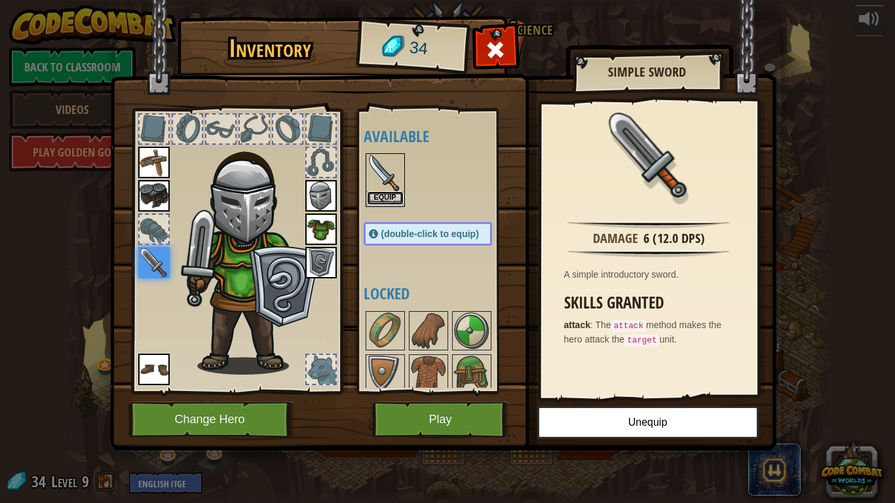
click at [394, 194] on button "Equip" at bounding box center [385, 198] width 37 height 14
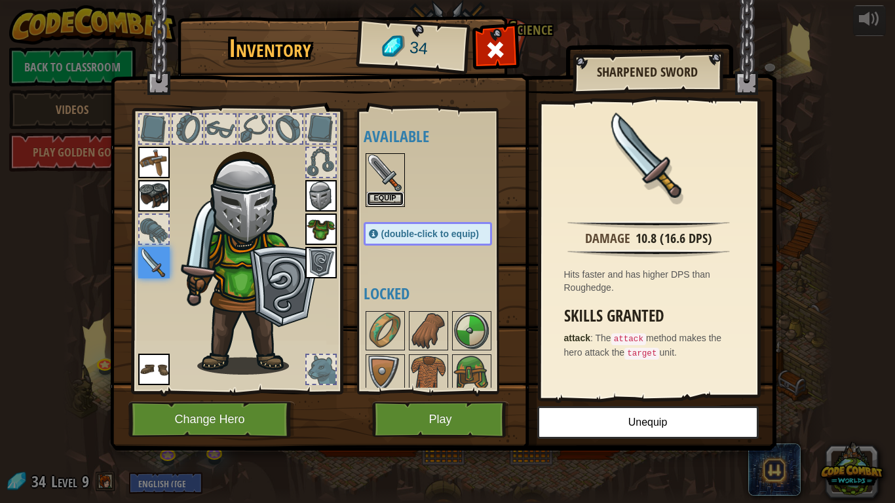
click at [394, 194] on button "Equip" at bounding box center [385, 199] width 37 height 14
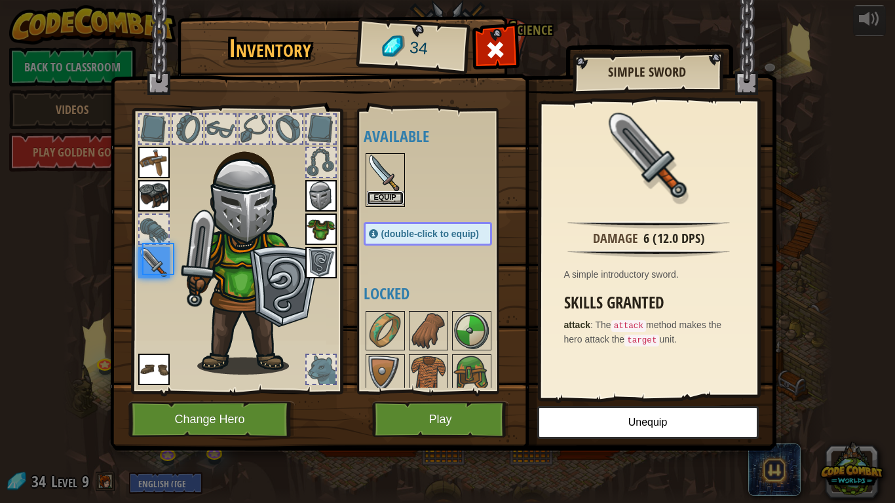
click at [394, 194] on button "Equip" at bounding box center [385, 198] width 37 height 14
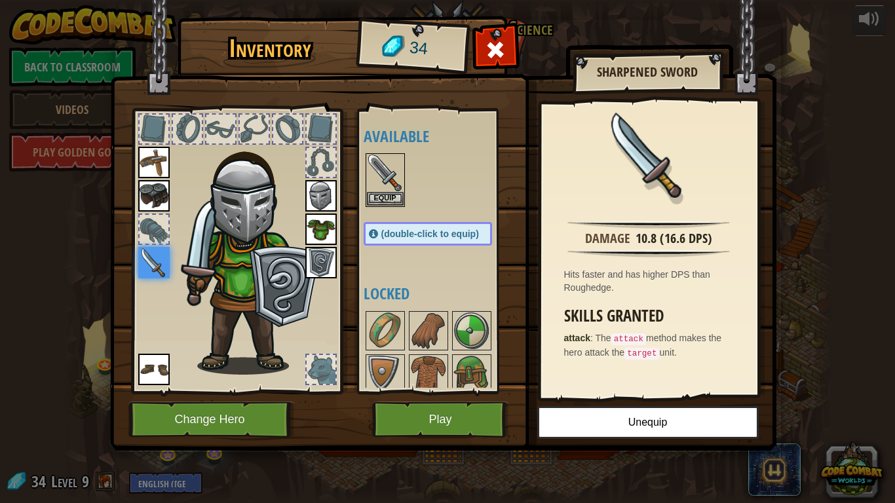
click at [317, 153] on div at bounding box center [321, 162] width 29 height 29
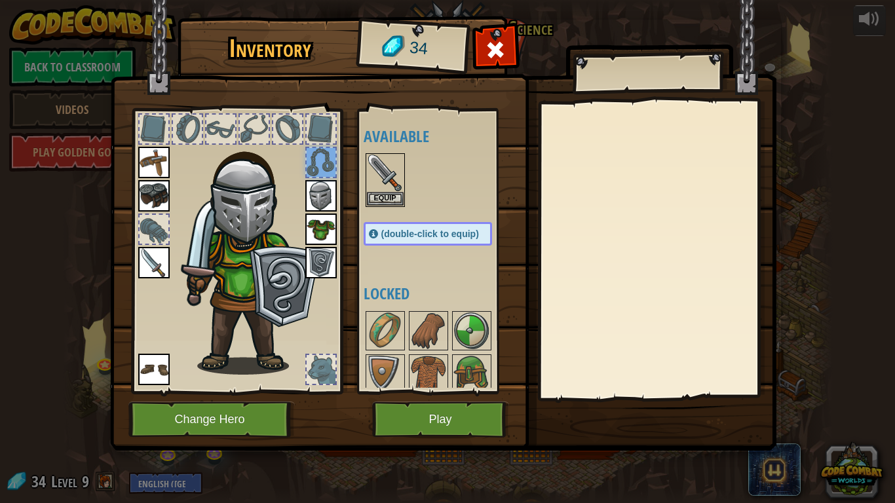
click at [312, 128] on div at bounding box center [321, 129] width 29 height 29
click at [288, 129] on div at bounding box center [287, 129] width 29 height 29
click at [240, 129] on div at bounding box center [254, 129] width 29 height 29
click at [194, 118] on div at bounding box center [236, 247] width 216 height 295
click at [511, 45] on div at bounding box center [495, 53] width 41 height 41
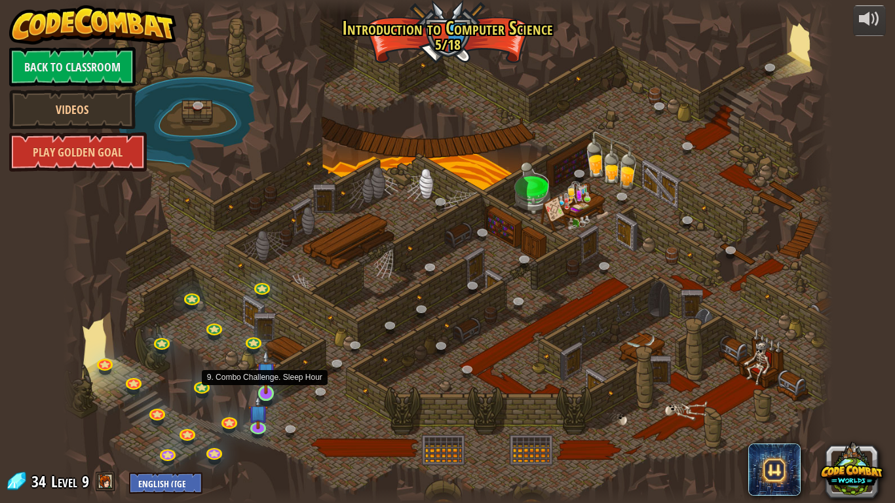
click at [274, 394] on img at bounding box center [266, 372] width 20 height 45
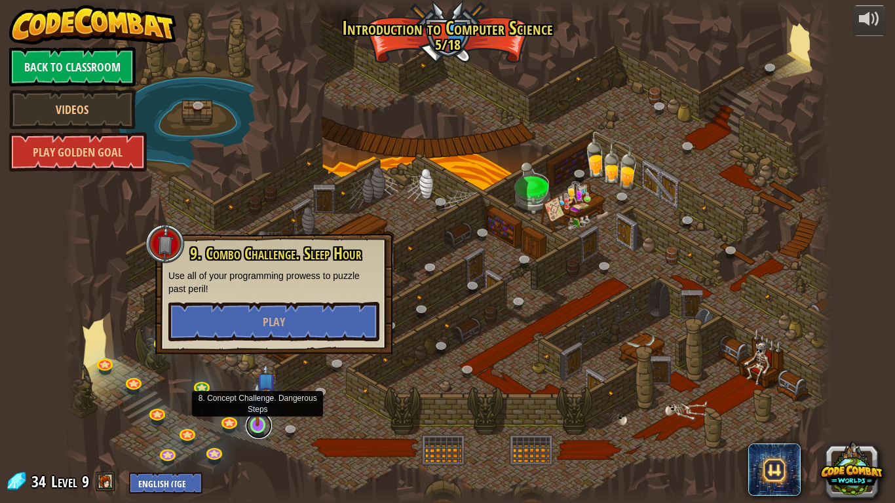
click at [254, 414] on link at bounding box center [259, 426] width 26 height 26
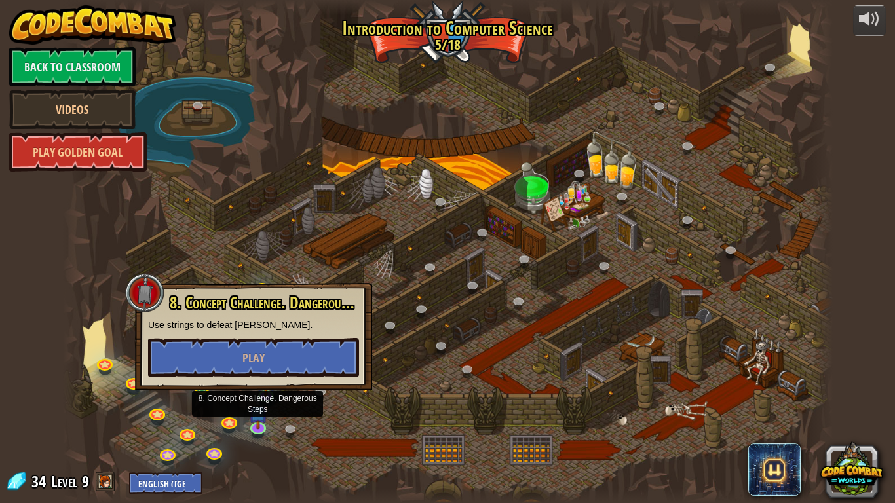
click at [274, 414] on div at bounding box center [448, 251] width 770 height 503
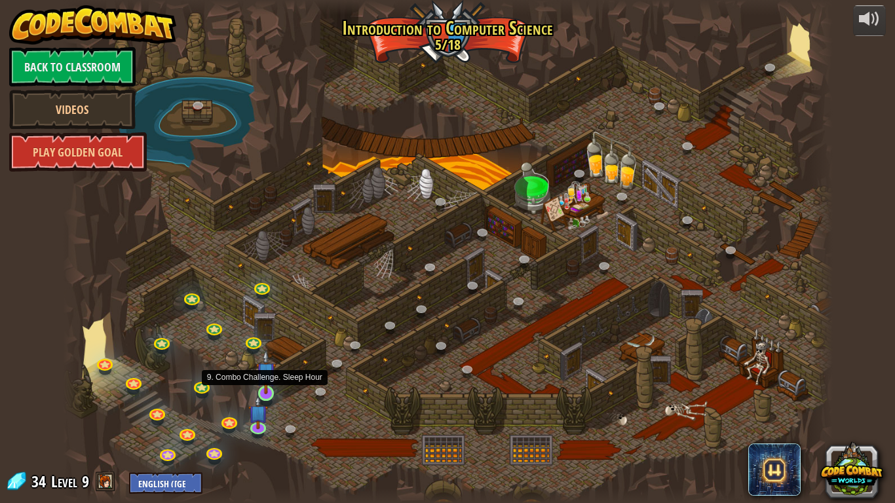
click at [265, 390] on img at bounding box center [266, 372] width 20 height 45
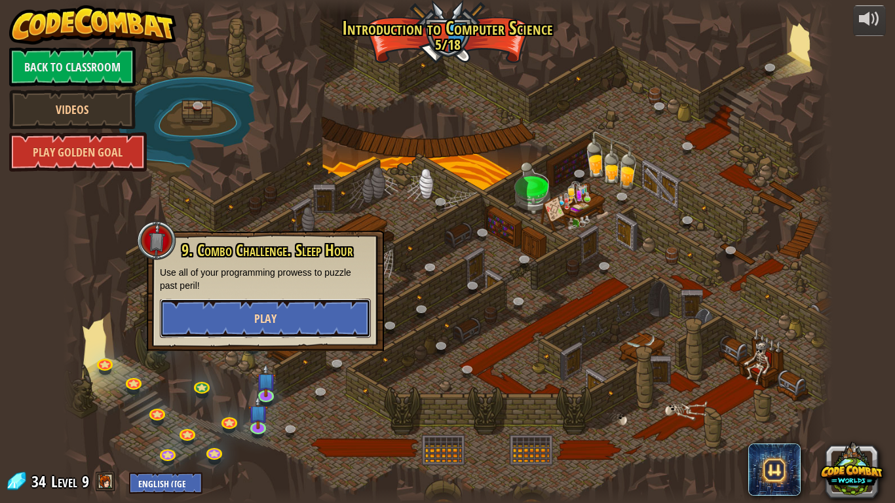
click at [284, 318] on button "Play" at bounding box center [265, 318] width 211 height 39
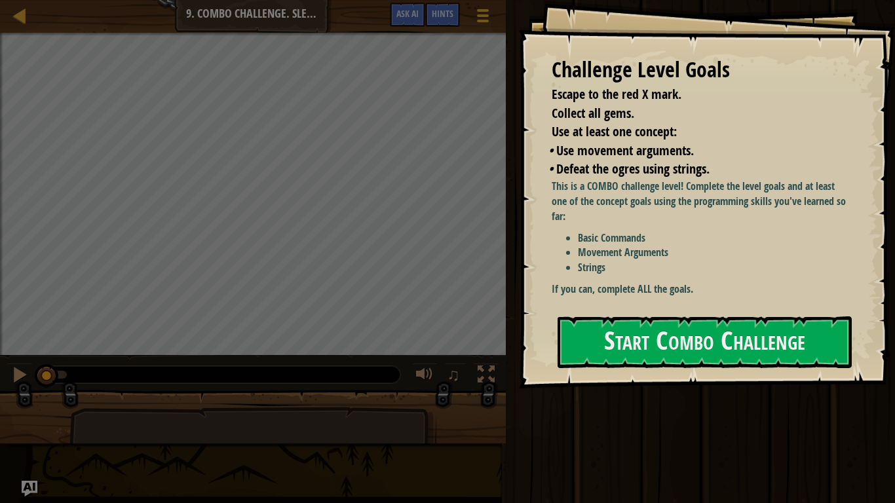
click at [614, 373] on div "Challenge Level Goals Escape to the red X mark. Collect all gems. Use at least …" at bounding box center [707, 194] width 376 height 388
click at [602, 356] on button "Start Combo Challenge" at bounding box center [704, 342] width 294 height 52
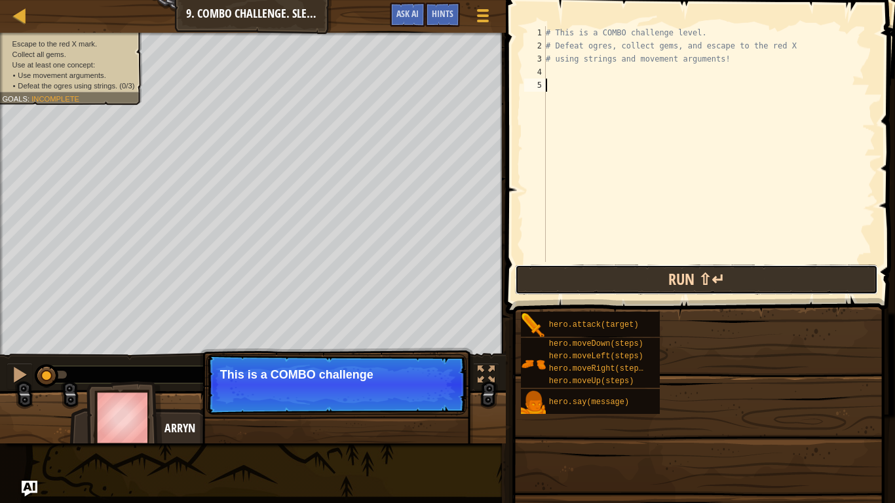
click at [637, 278] on button "Run ⇧↵" at bounding box center [696, 280] width 362 height 30
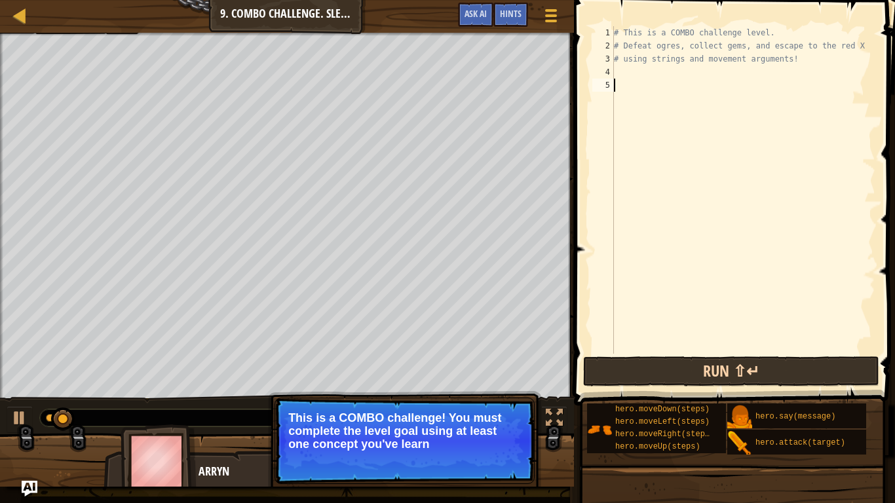
click at [637, 278] on div "# This is a COMBO challenge level. # Defeat [PERSON_NAME], collect gems, and es…" at bounding box center [743, 203] width 264 height 354
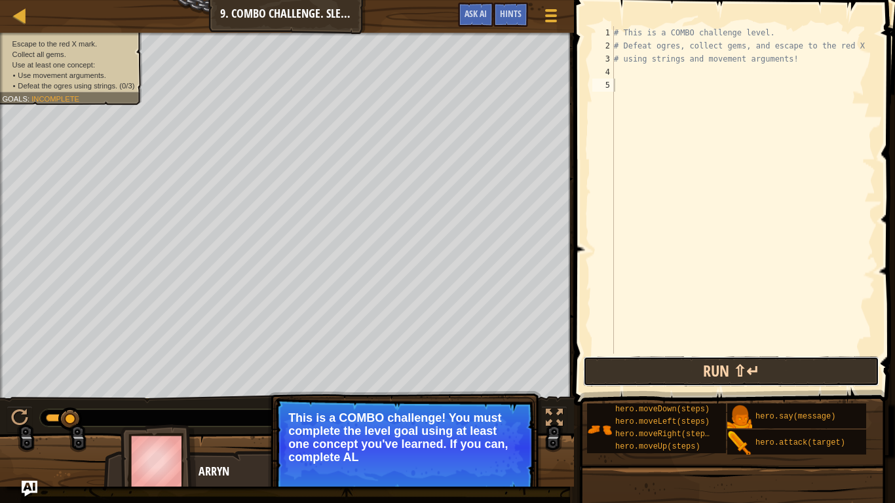
click at [656, 367] on button "Run ⇧↵" at bounding box center [731, 371] width 296 height 30
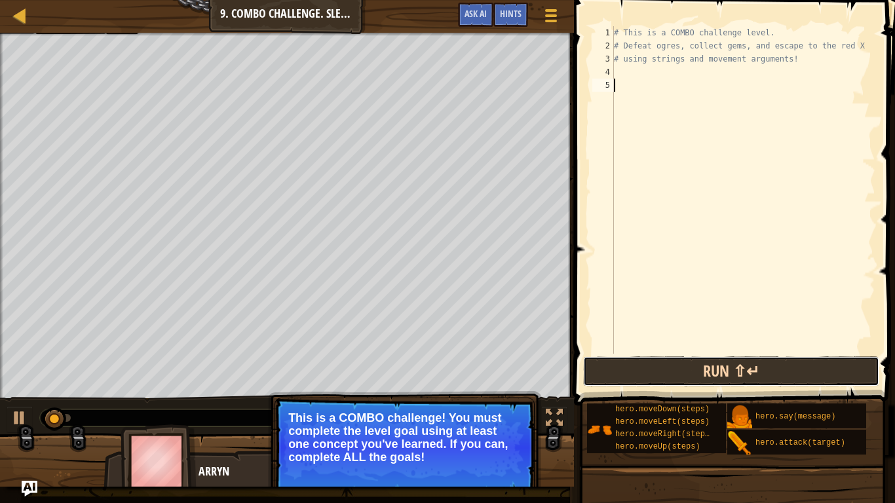
click at [656, 367] on button "Run ⇧↵" at bounding box center [731, 371] width 296 height 30
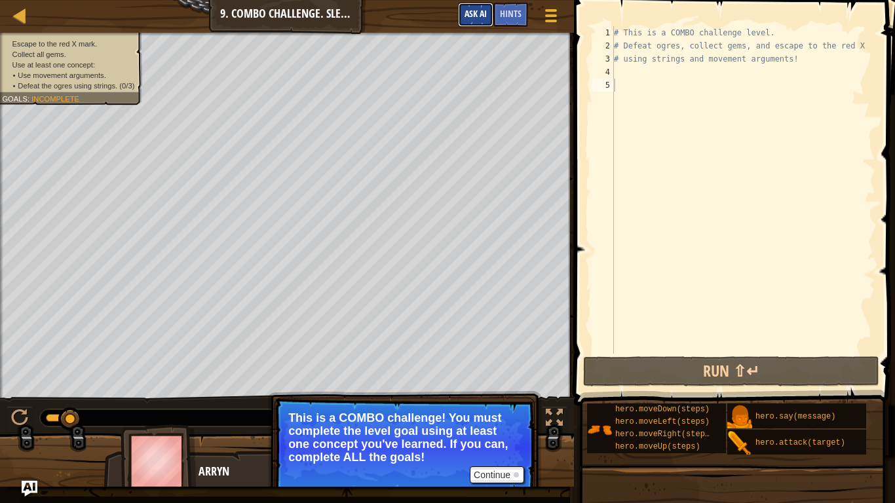
click at [485, 13] on span "Ask AI" at bounding box center [475, 13] width 22 height 12
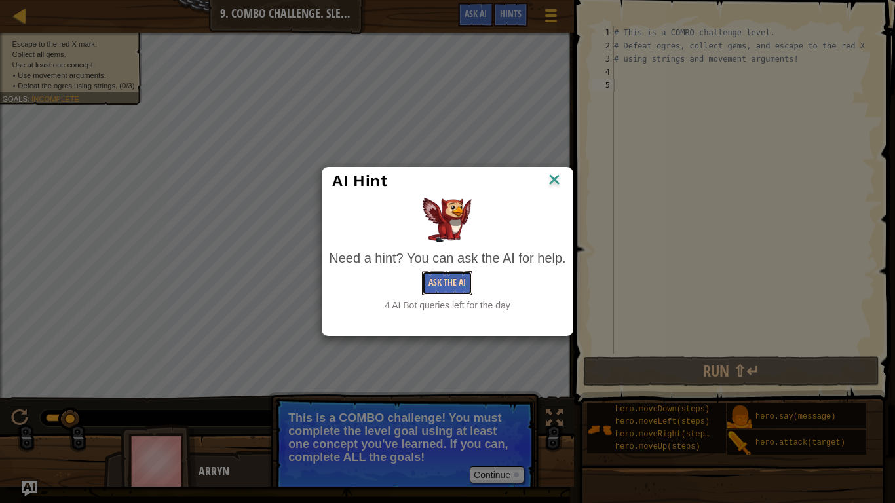
click at [442, 289] on button "Ask the AI" at bounding box center [447, 283] width 50 height 24
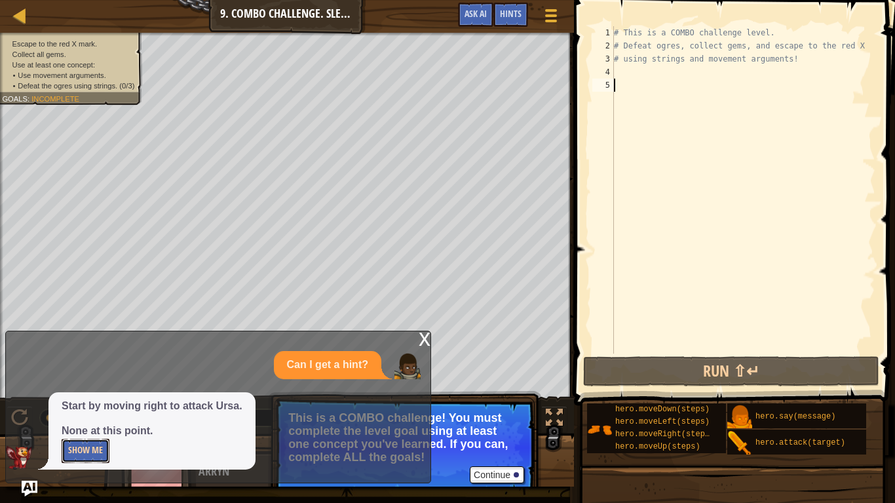
click at [86, 414] on button "Show Me" at bounding box center [86, 451] width 48 height 24
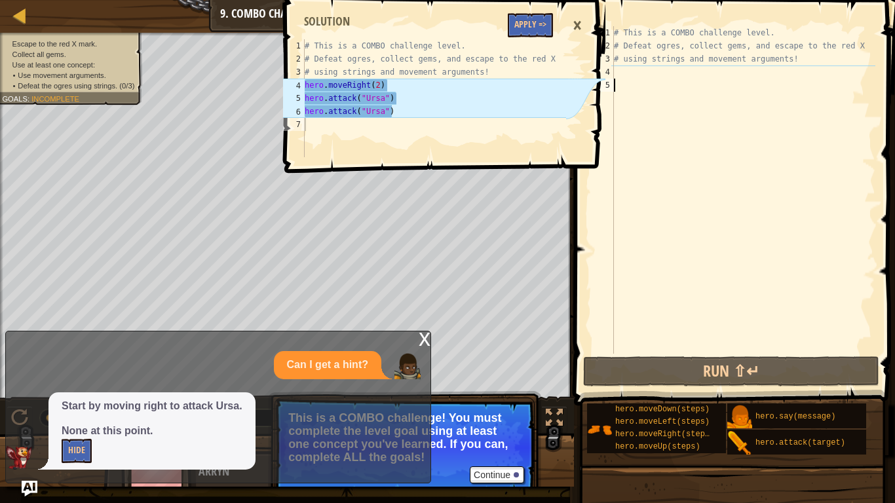
click at [754, 151] on div "# This is a COMBO challenge level. # Defeat [PERSON_NAME], collect gems, and es…" at bounding box center [743, 203] width 264 height 354
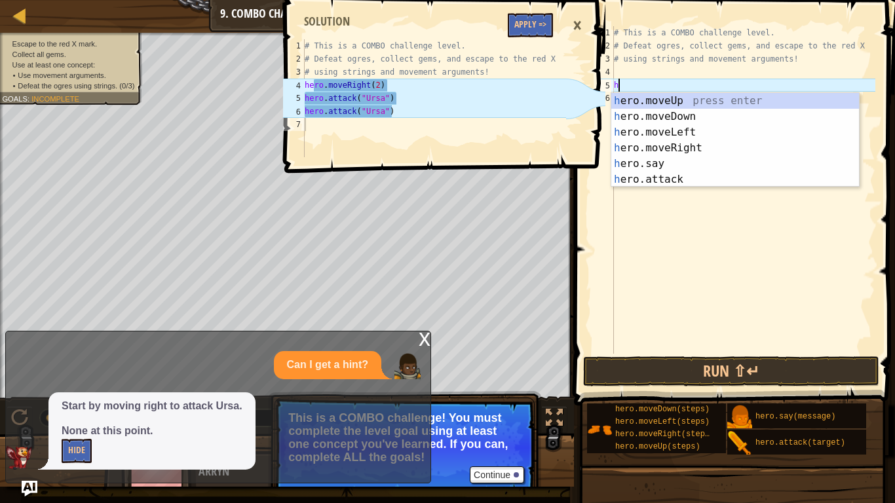
scroll to position [6, 0]
type textarea "he"
click at [690, 155] on div "he ro.moveUp press enter he ro.moveDown press enter he ro.moveLeft press enter …" at bounding box center [735, 156] width 248 height 126
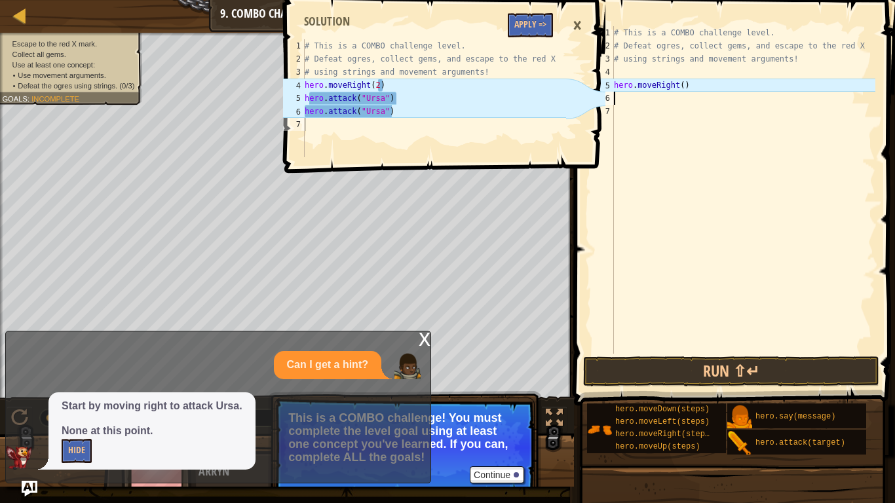
click at [681, 85] on div "# This is a COMBO challenge level. # Defeat [PERSON_NAME], collect gems, and es…" at bounding box center [743, 203] width 264 height 354
type textarea "hero.moveRight(2)"
click at [663, 113] on div "# This is a COMBO challenge level. # Defeat [PERSON_NAME], collect gems, and es…" at bounding box center [743, 203] width 264 height 354
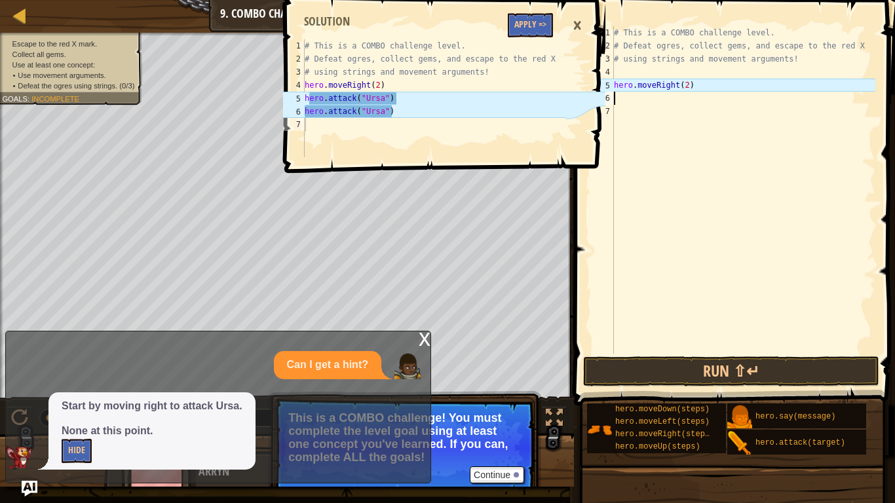
click at [641, 100] on div "# This is a COMBO challenge level. # Defeat [PERSON_NAME], collect gems, and es…" at bounding box center [743, 203] width 264 height 354
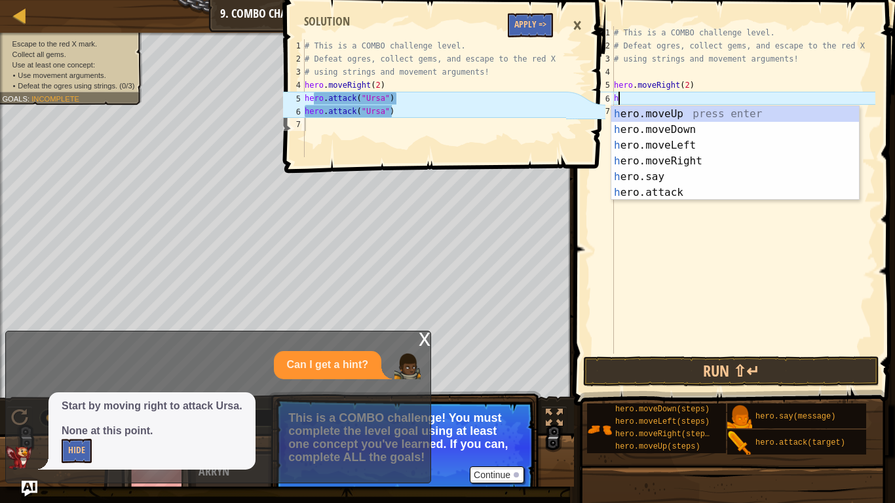
scroll to position [6, 1]
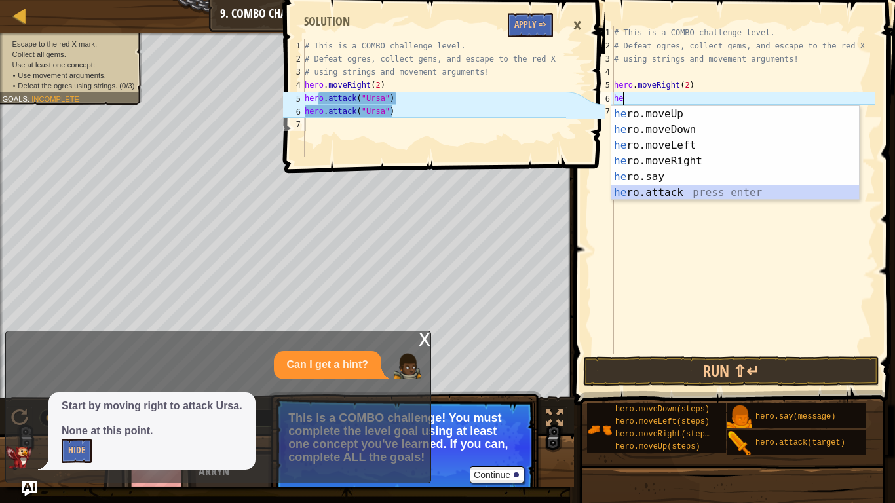
click at [673, 190] on div "he ro.moveUp press enter he ro.moveDown press enter he ro.moveLeft press enter …" at bounding box center [735, 169] width 248 height 126
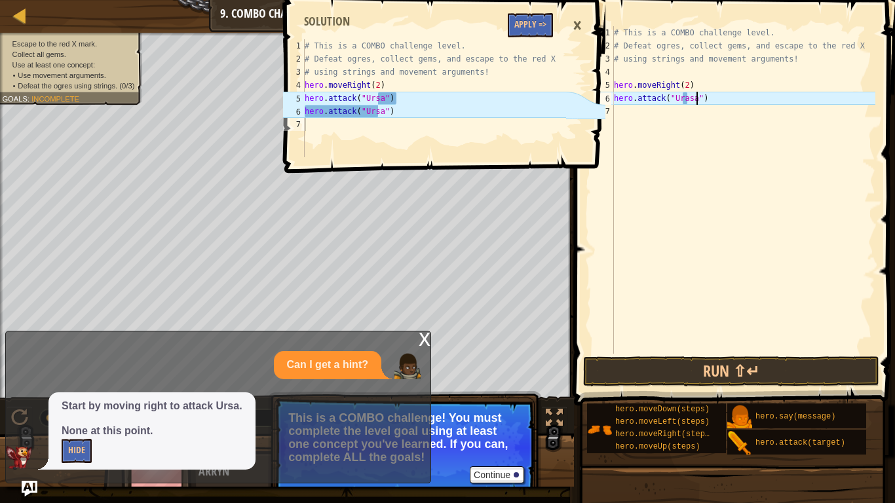
scroll to position [6, 12]
click at [682, 99] on div "# This is a COMBO challenge level. # Defeat [PERSON_NAME], collect gems, and es…" at bounding box center [743, 203] width 264 height 354
click at [685, 99] on div "# This is a COMBO challenge level. # Defeat [PERSON_NAME], collect gems, and es…" at bounding box center [743, 203] width 264 height 354
click at [688, 102] on div "# This is a COMBO challenge level. # Defeat [PERSON_NAME], collect gems, and es…" at bounding box center [743, 203] width 264 height 354
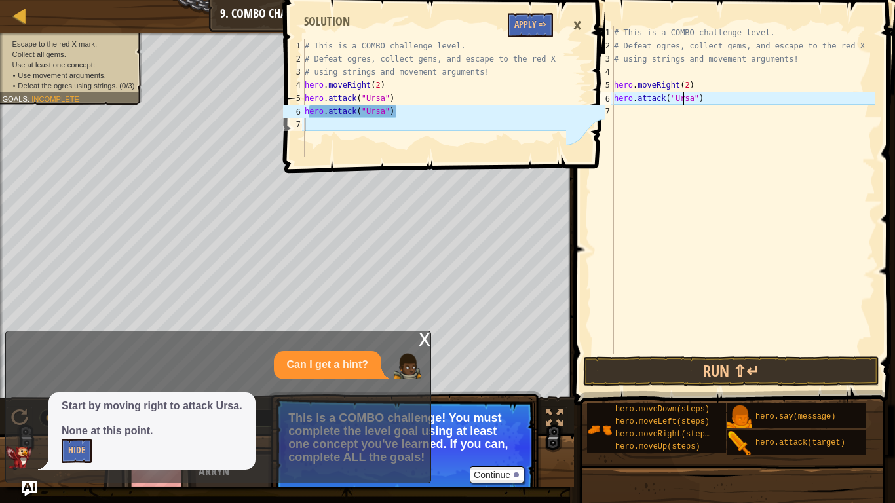
scroll to position [6, 10]
click at [661, 100] on div "# This is a COMBO challenge level. # Defeat [PERSON_NAME], collect gems, and es…" at bounding box center [743, 203] width 264 height 354
paste textarea
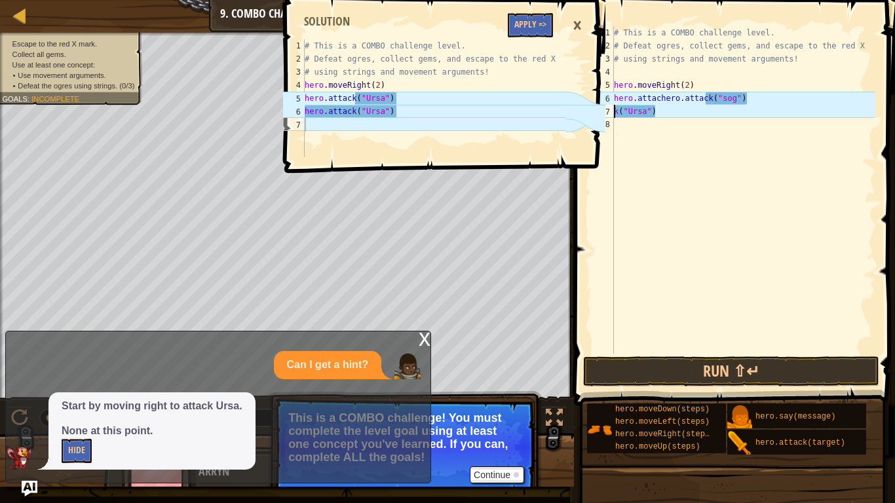
scroll to position [6, 5]
click at [711, 99] on div "# This is a COMBO challenge level. # Defeat [PERSON_NAME], collect gems, and es…" at bounding box center [743, 203] width 264 height 354
click at [715, 103] on div "# This is a COMBO challenge level. # Defeat [PERSON_NAME], collect gems, and es…" at bounding box center [743, 203] width 264 height 354
click at [716, 104] on div "# This is a COMBO challenge level. # Defeat [PERSON_NAME], collect gems, and es…" at bounding box center [743, 203] width 264 height 354
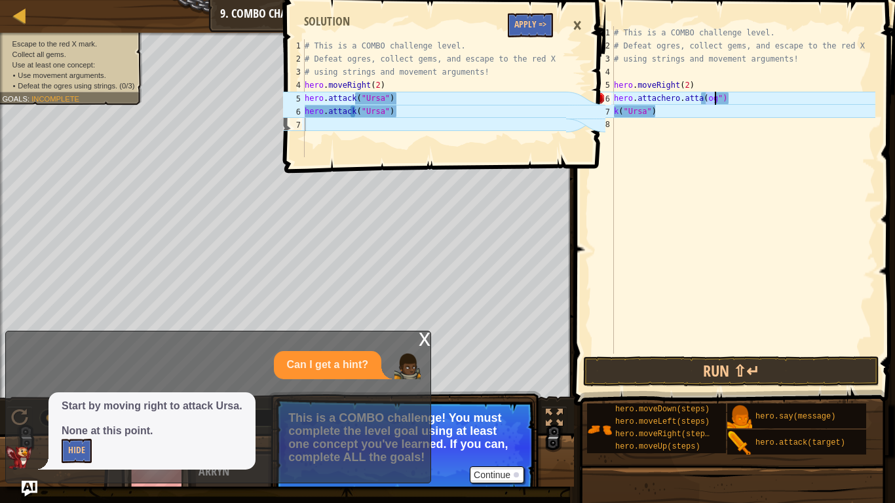
click at [716, 104] on div "# This is a COMBO challenge level. # Defeat [PERSON_NAME], collect gems, and es…" at bounding box center [743, 203] width 264 height 354
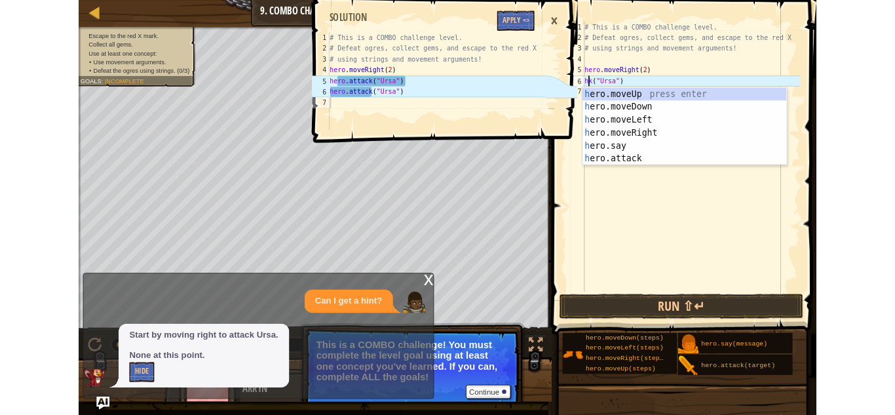
scroll to position [6, 2]
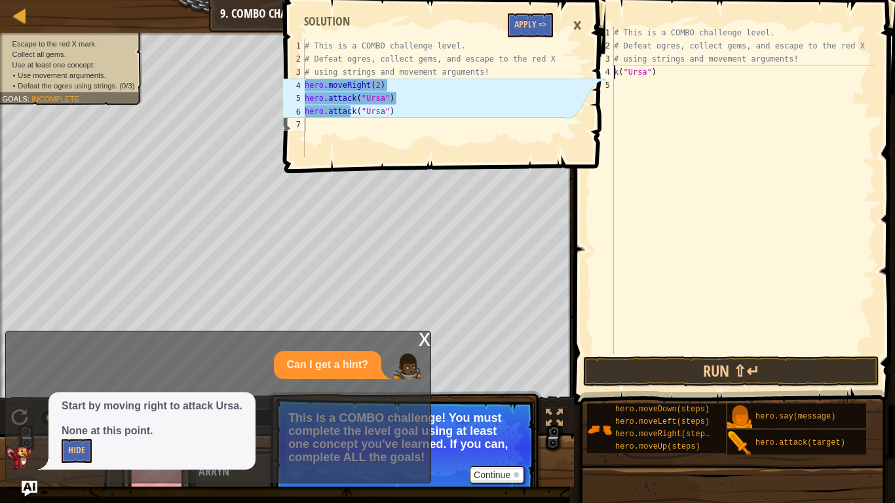
type textarea "# using strings and movement argumek("Ursa")"
